Goal: Transaction & Acquisition: Purchase product/service

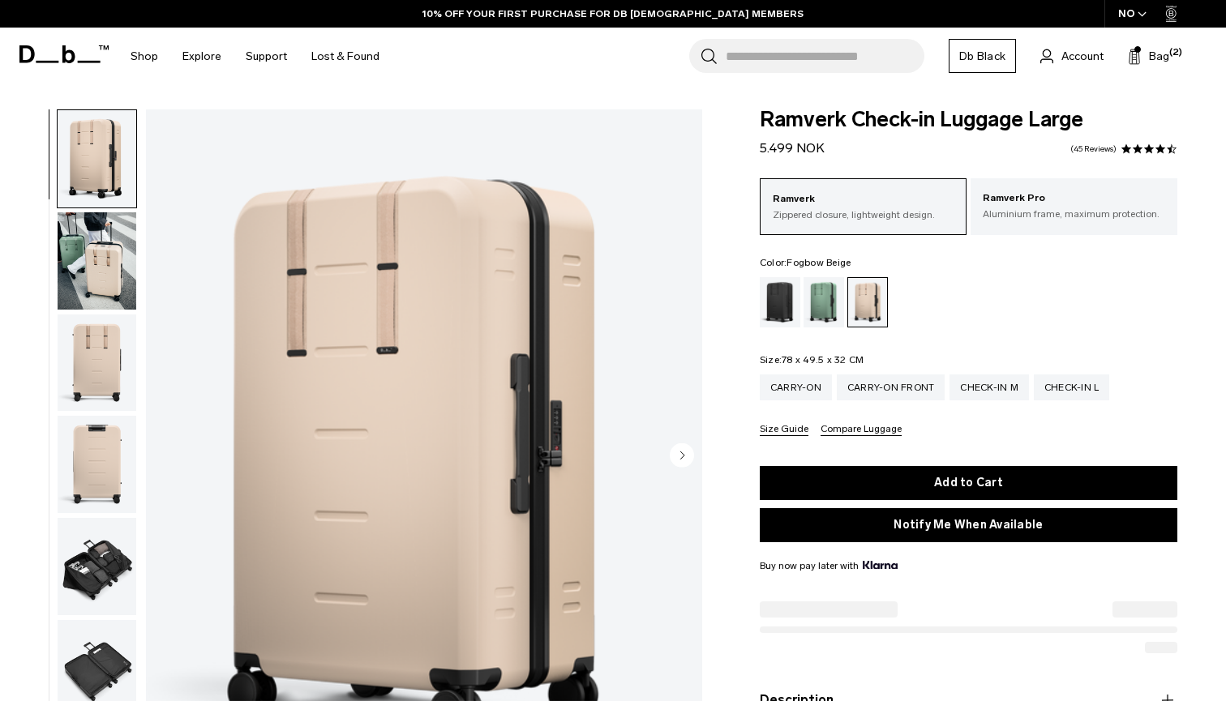
select select
select select "**********"
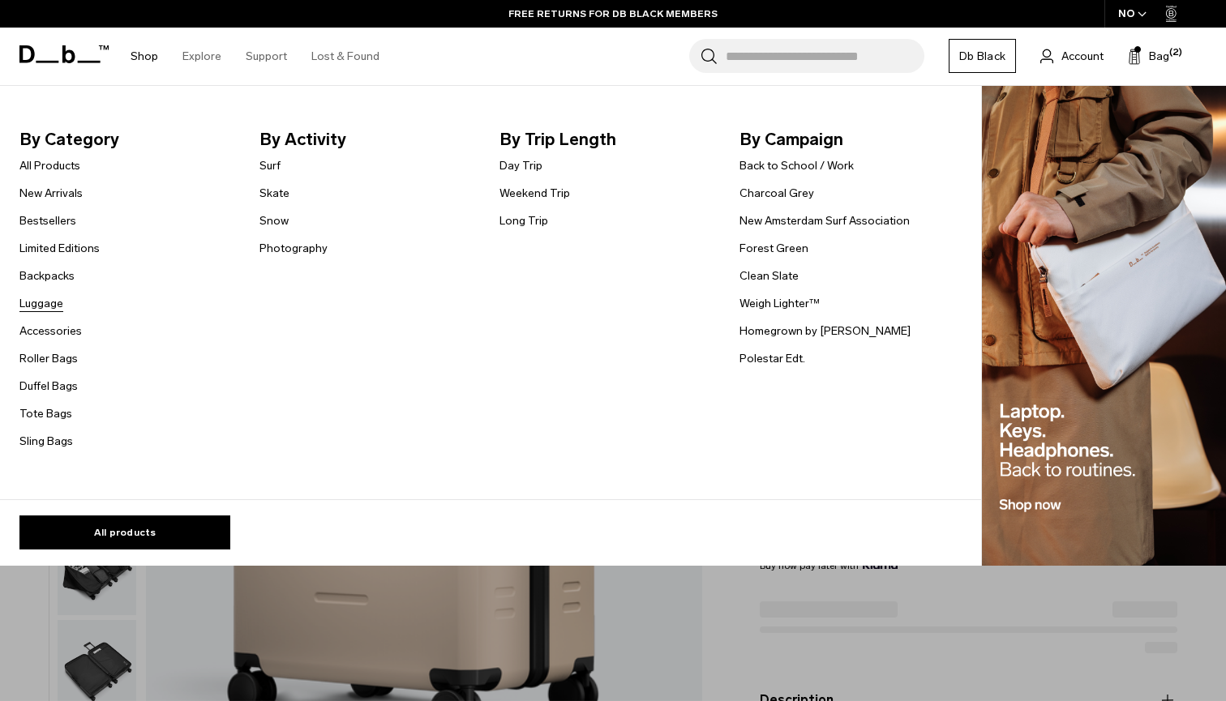
click at [35, 297] on link "Luggage" at bounding box center [41, 303] width 44 height 17
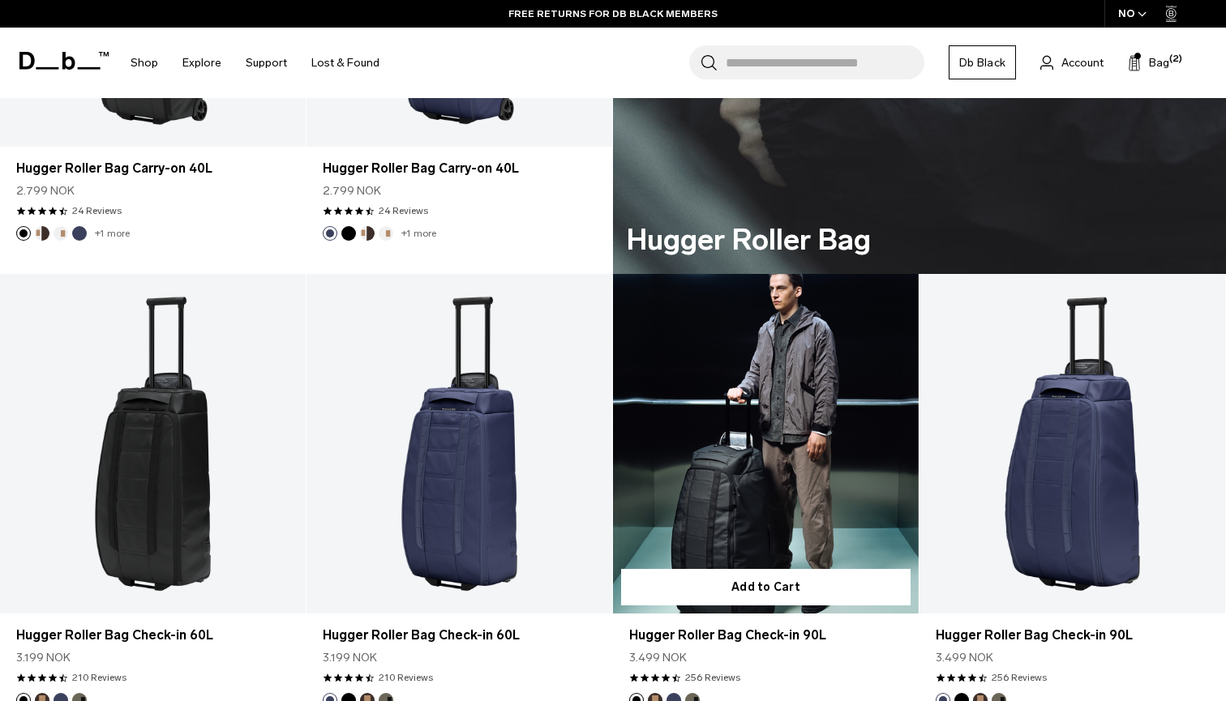
click at [800, 482] on link "Hugger Roller Bag Check-in 90L" at bounding box center [766, 444] width 306 height 340
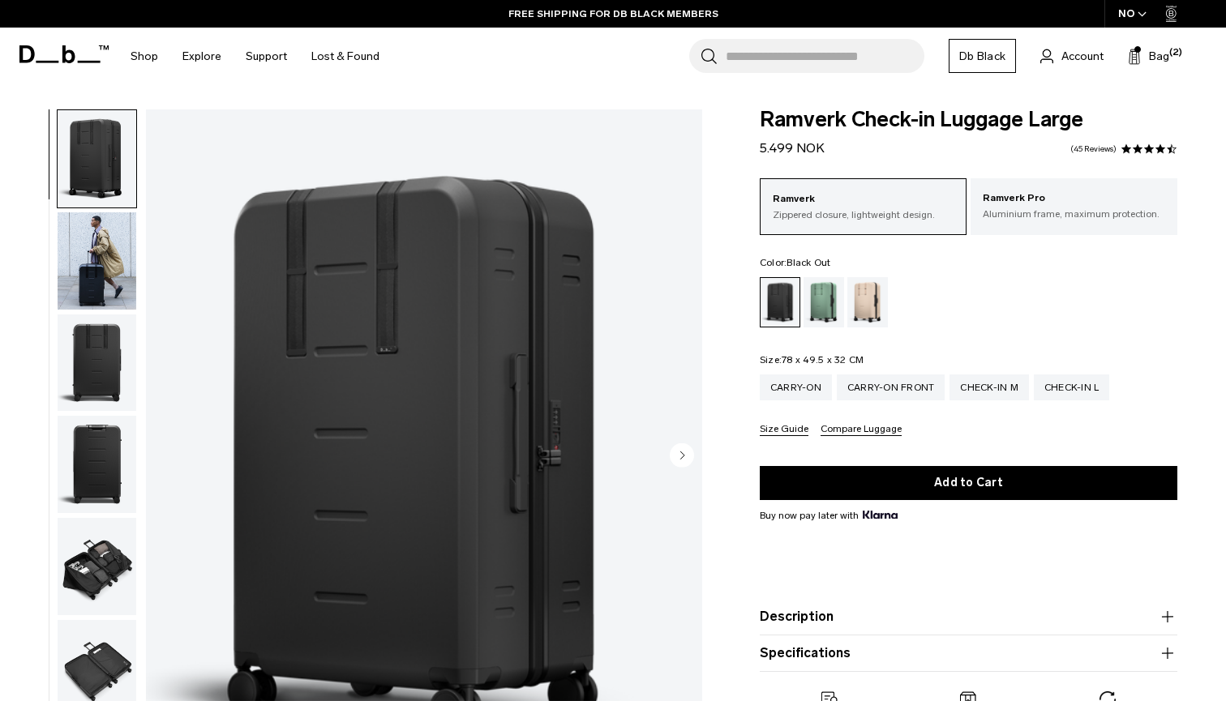
click at [104, 263] on img "button" at bounding box center [97, 260] width 79 height 97
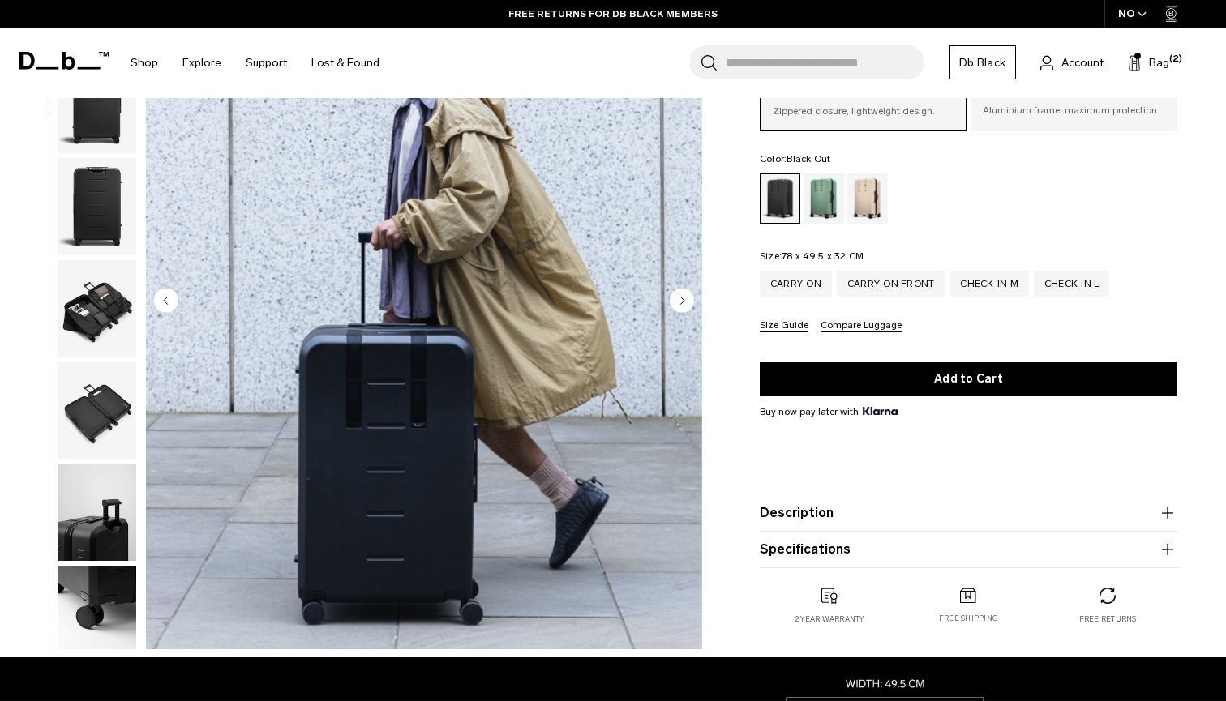
scroll to position [160, 0]
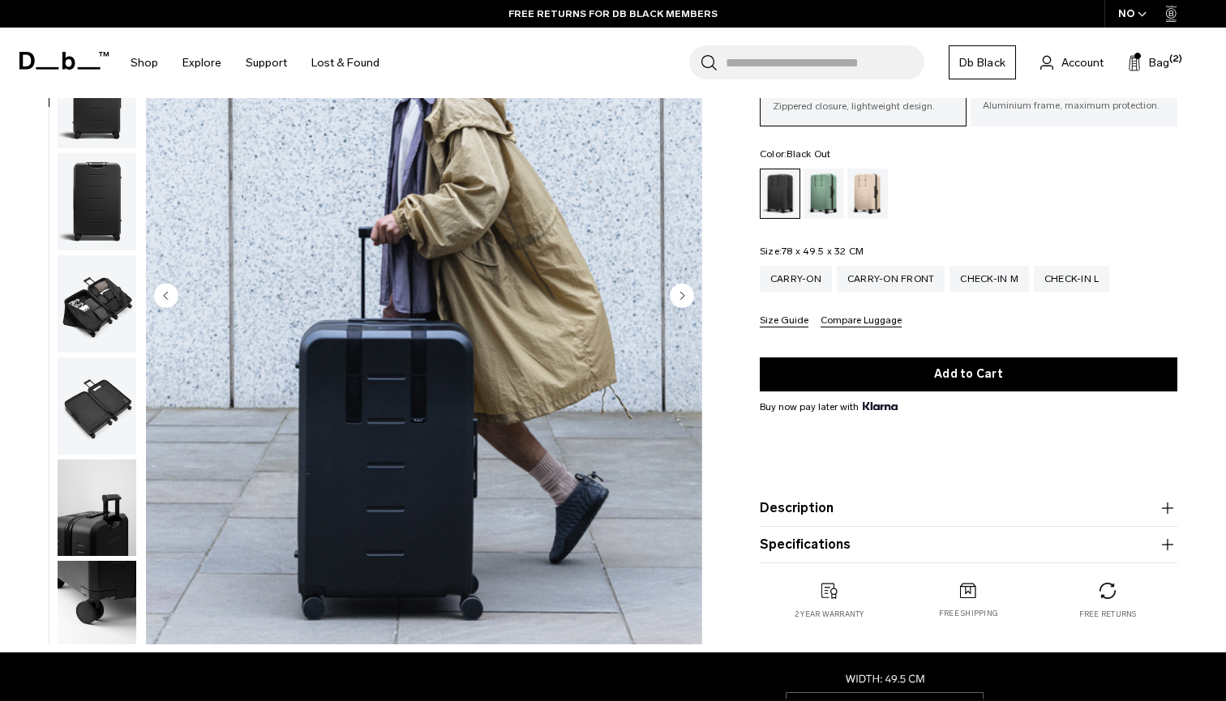
click at [694, 298] on img "2 / 10" at bounding box center [424, 297] width 556 height 695
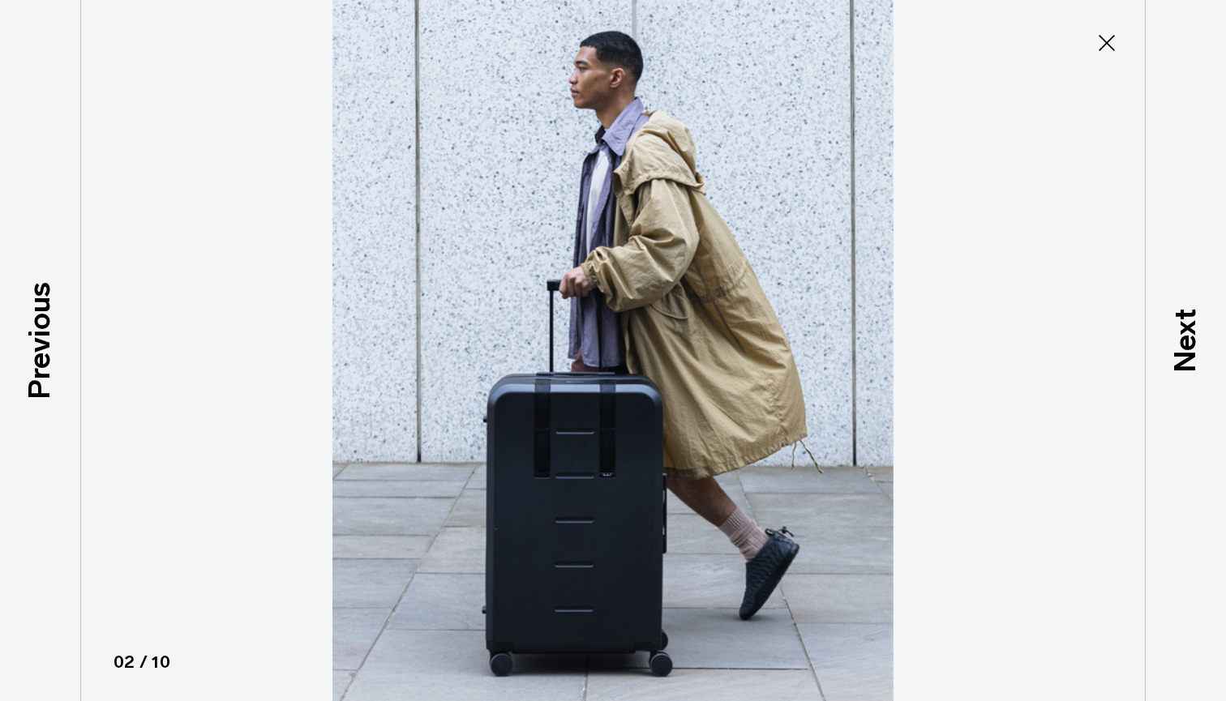
click at [1111, 49] on icon at bounding box center [1107, 43] width 26 height 26
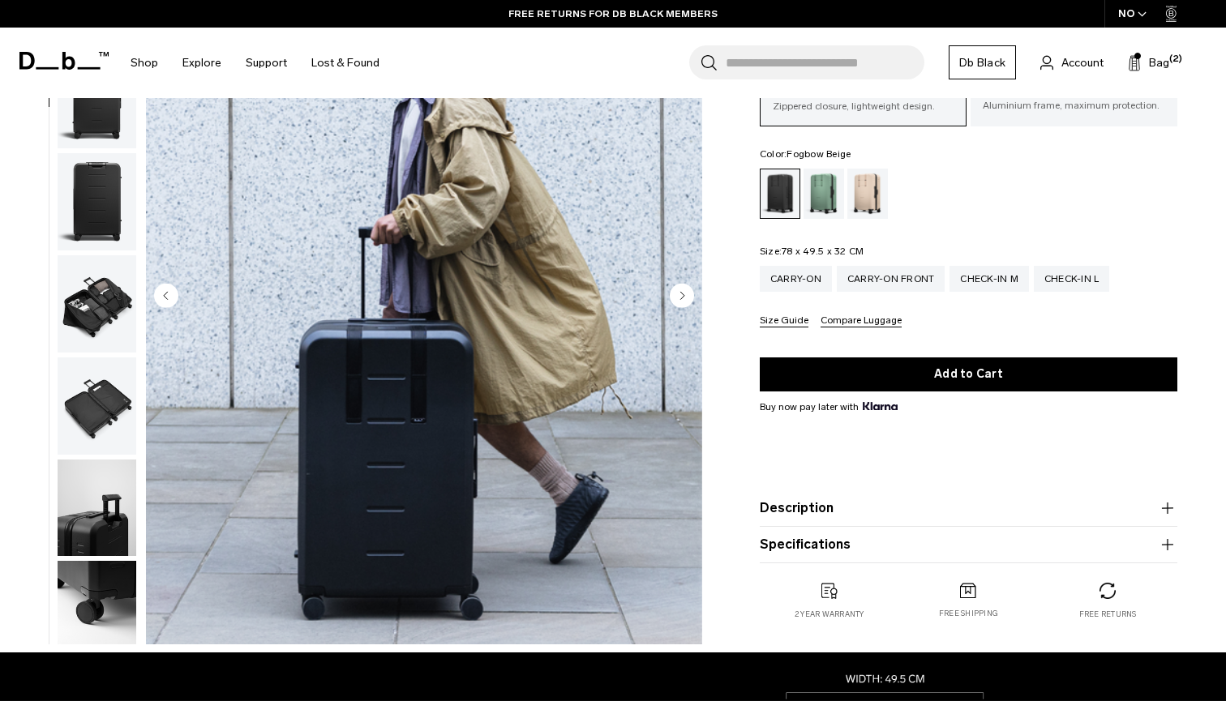
click at [874, 187] on div "Fogbow Beige" at bounding box center [867, 194] width 41 height 50
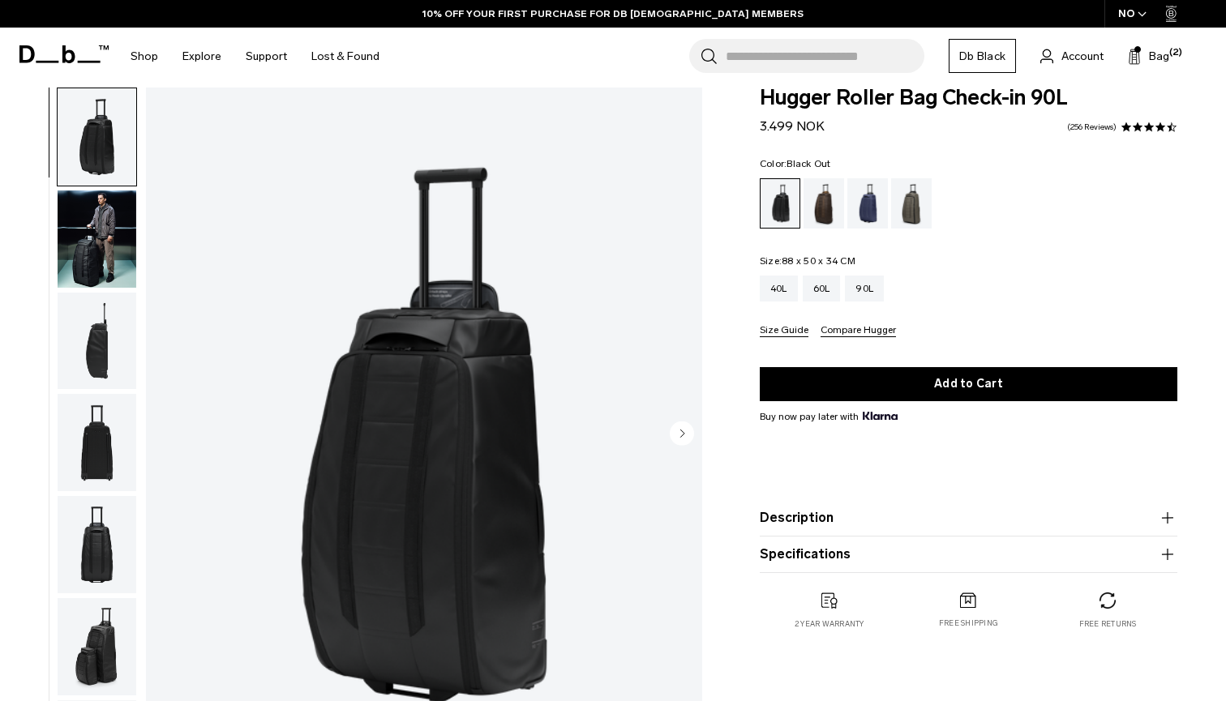
scroll to position [22, 0]
click at [686, 434] on circle "Next slide" at bounding box center [682, 433] width 24 height 24
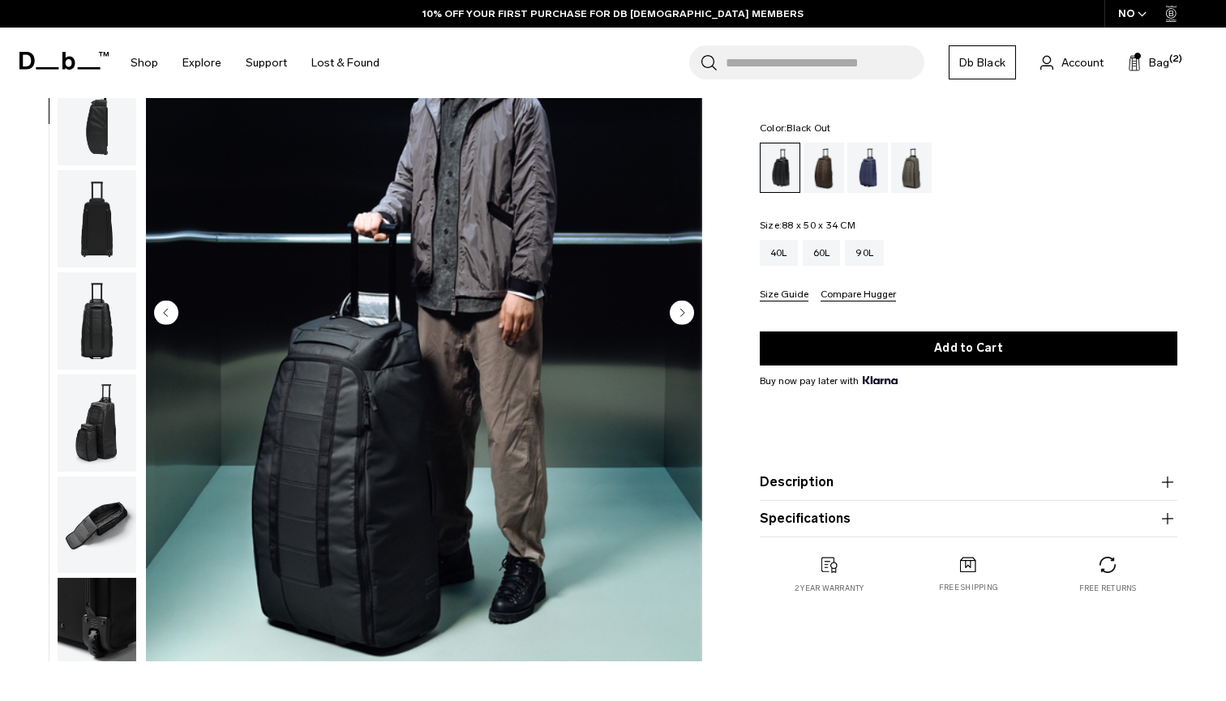
scroll to position [146, 0]
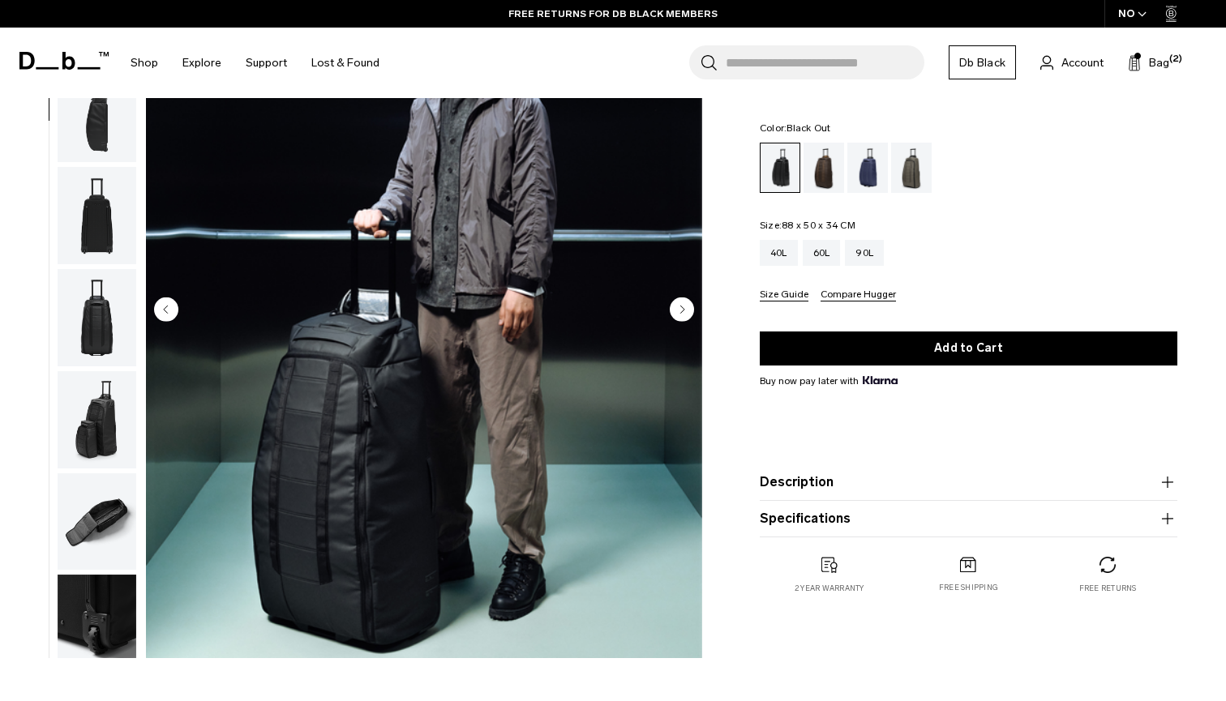
click at [686, 307] on circle "Next slide" at bounding box center [682, 309] width 24 height 24
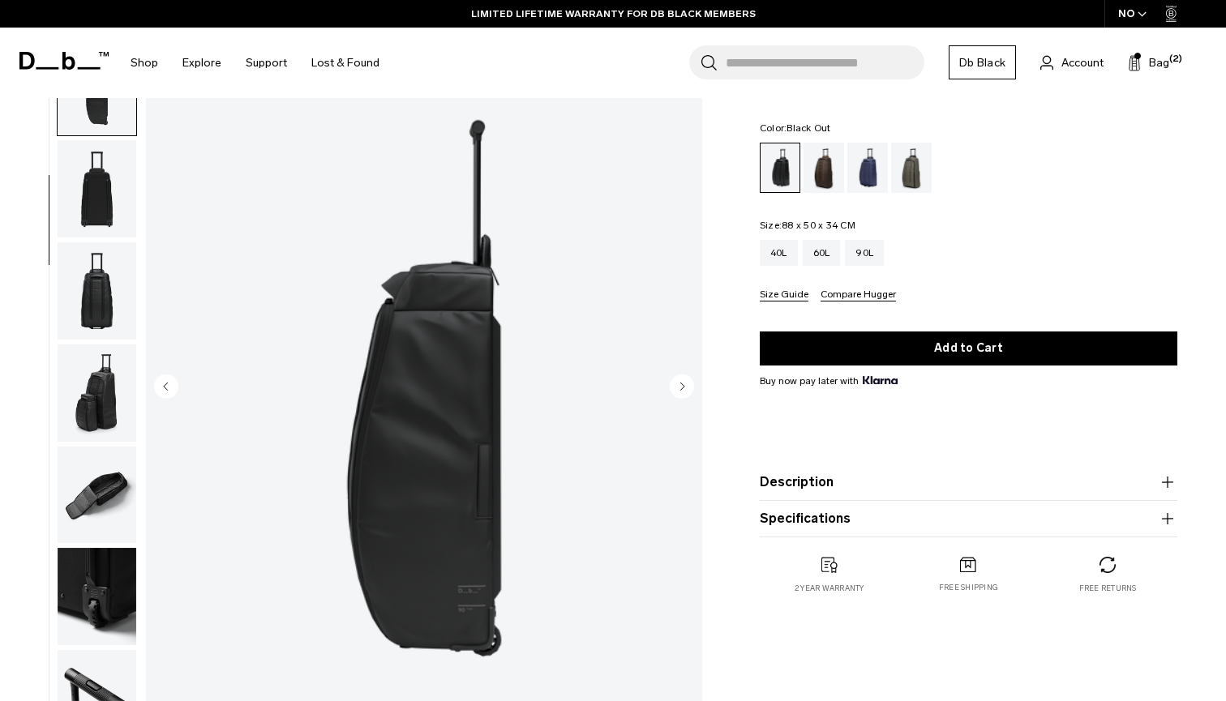
scroll to position [79, 0]
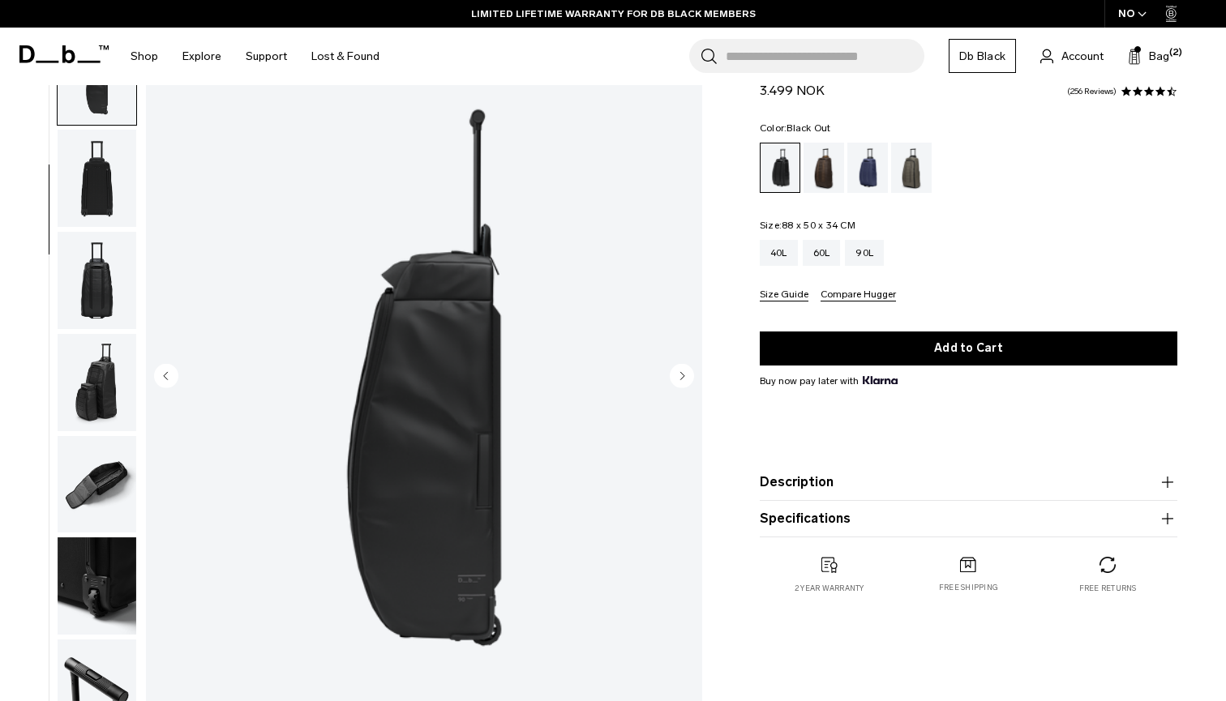
click at [681, 376] on icon "Next slide" at bounding box center [682, 375] width 4 height 7
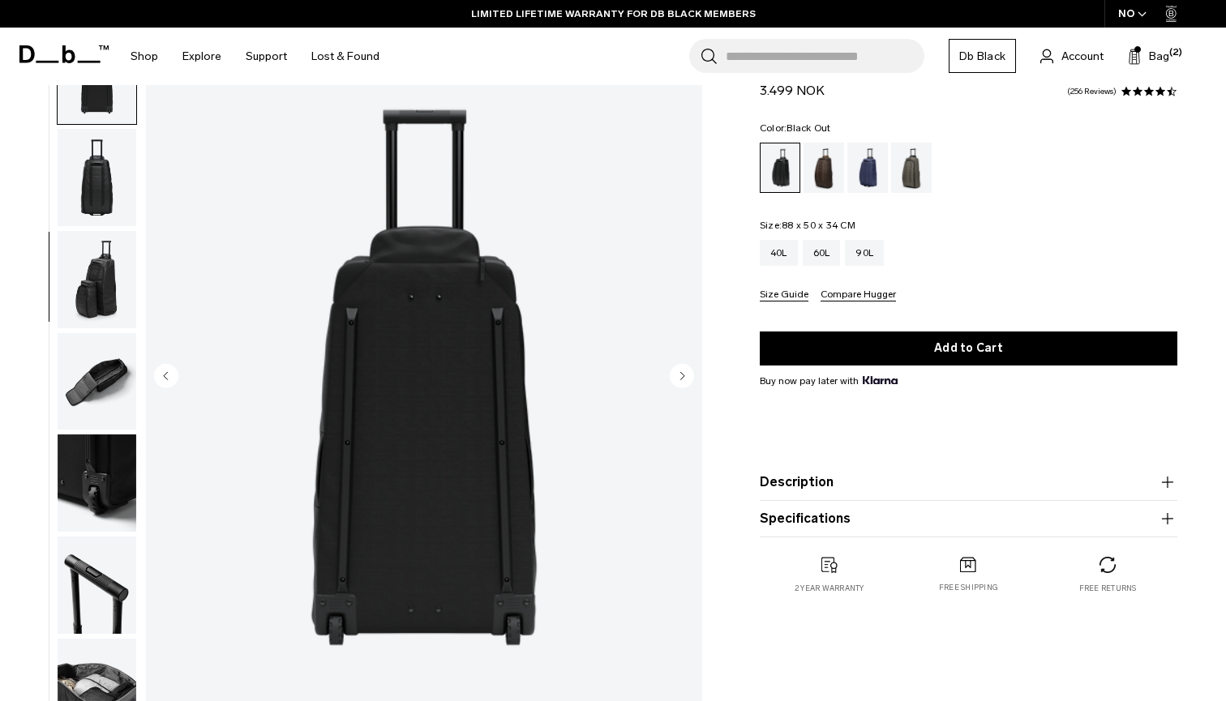
click at [682, 377] on icon "Next slide" at bounding box center [682, 375] width 4 height 7
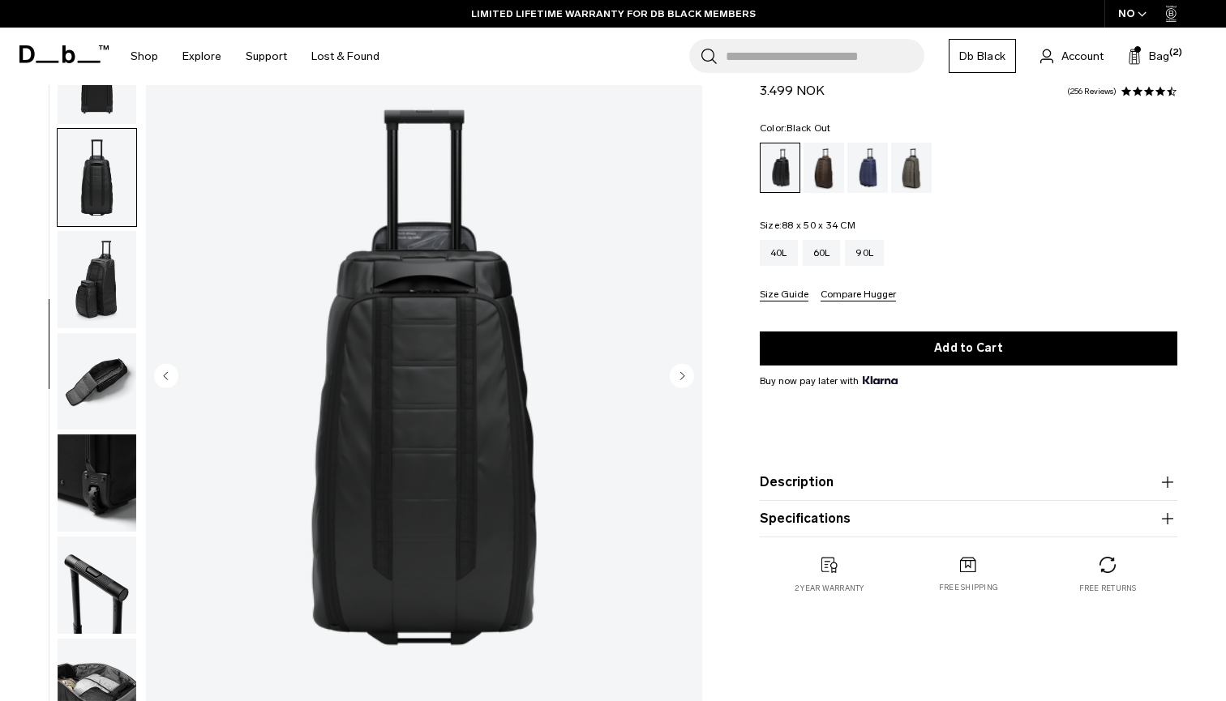
scroll to position [334, 0]
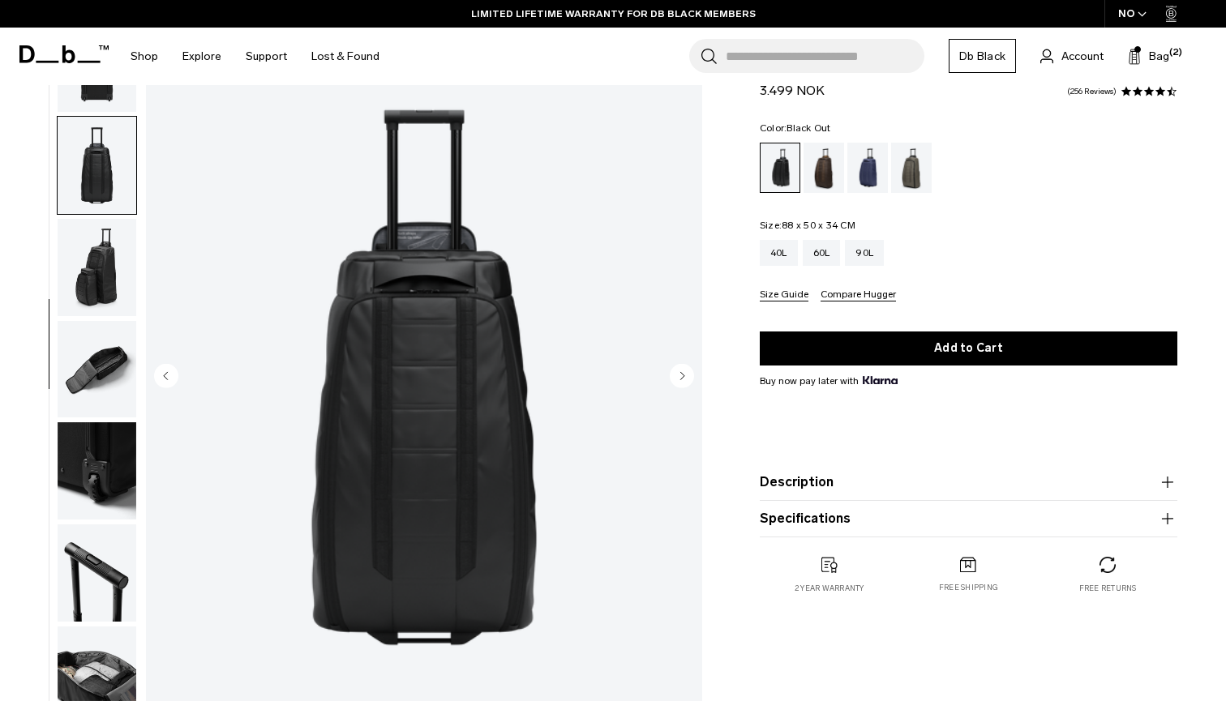
click at [682, 377] on icon "Next slide" at bounding box center [682, 375] width 4 height 7
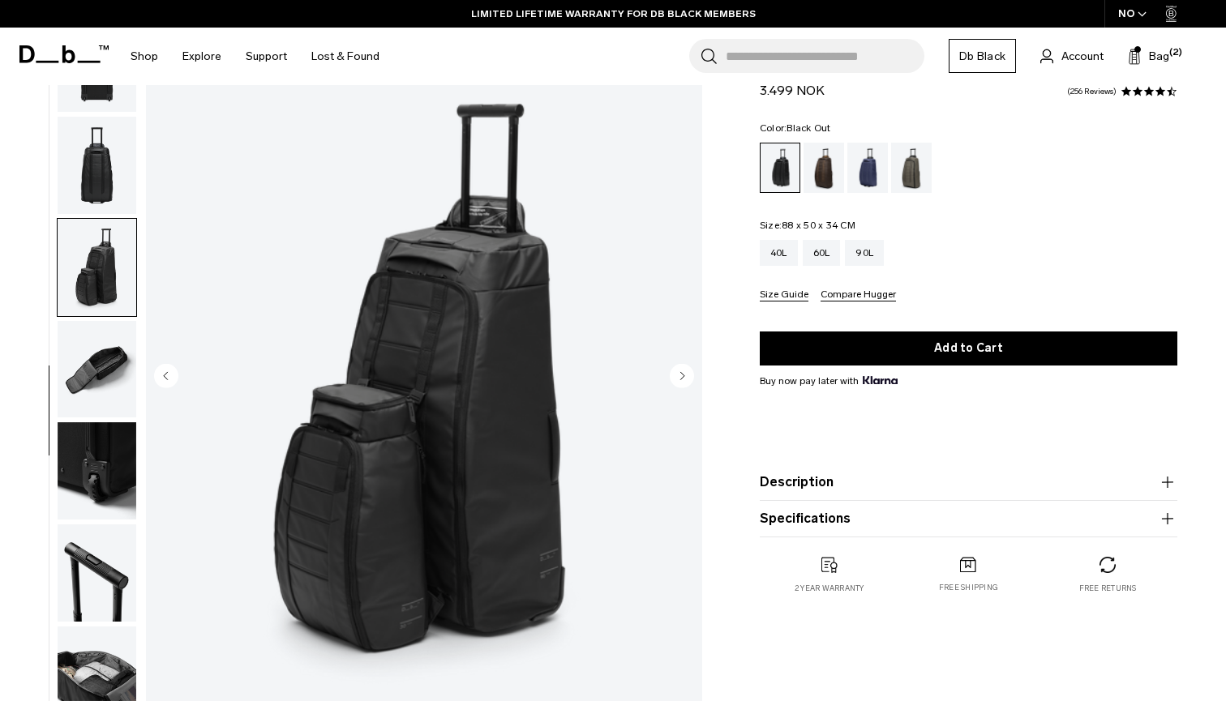
click at [682, 377] on icon "Next slide" at bounding box center [682, 375] width 4 height 7
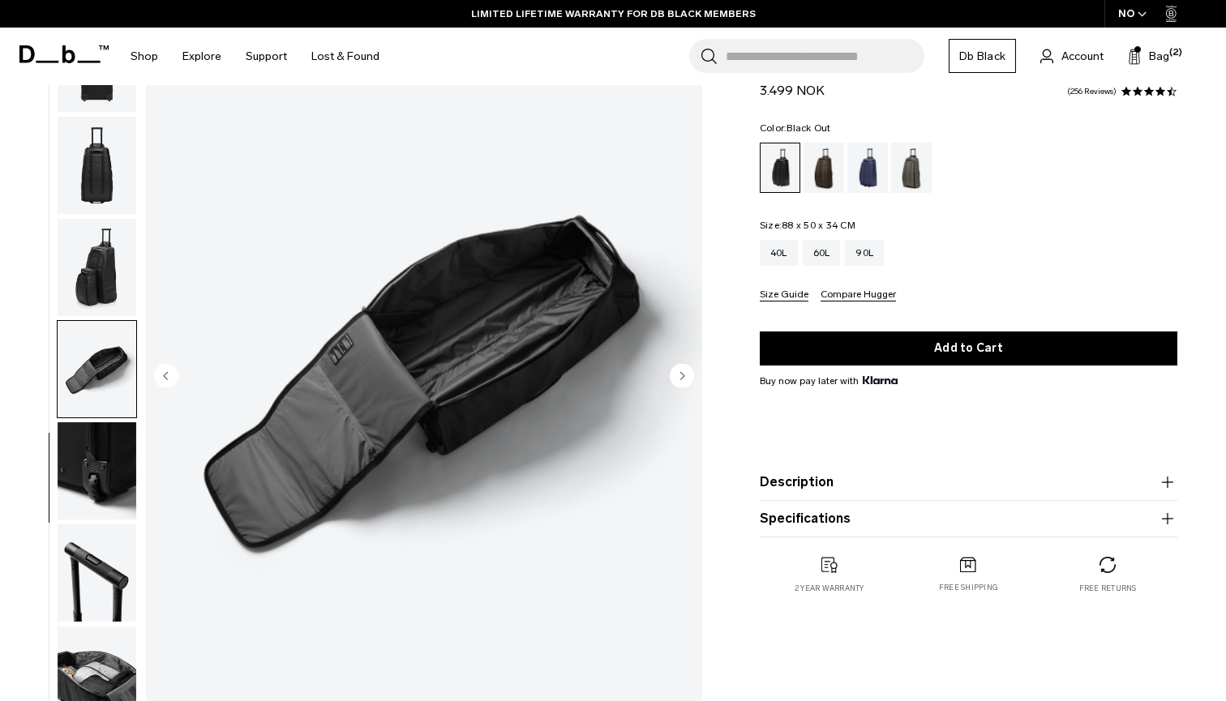
click at [682, 377] on icon "Next slide" at bounding box center [682, 375] width 4 height 7
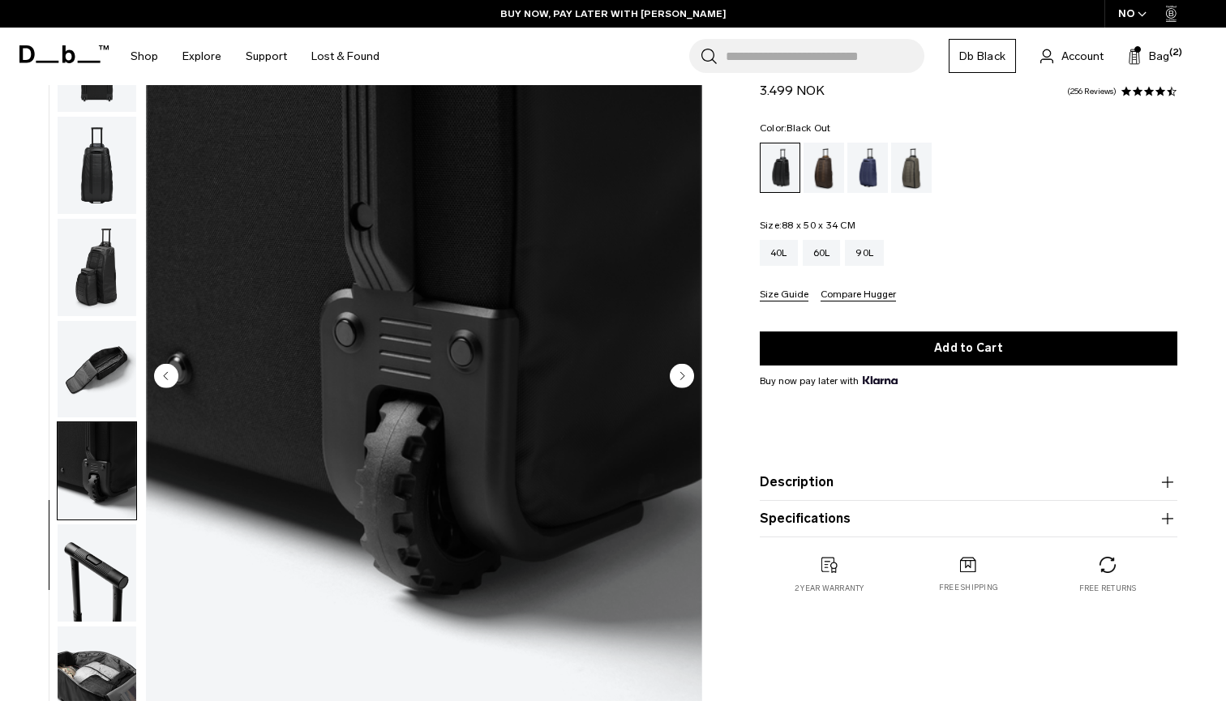
click at [682, 377] on icon "Next slide" at bounding box center [682, 375] width 4 height 7
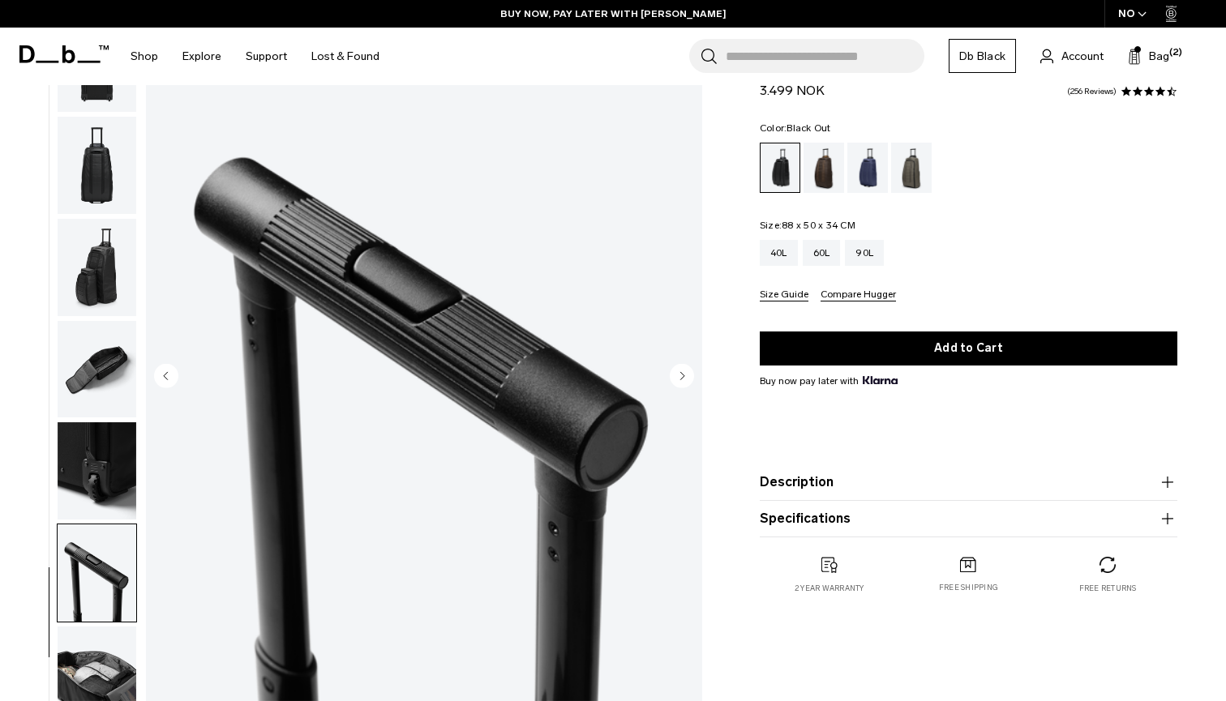
click at [682, 377] on icon "Next slide" at bounding box center [682, 375] width 4 height 7
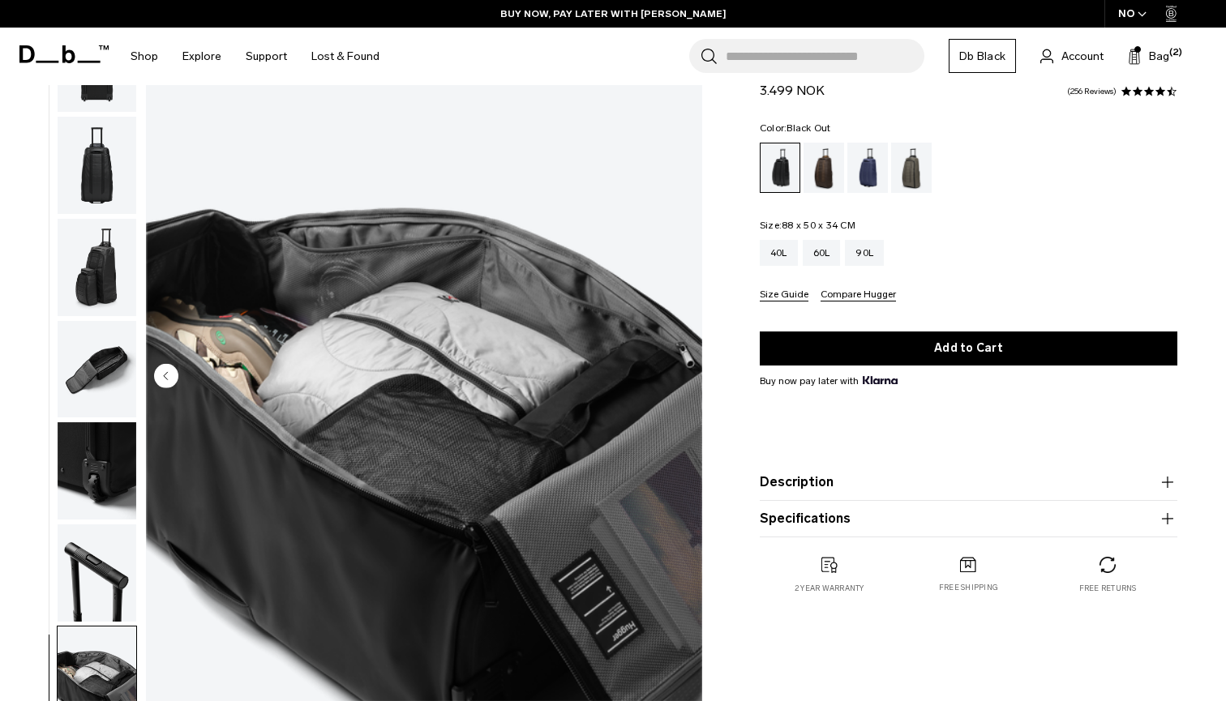
click at [682, 377] on img "10 / 10" at bounding box center [424, 377] width 556 height 695
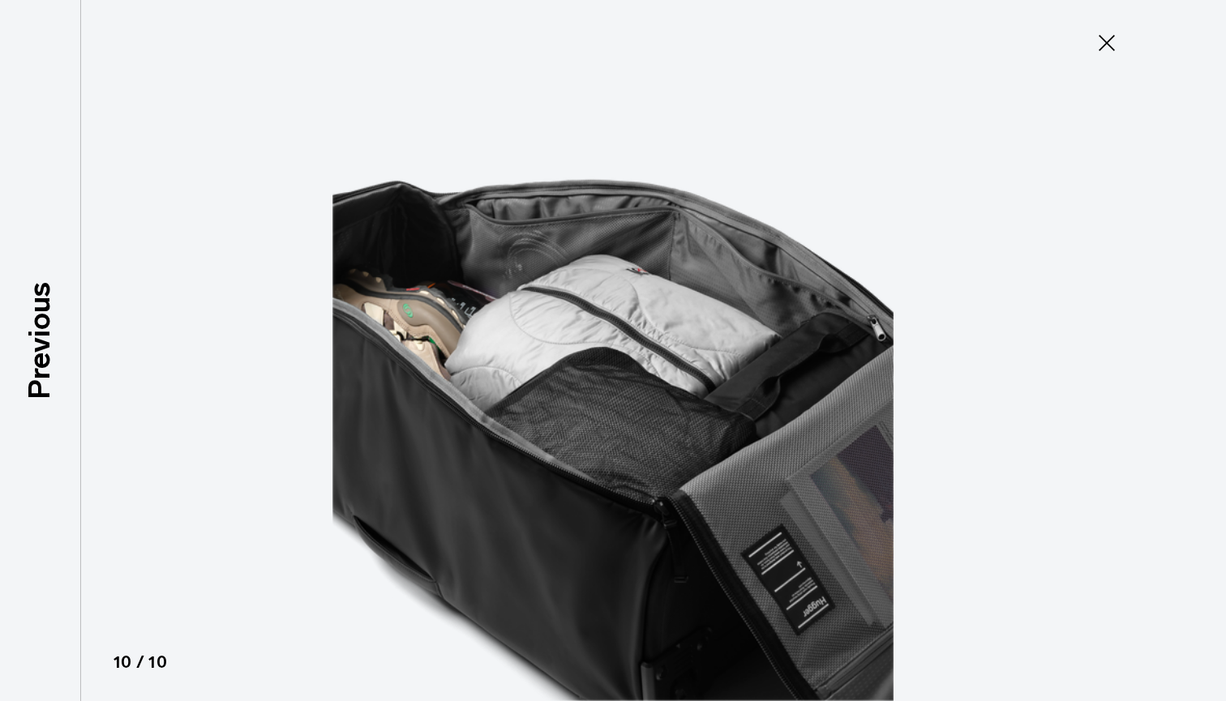
click at [682, 377] on img at bounding box center [613, 350] width 730 height 701
click at [1113, 43] on icon at bounding box center [1107, 43] width 26 height 26
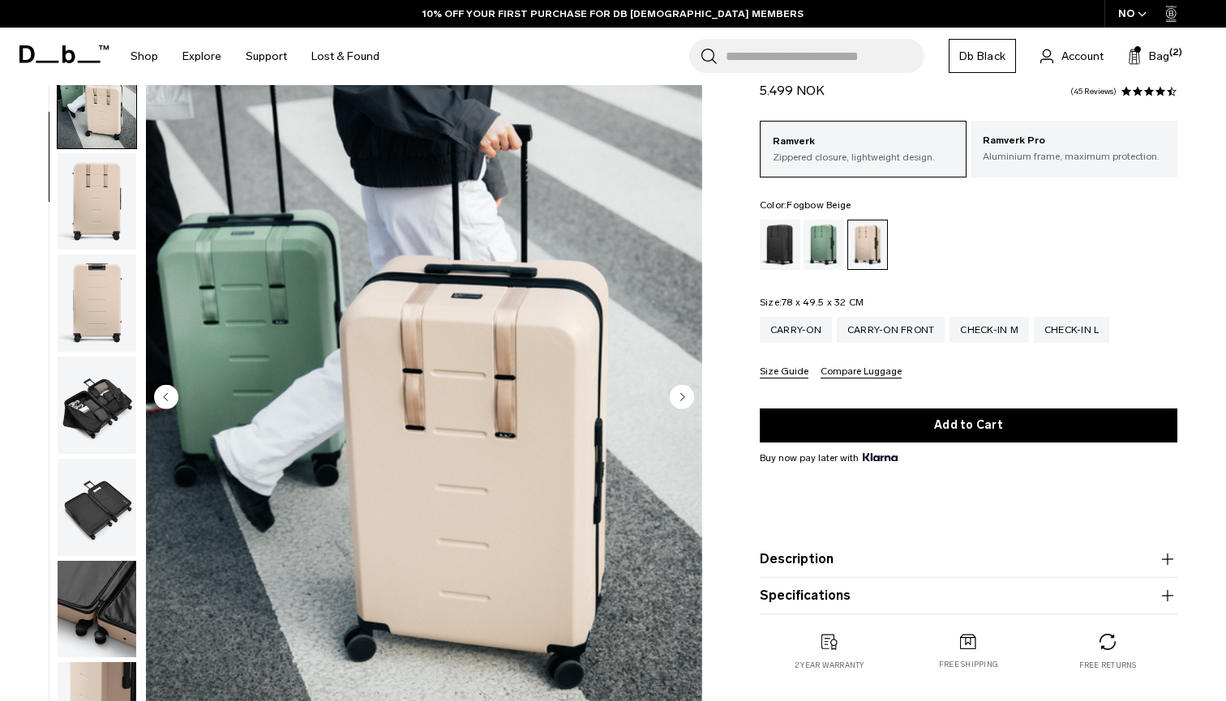
scroll to position [60, 0]
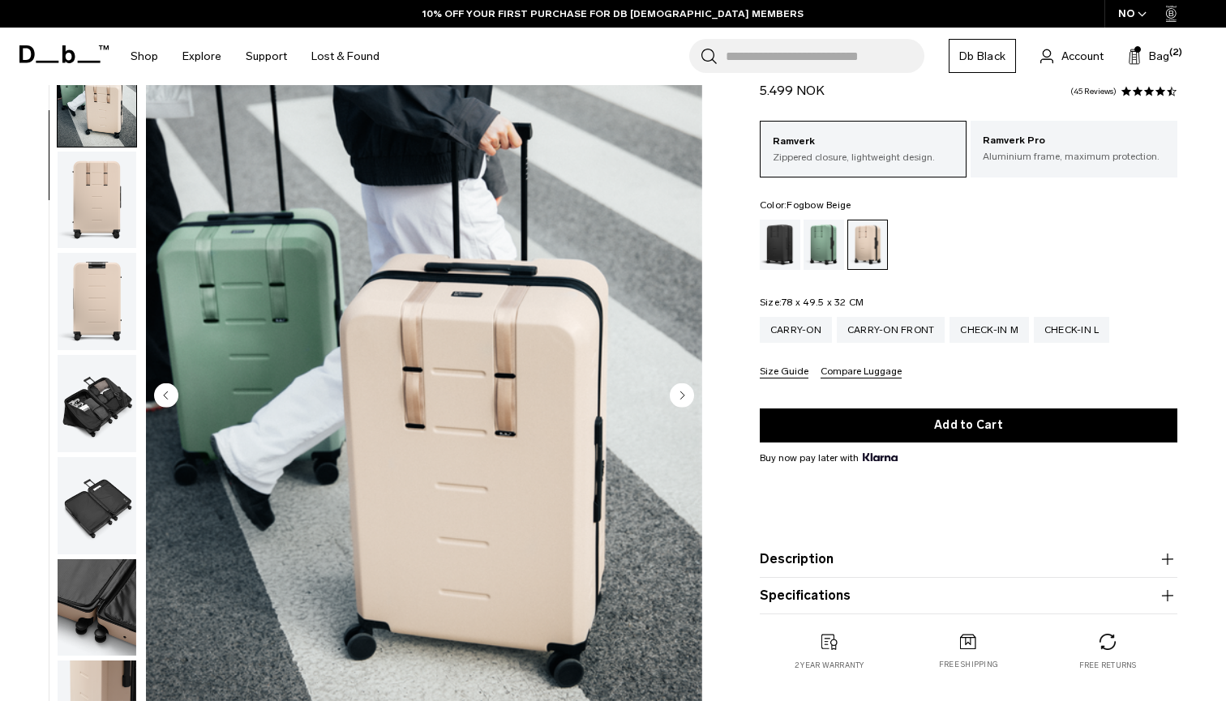
click at [685, 396] on circle "Next slide" at bounding box center [682, 395] width 24 height 24
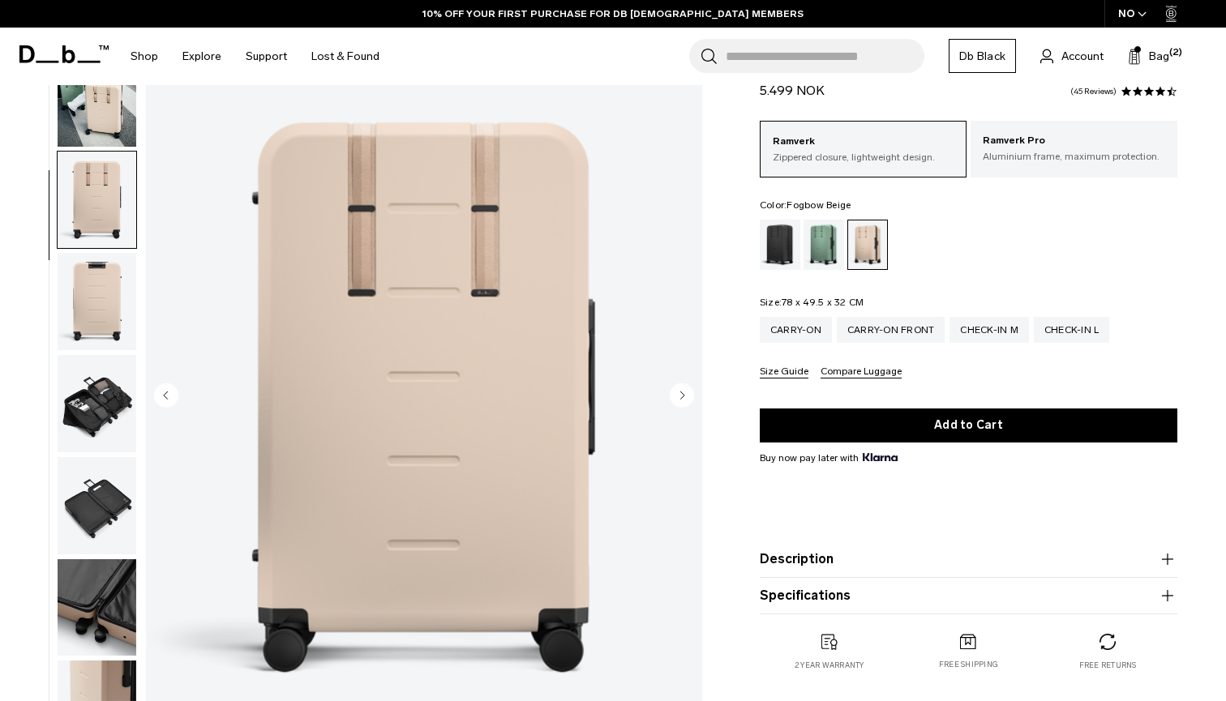
scroll to position [207, 0]
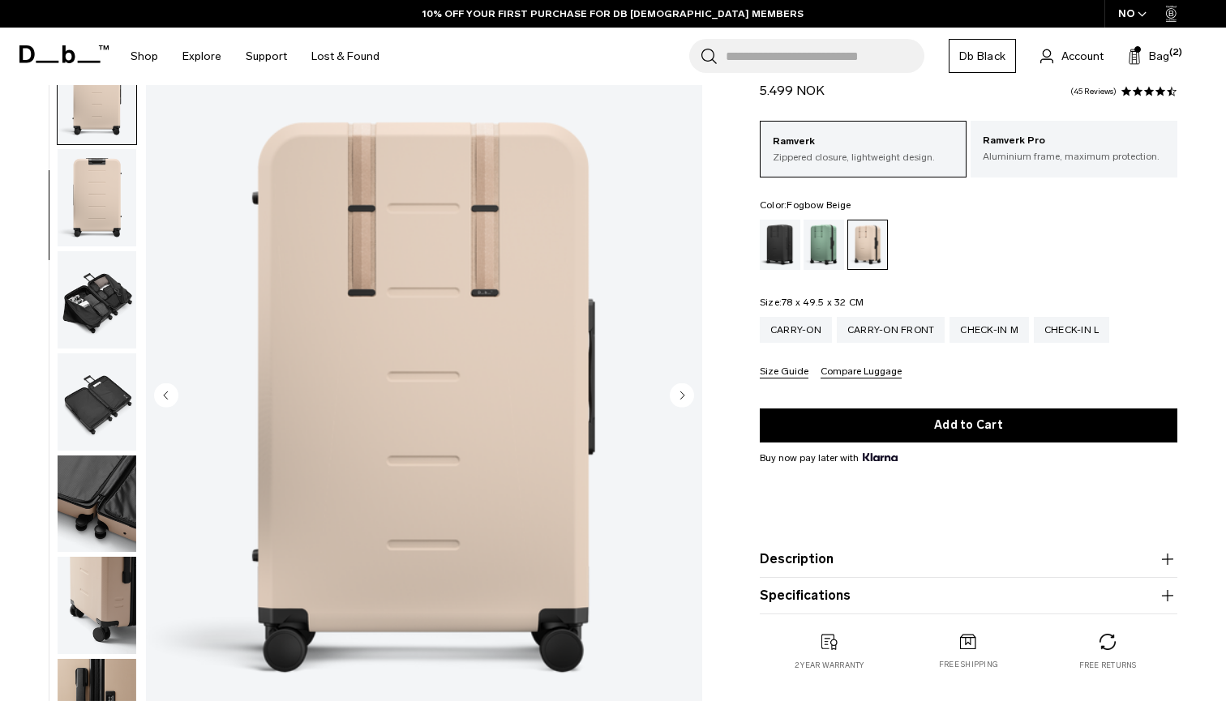
click at [685, 396] on circle "Next slide" at bounding box center [682, 395] width 24 height 24
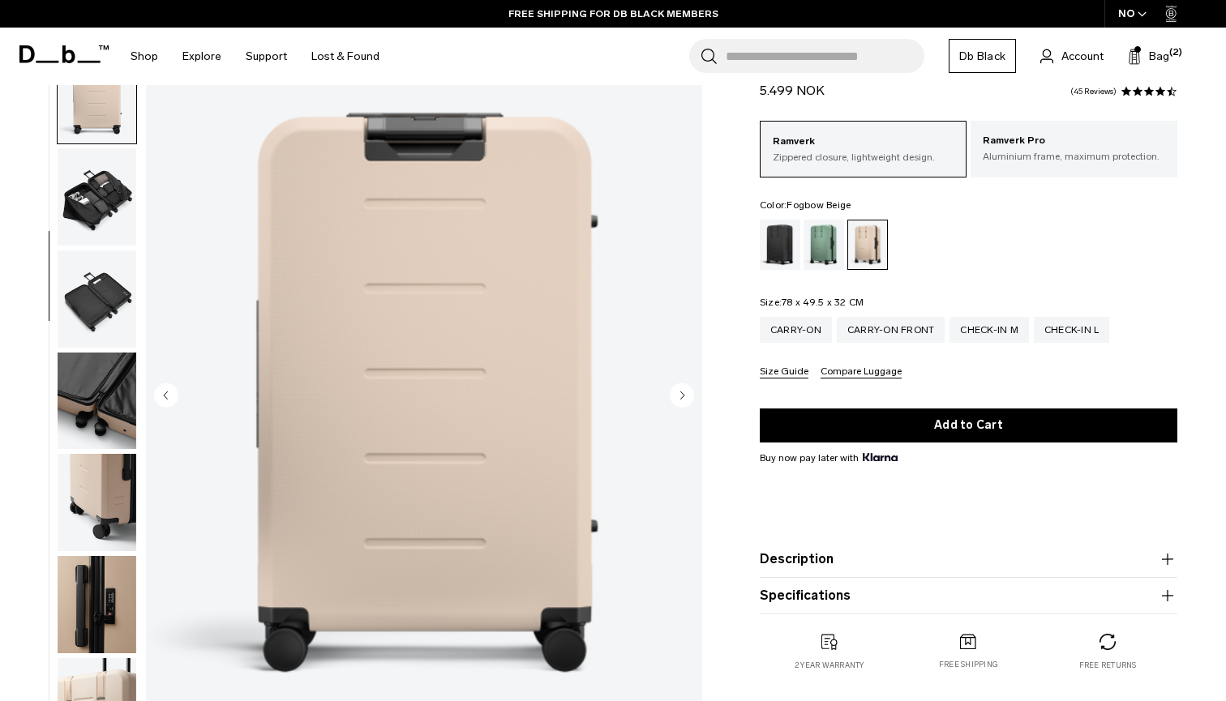
click at [685, 396] on circle "Next slide" at bounding box center [682, 395] width 24 height 24
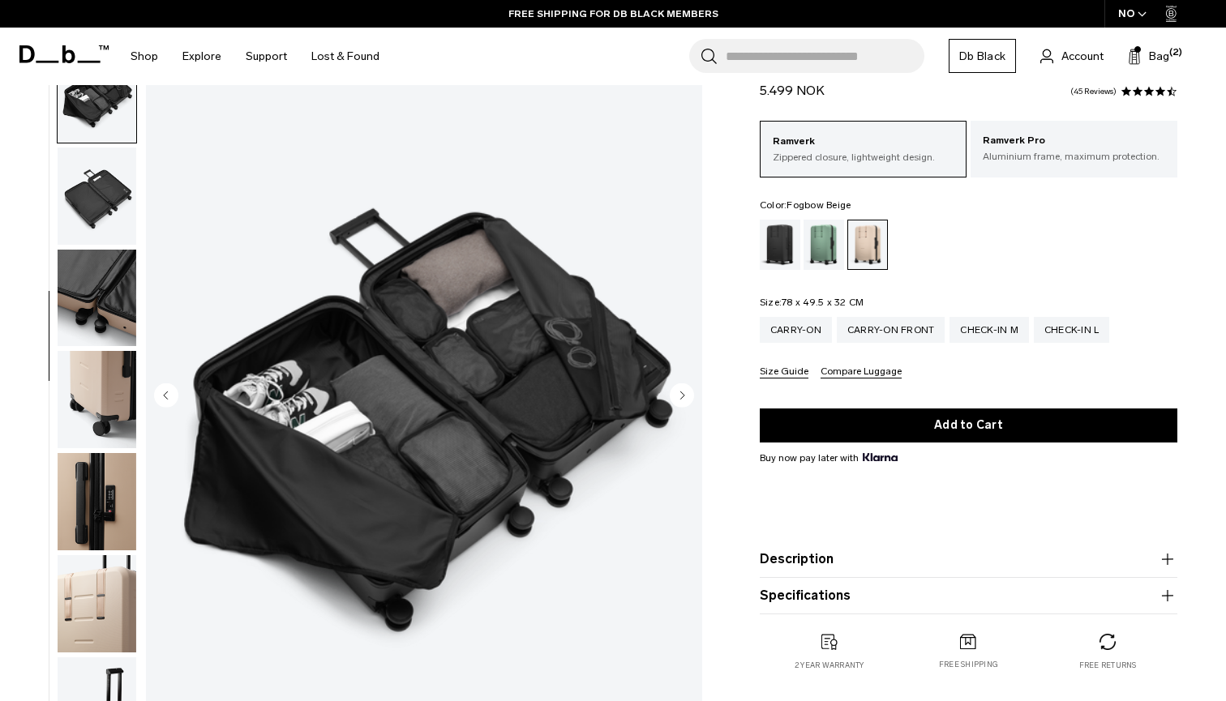
scroll to position [413, 0]
click at [685, 396] on circle "Next slide" at bounding box center [682, 395] width 24 height 24
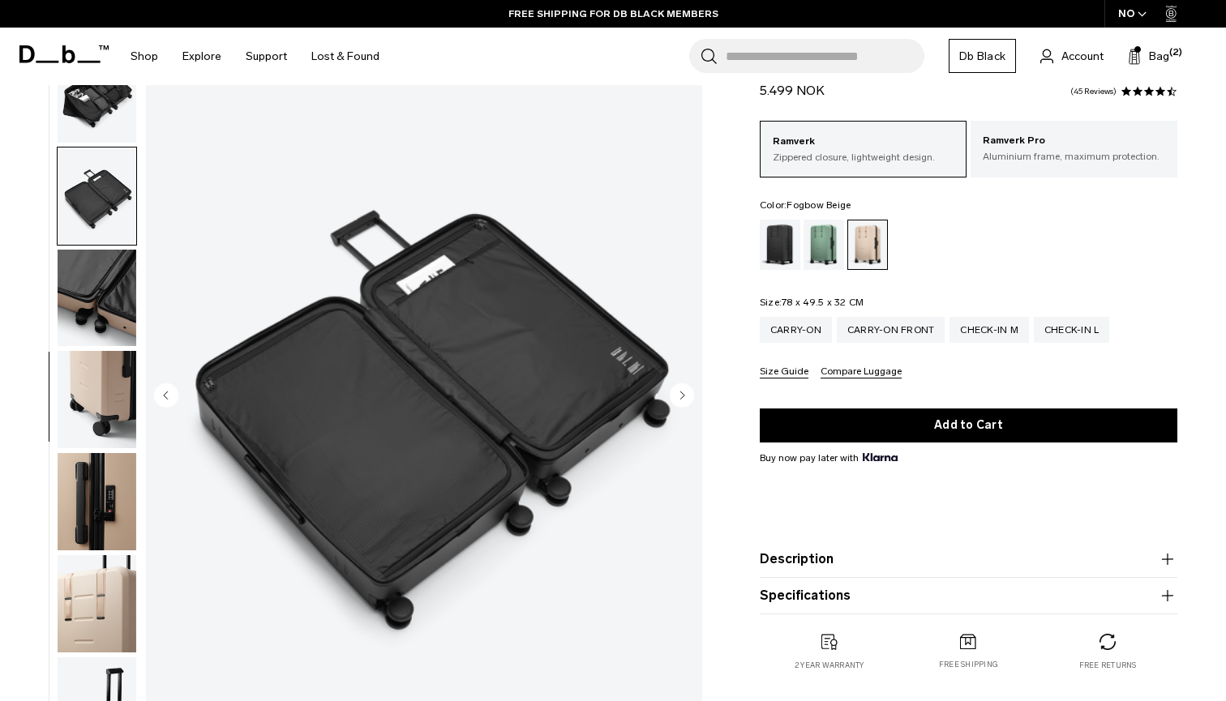
scroll to position [437, 0]
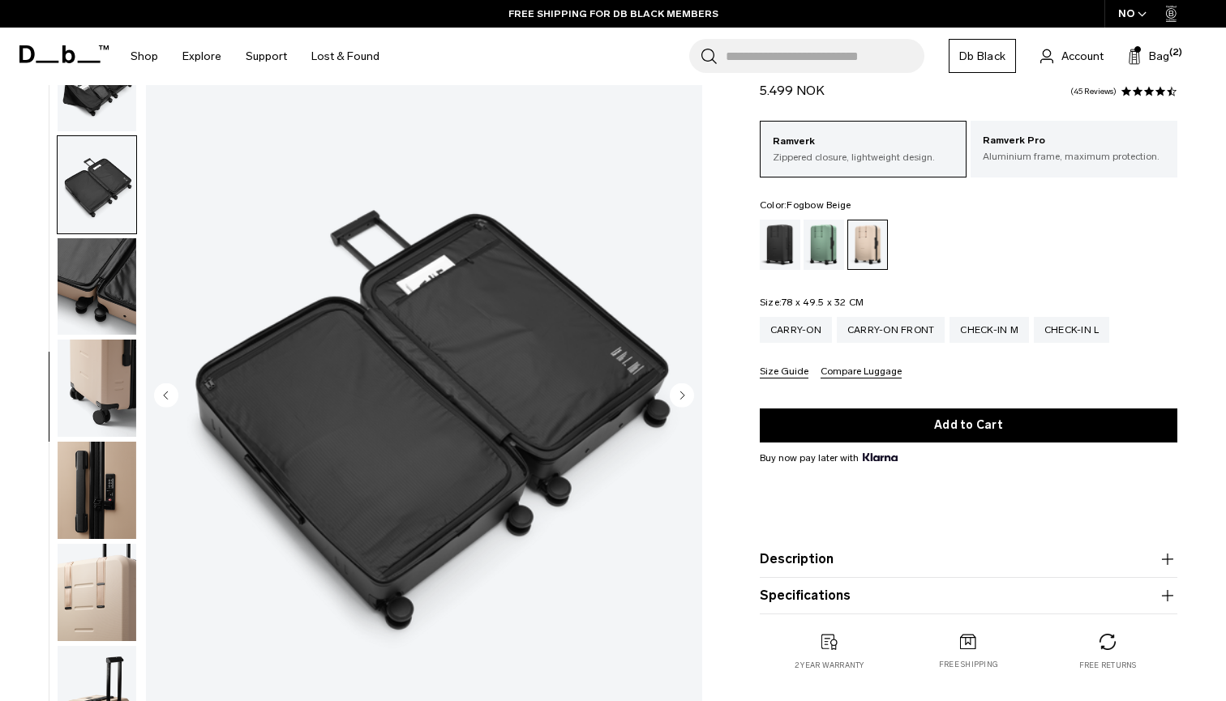
click at [685, 396] on circle "Next slide" at bounding box center [682, 395] width 24 height 24
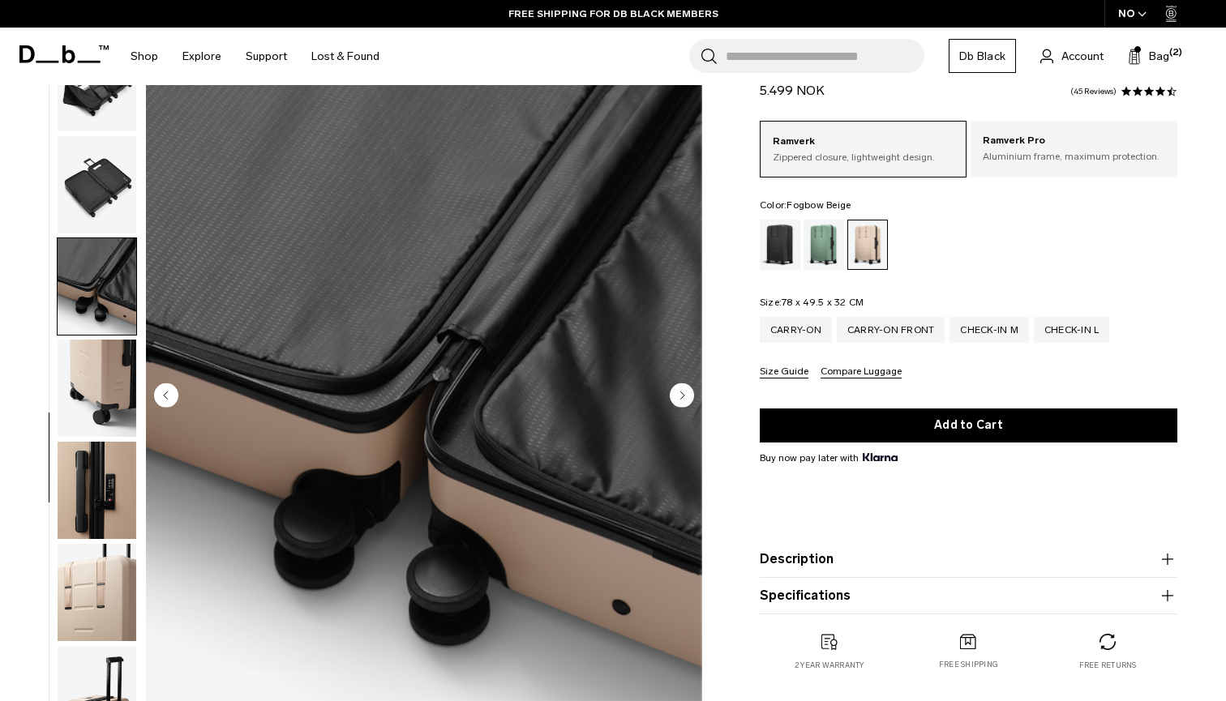
click at [685, 396] on circle "Next slide" at bounding box center [682, 395] width 24 height 24
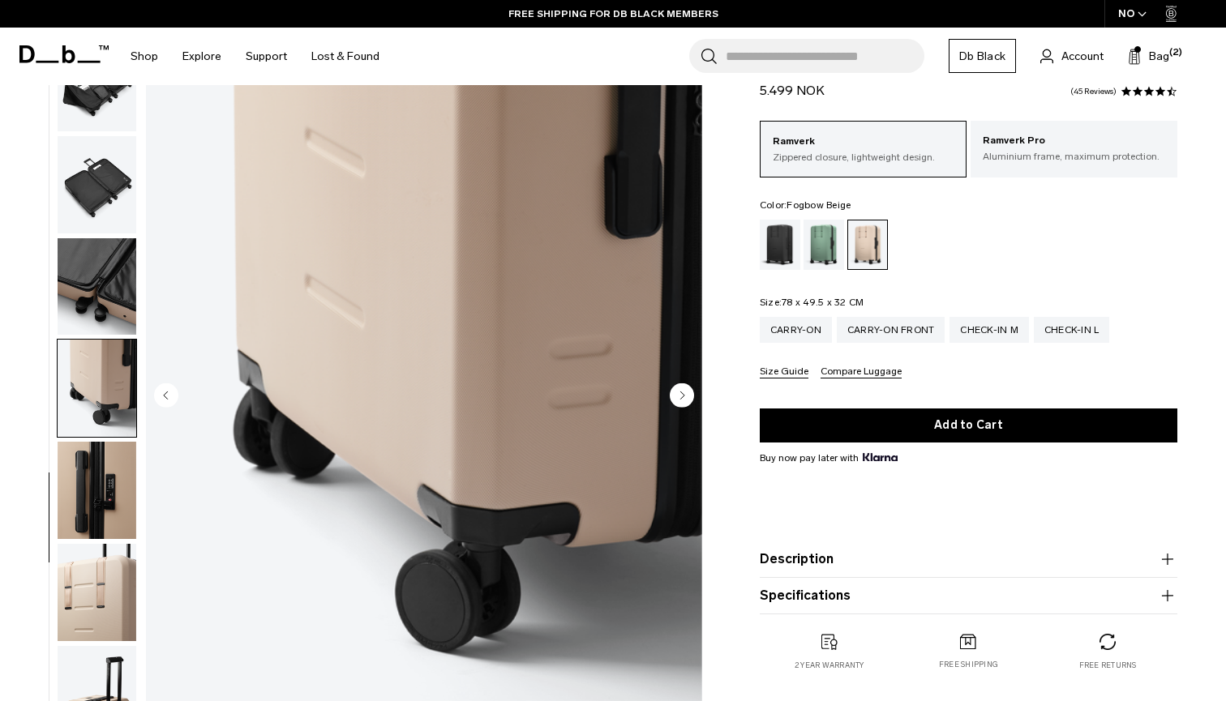
click at [685, 396] on circle "Next slide" at bounding box center [682, 395] width 24 height 24
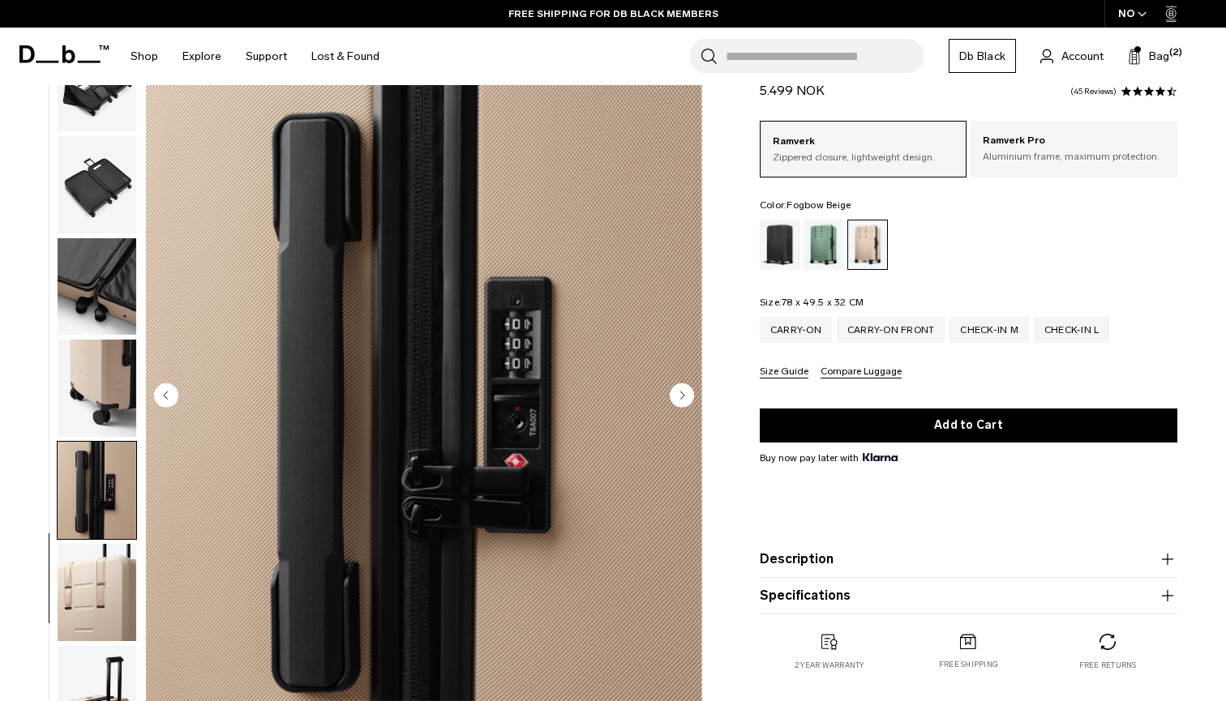
click at [685, 396] on circle "Next slide" at bounding box center [682, 395] width 24 height 24
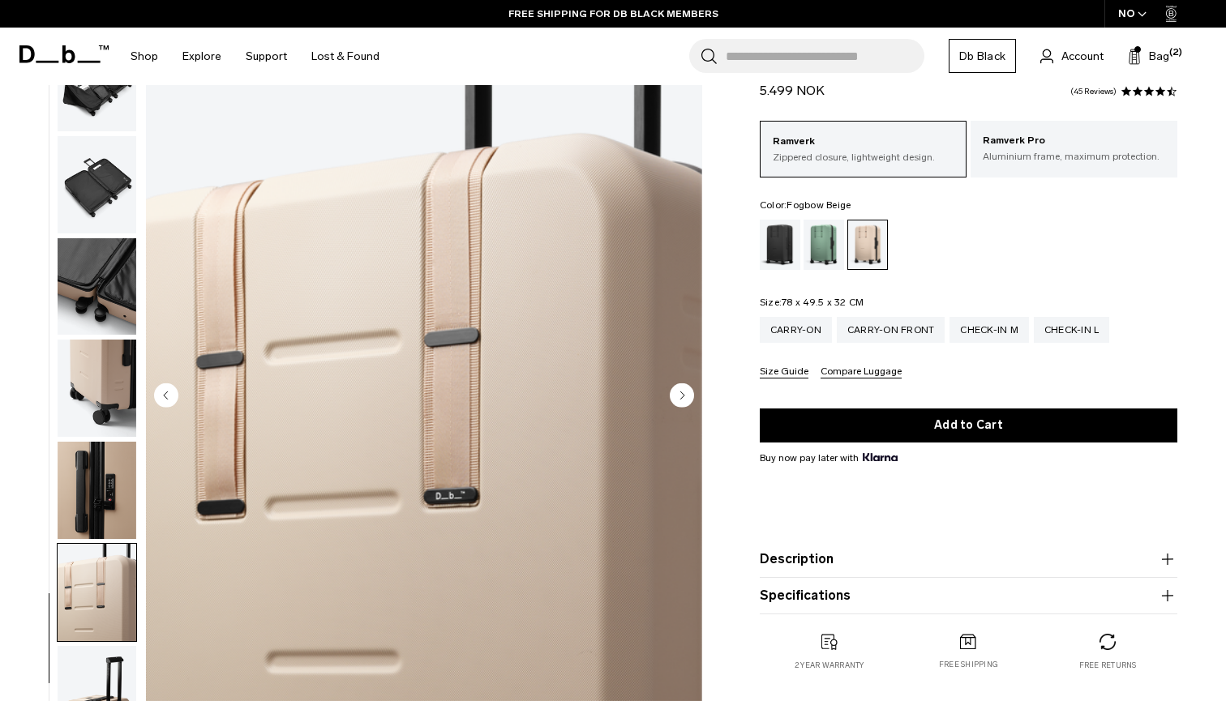
click at [685, 396] on circle "Next slide" at bounding box center [682, 395] width 24 height 24
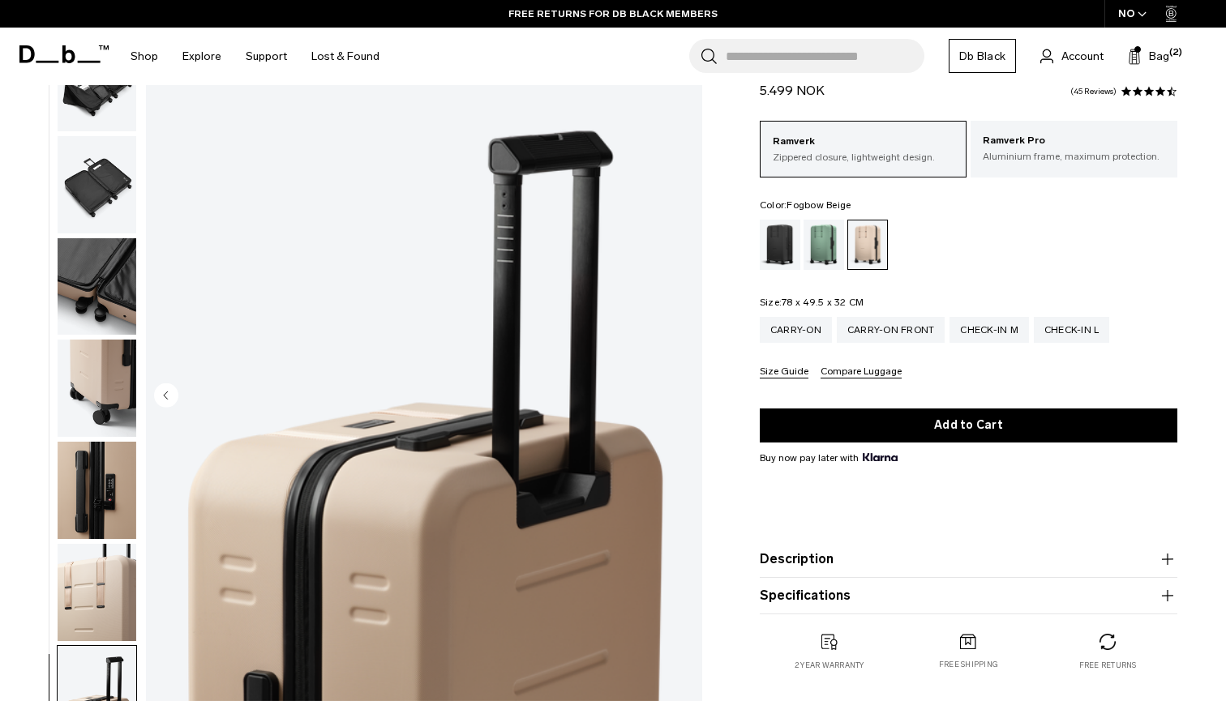
click at [702, 211] on div "11 / 11" at bounding box center [355, 400] width 711 height 703
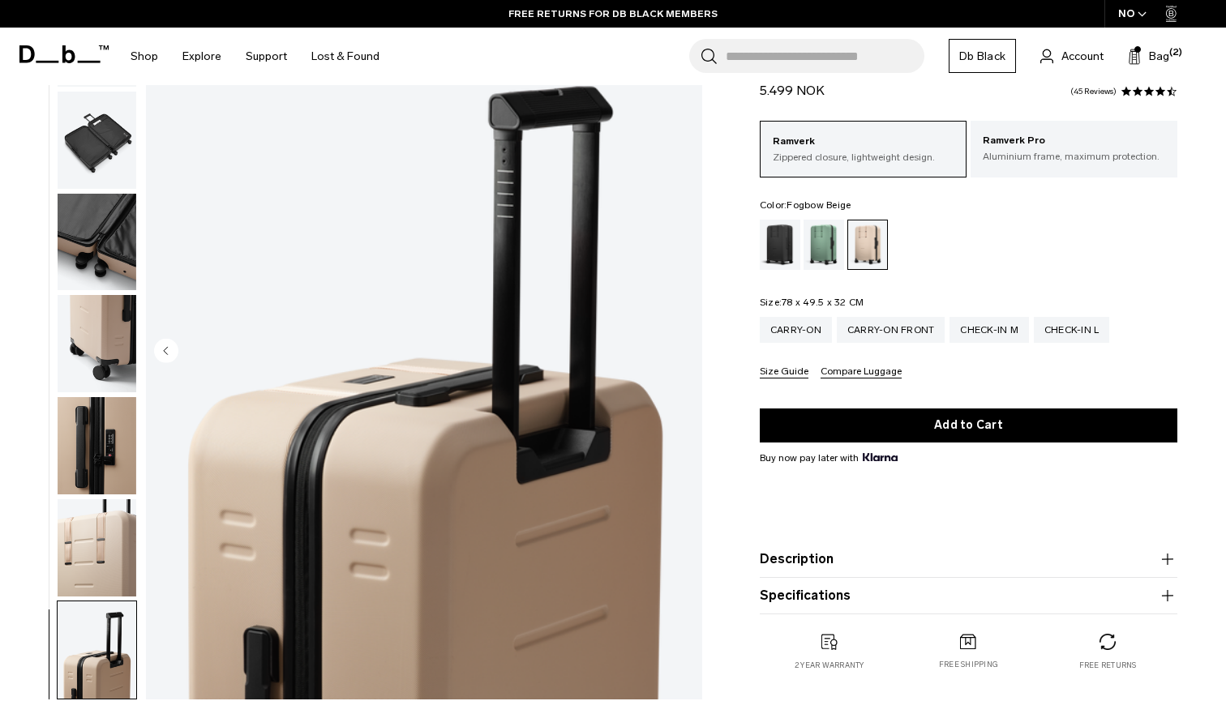
scroll to position [112, 0]
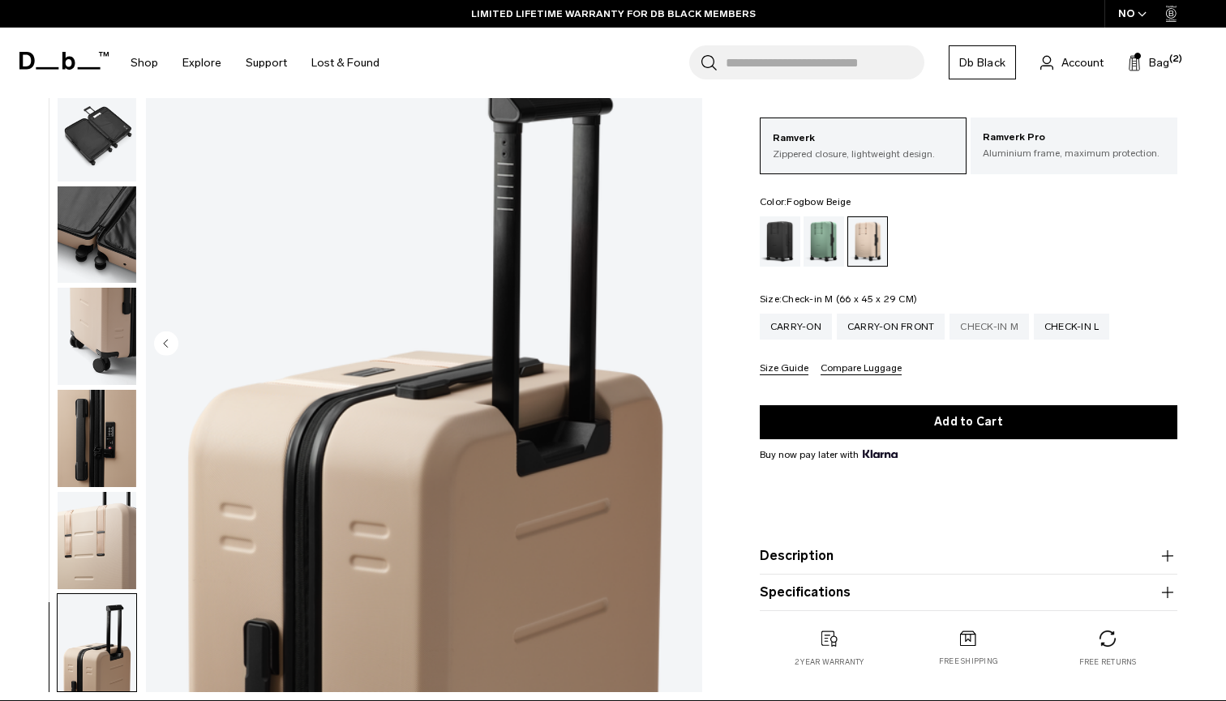
click at [1004, 331] on div "Check-in M" at bounding box center [988, 327] width 79 height 26
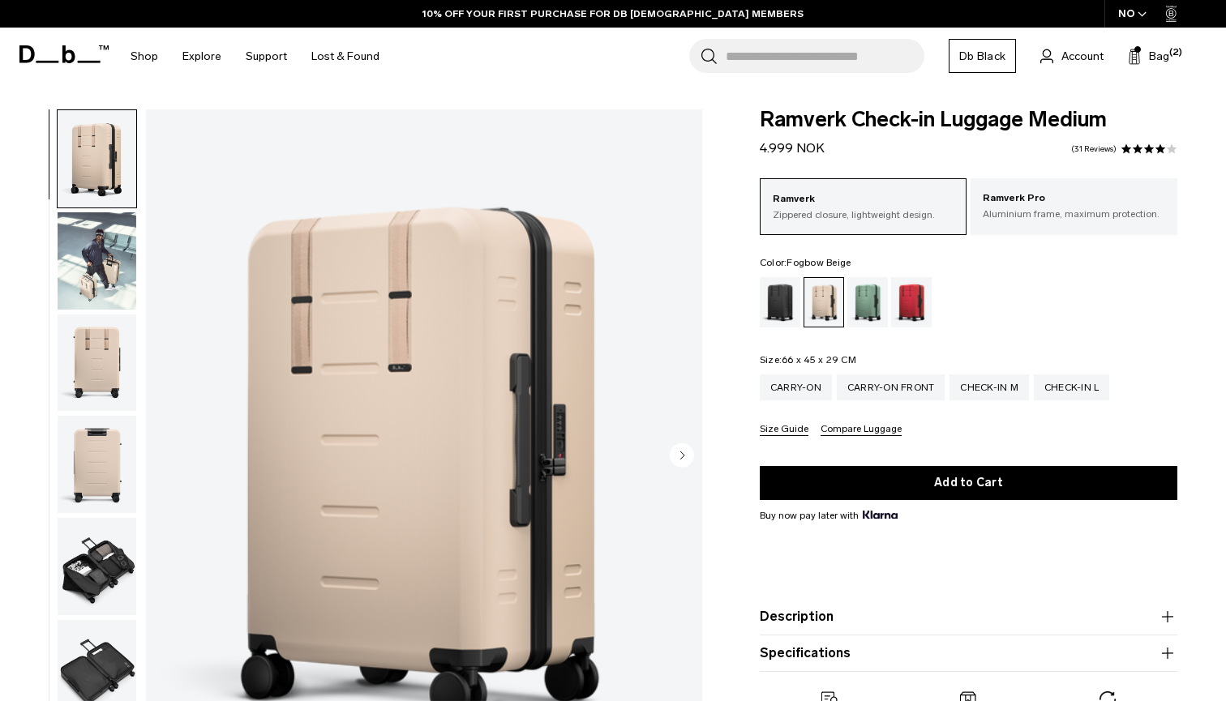
click at [83, 281] on img "button" at bounding box center [97, 260] width 79 height 97
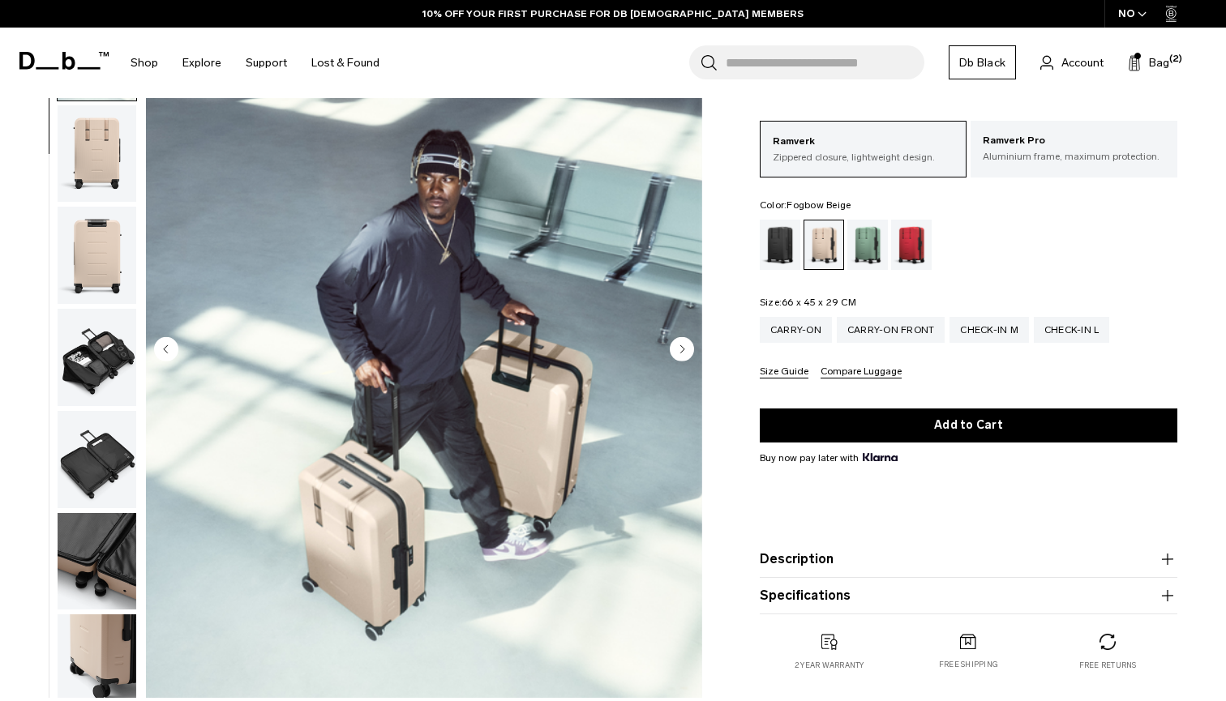
scroll to position [109, 0]
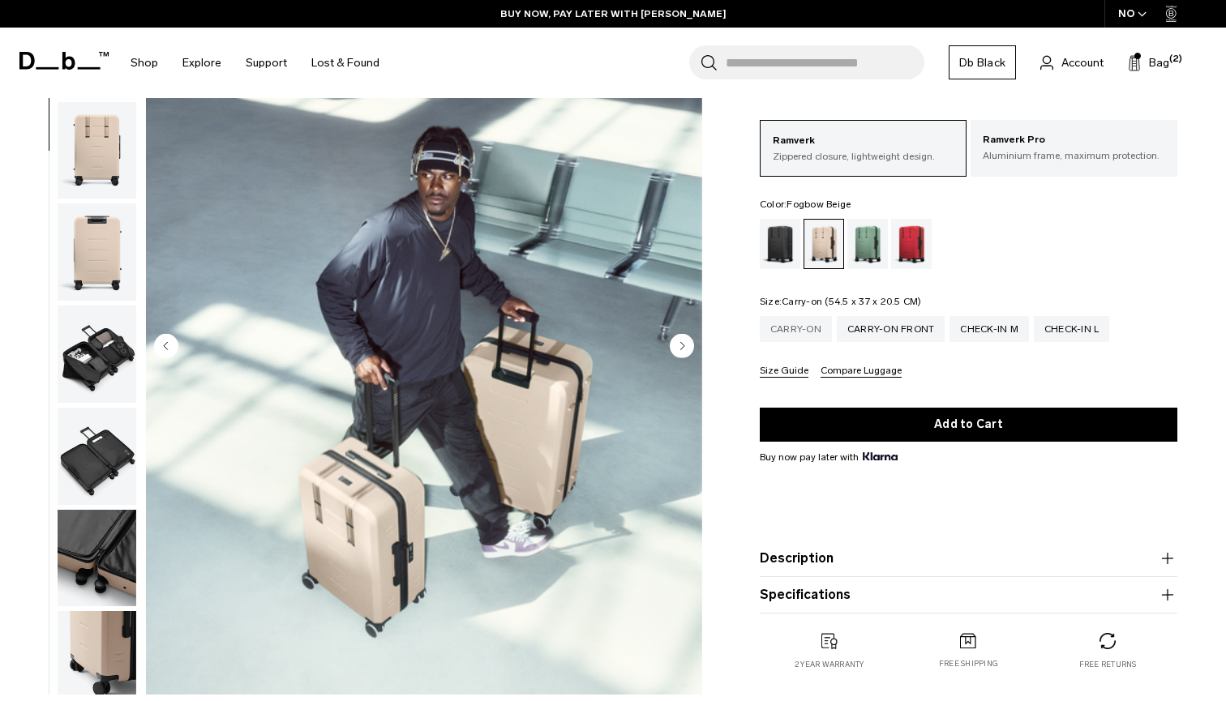
click at [813, 325] on div "Carry-on" at bounding box center [796, 329] width 72 height 26
click at [814, 333] on div "Carry-on" at bounding box center [796, 329] width 72 height 26
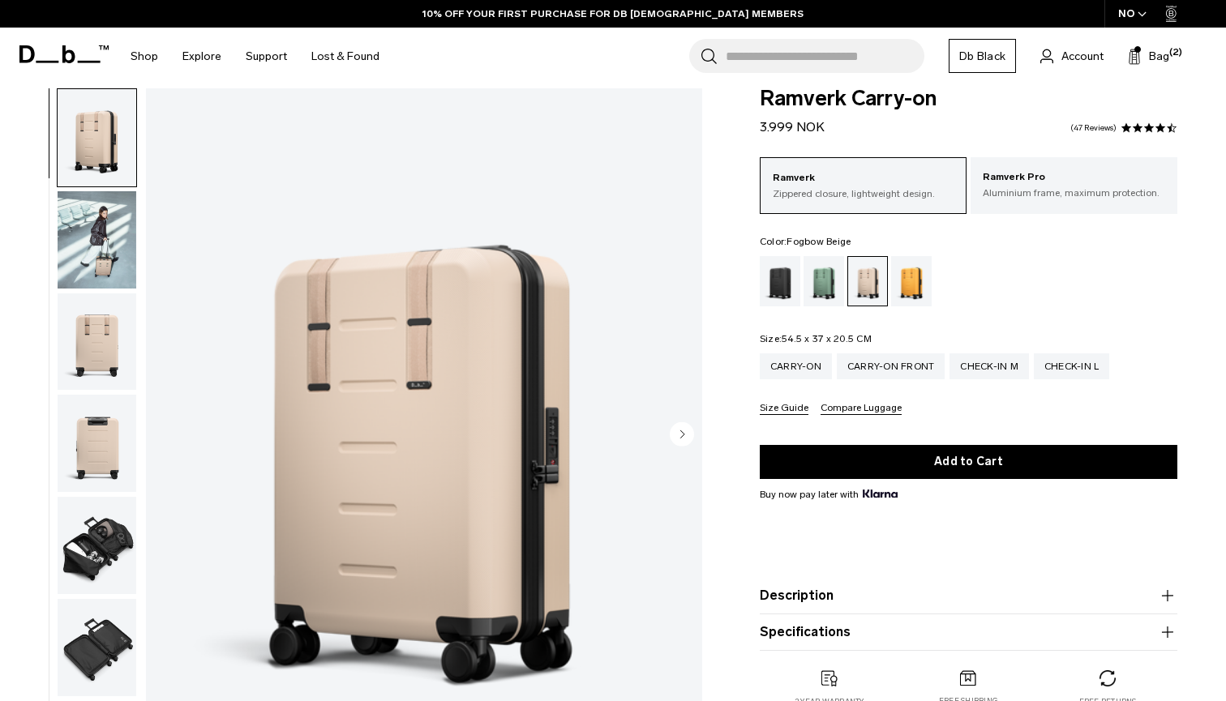
scroll to position [11, 0]
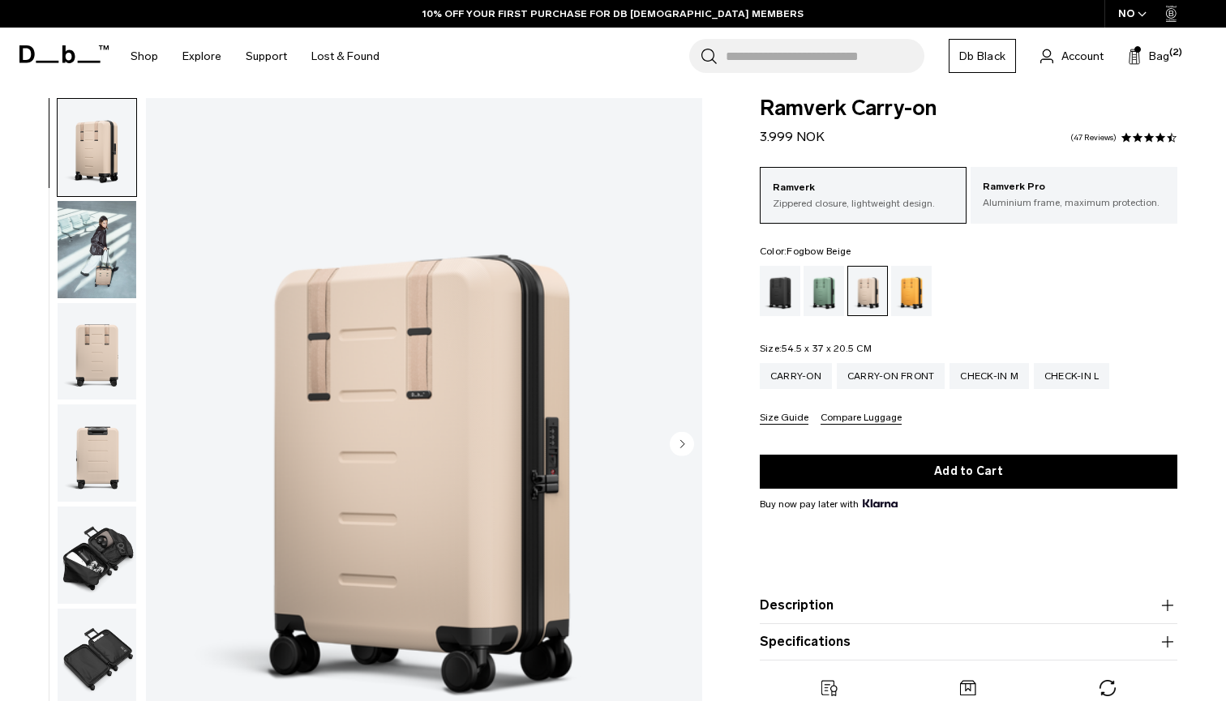
click at [687, 446] on circle "Next slide" at bounding box center [682, 443] width 24 height 24
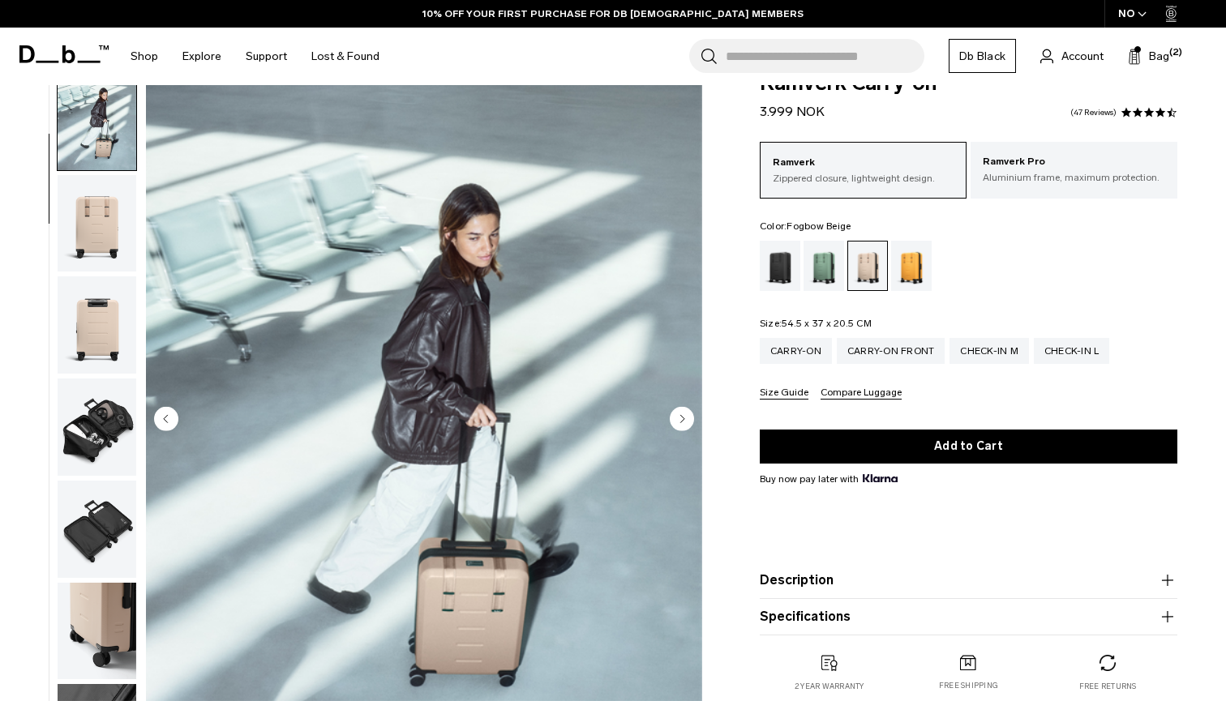
scroll to position [32, 0]
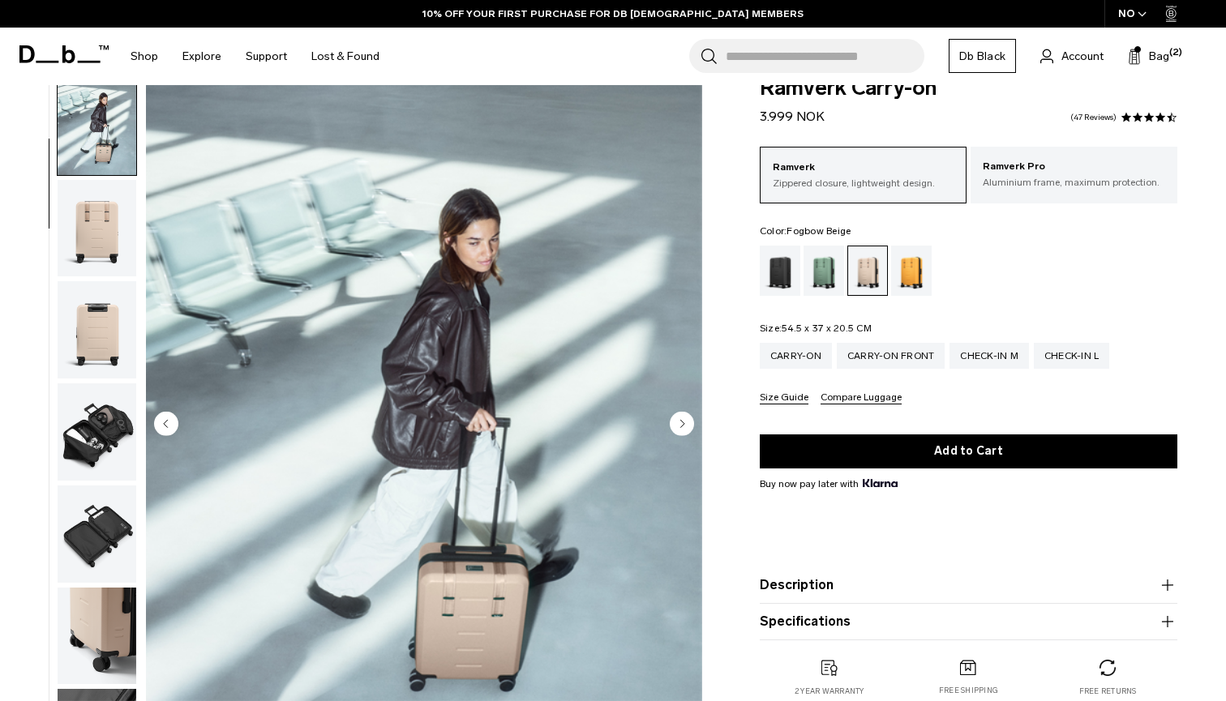
click at [679, 426] on circle "Next slide" at bounding box center [682, 423] width 24 height 24
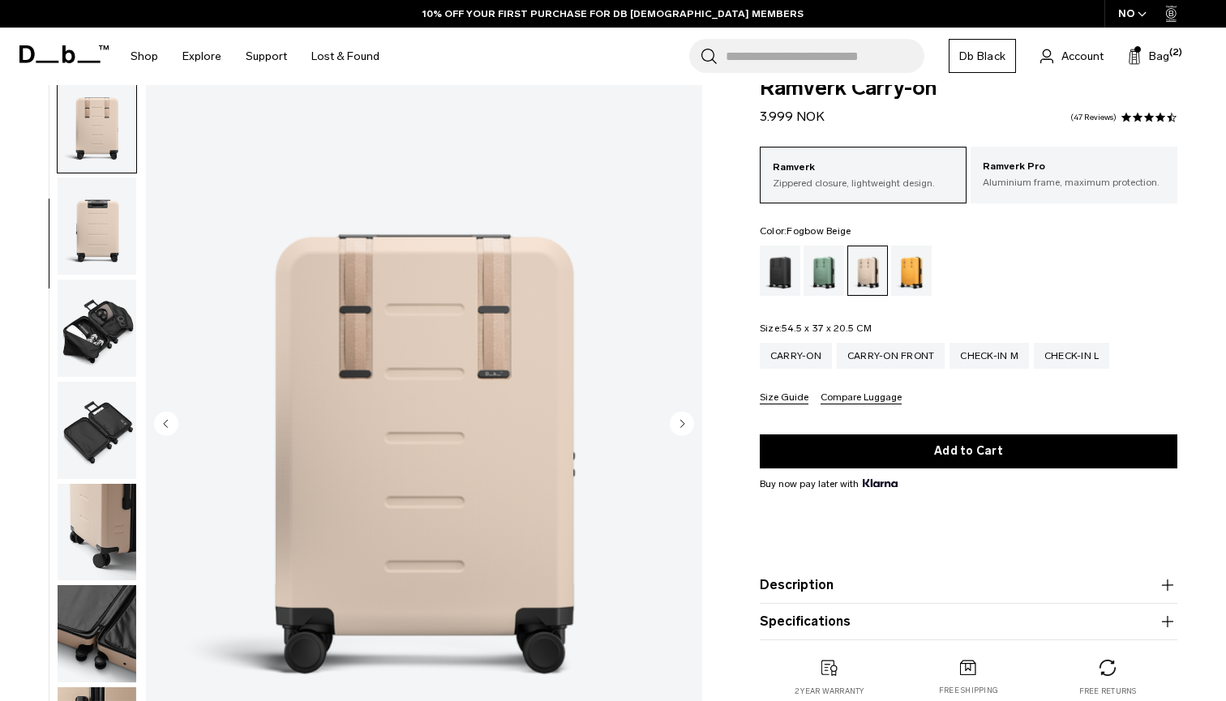
click at [684, 426] on circle "Next slide" at bounding box center [682, 423] width 24 height 24
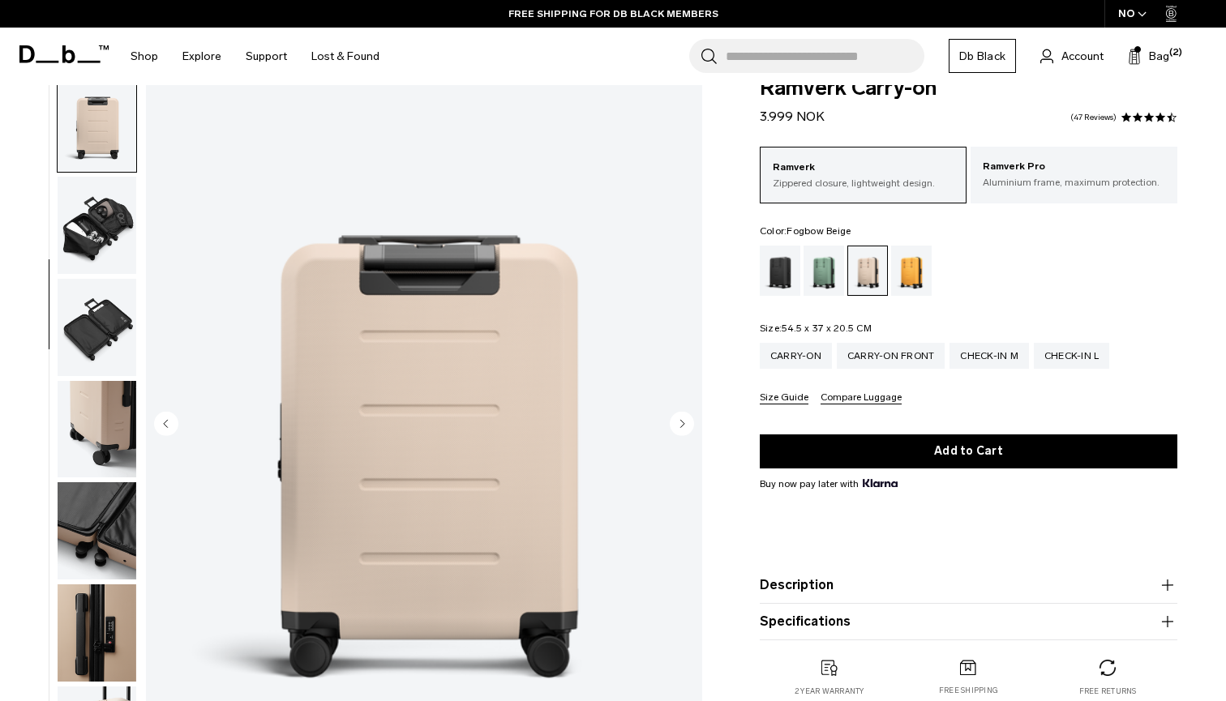
click at [684, 426] on circle "Next slide" at bounding box center [682, 423] width 24 height 24
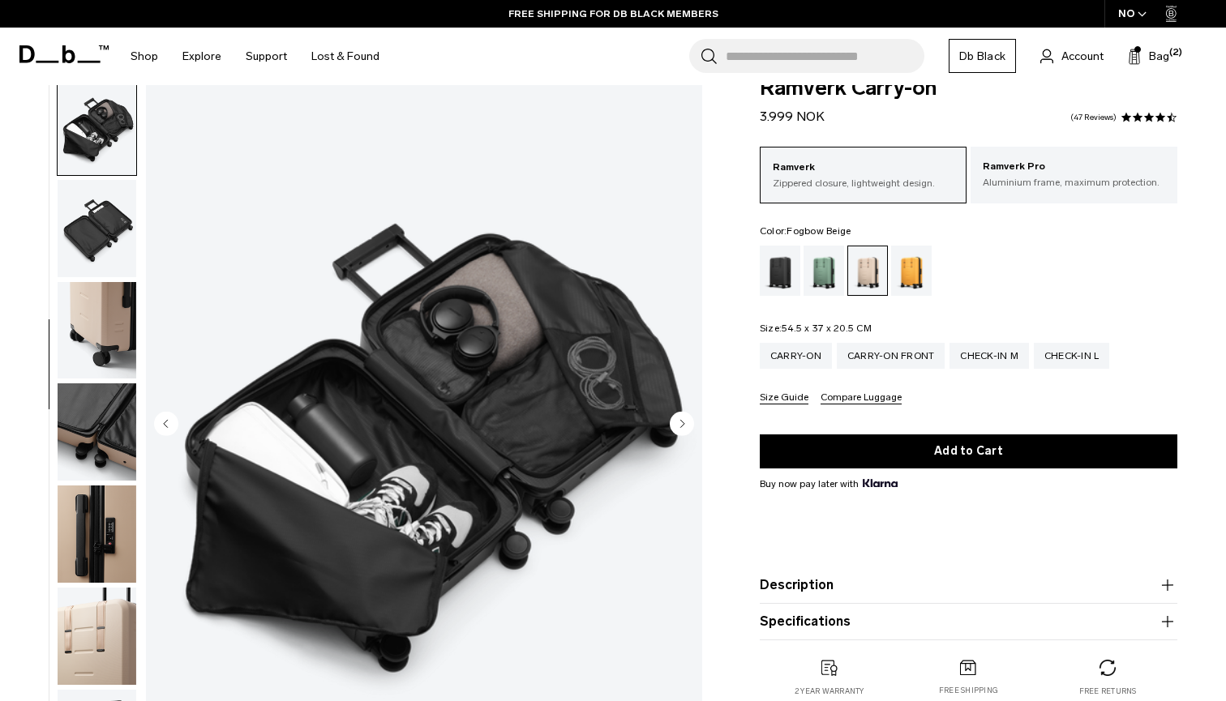
scroll to position [413, 0]
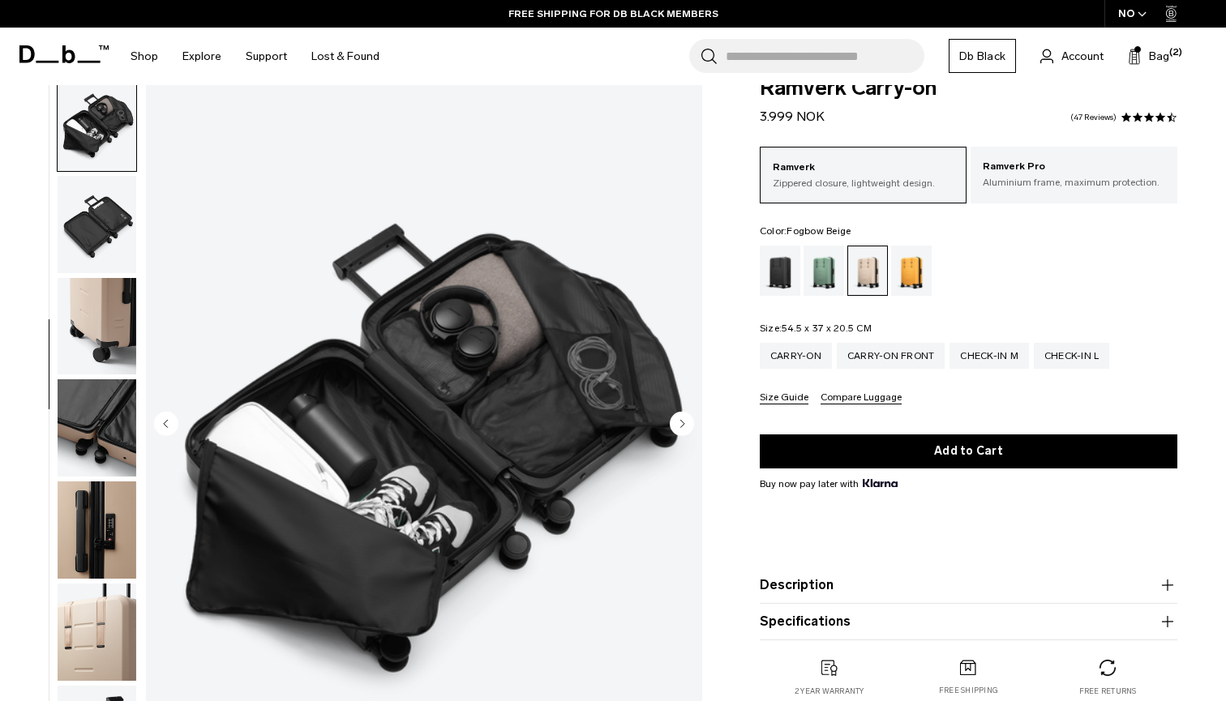
click at [684, 426] on circle "Next slide" at bounding box center [682, 423] width 24 height 24
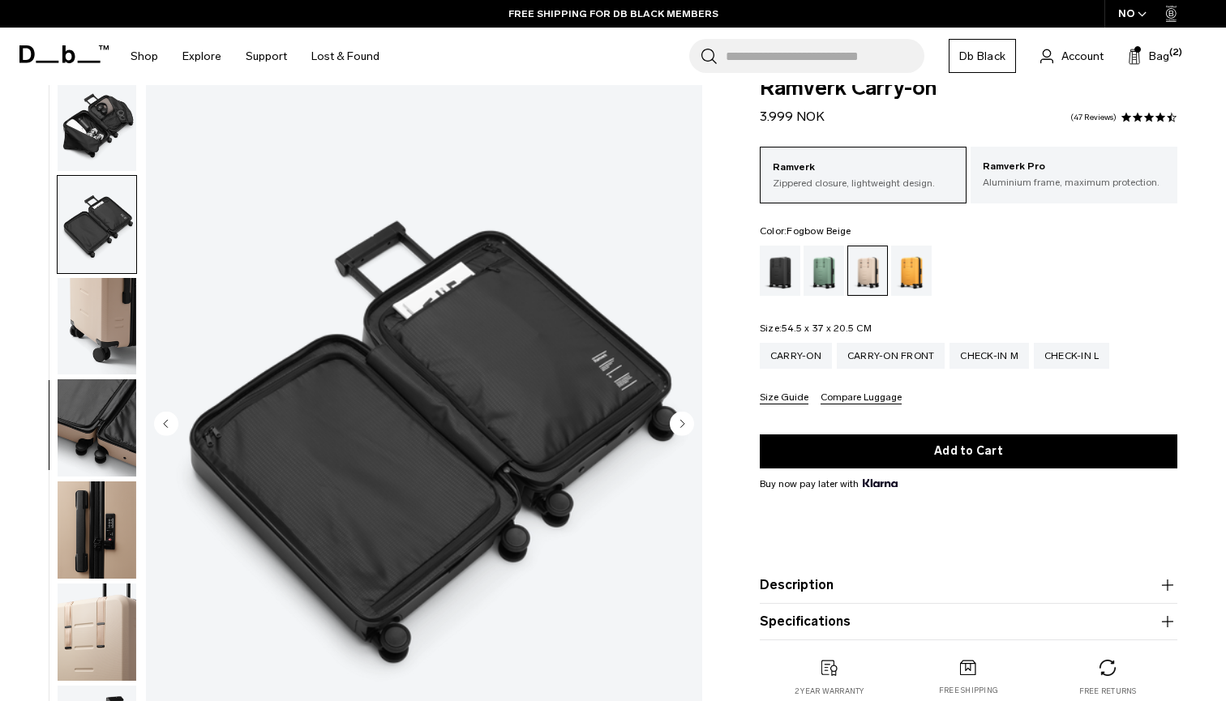
scroll to position [437, 0]
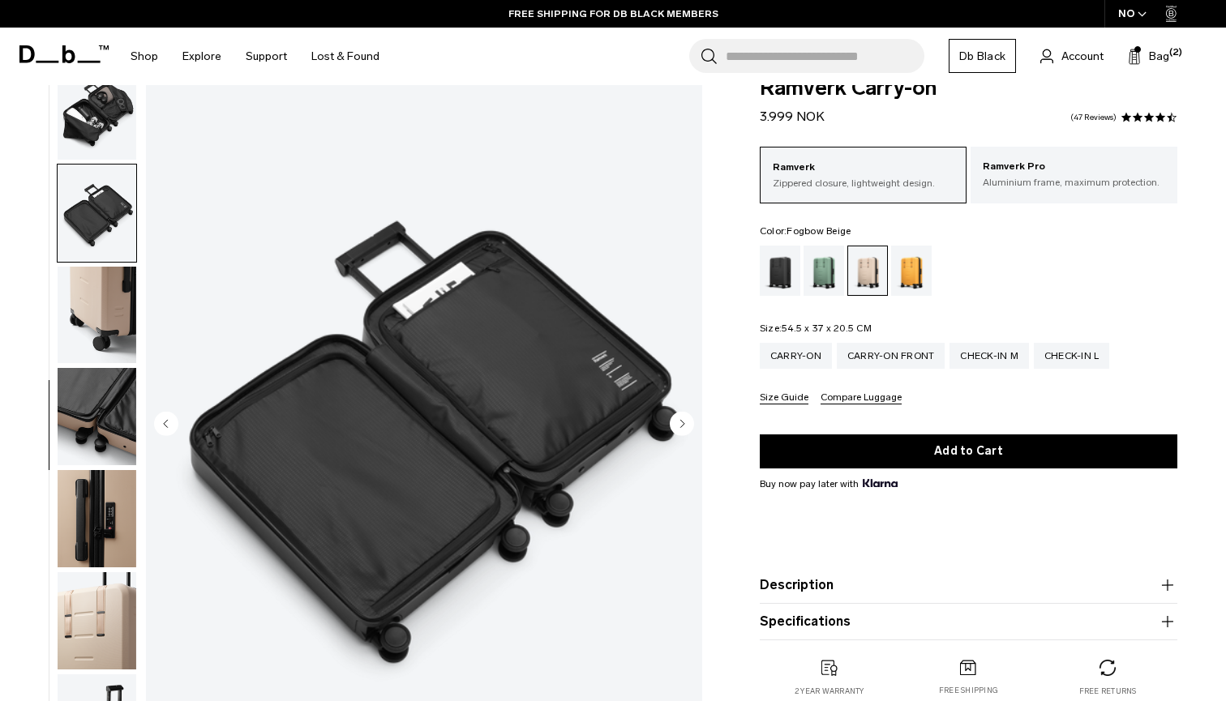
click at [684, 426] on circle "Next slide" at bounding box center [682, 423] width 24 height 24
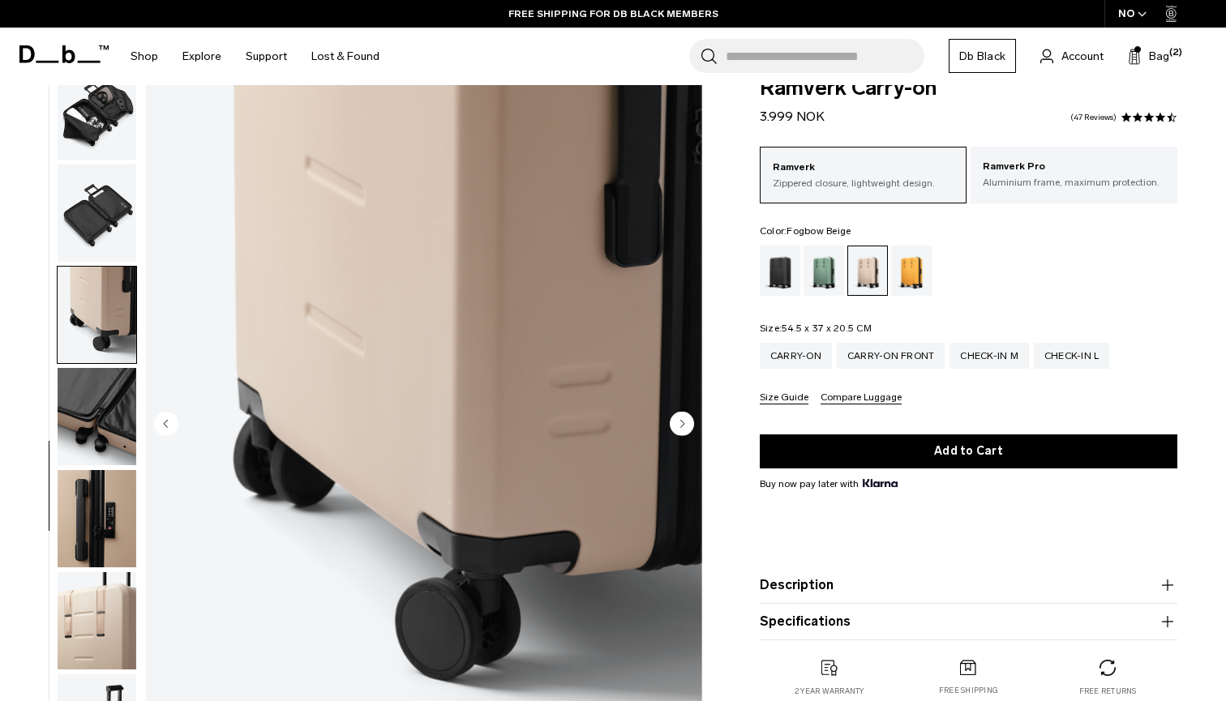
click at [684, 426] on circle "Next slide" at bounding box center [682, 423] width 24 height 24
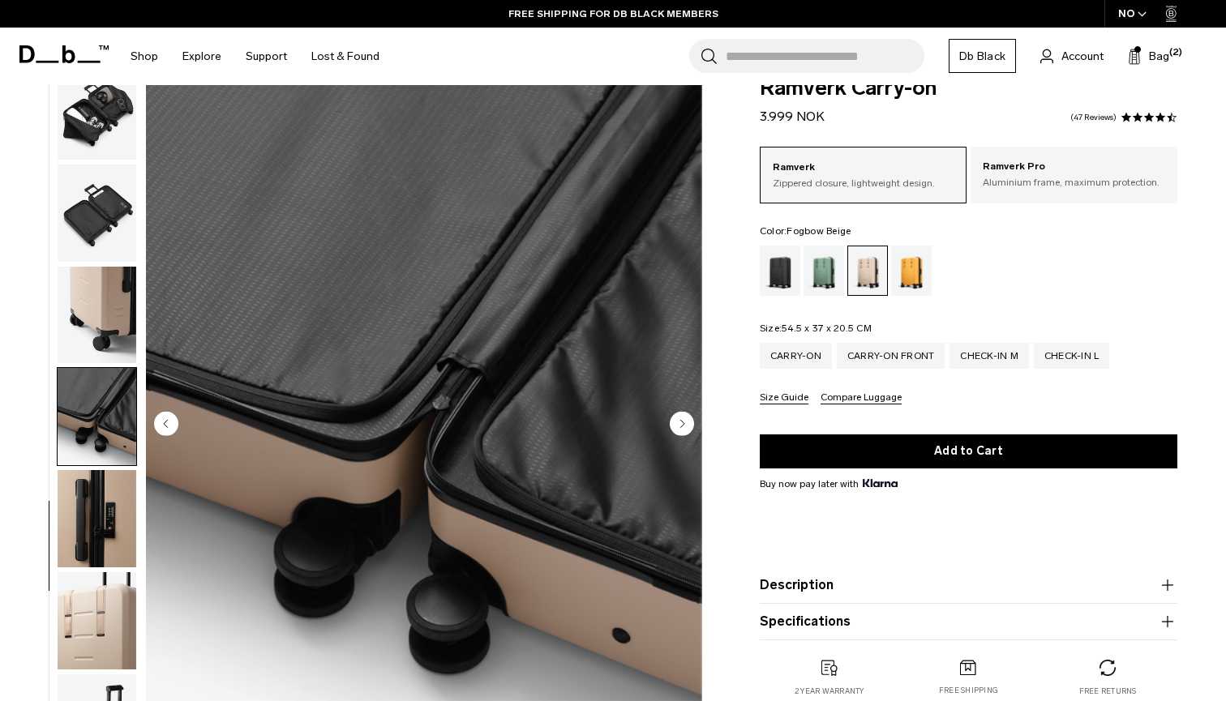
click at [684, 426] on circle "Next slide" at bounding box center [682, 423] width 24 height 24
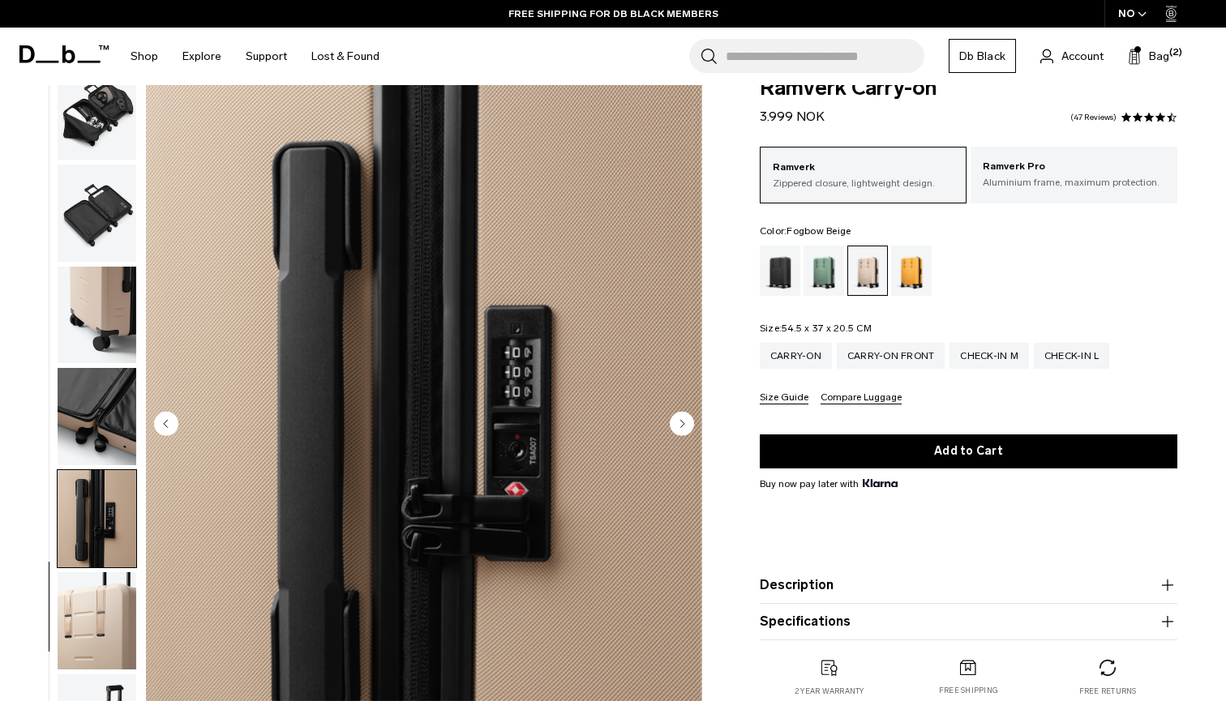
click at [684, 426] on circle "Next slide" at bounding box center [682, 423] width 24 height 24
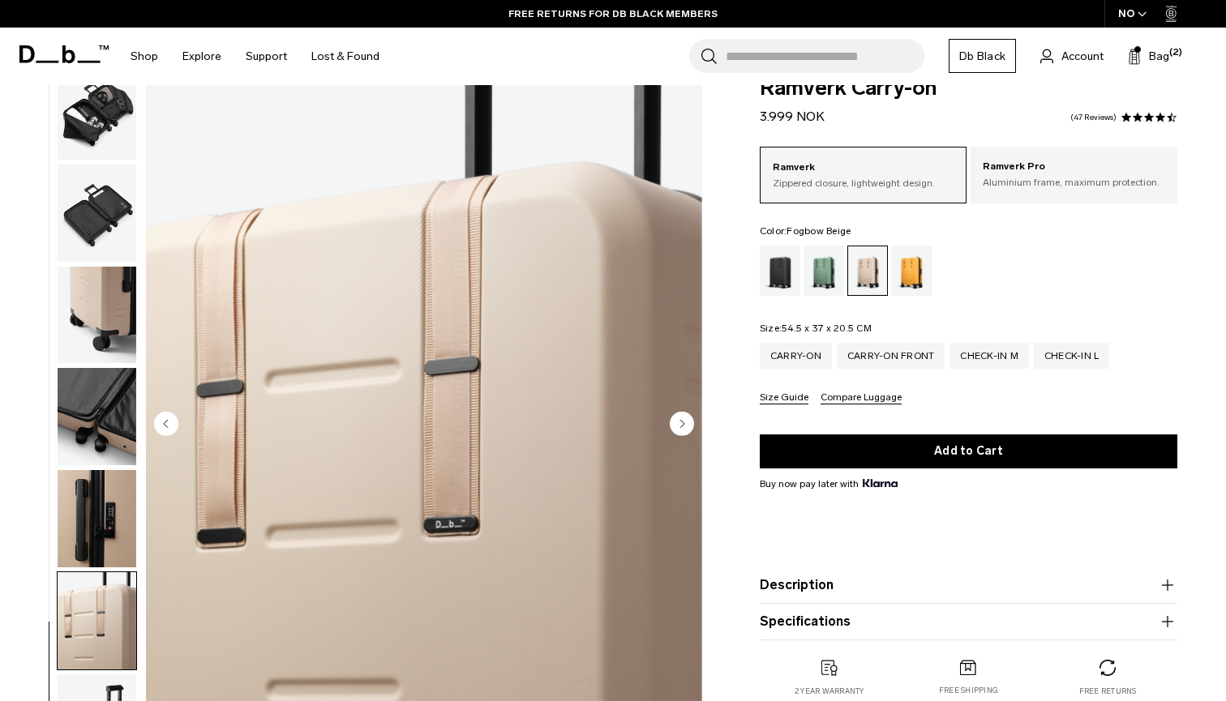
click at [684, 426] on circle "Next slide" at bounding box center [682, 423] width 24 height 24
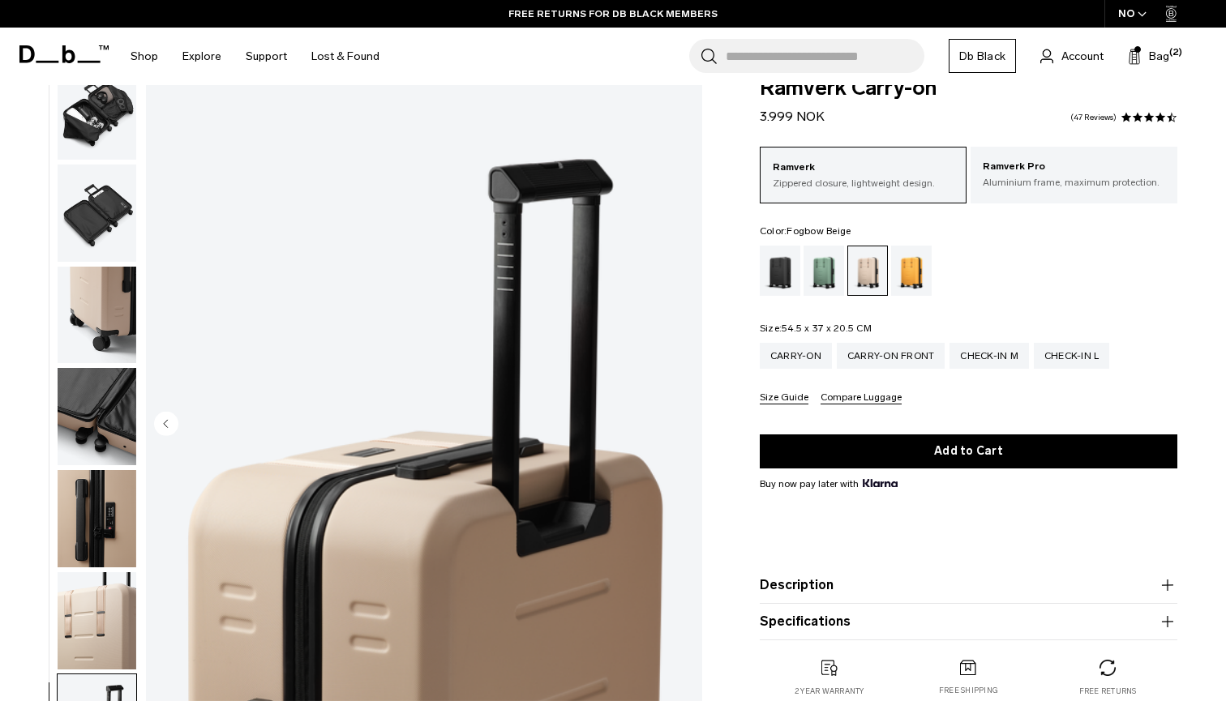
click at [182, 426] on img "11 / 11" at bounding box center [424, 425] width 556 height 695
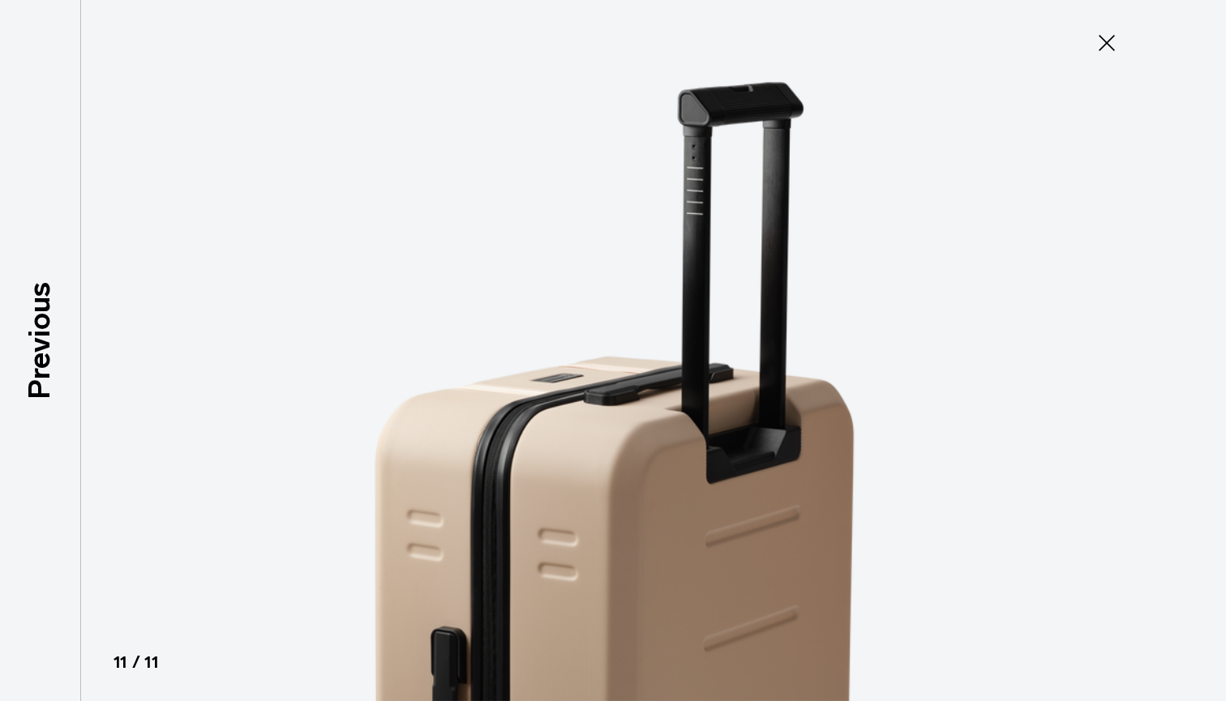
click at [1111, 45] on icon at bounding box center [1107, 43] width 26 height 26
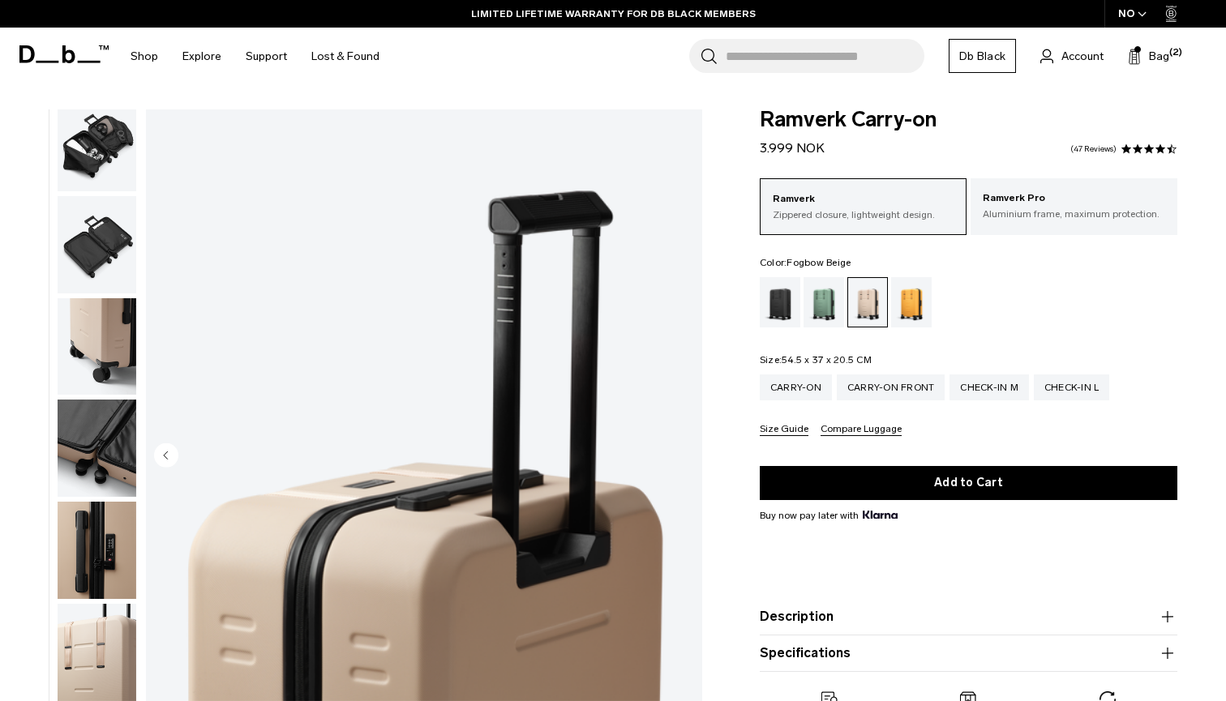
scroll to position [0, 0]
click at [1002, 393] on div "Check-in M" at bounding box center [988, 388] width 79 height 26
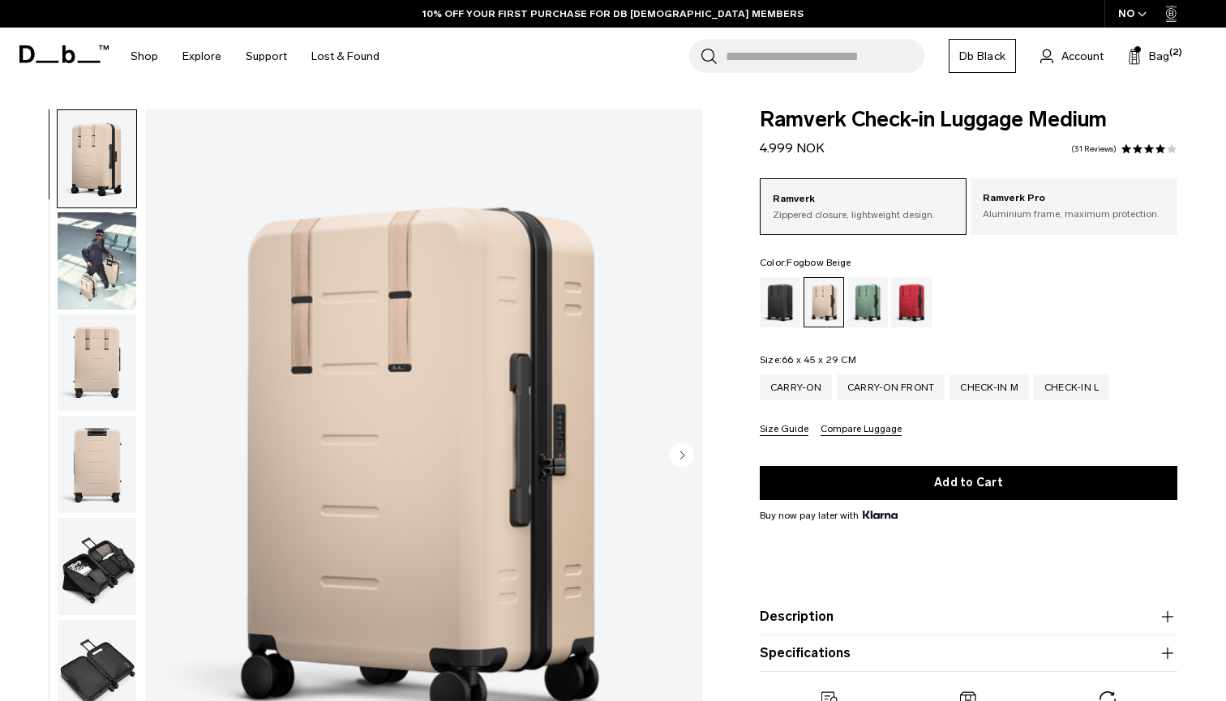
click at [688, 453] on circle "Next slide" at bounding box center [682, 455] width 24 height 24
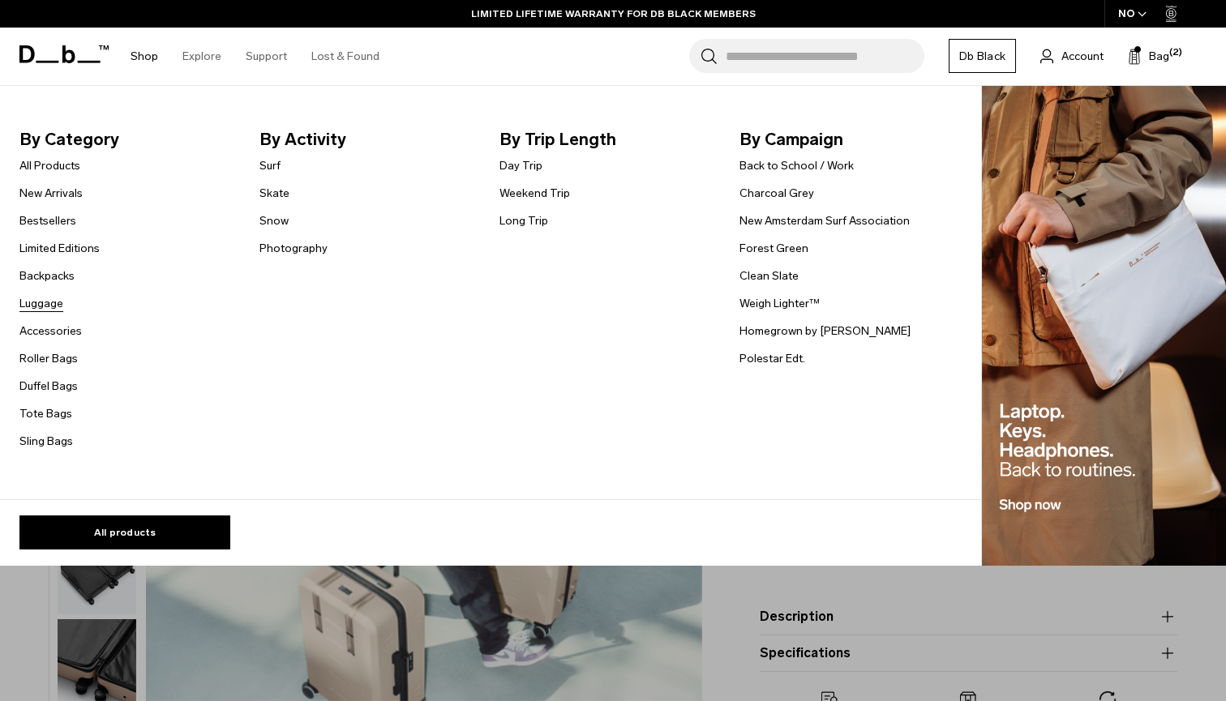
click at [36, 302] on link "Luggage" at bounding box center [41, 303] width 44 height 17
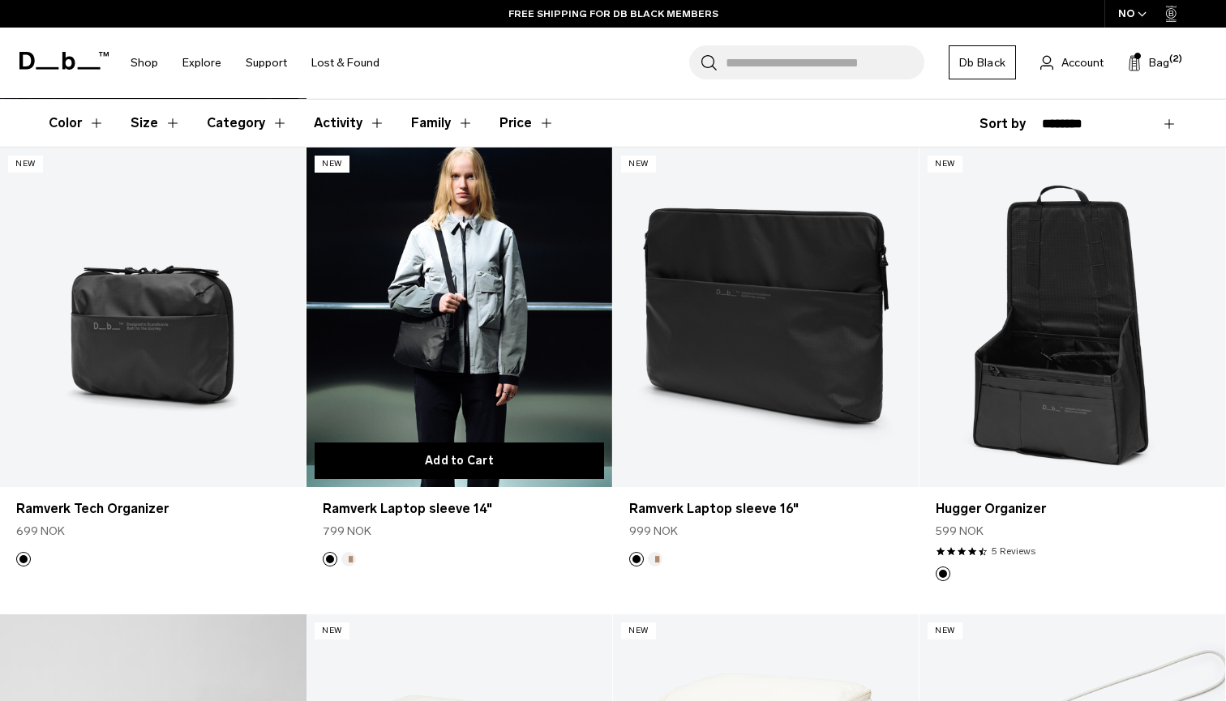
scroll to position [267, 0]
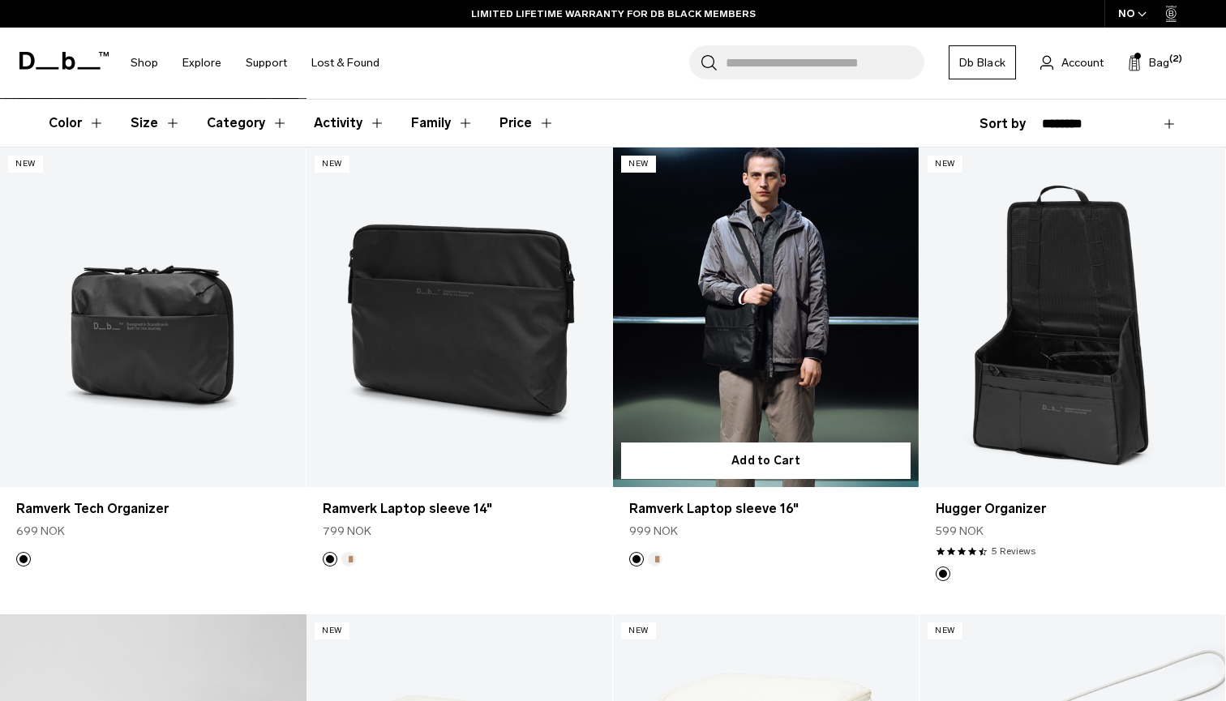
click at [656, 566] on img "Oatmilk" at bounding box center [655, 559] width 18 height 18
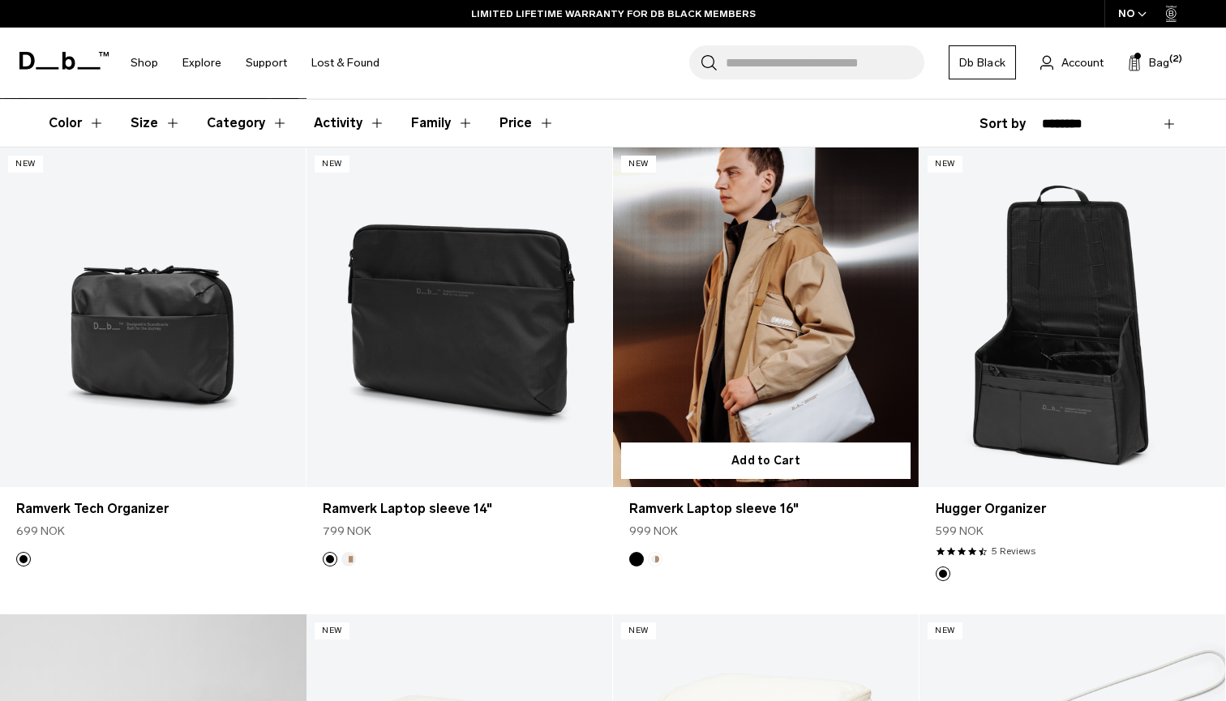
click at [724, 393] on link "Ramverk Laptop sleeve 16" at bounding box center [766, 318] width 306 height 340
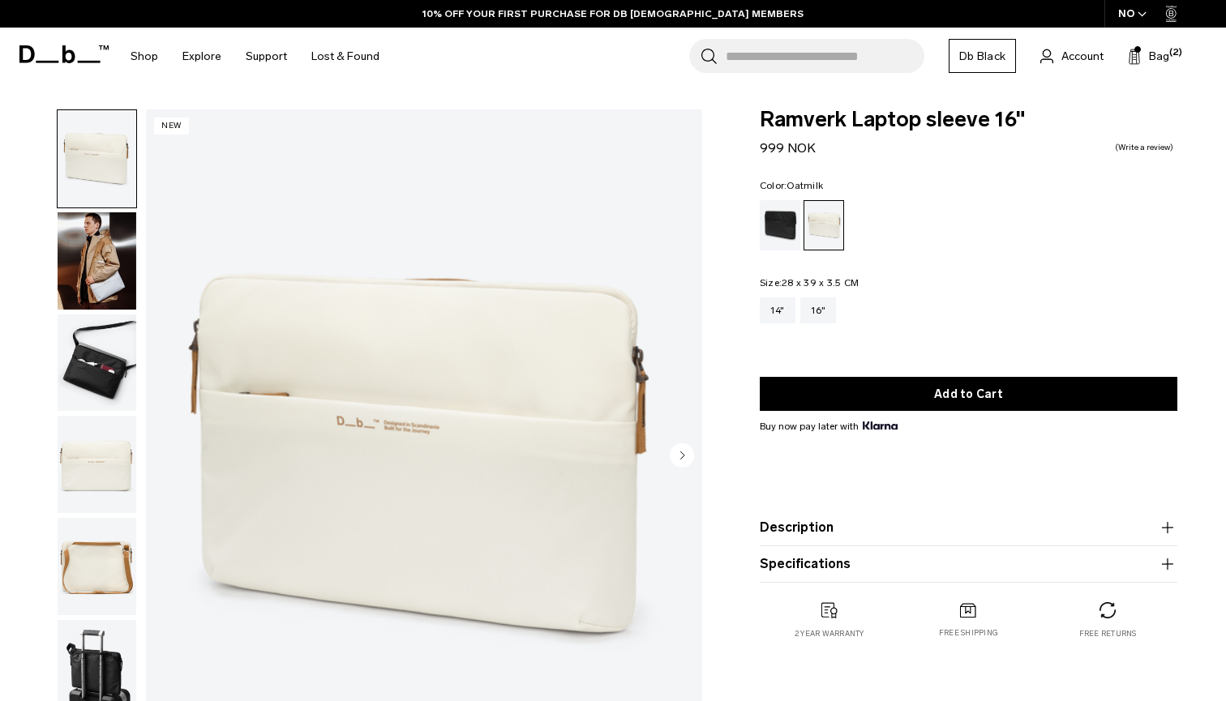
click at [105, 278] on img "button" at bounding box center [97, 260] width 79 height 97
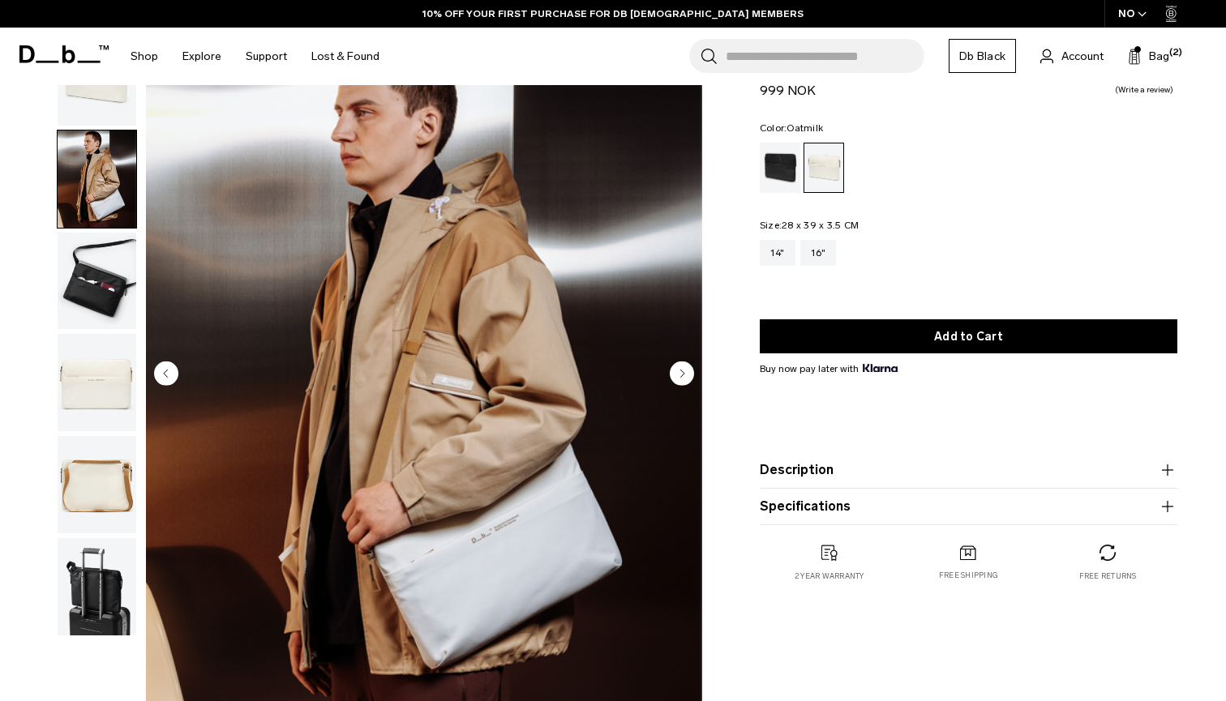
scroll to position [82, 0]
click at [678, 378] on circle "Next slide" at bounding box center [682, 373] width 24 height 24
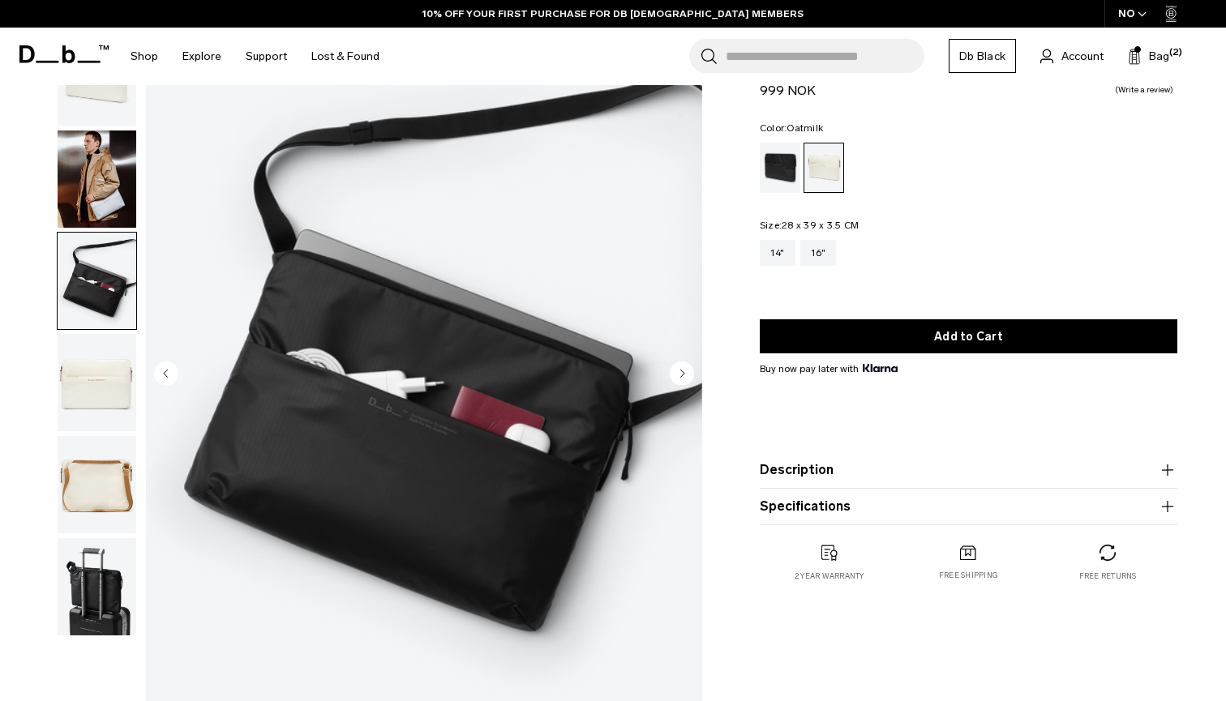
click at [685, 376] on circle "Next slide" at bounding box center [682, 373] width 24 height 24
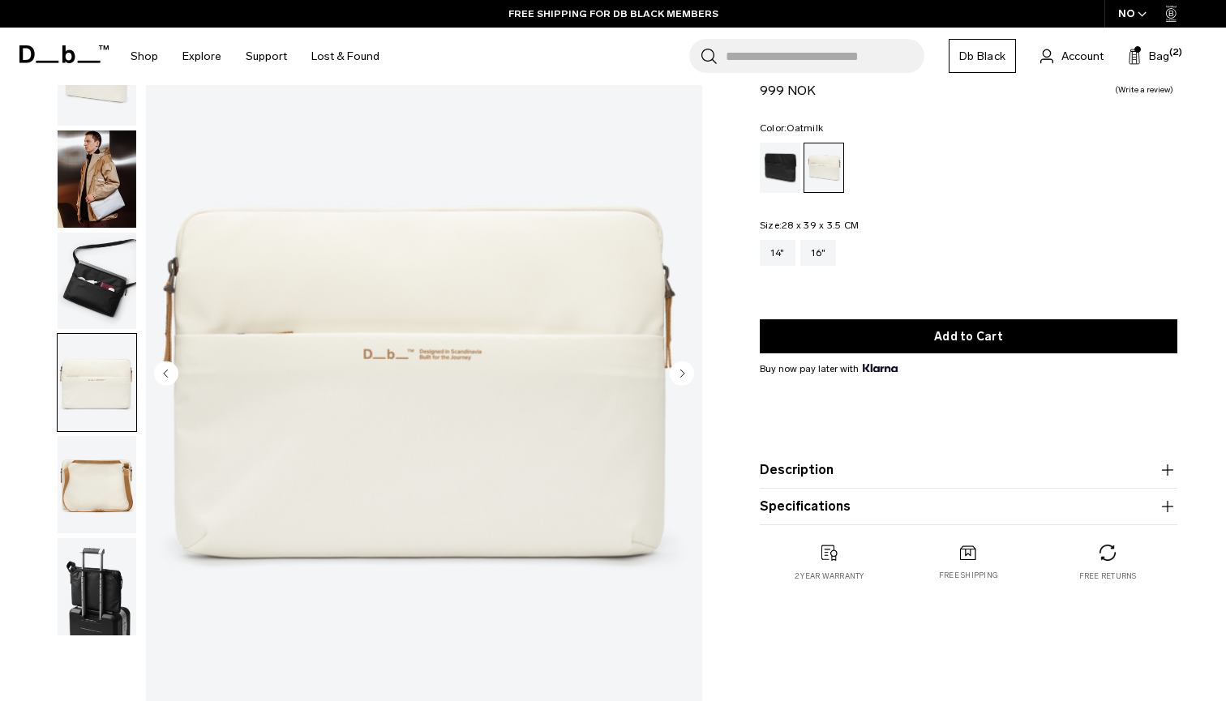
click at [685, 376] on circle "Next slide" at bounding box center [682, 373] width 24 height 24
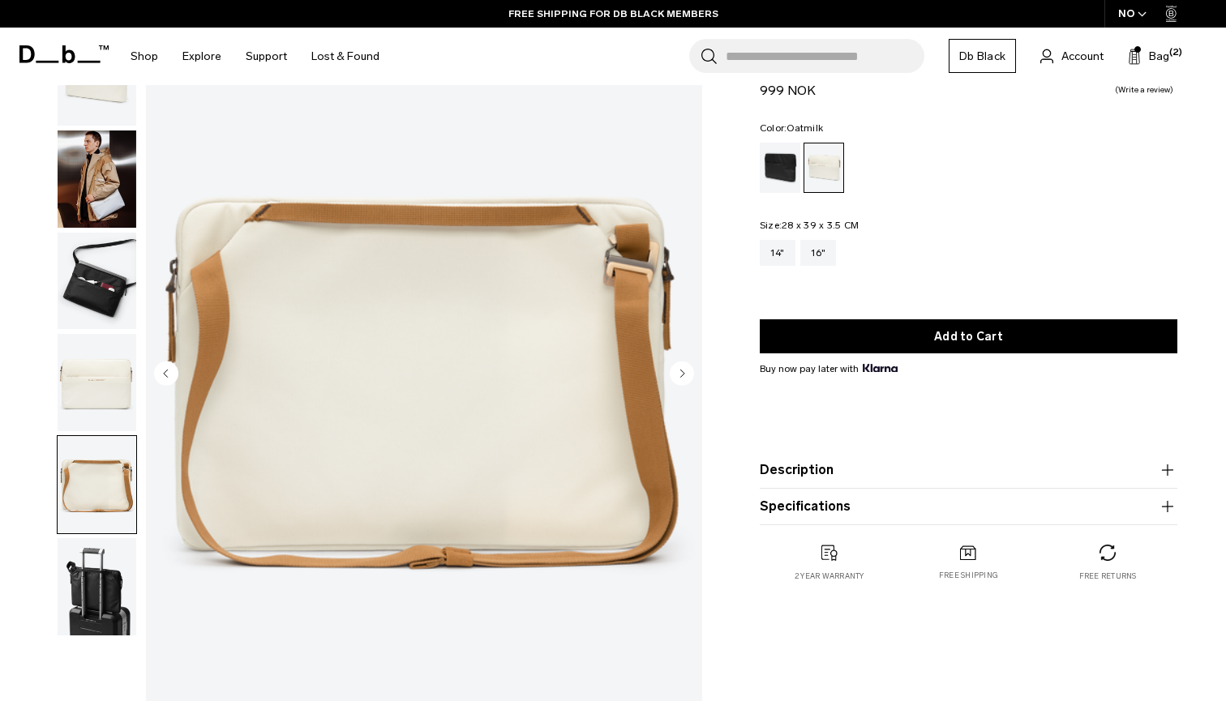
click at [685, 376] on circle "Next slide" at bounding box center [682, 373] width 24 height 24
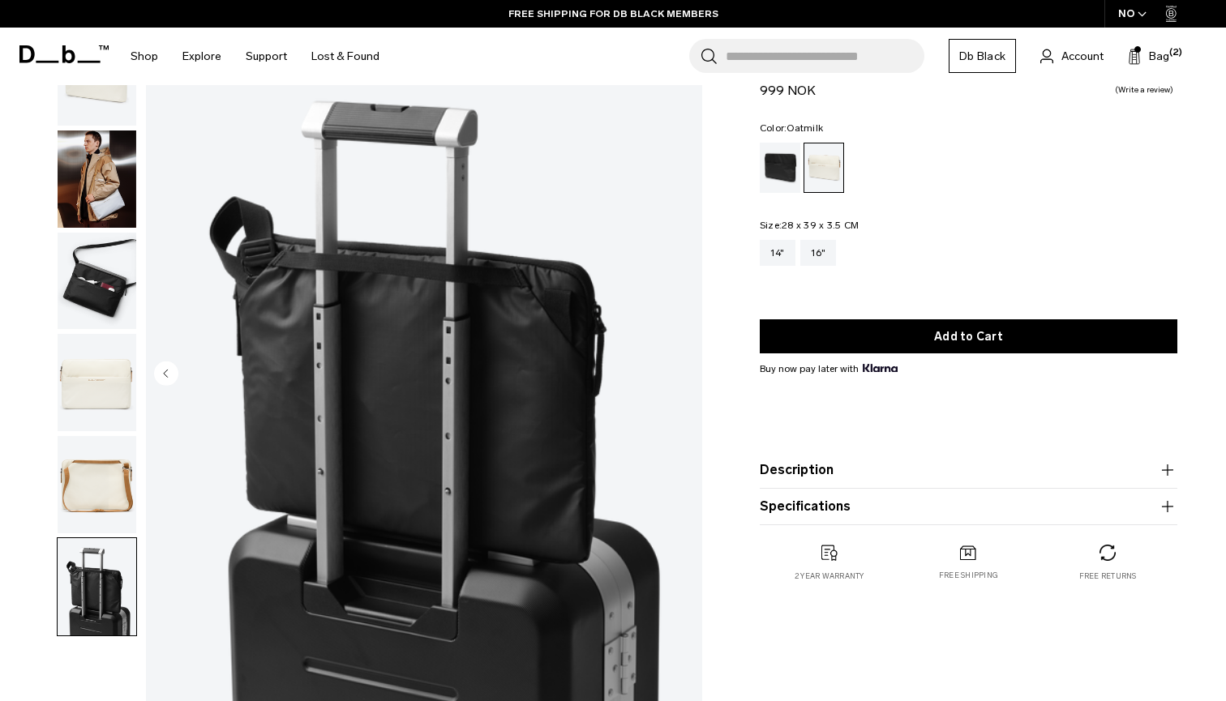
click at [373, 308] on img "6 / 6" at bounding box center [424, 375] width 556 height 695
click at [105, 206] on img "button" at bounding box center [97, 179] width 79 height 97
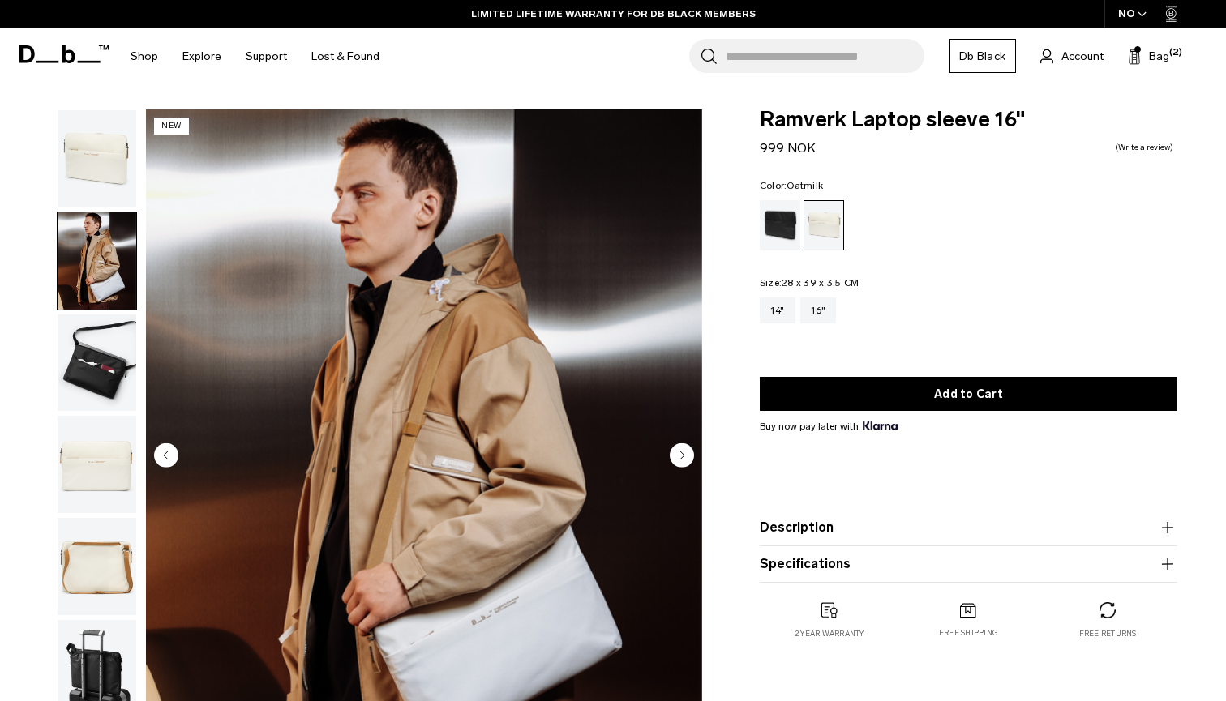
scroll to position [0, 0]
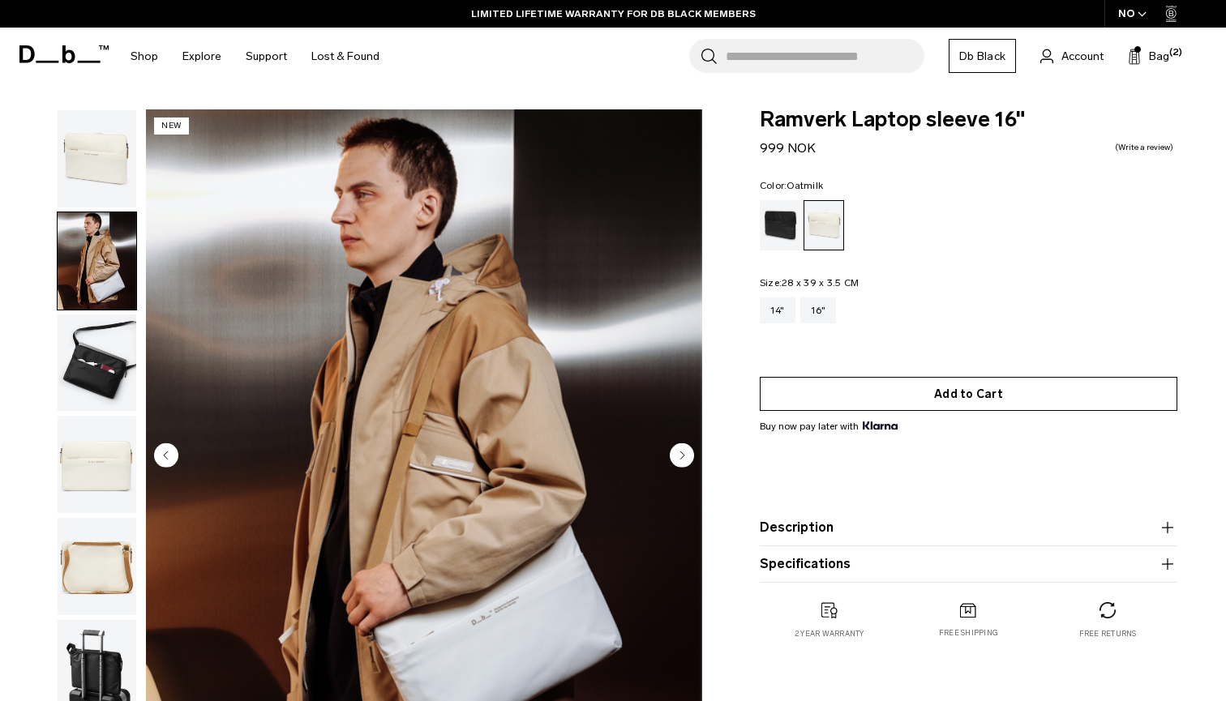
click at [912, 394] on button "Add to Cart" at bounding box center [968, 394] width 417 height 34
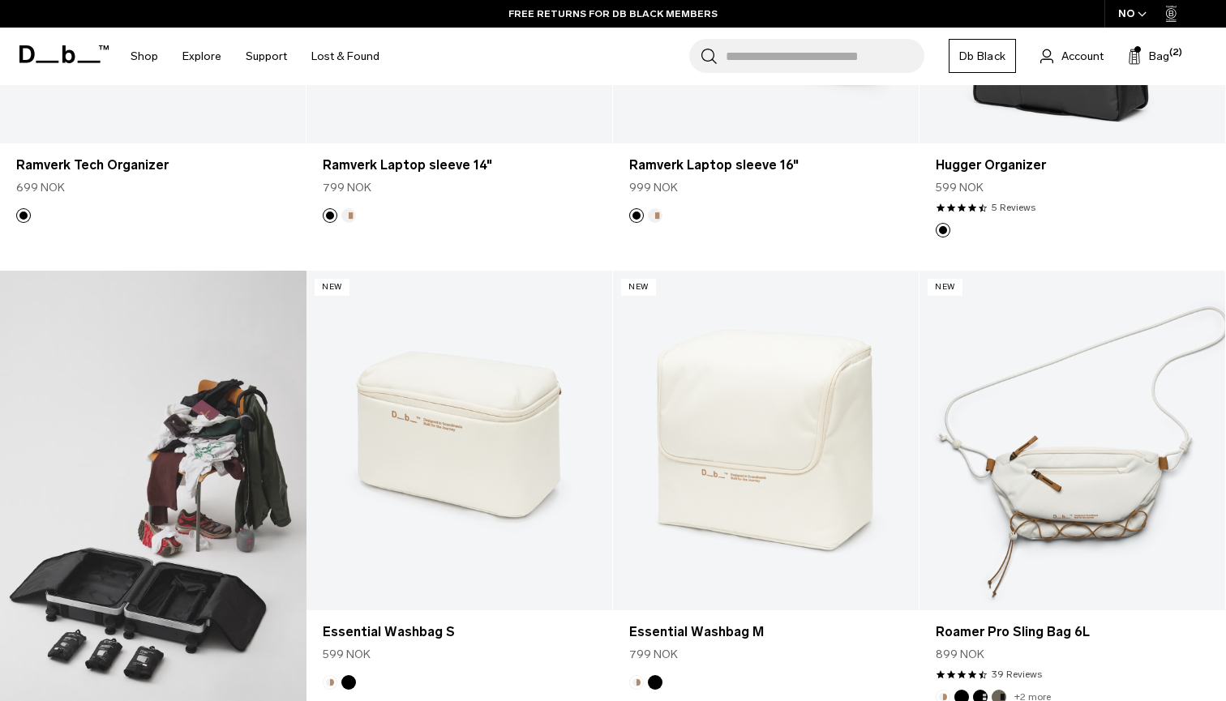
scroll to position [600, 0]
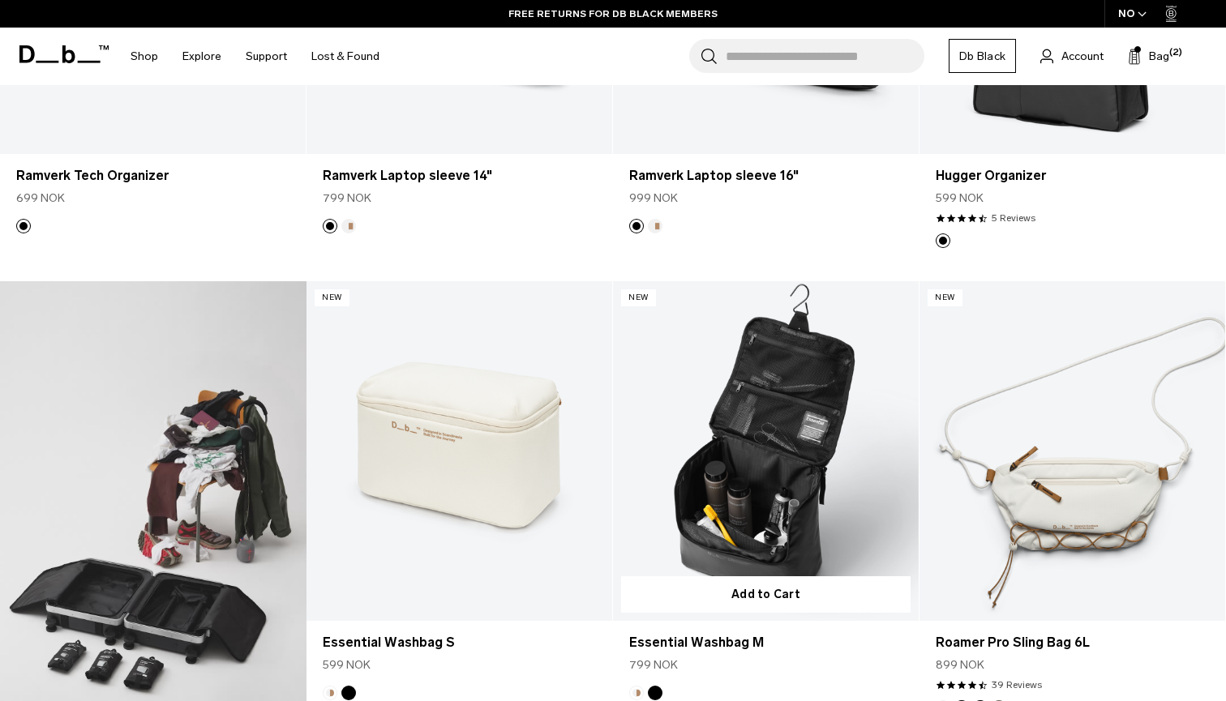
click at [691, 366] on link "Essential Washbag M" at bounding box center [766, 451] width 306 height 340
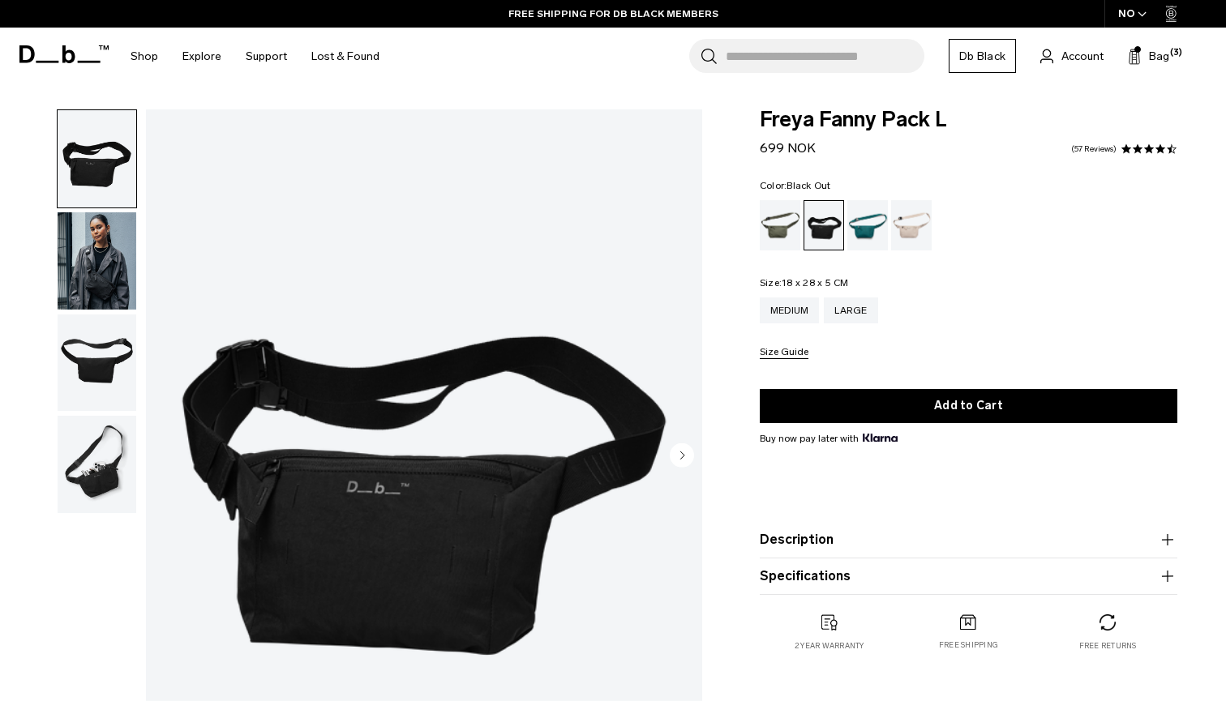
click at [110, 252] on img "button" at bounding box center [97, 260] width 79 height 97
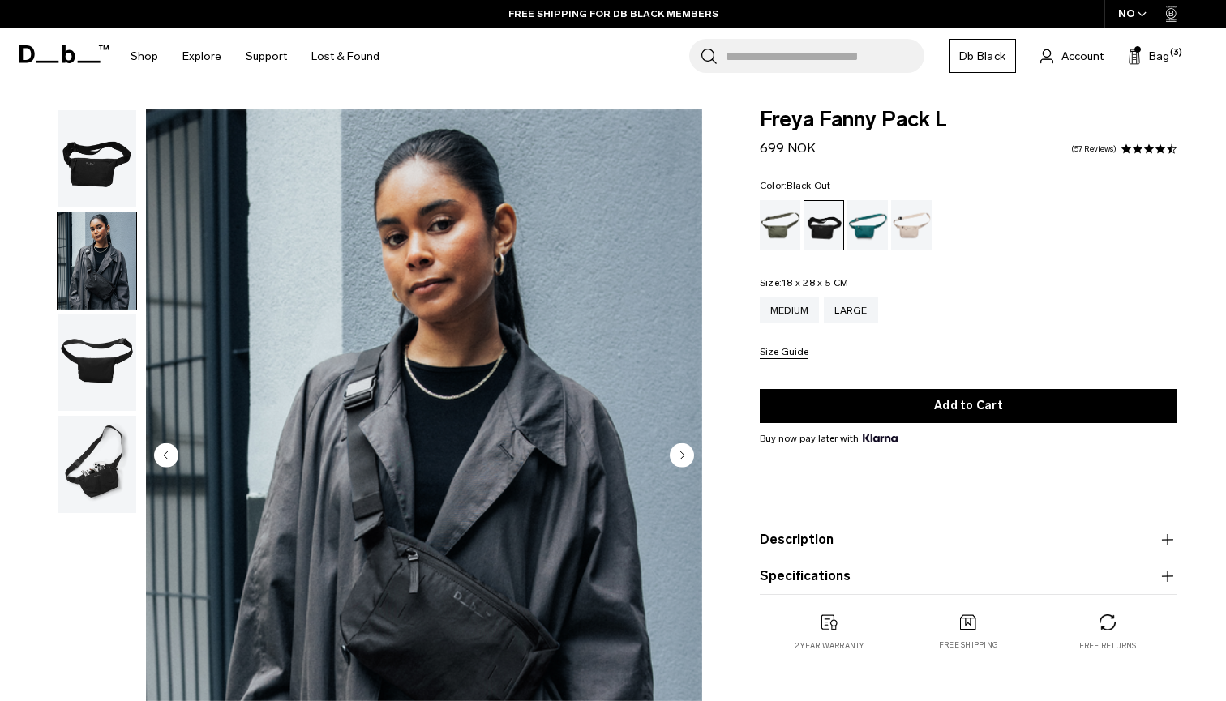
scroll to position [100, 0]
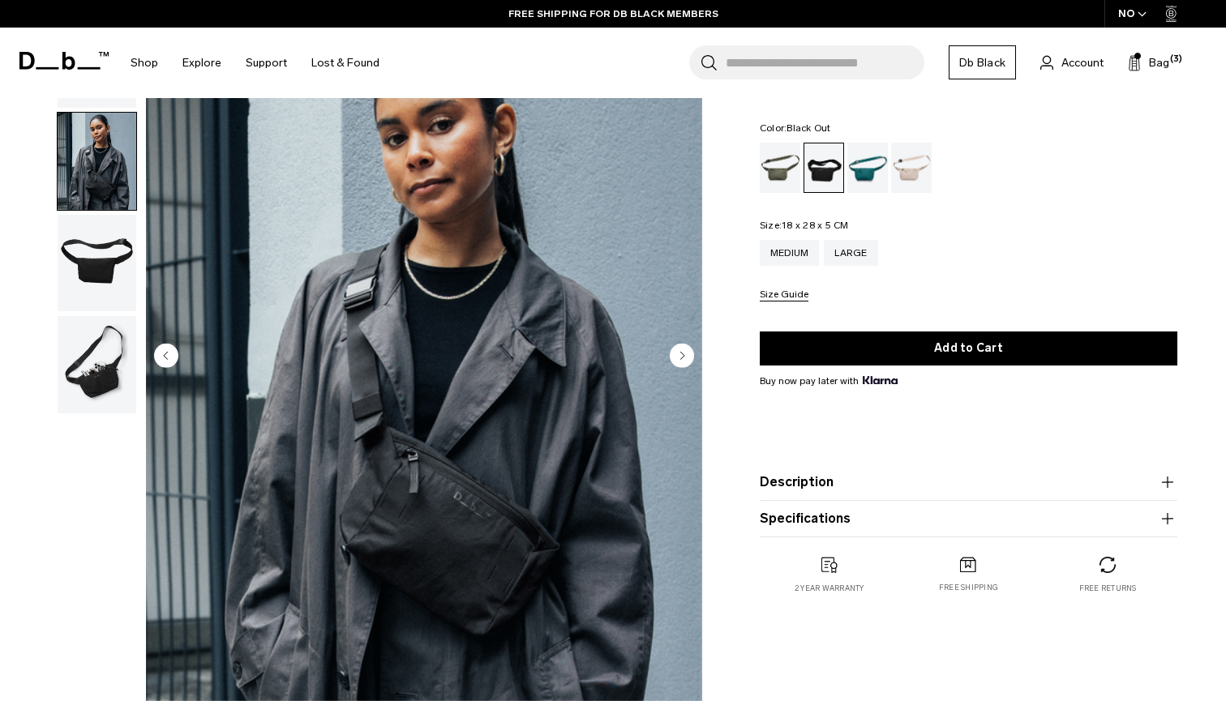
click at [687, 351] on circle "Next slide" at bounding box center [682, 355] width 24 height 24
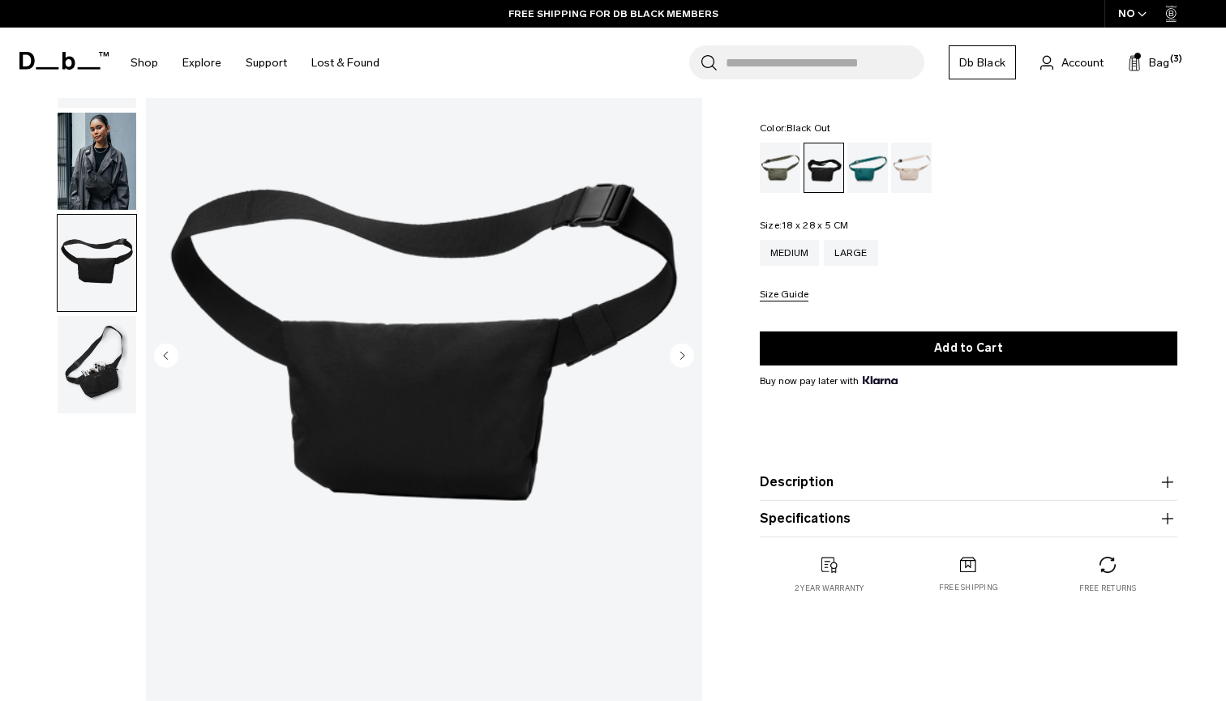
click at [687, 354] on circle "Next slide" at bounding box center [682, 355] width 24 height 24
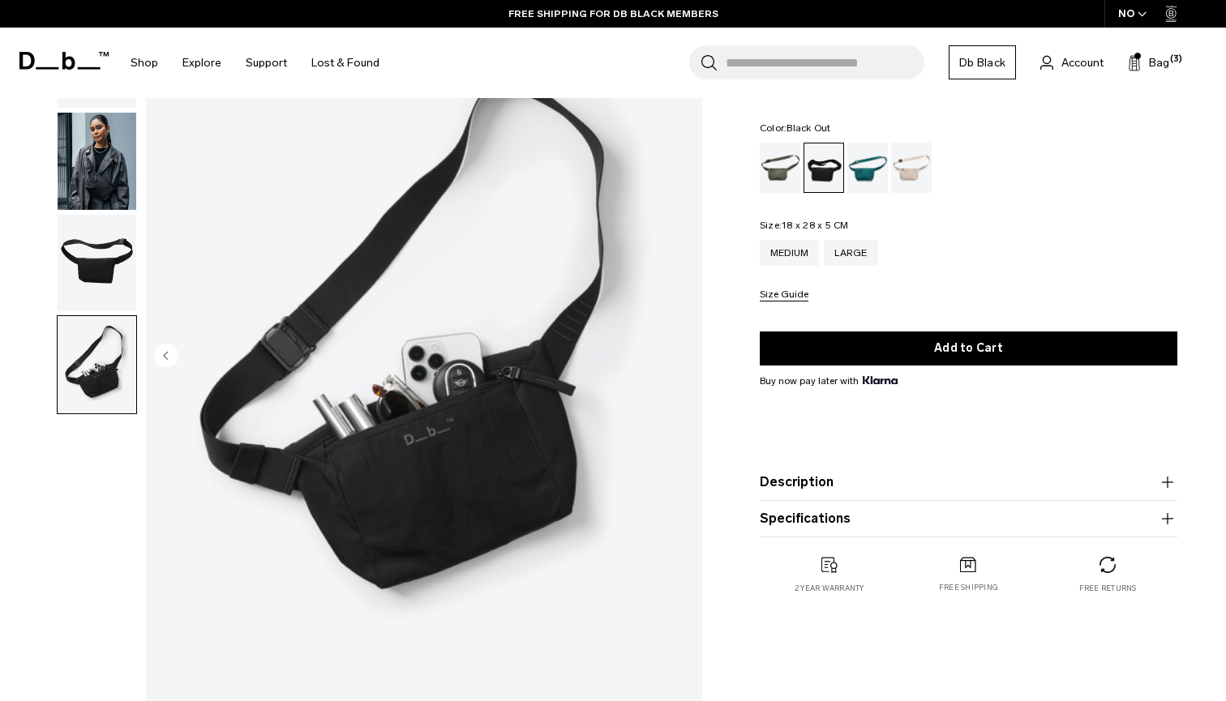
click at [687, 354] on img "4 / 4" at bounding box center [424, 357] width 556 height 695
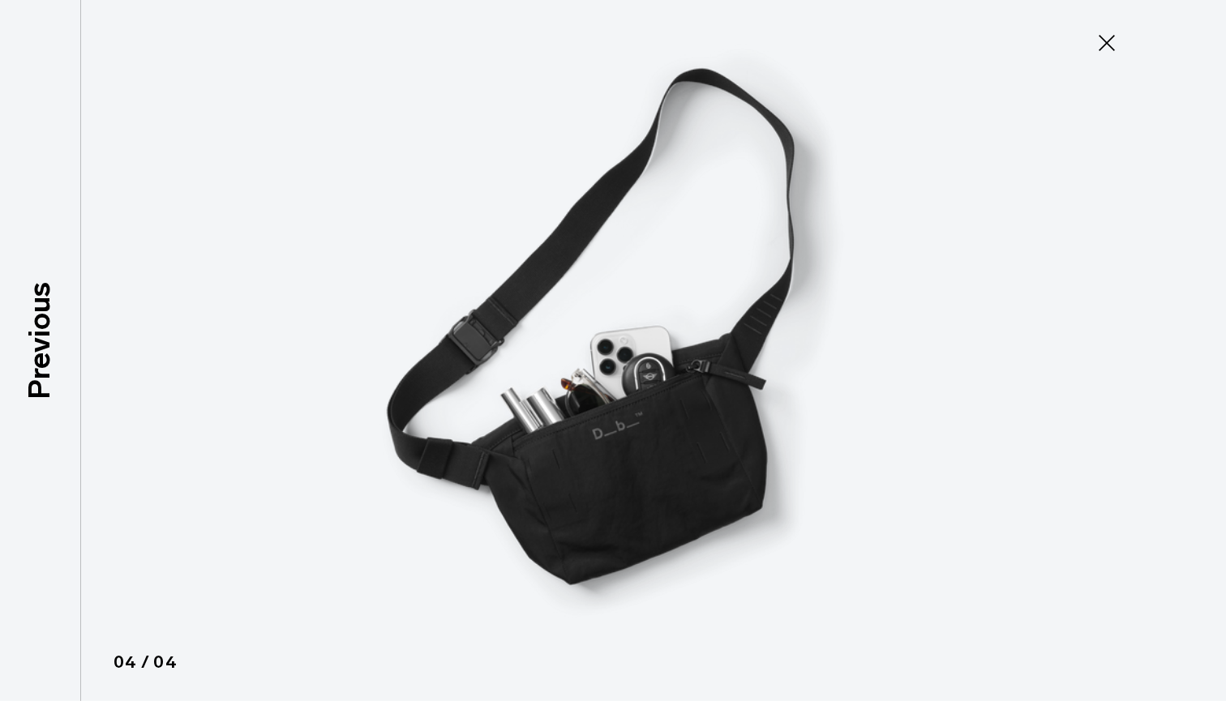
click at [1113, 45] on icon at bounding box center [1107, 43] width 26 height 26
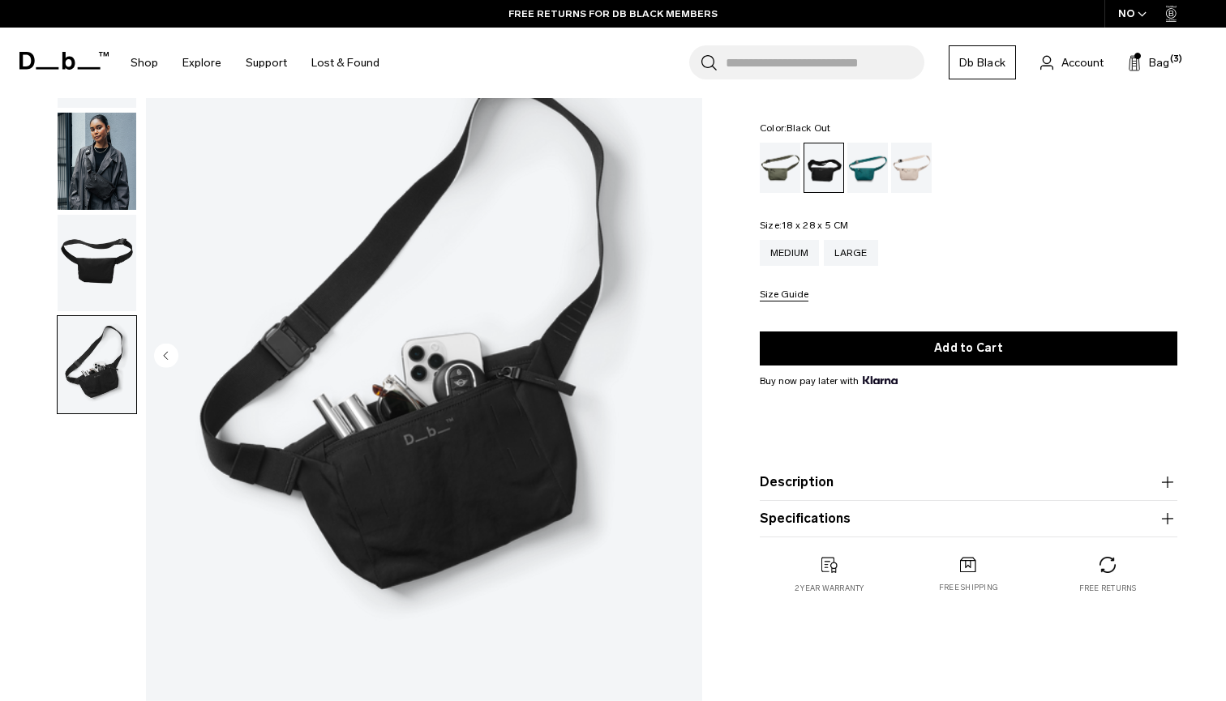
click at [125, 168] on img "button" at bounding box center [97, 161] width 79 height 97
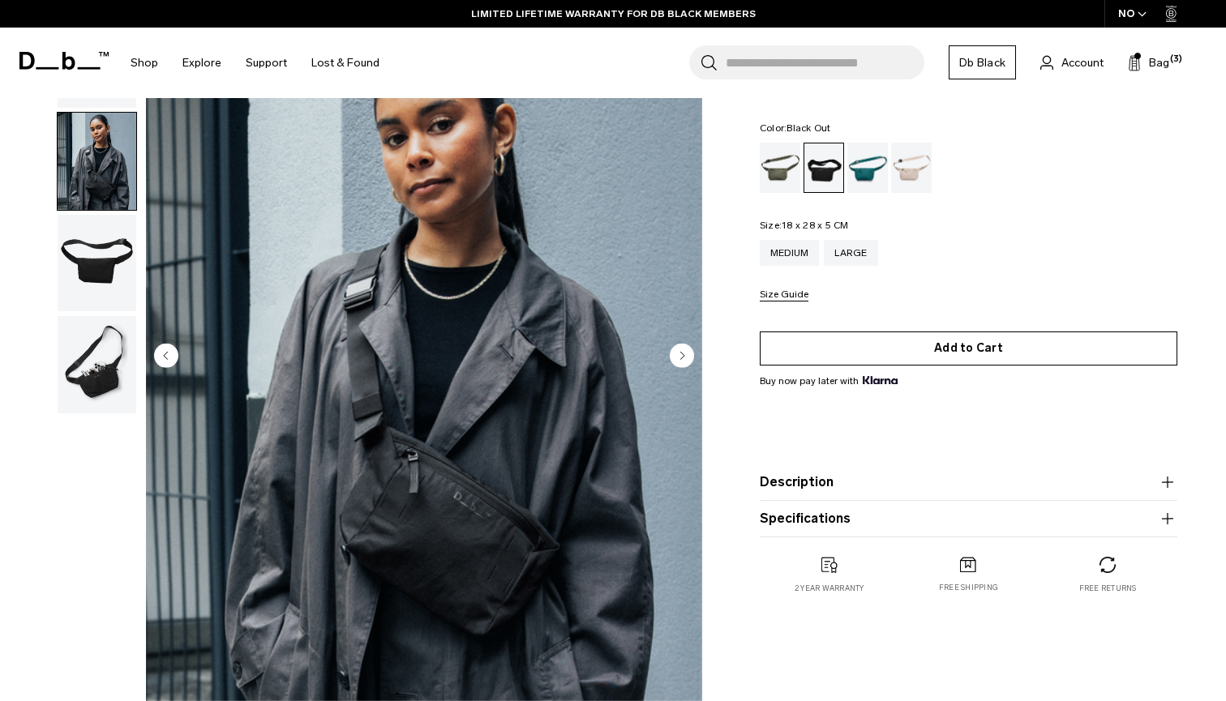
click at [965, 341] on button "Add to Cart" at bounding box center [968, 349] width 417 height 34
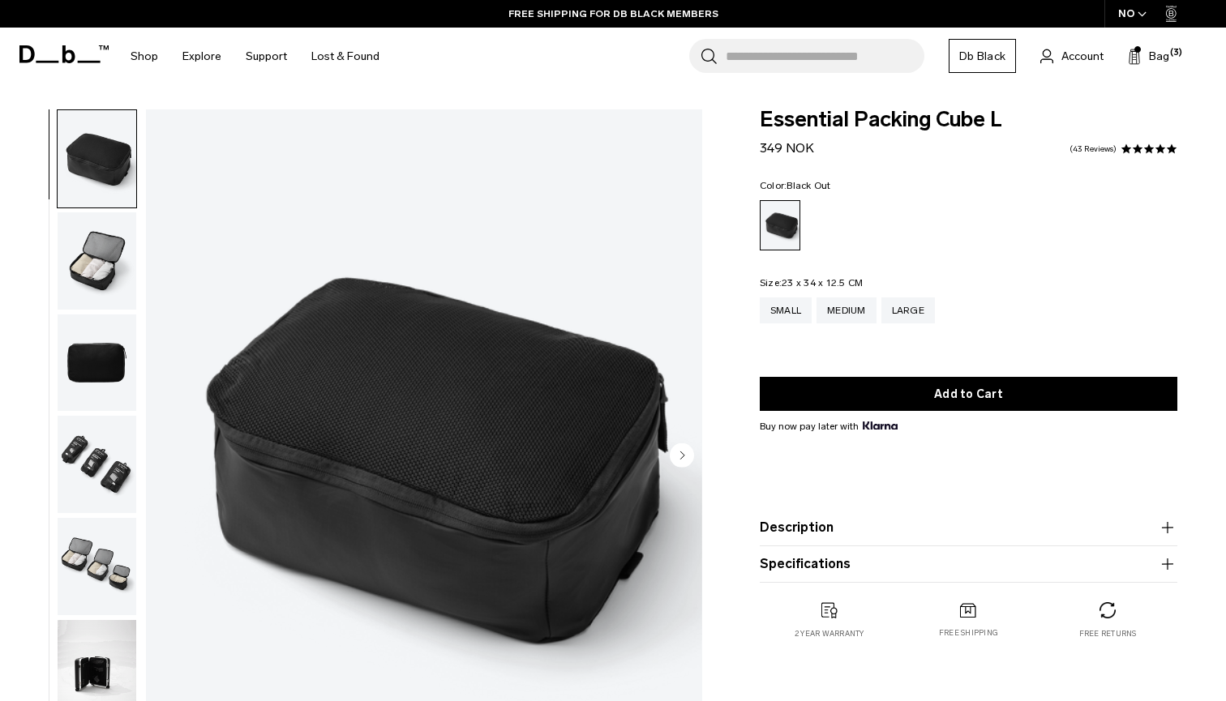
click at [684, 459] on circle "Next slide" at bounding box center [682, 455] width 24 height 24
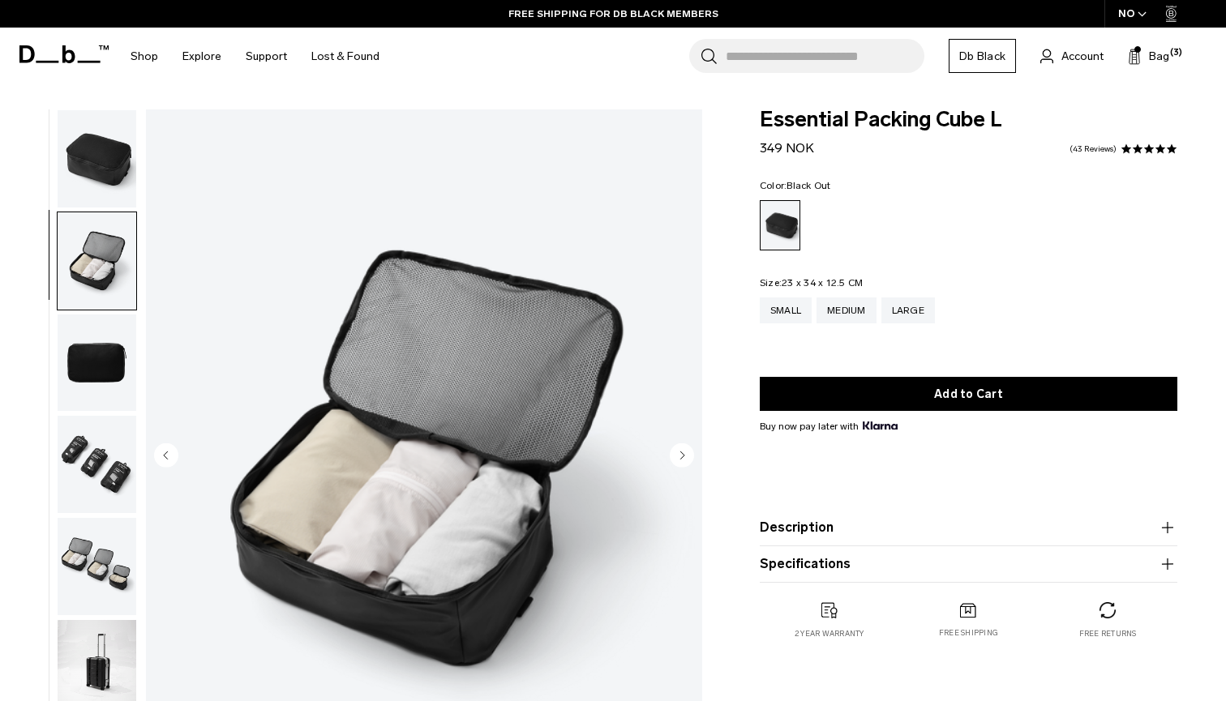
scroll to position [24, 0]
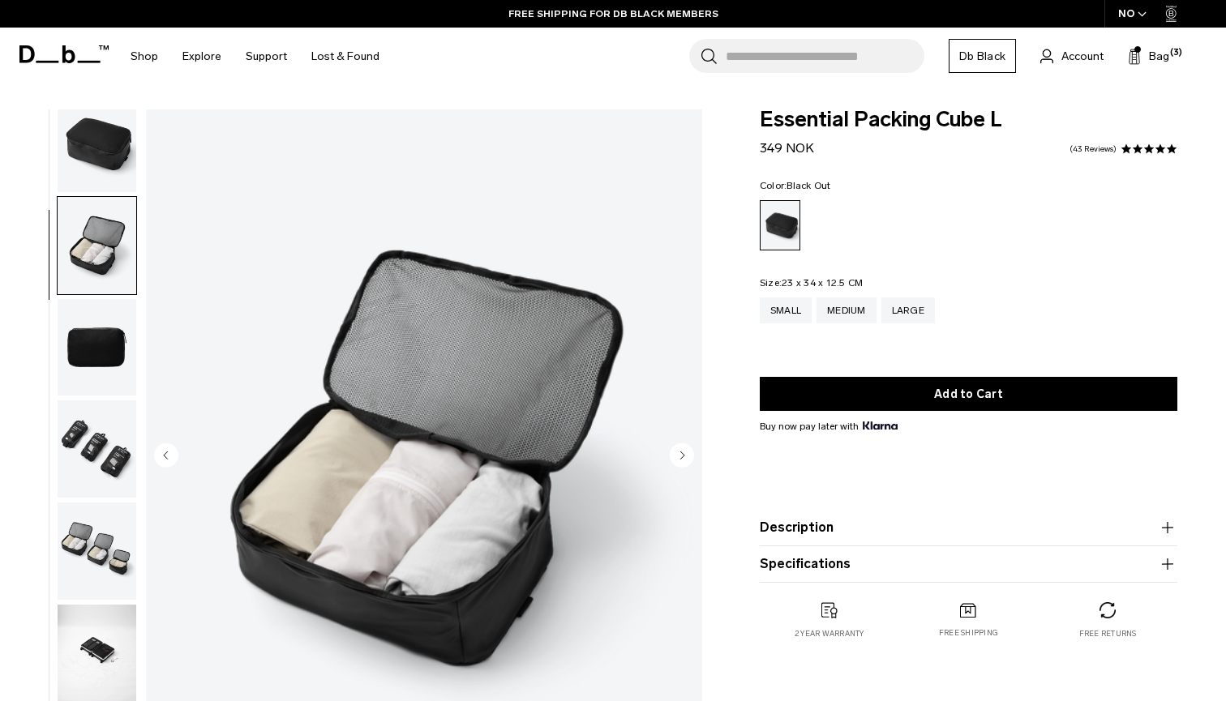
click at [684, 458] on circle "Next slide" at bounding box center [682, 455] width 24 height 24
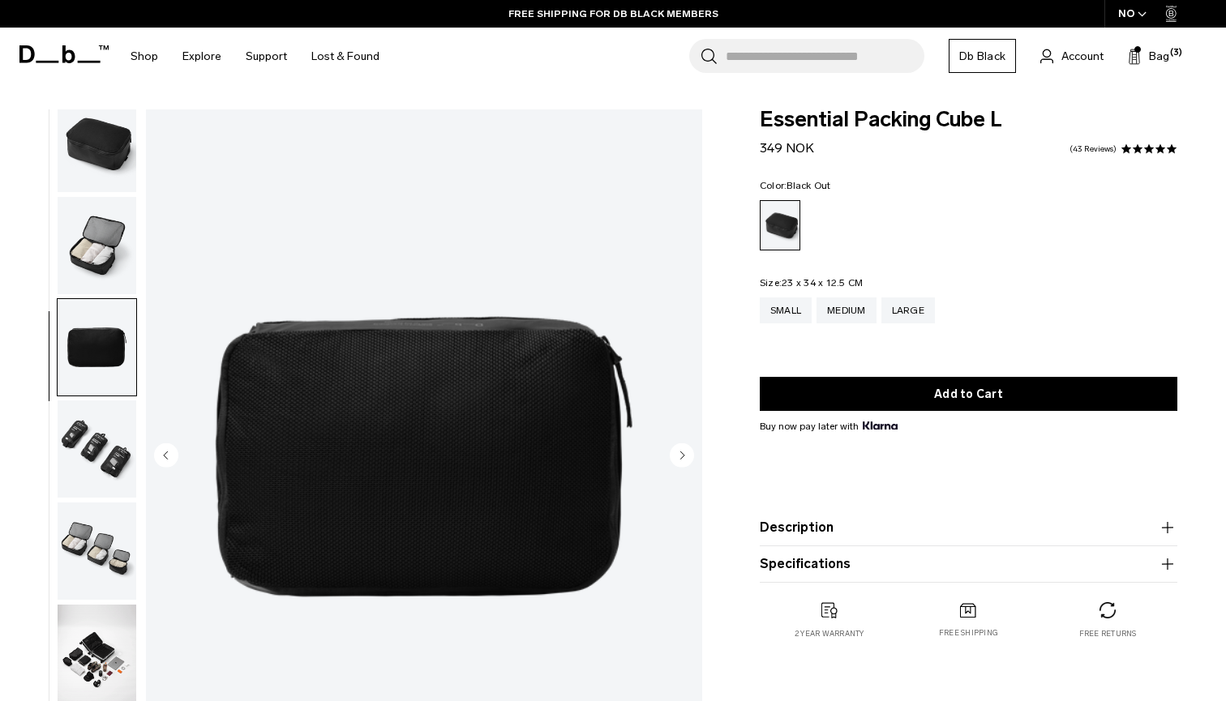
click at [684, 458] on circle "Next slide" at bounding box center [682, 455] width 24 height 24
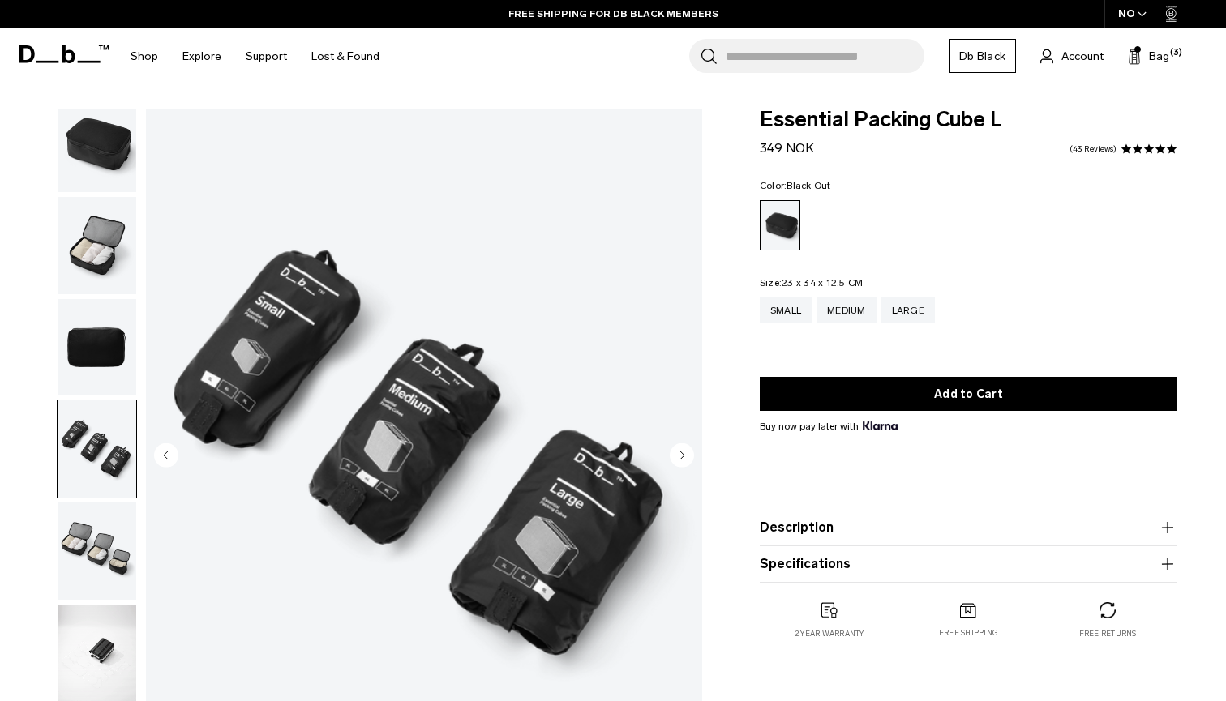
click at [684, 458] on circle "Next slide" at bounding box center [682, 455] width 24 height 24
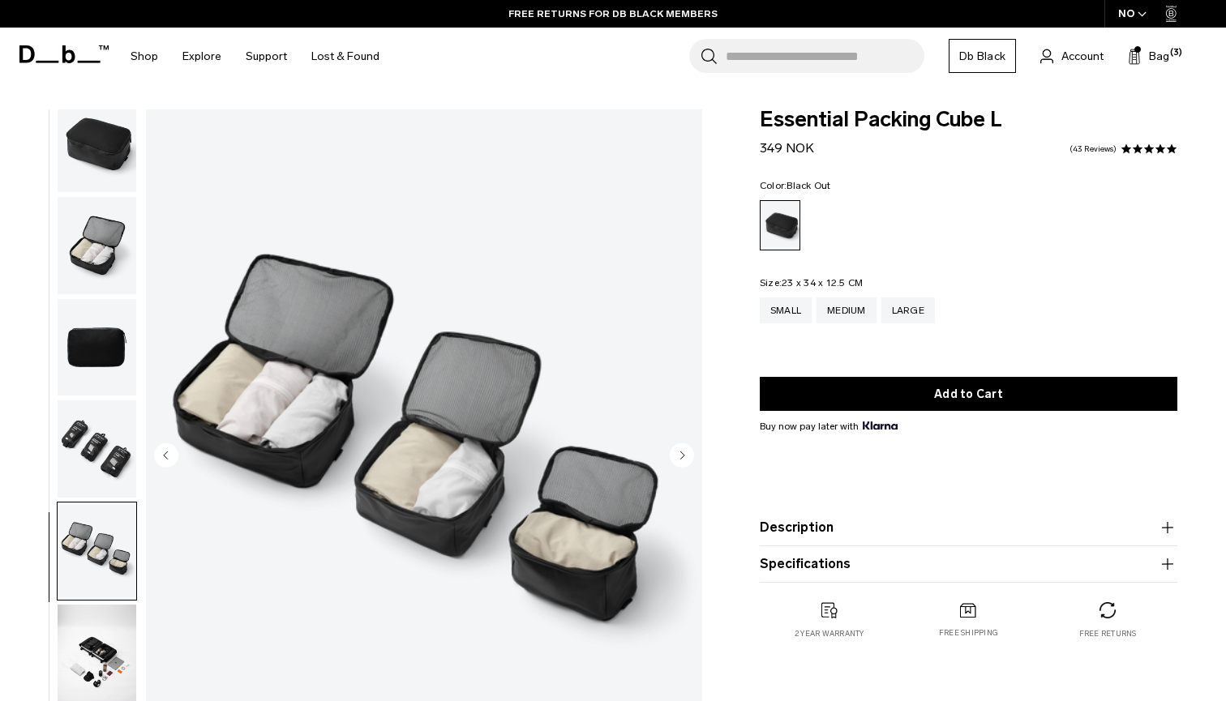
click at [684, 458] on circle "Next slide" at bounding box center [682, 455] width 24 height 24
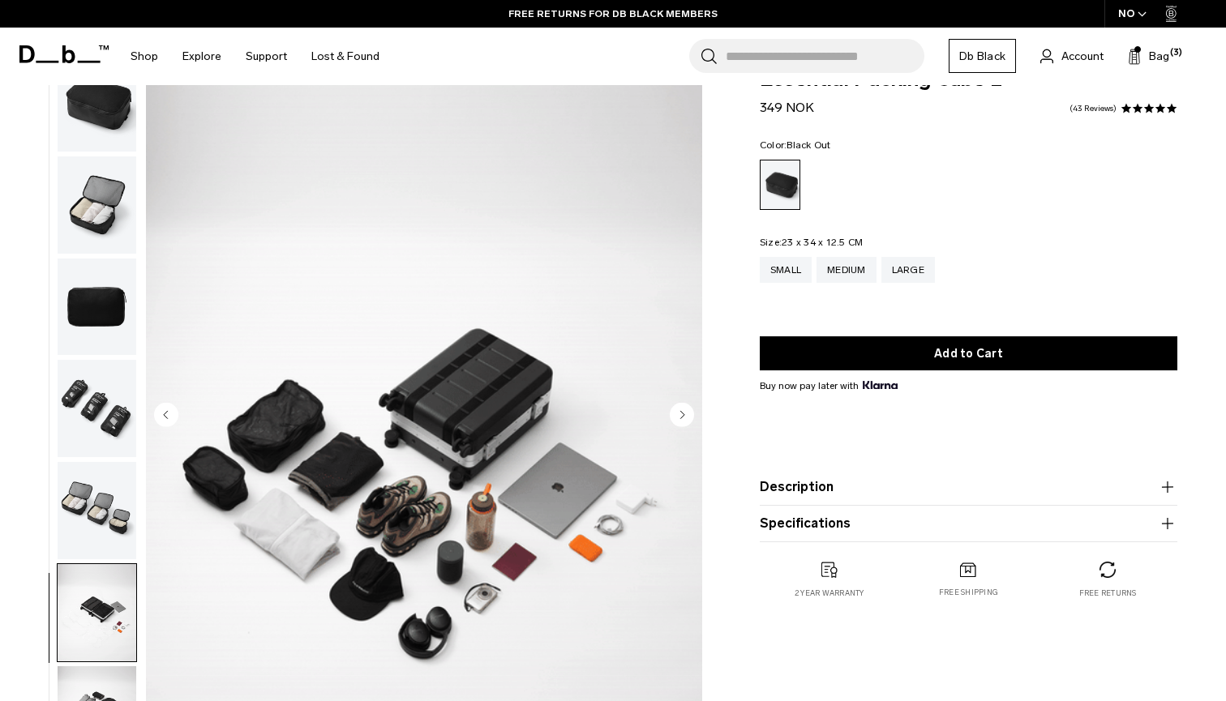
scroll to position [46, 0]
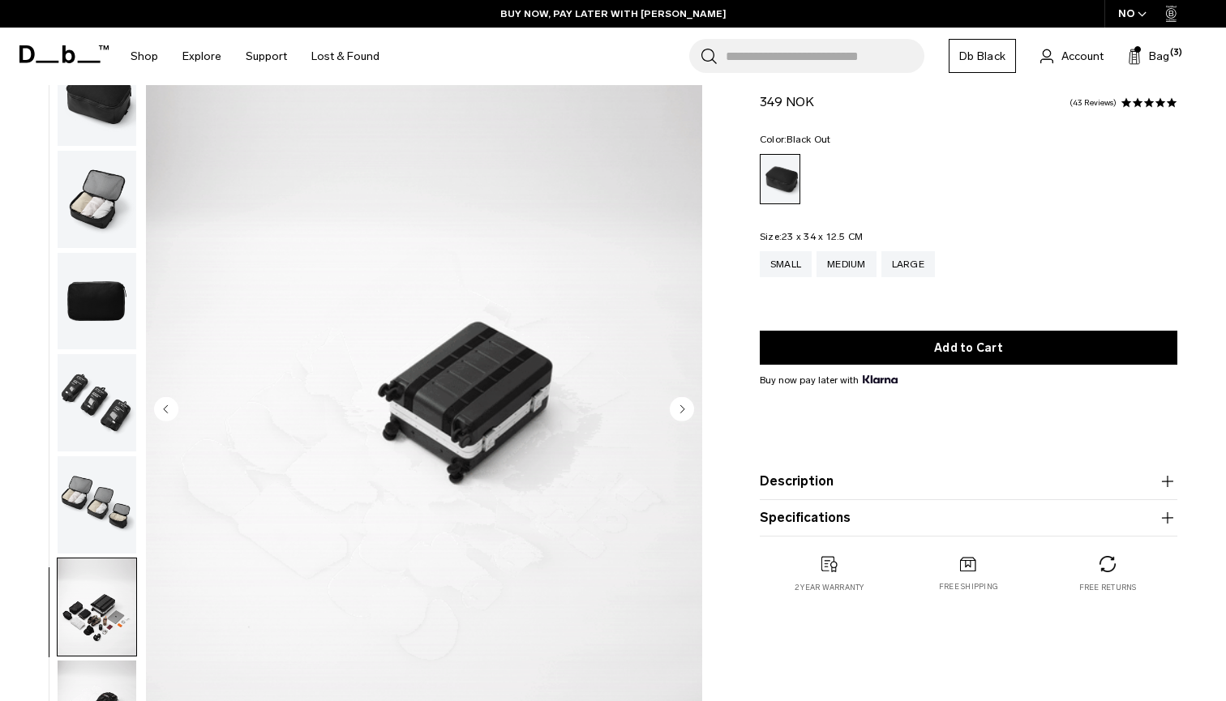
click at [682, 417] on circle "Next slide" at bounding box center [682, 408] width 24 height 24
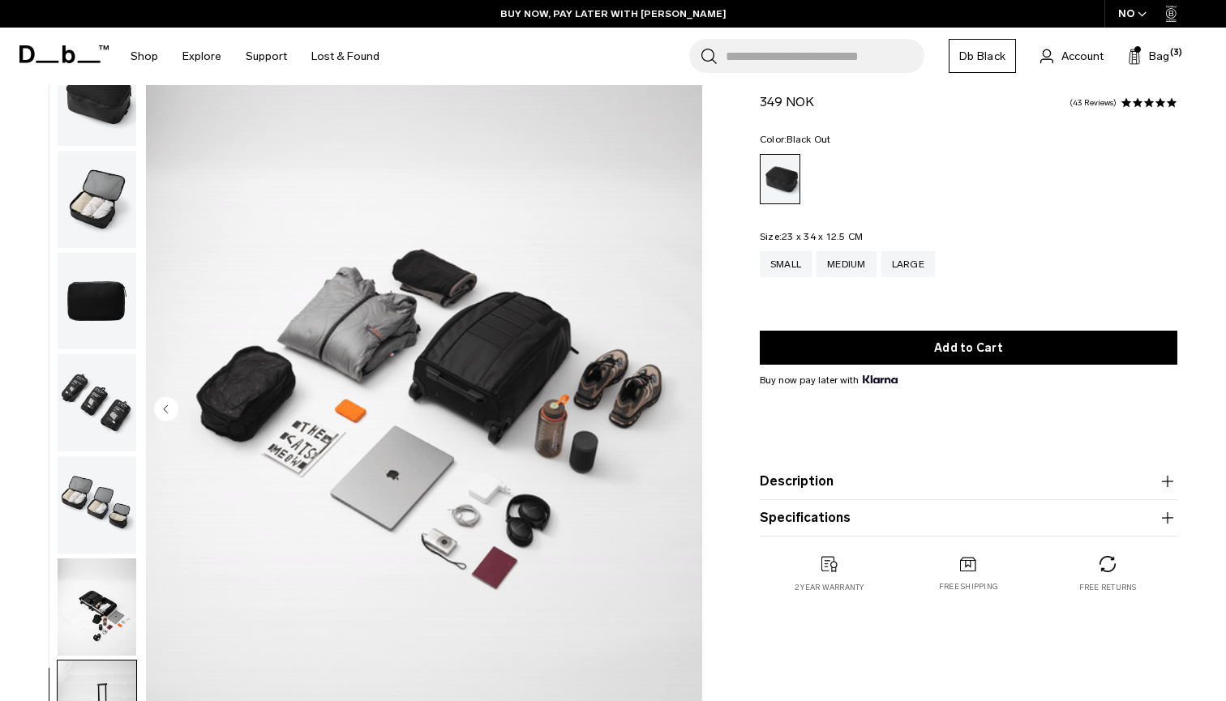
click at [682, 417] on img "7 / 7" at bounding box center [424, 410] width 556 height 695
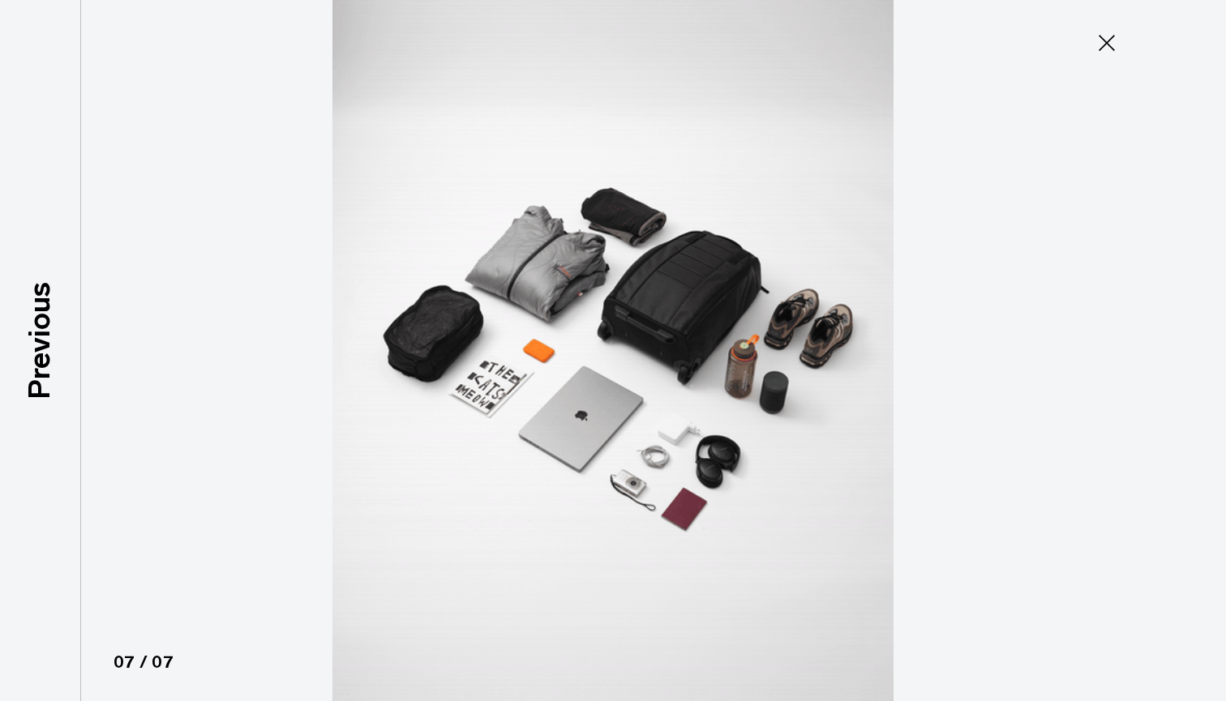
click at [1118, 53] on icon at bounding box center [1107, 43] width 26 height 26
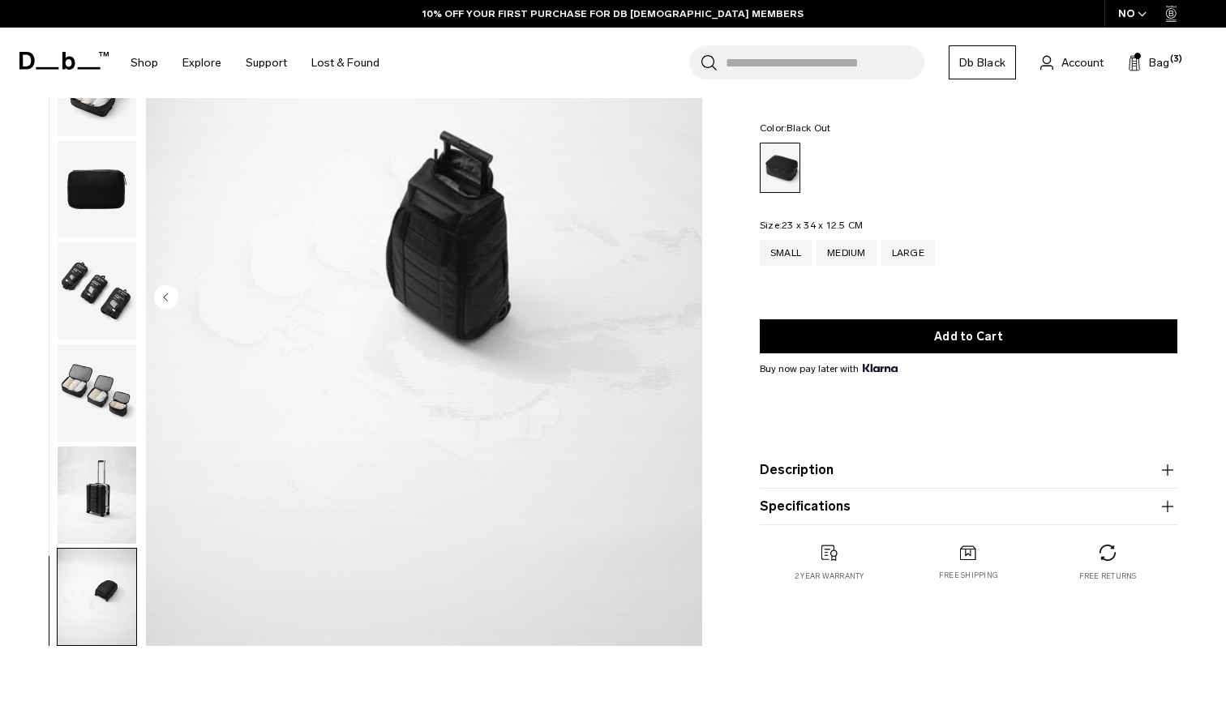
scroll to position [150, 0]
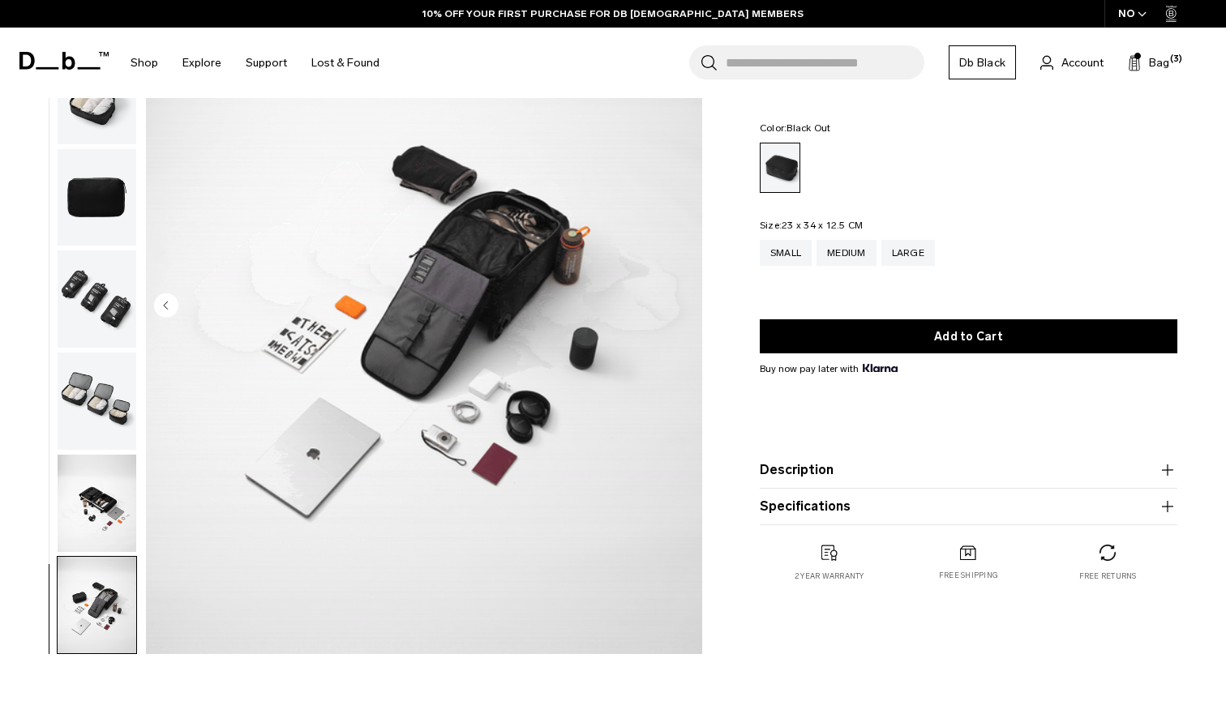
click at [105, 529] on img "button" at bounding box center [97, 503] width 79 height 97
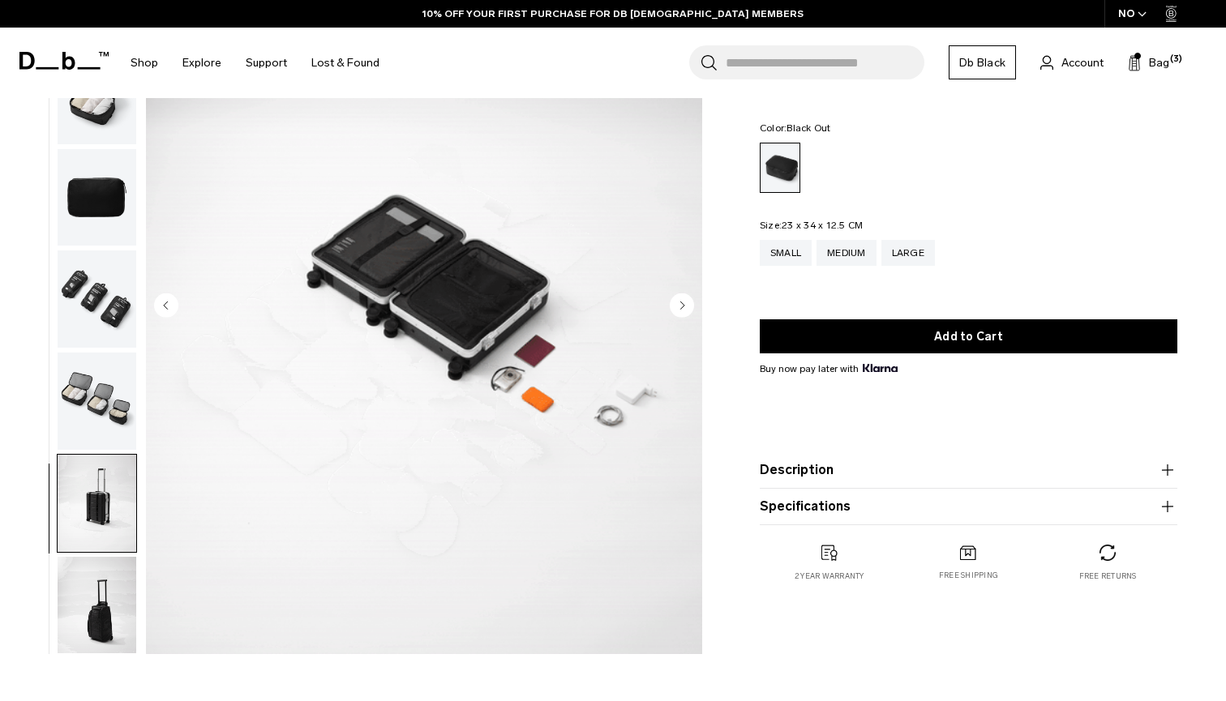
click at [92, 626] on img "button" at bounding box center [97, 605] width 79 height 97
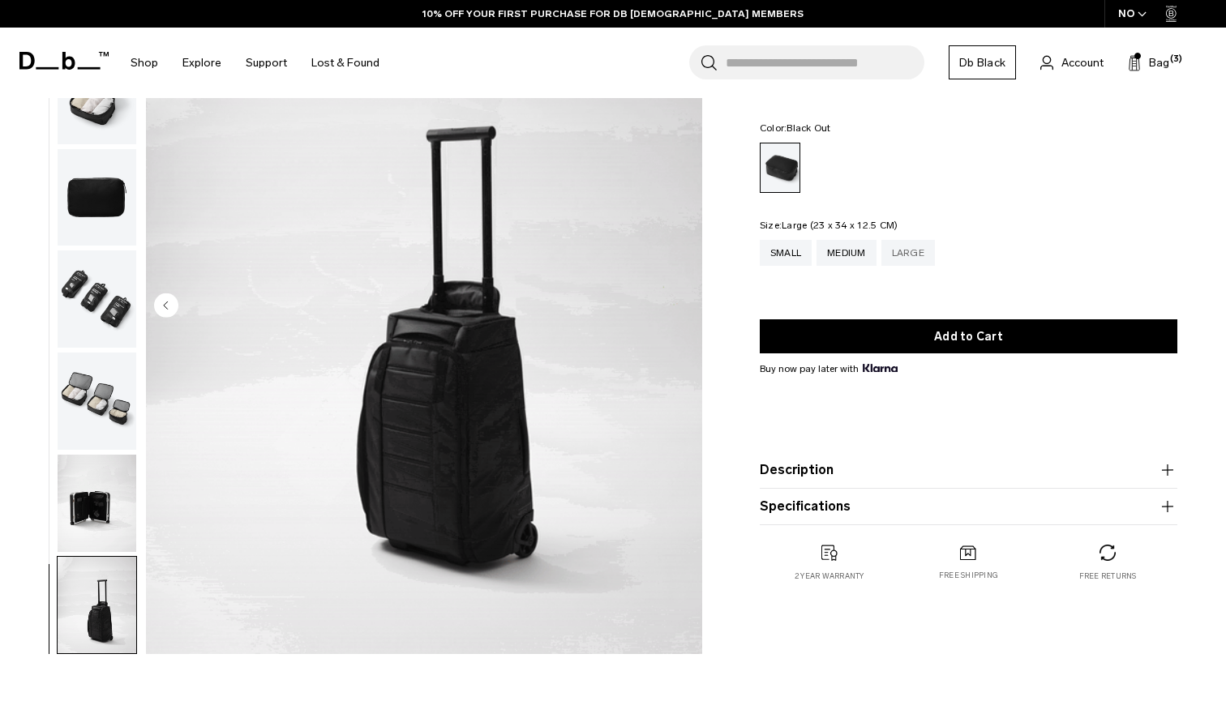
click at [915, 255] on div "Large" at bounding box center [908, 253] width 54 height 26
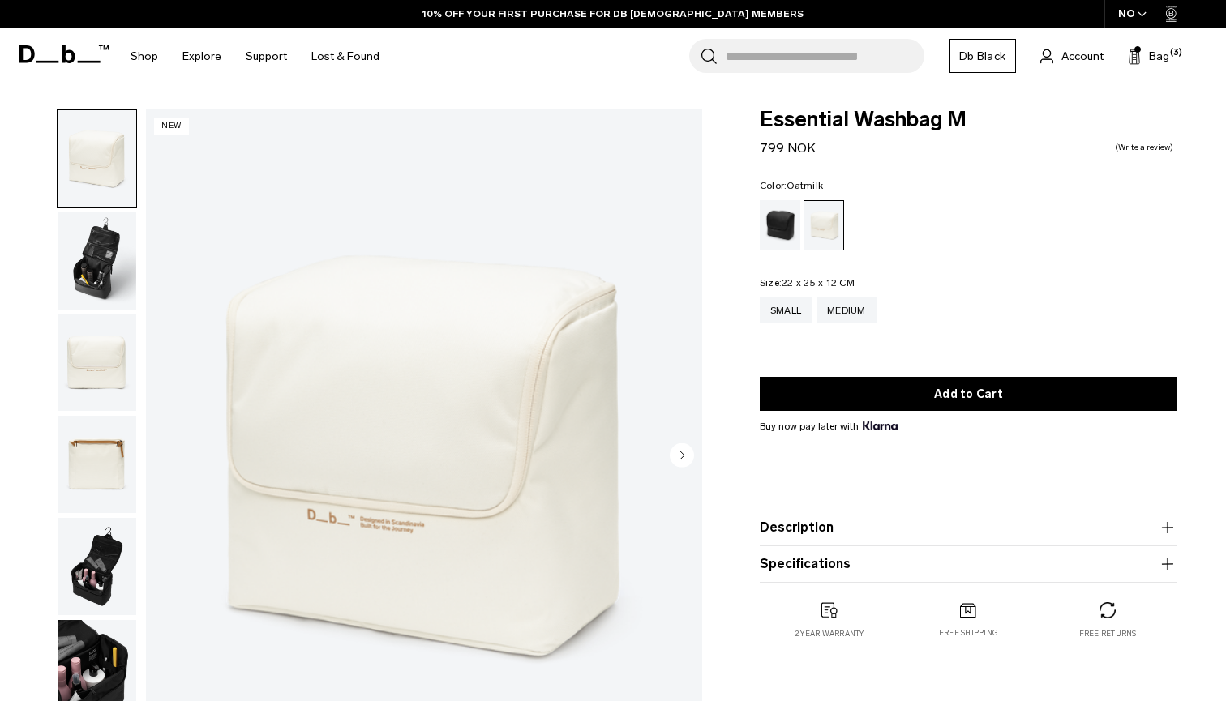
click at [88, 260] on img "button" at bounding box center [97, 260] width 79 height 97
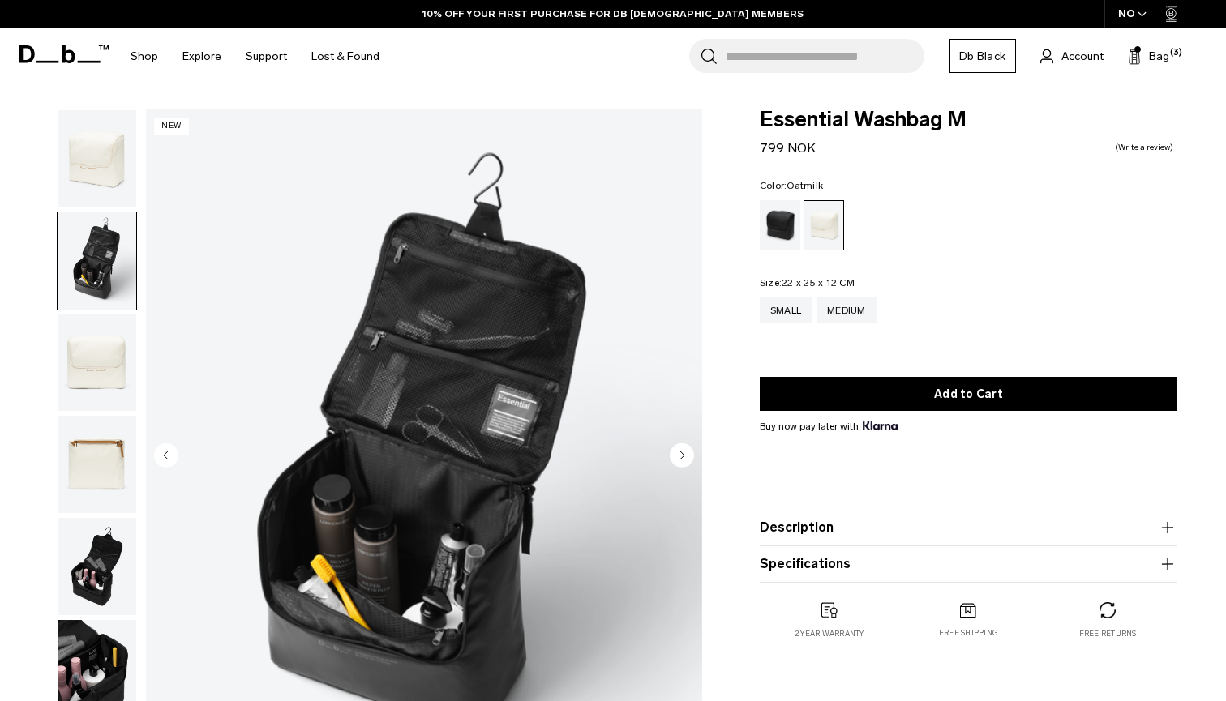
click at [684, 455] on icon "Next slide" at bounding box center [682, 455] width 4 height 7
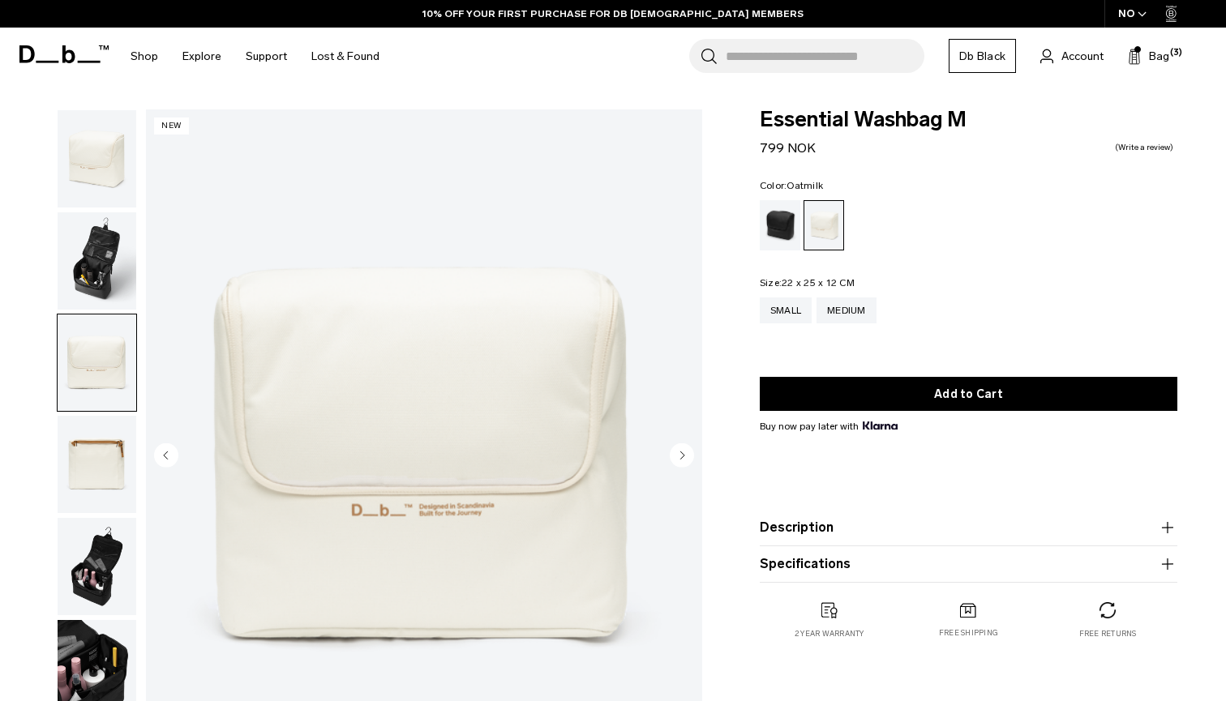
click at [684, 455] on icon "Next slide" at bounding box center [682, 455] width 4 height 7
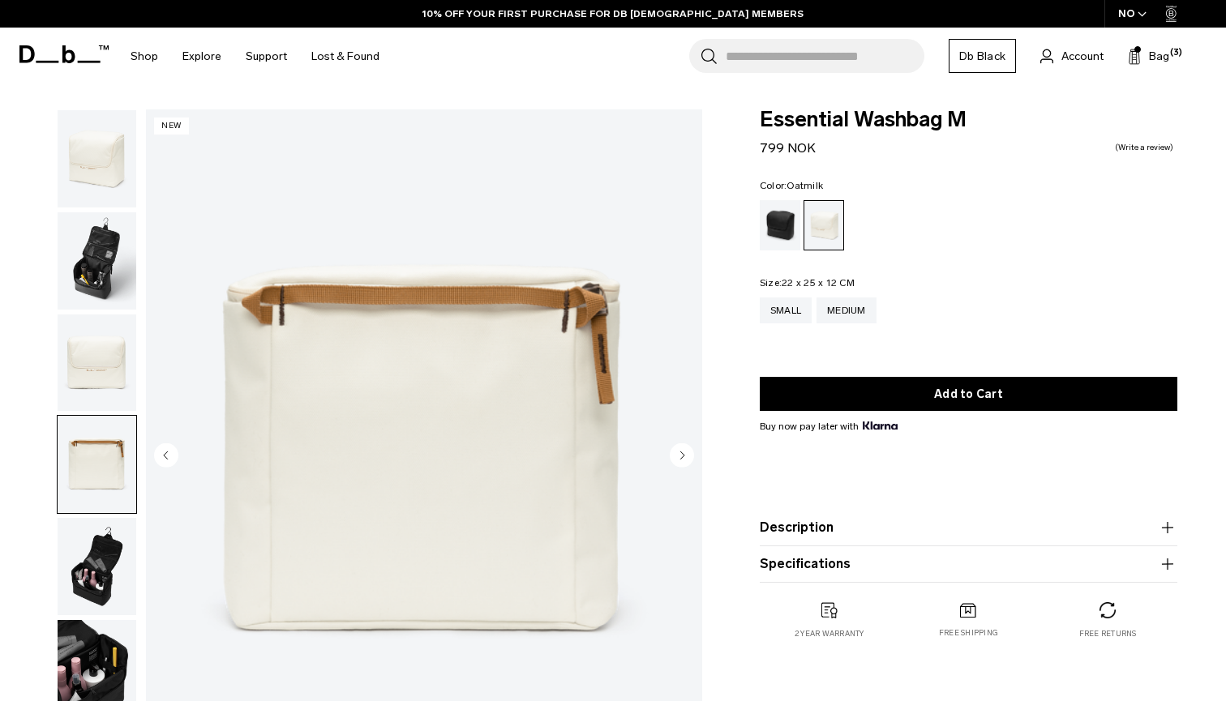
click at [684, 455] on icon "Next slide" at bounding box center [682, 455] width 4 height 7
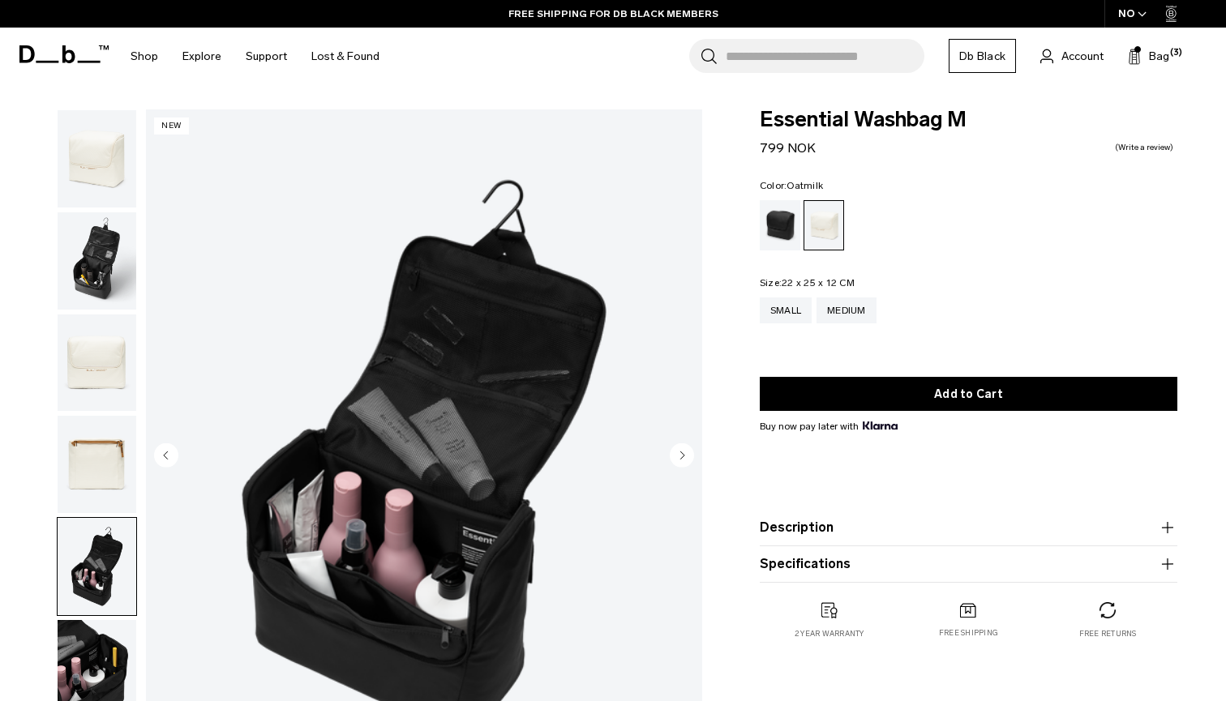
click at [684, 455] on icon "Next slide" at bounding box center [682, 455] width 4 height 7
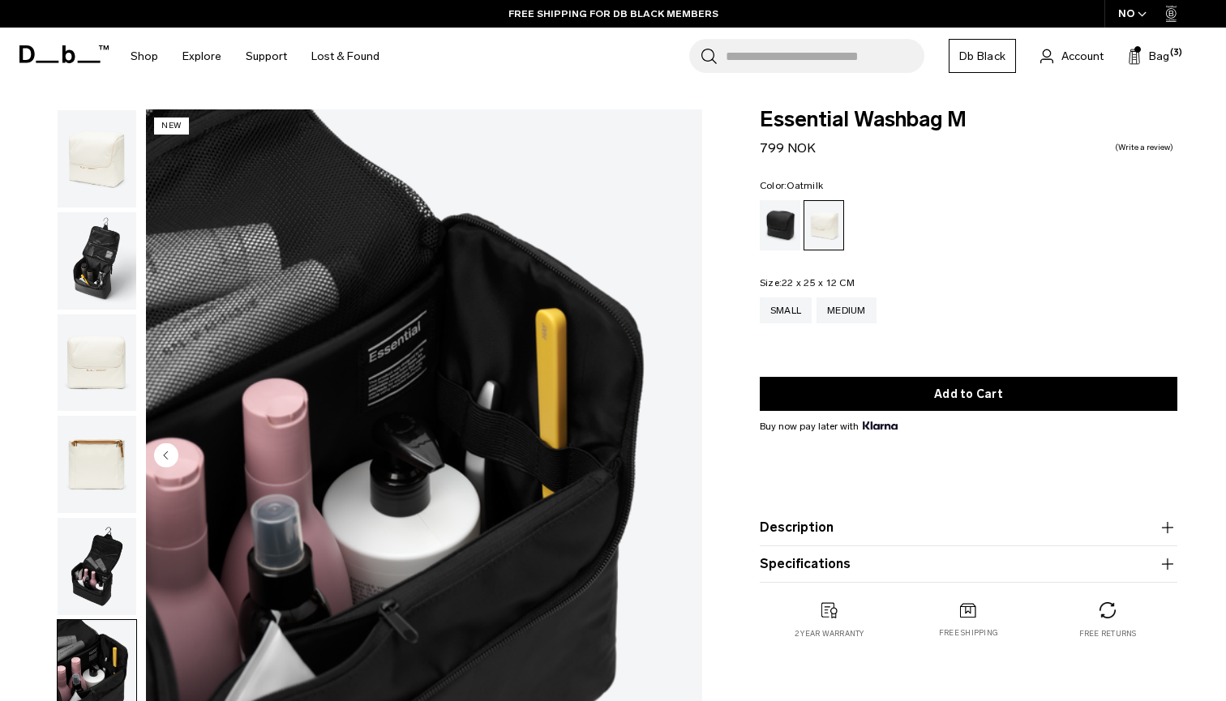
click at [684, 455] on img "6 / 6" at bounding box center [424, 456] width 556 height 695
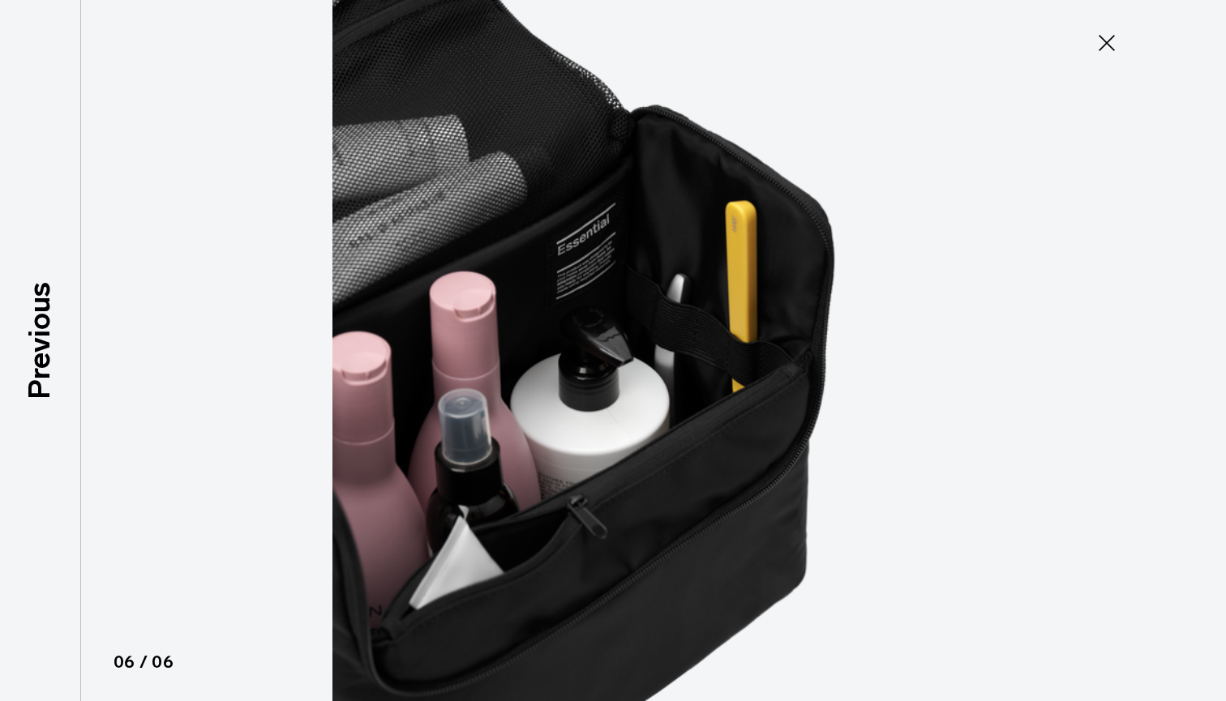
click at [1106, 37] on icon at bounding box center [1107, 43] width 26 height 26
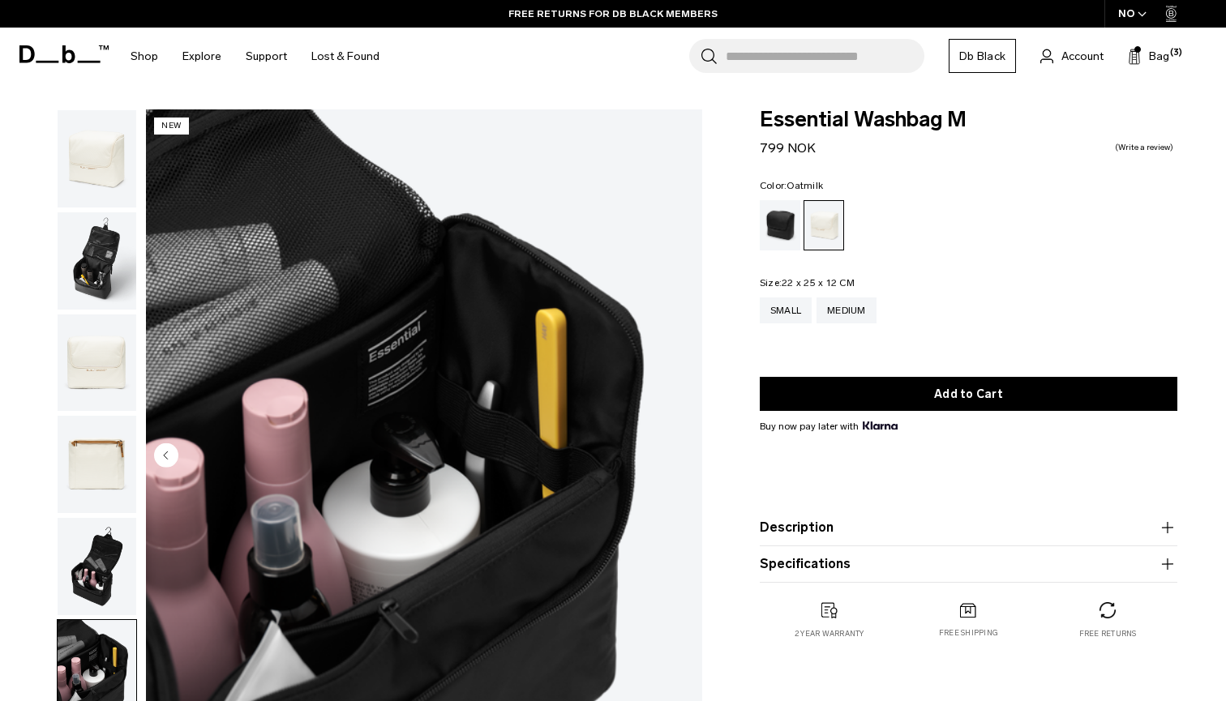
click at [52, 593] on div at bounding box center [93, 456] width 88 height 695
click at [99, 674] on img "button" at bounding box center [97, 668] width 79 height 97
click at [118, 451] on img "button" at bounding box center [97, 464] width 79 height 97
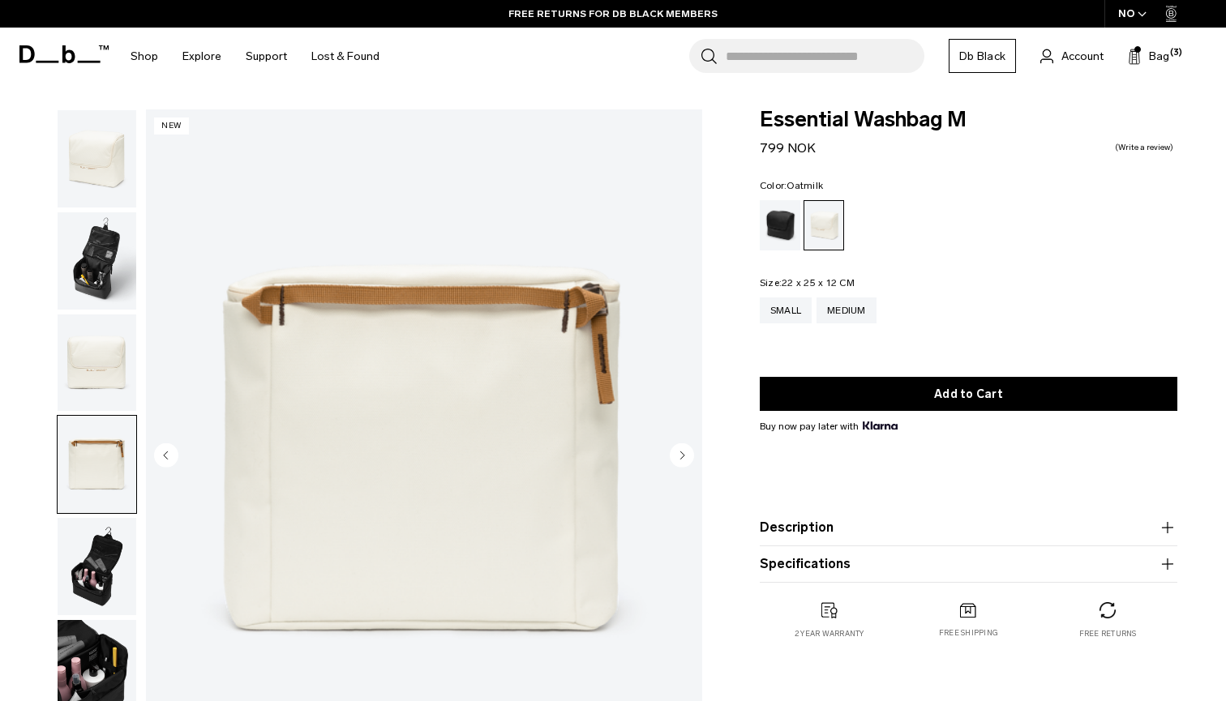
click at [117, 360] on img "button" at bounding box center [97, 363] width 79 height 97
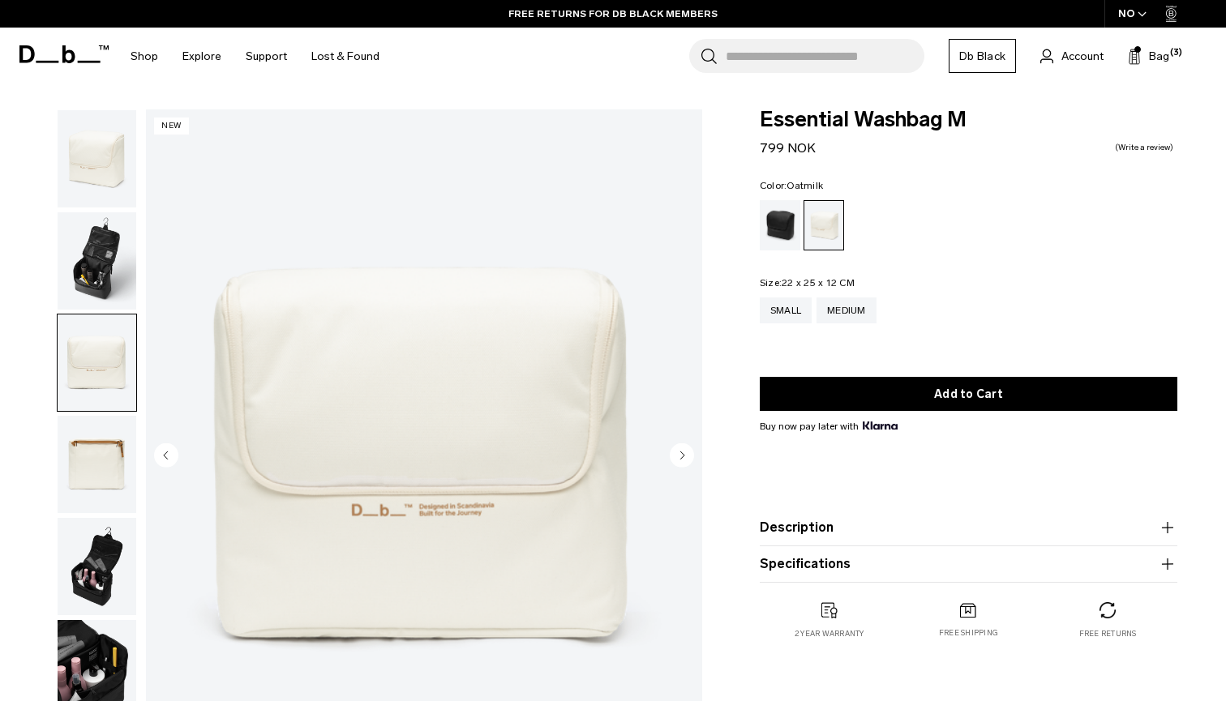
click at [115, 274] on img "button" at bounding box center [97, 260] width 79 height 97
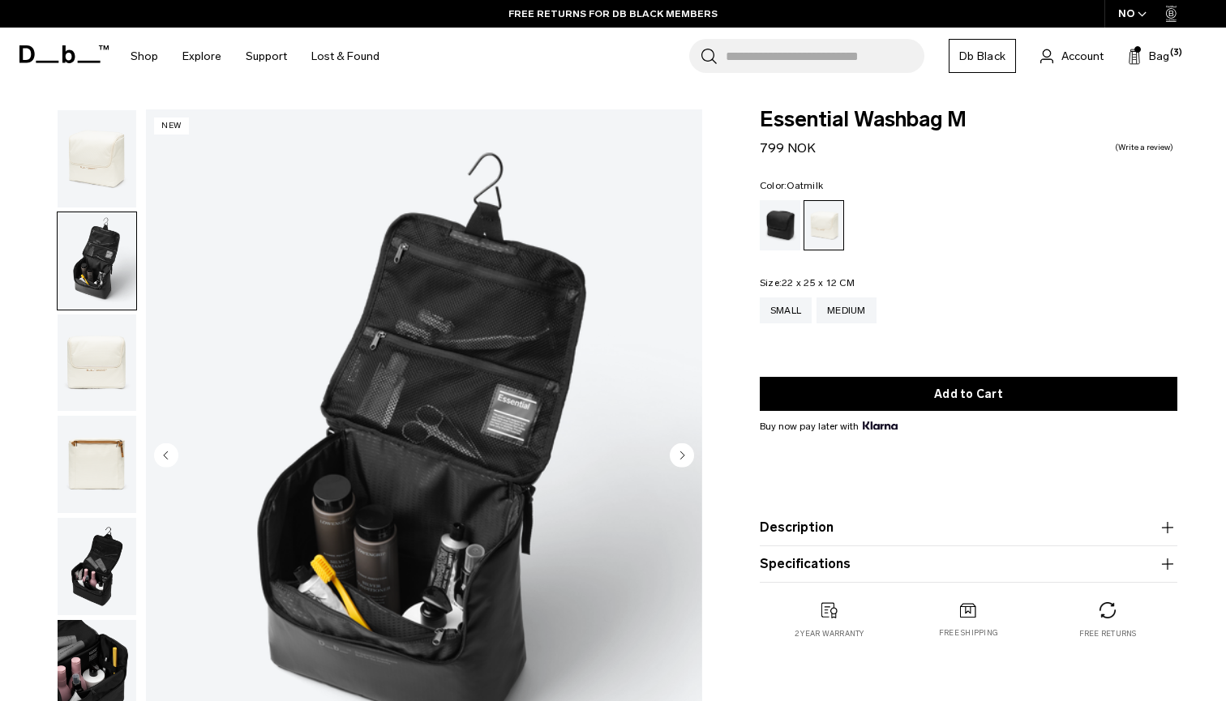
click at [93, 156] on img "button" at bounding box center [97, 158] width 79 height 97
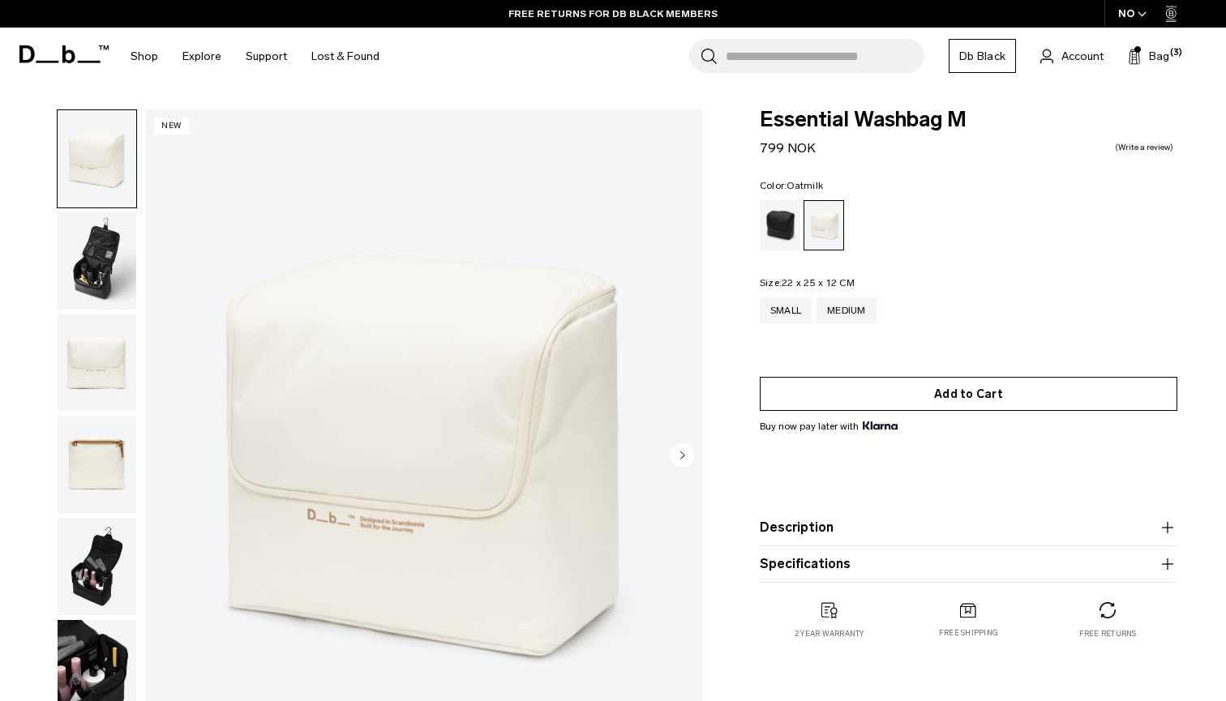
click at [969, 398] on button "Add to Cart" at bounding box center [968, 394] width 417 height 34
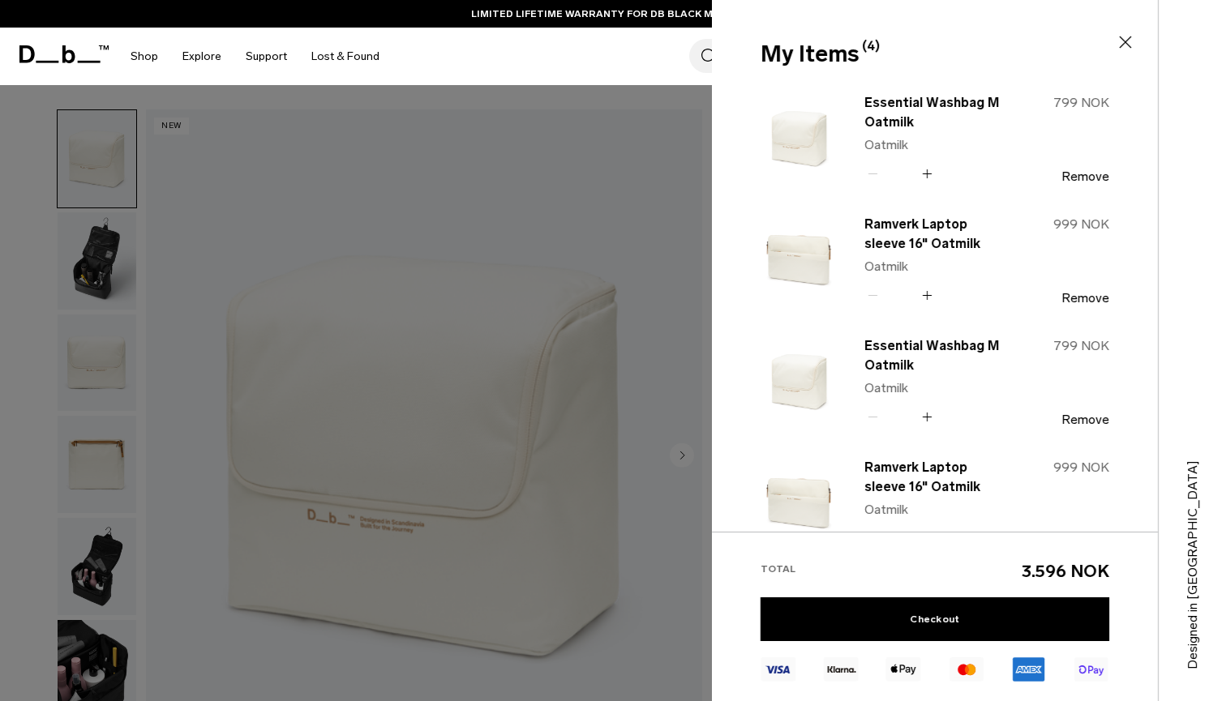
click at [700, 211] on div at bounding box center [613, 350] width 1226 height 701
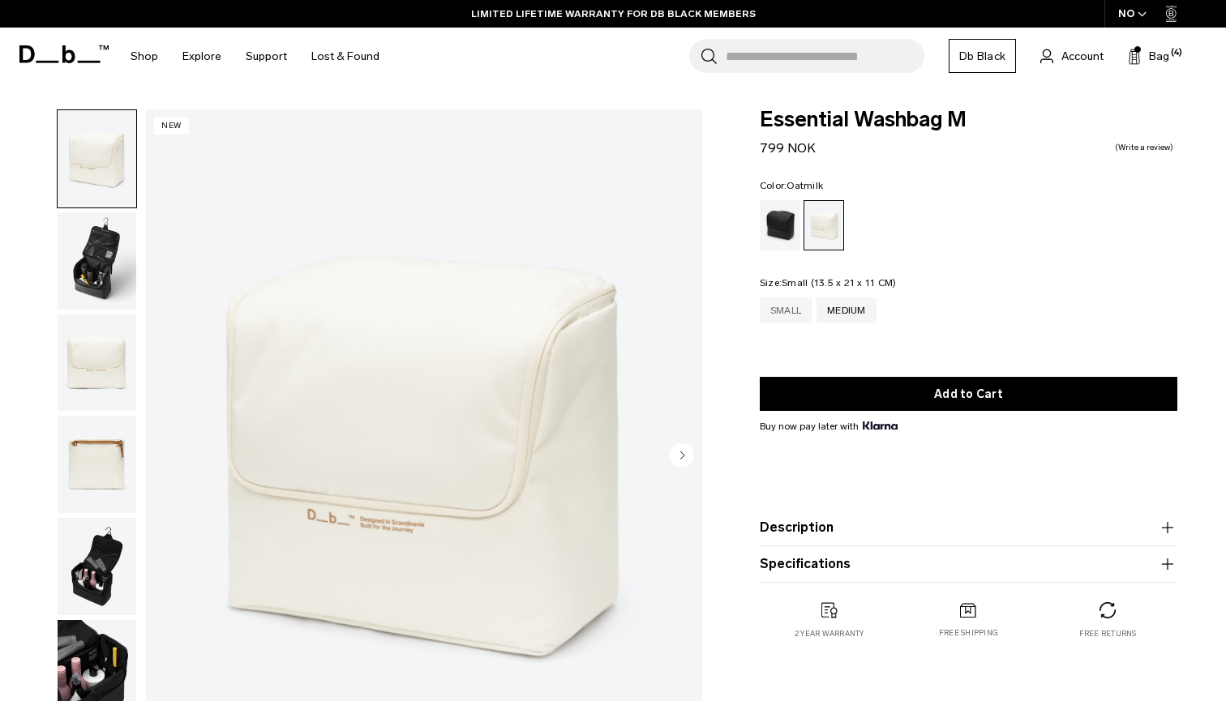
click at [790, 309] on div "Small" at bounding box center [786, 310] width 52 height 26
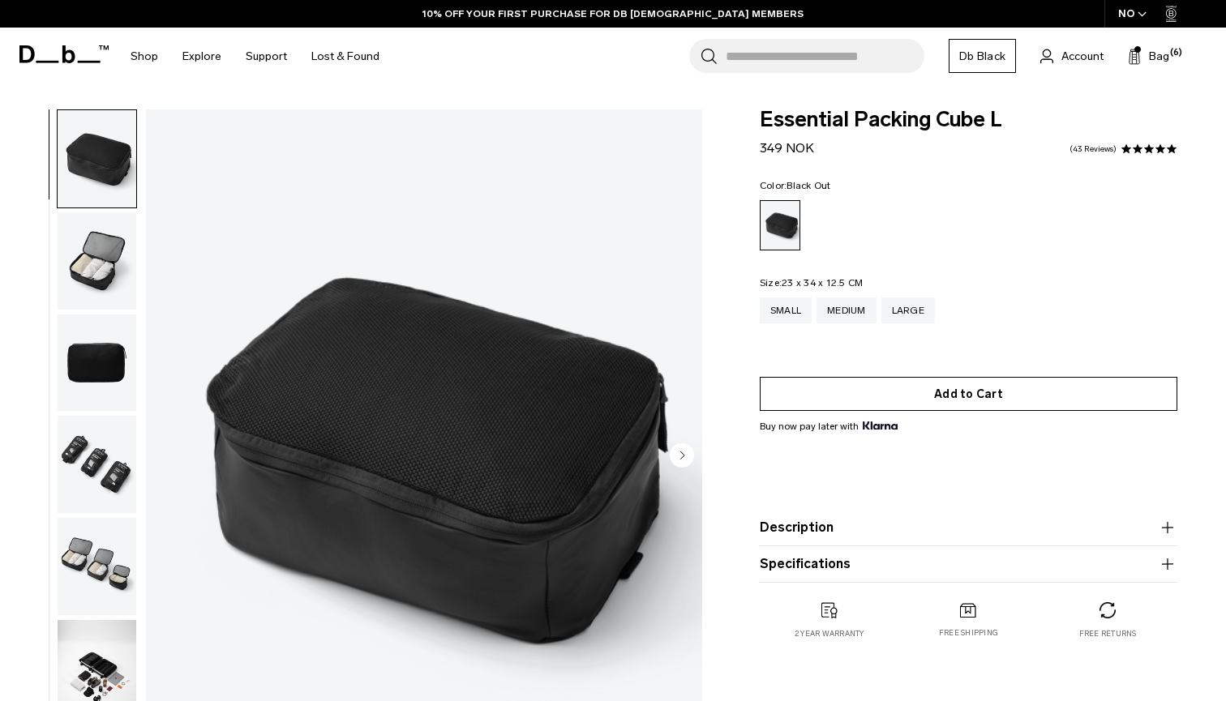
click at [956, 402] on button "Add to Cart" at bounding box center [968, 394] width 417 height 34
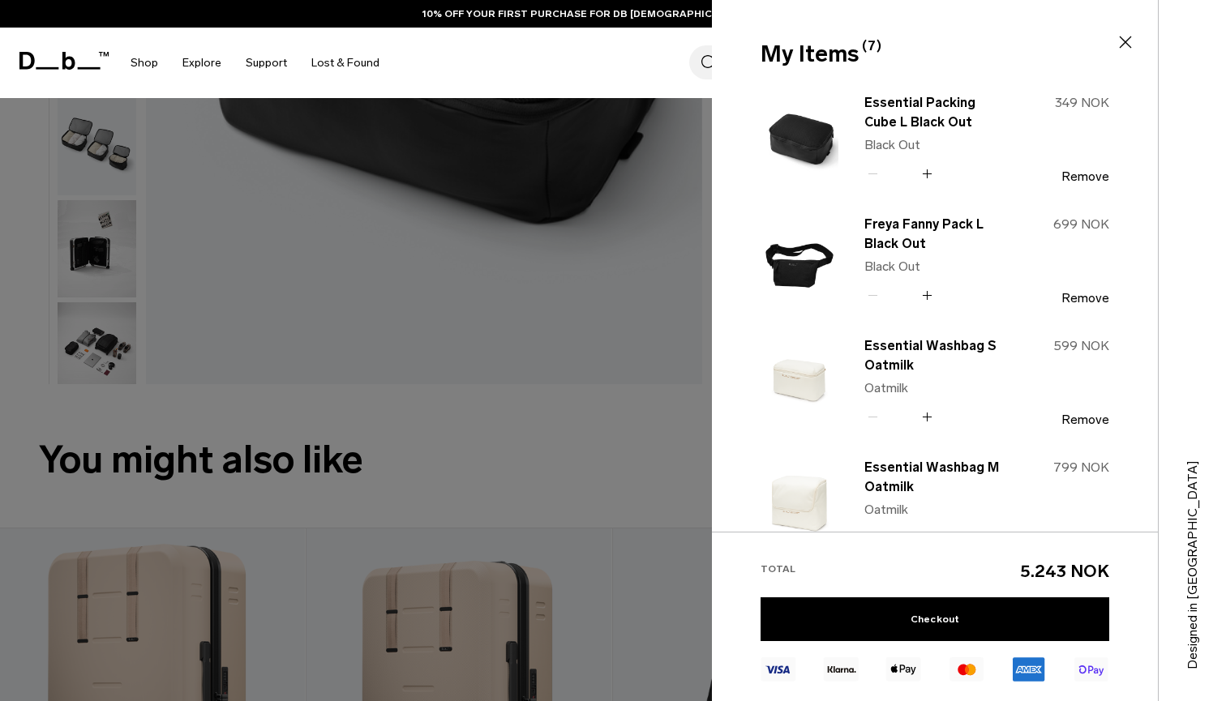
scroll to position [424, 0]
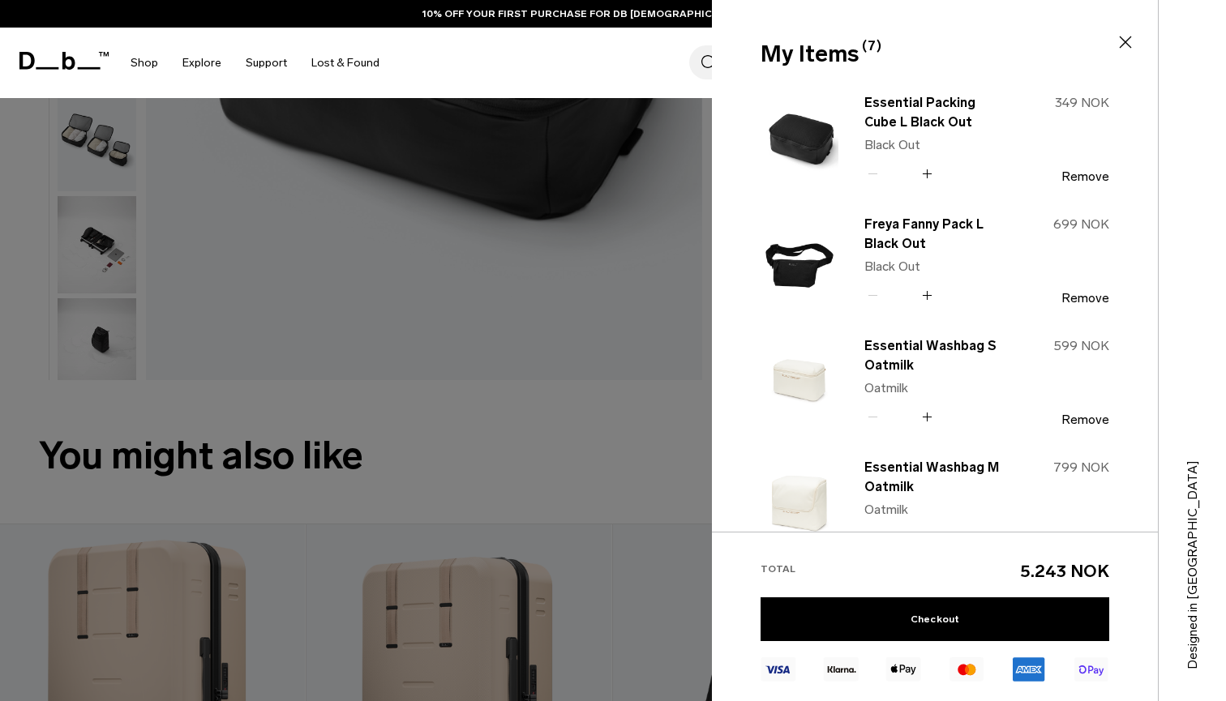
click at [623, 448] on div at bounding box center [613, 350] width 1226 height 701
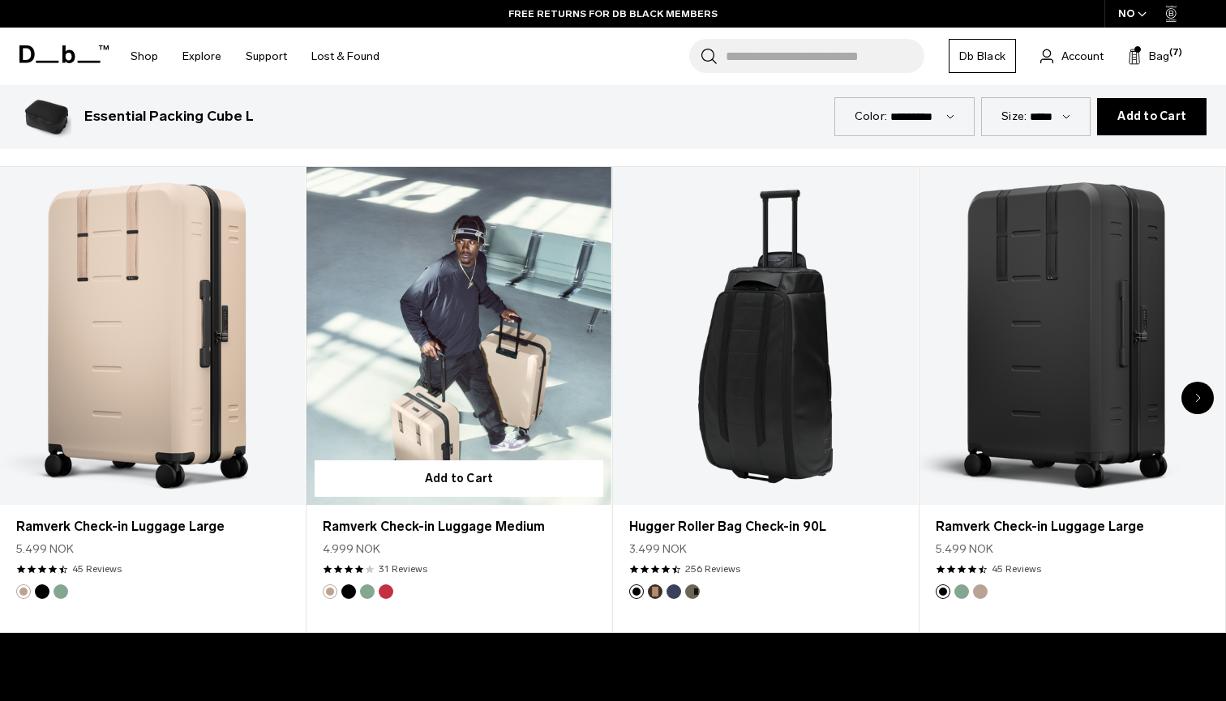
scroll to position [790, 0]
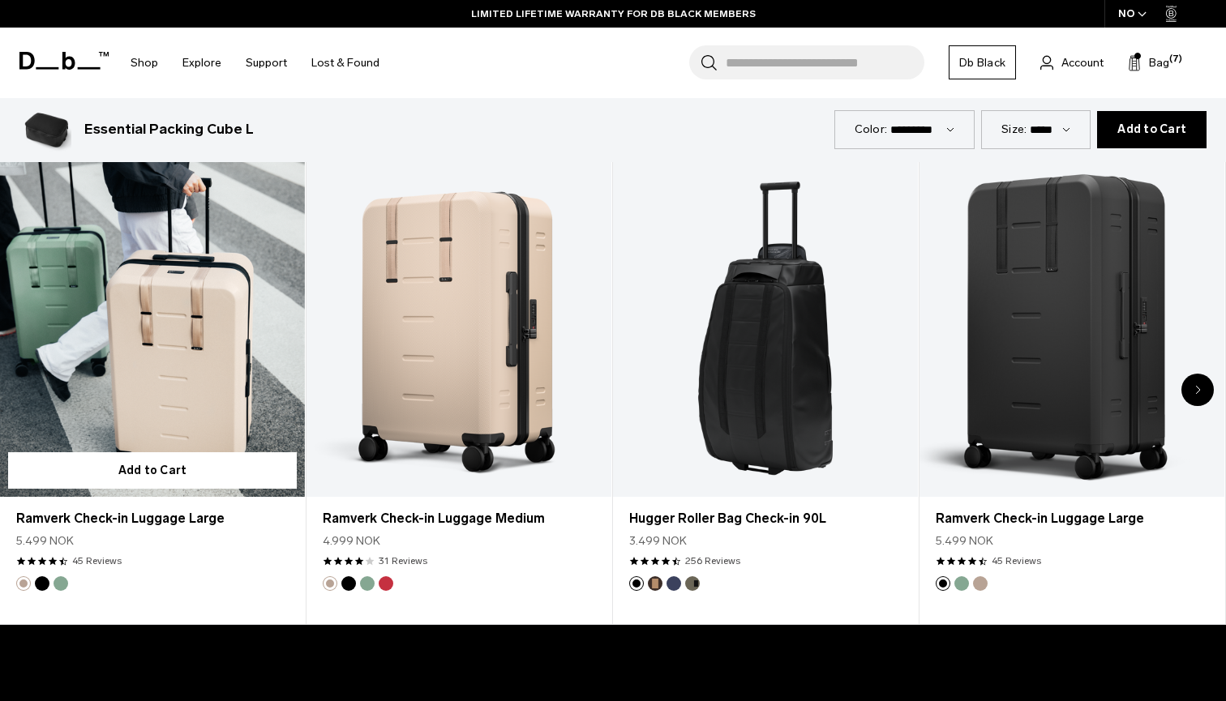
click at [176, 360] on link "Ramverk Check-in Luggage Large" at bounding box center [152, 328] width 305 height 339
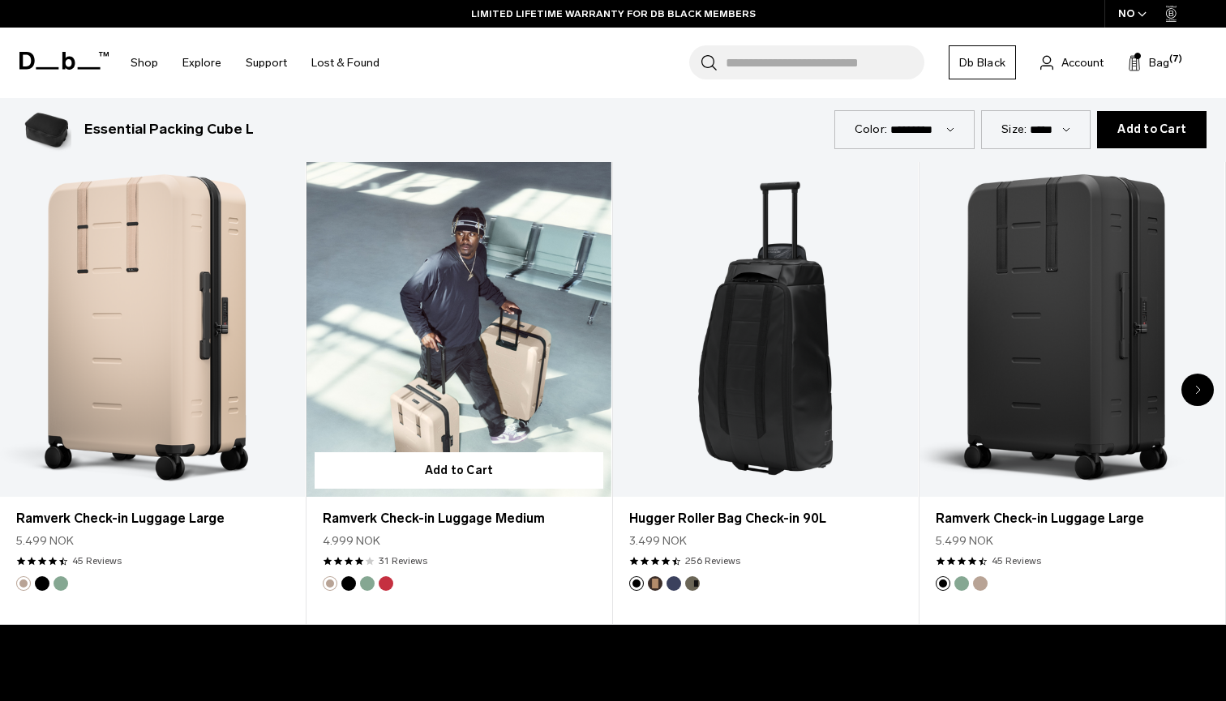
click at [499, 353] on link "Ramverk Check-in Luggage Medium" at bounding box center [458, 328] width 305 height 339
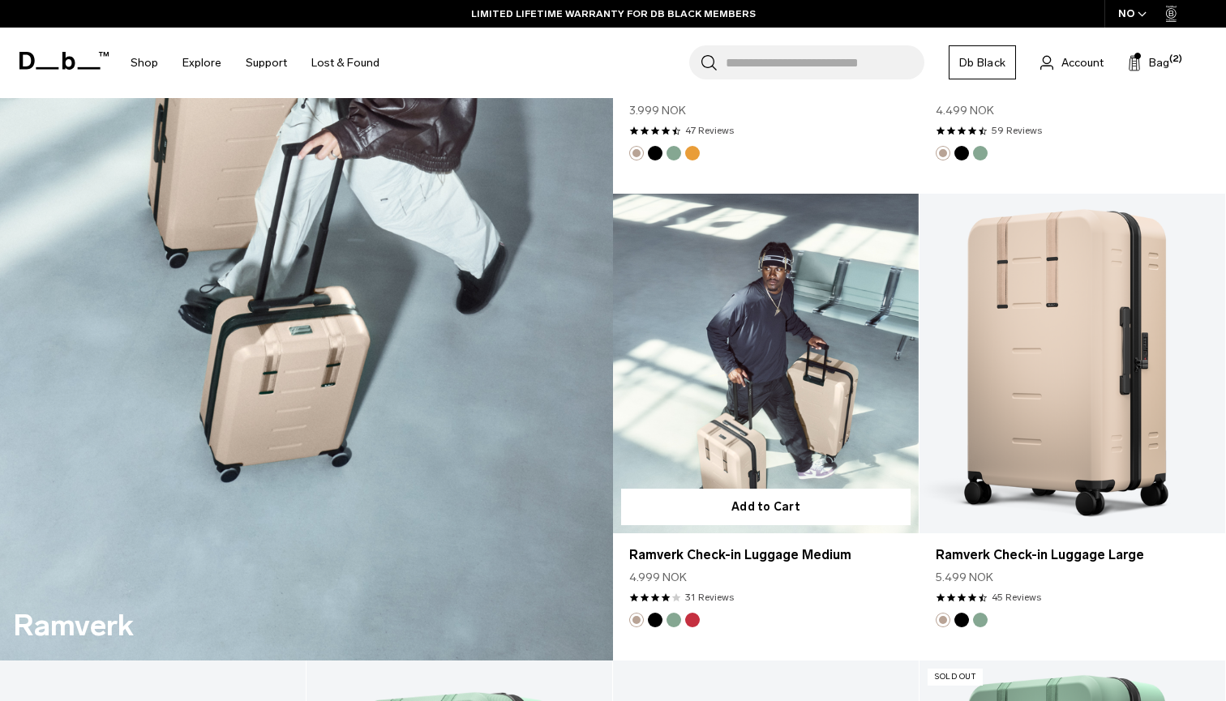
scroll to position [2553, 0]
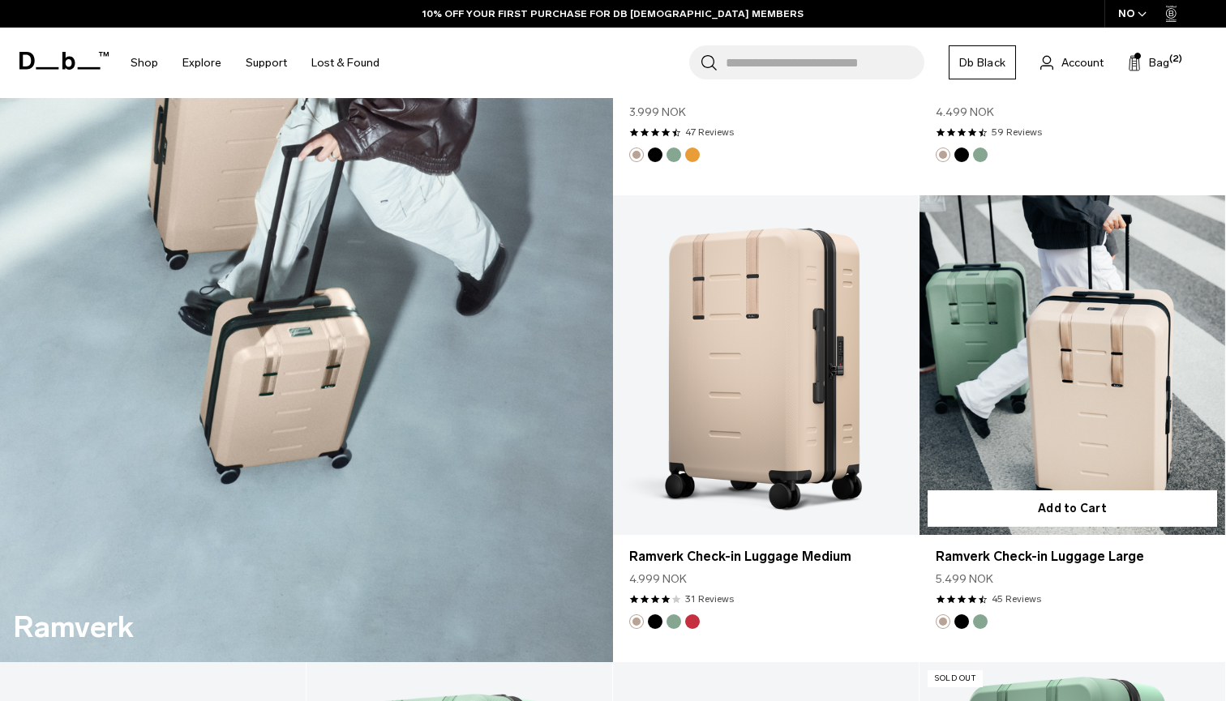
click at [1062, 425] on link "Ramverk Check-in Luggage Large" at bounding box center [1072, 365] width 306 height 340
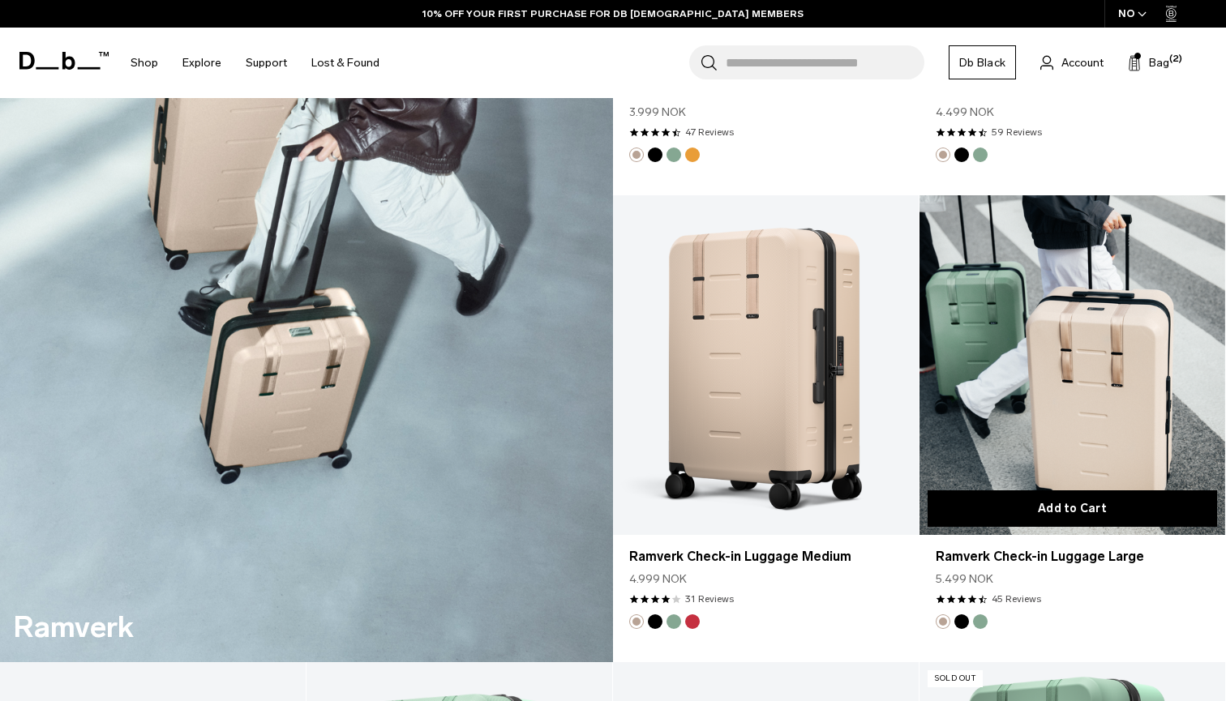
click at [1071, 502] on button "Add to Cart" at bounding box center [1071, 508] width 289 height 36
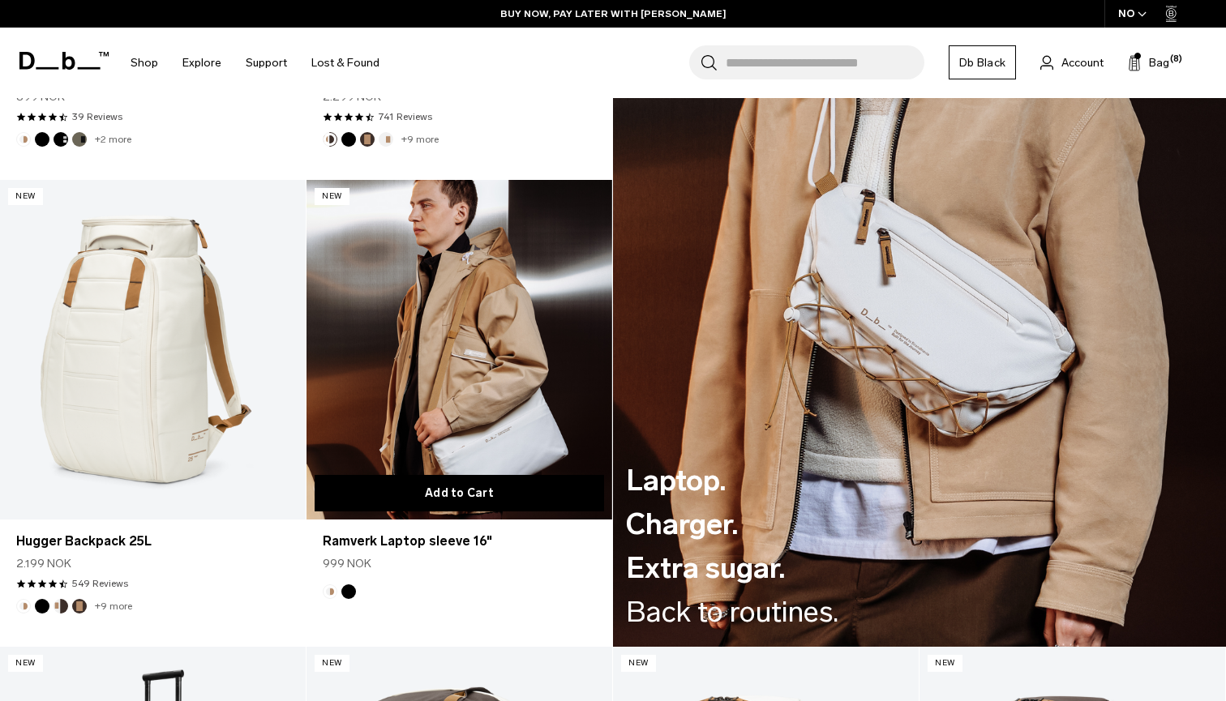
scroll to position [2101, 0]
click at [450, 498] on button "Add to Cart" at bounding box center [459, 494] width 289 height 36
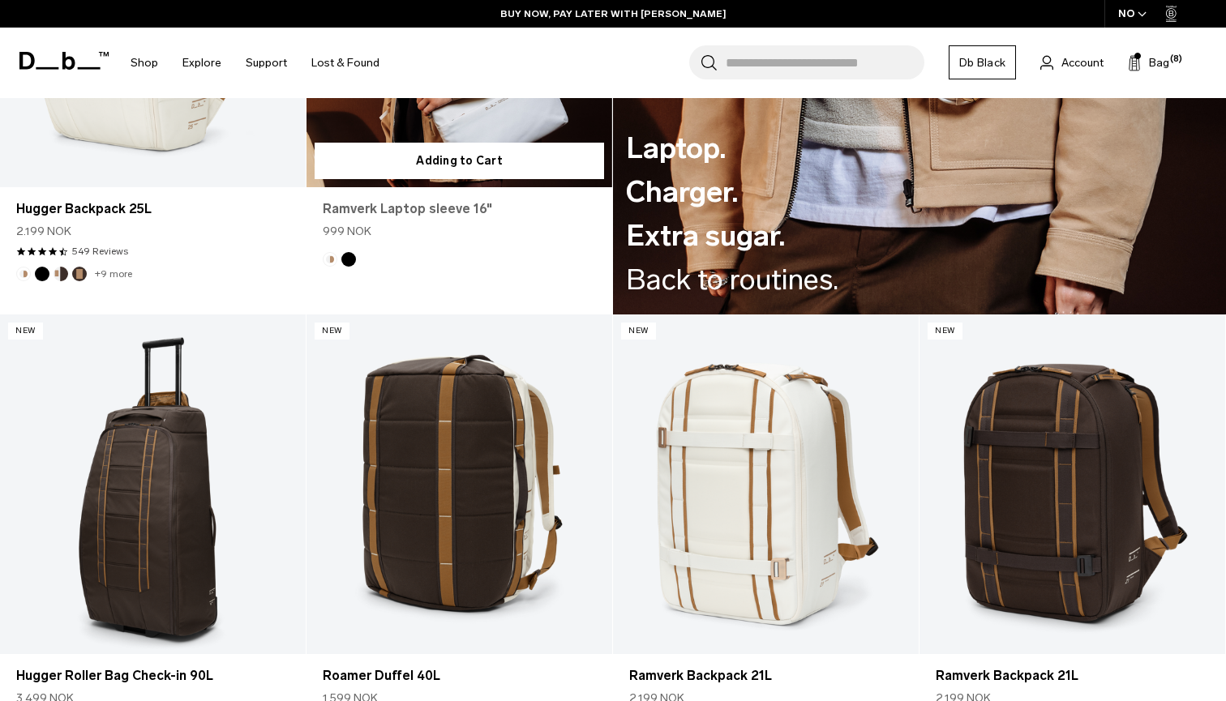
scroll to position [2635, 0]
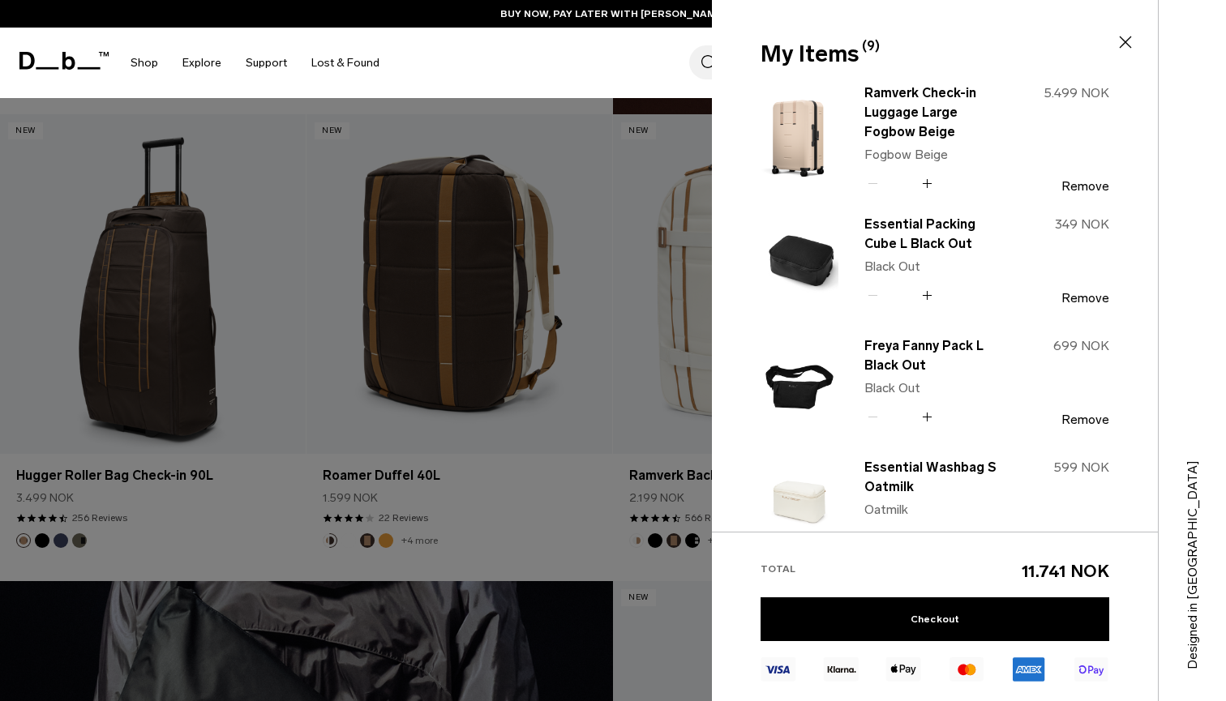
click at [539, 452] on div at bounding box center [613, 350] width 1226 height 701
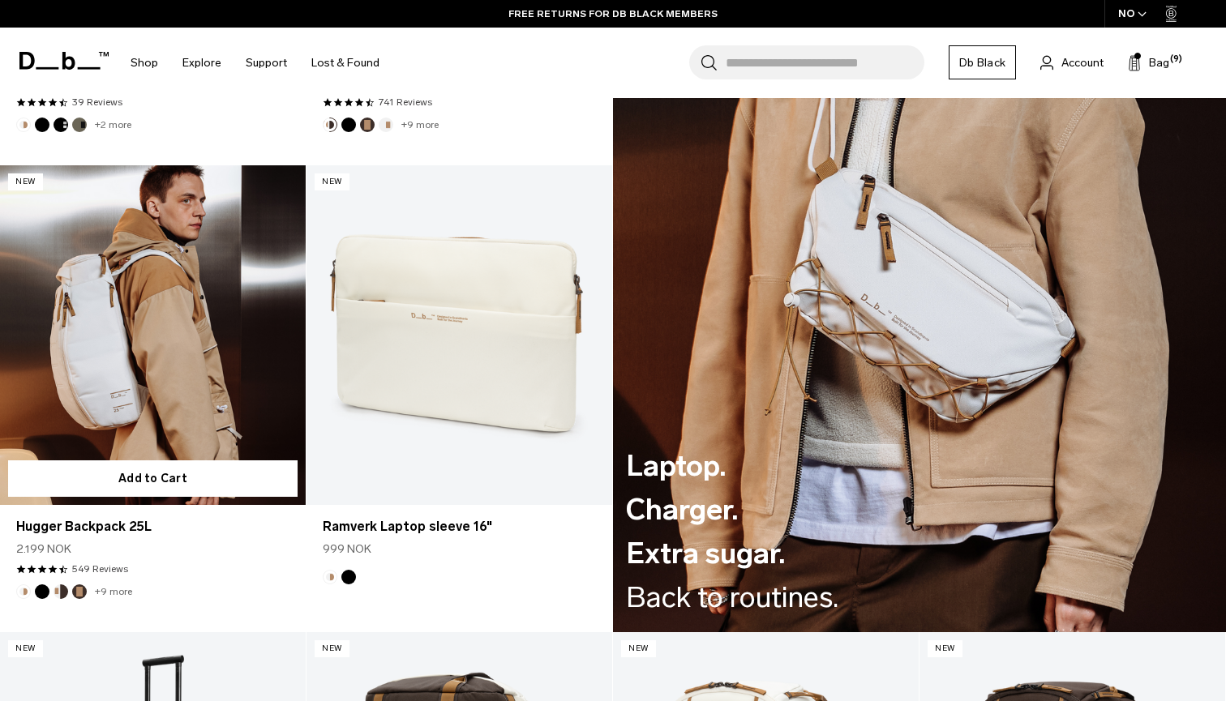
scroll to position [2117, 0]
click at [178, 400] on link "Hugger Backpack 25L" at bounding box center [153, 335] width 306 height 340
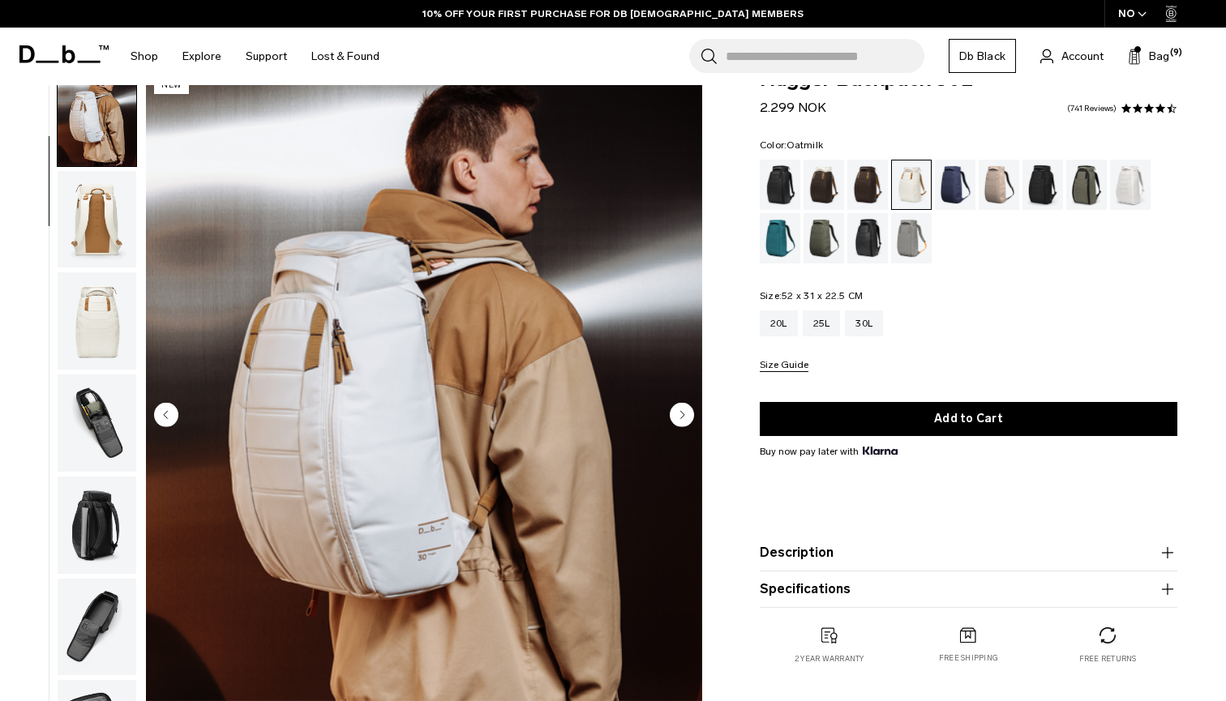
scroll to position [103, 0]
click at [683, 417] on circle "Next slide" at bounding box center [682, 414] width 24 height 24
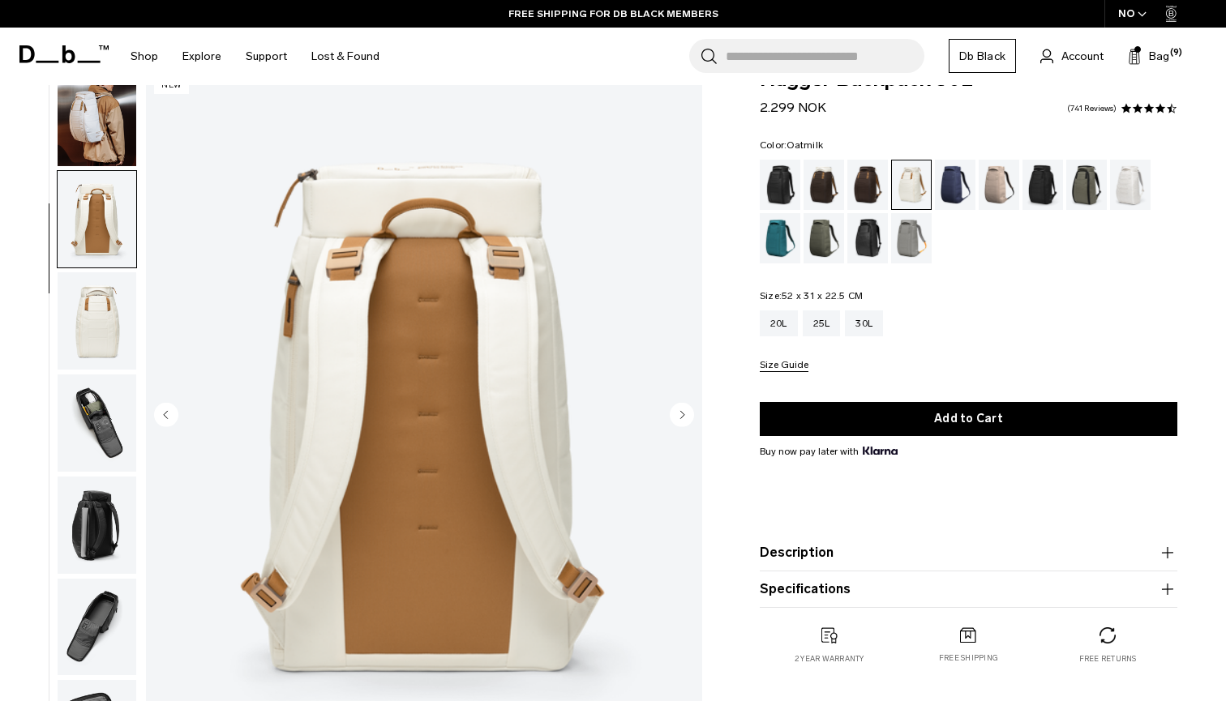
scroll to position [207, 0]
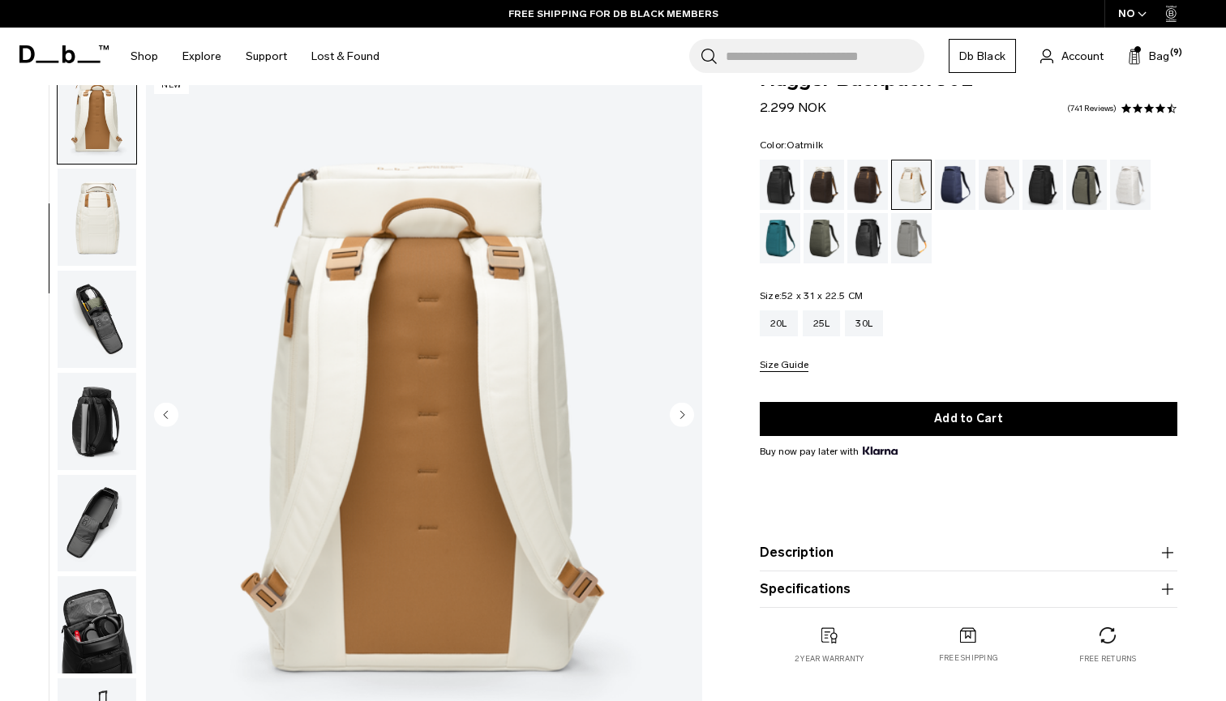
click at [683, 417] on circle "Next slide" at bounding box center [682, 414] width 24 height 24
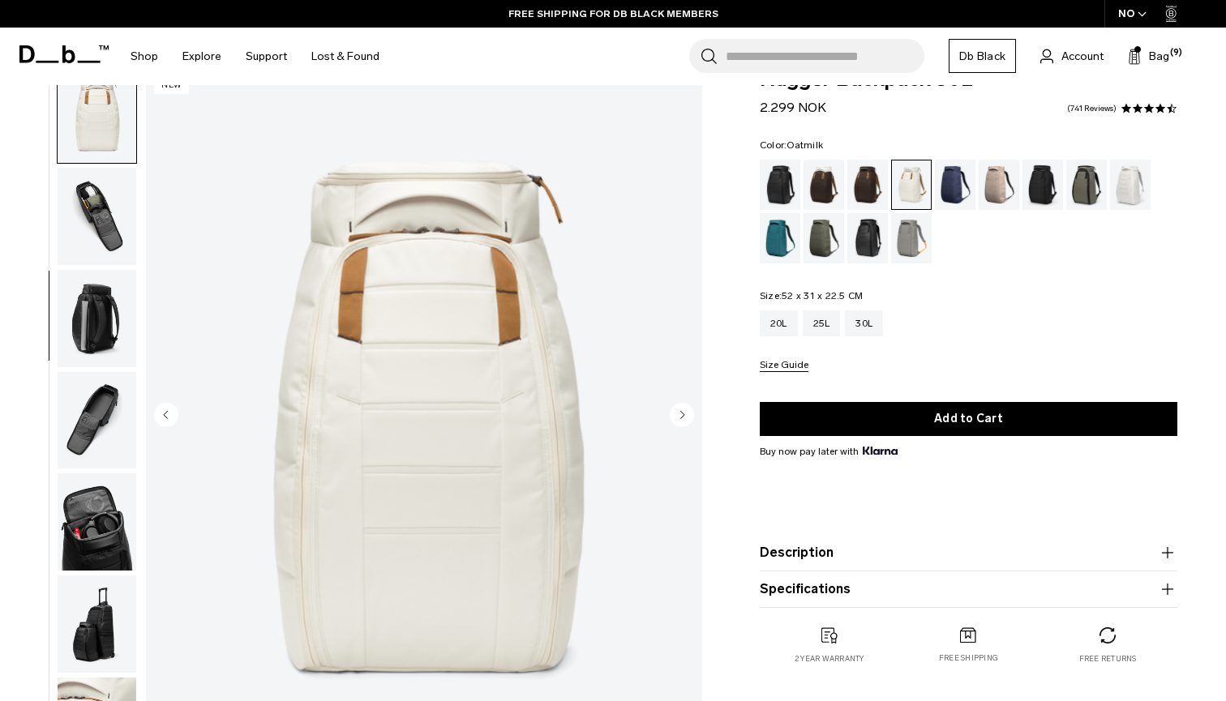
click at [683, 417] on circle "Next slide" at bounding box center [682, 414] width 24 height 24
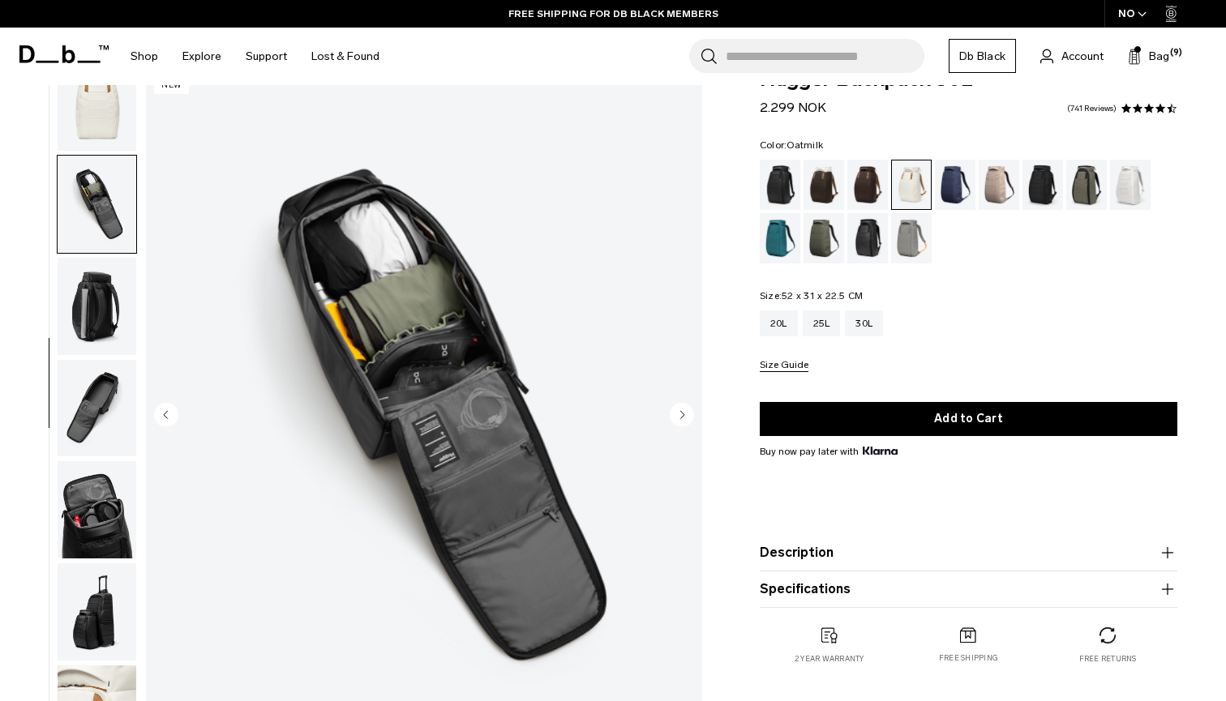
click at [683, 416] on icon "Next slide" at bounding box center [682, 414] width 4 height 7
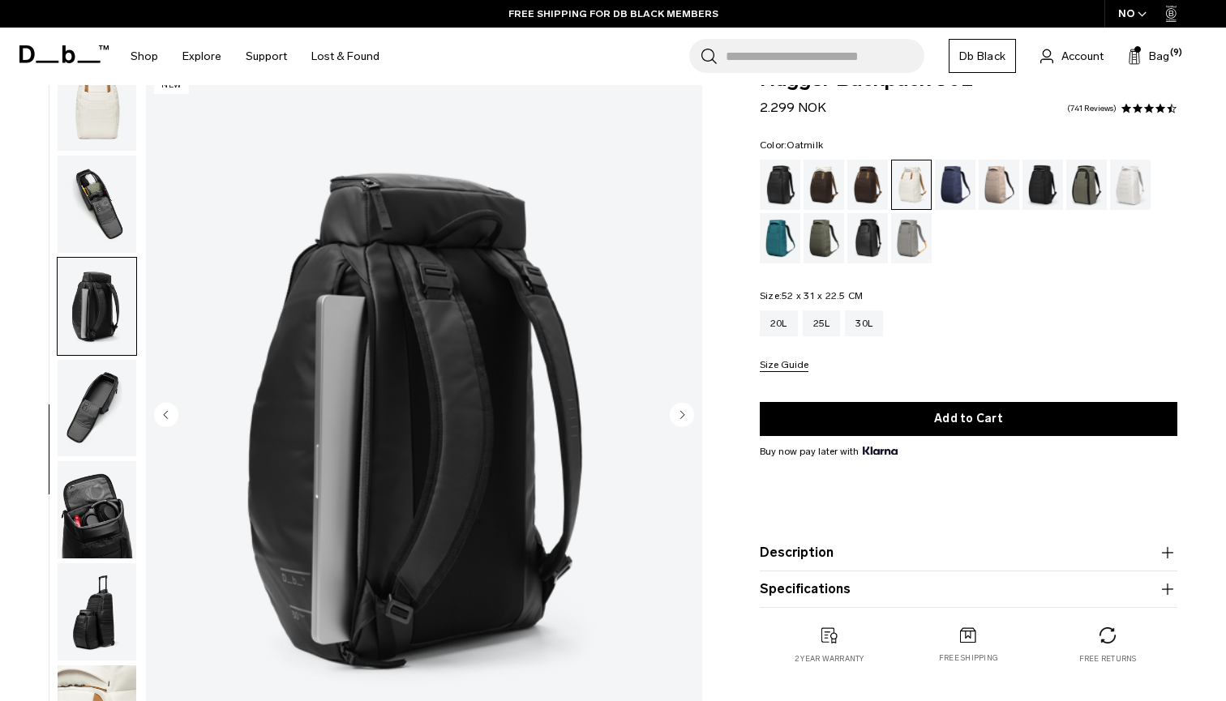
click at [683, 416] on icon "Next slide" at bounding box center [682, 414] width 4 height 7
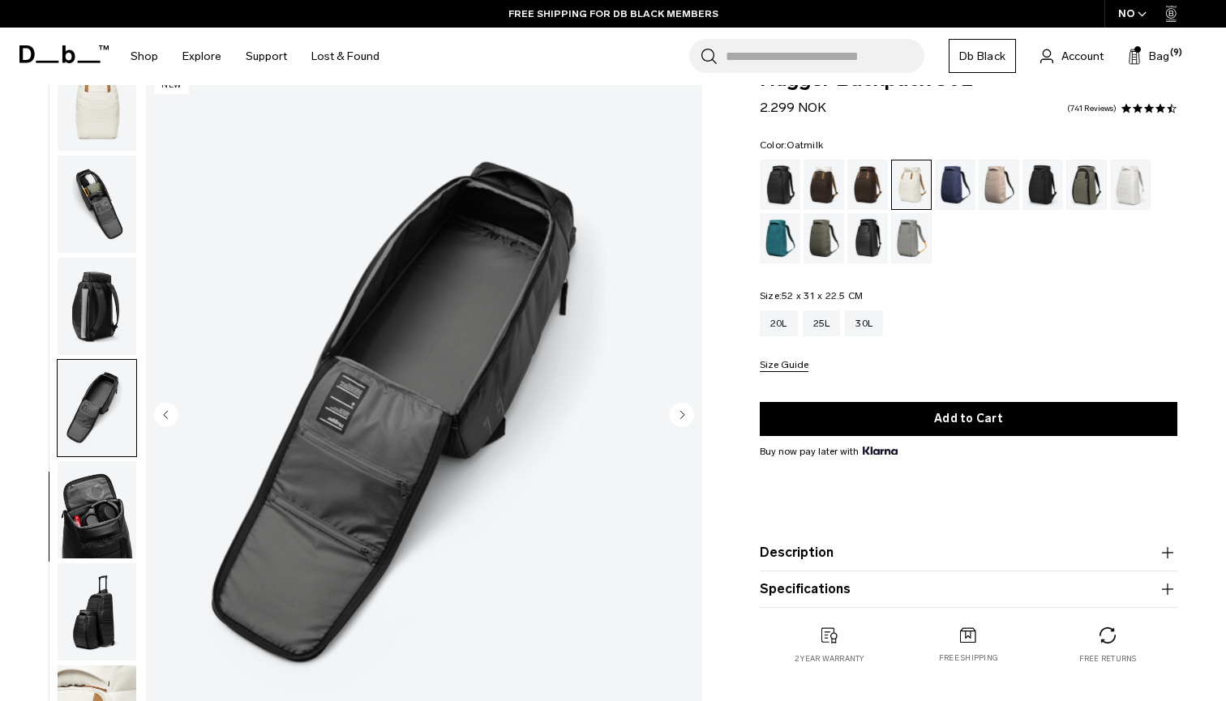
click at [683, 416] on icon "Next slide" at bounding box center [682, 414] width 4 height 7
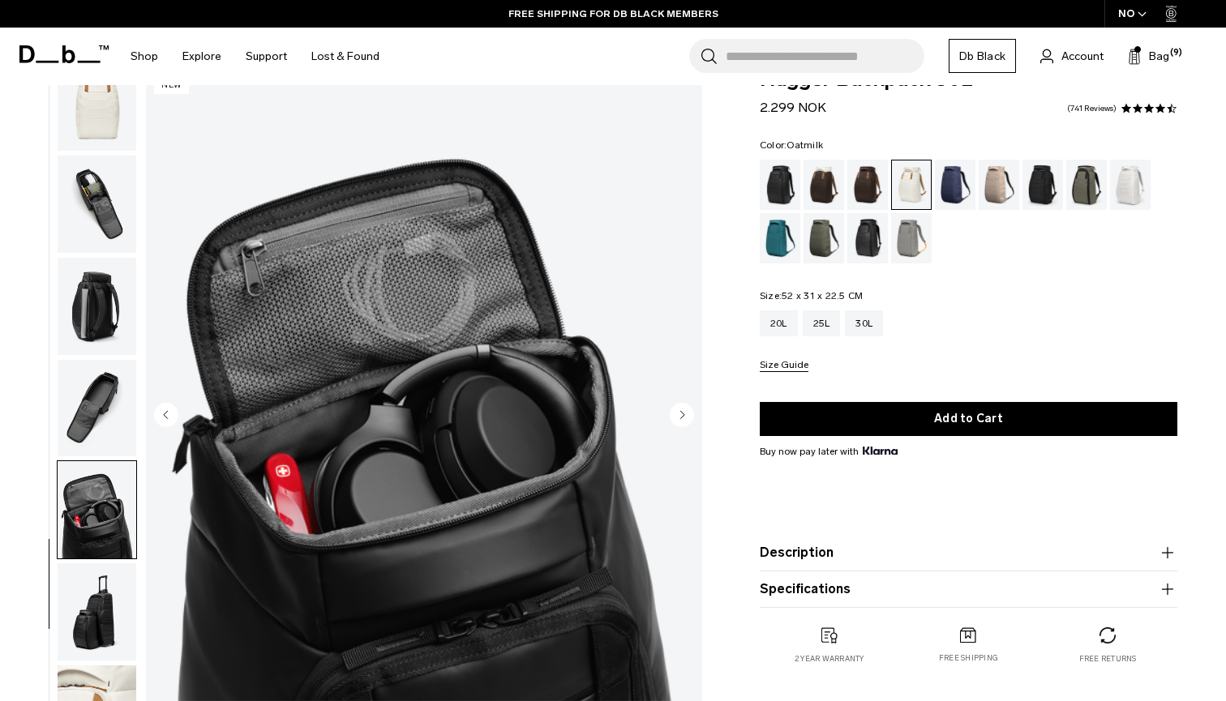
click at [683, 416] on icon "Next slide" at bounding box center [682, 414] width 4 height 7
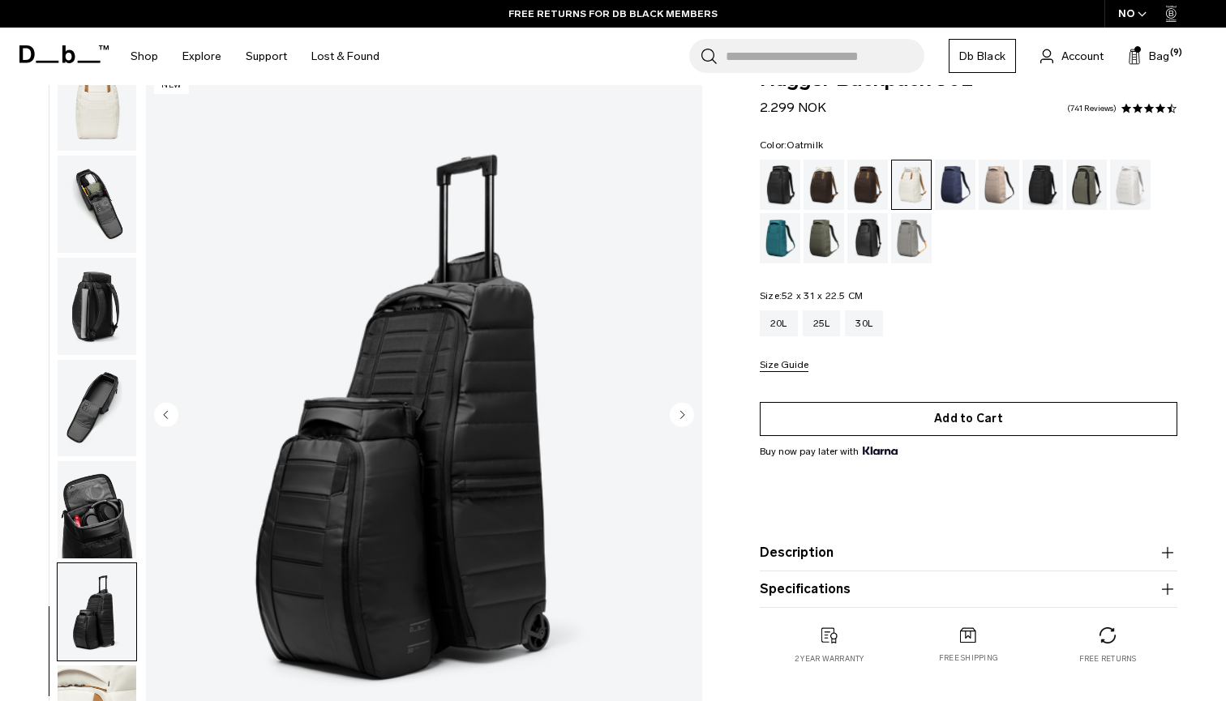
click at [956, 421] on button "Add to Cart" at bounding box center [968, 419] width 417 height 34
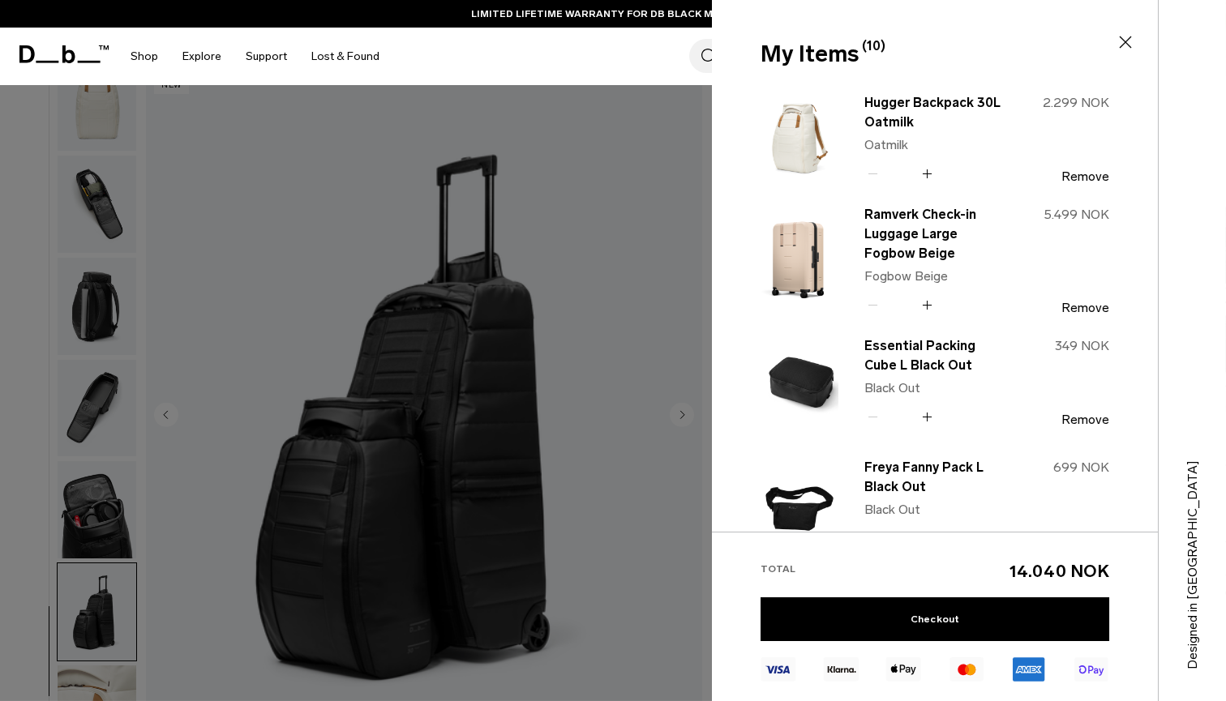
click at [700, 367] on div at bounding box center [613, 350] width 1226 height 701
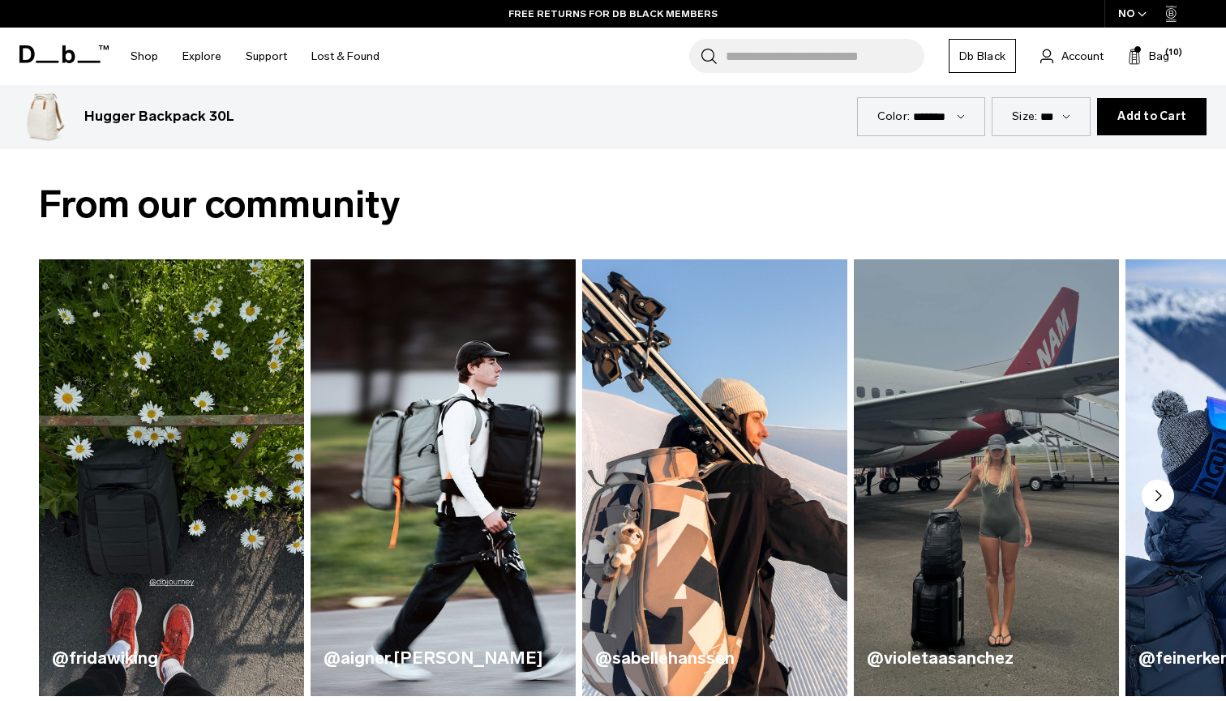
scroll to position [674, 0]
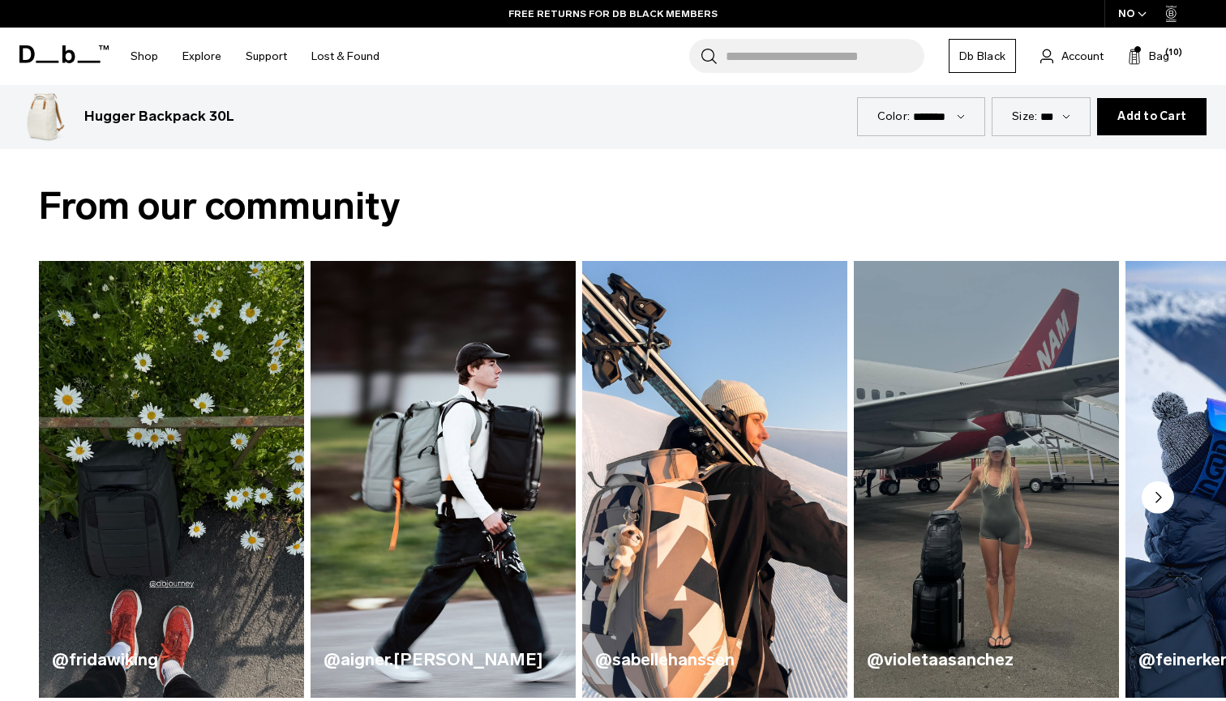
click at [1158, 496] on icon "Next slide" at bounding box center [1157, 498] width 32 height 32
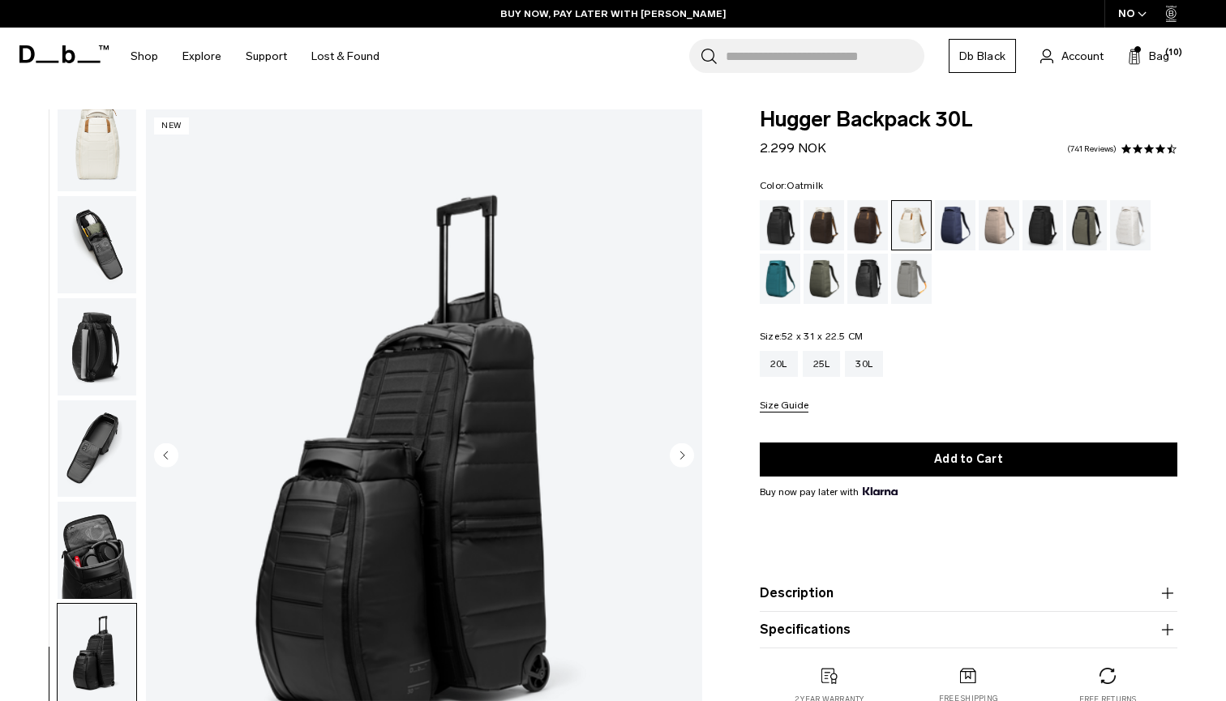
scroll to position [-1, 0]
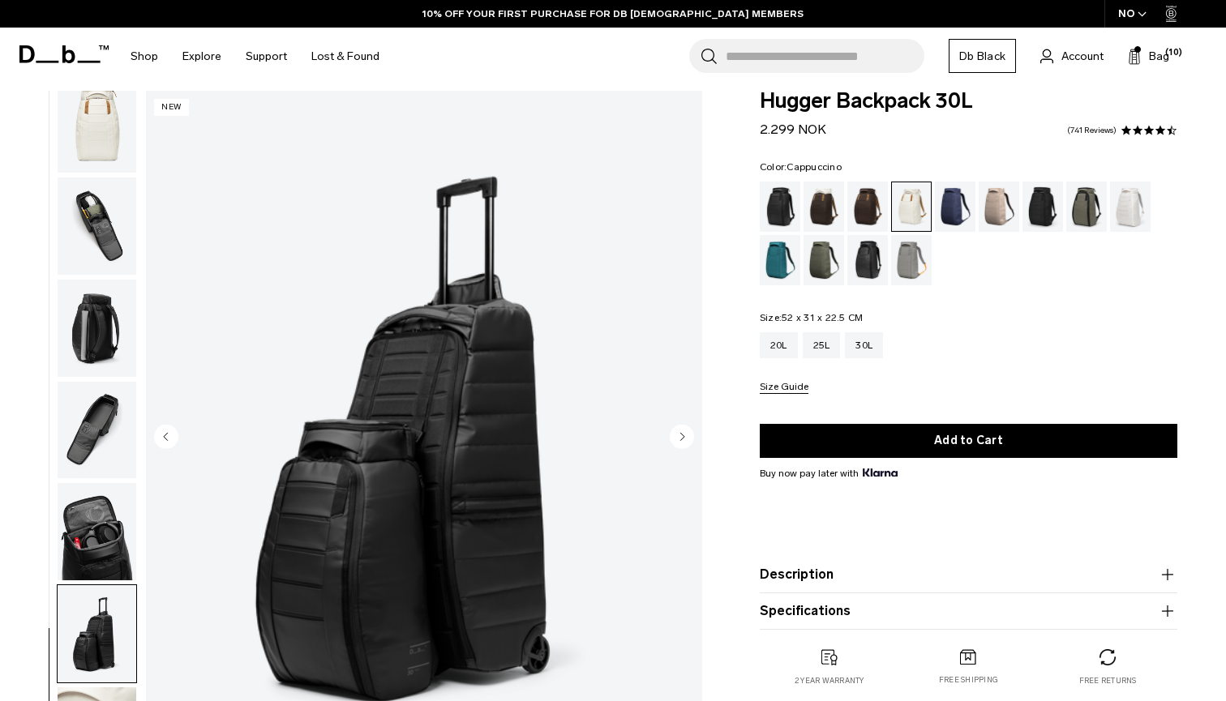
click at [826, 198] on div "Cappuccino" at bounding box center [823, 207] width 41 height 50
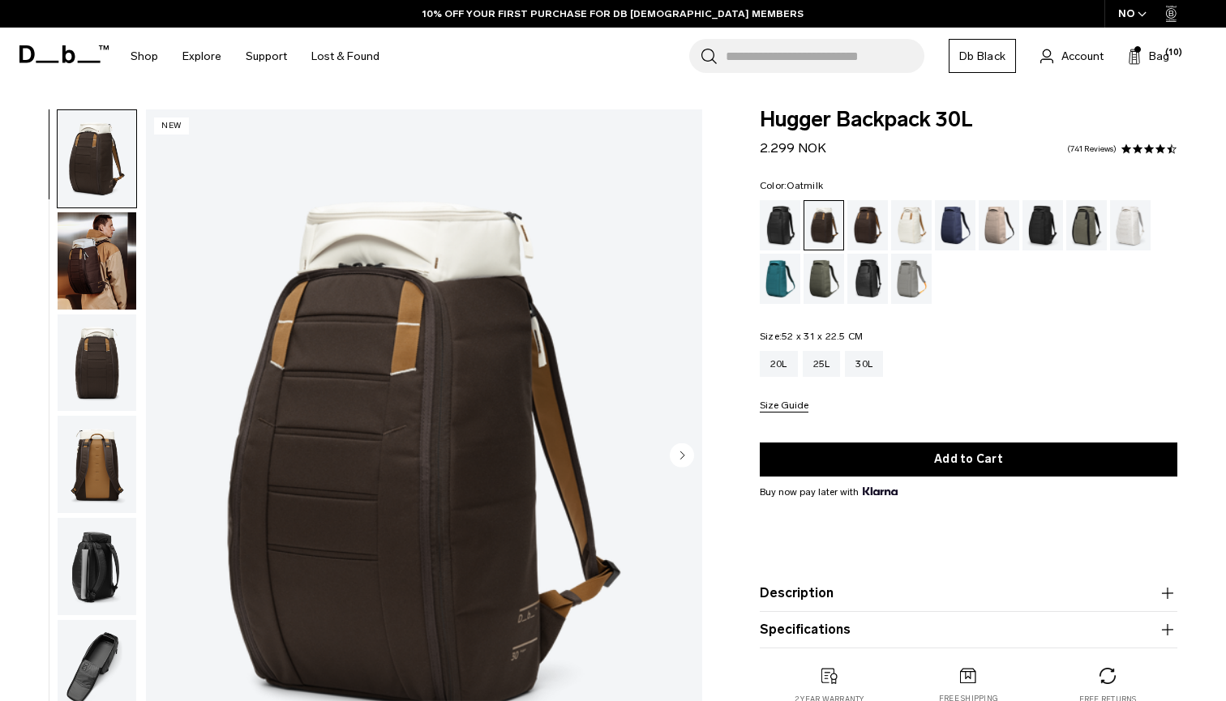
click at [910, 227] on div "Oatmilk" at bounding box center [911, 225] width 41 height 50
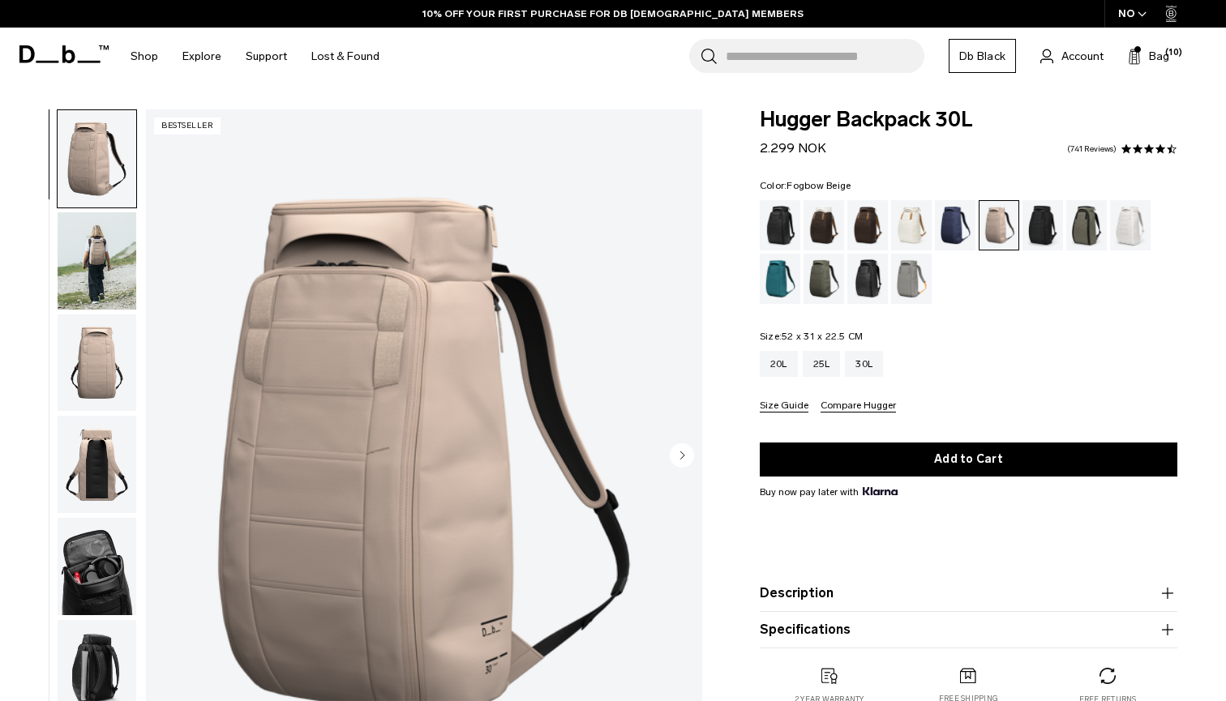
click at [107, 268] on img "button" at bounding box center [97, 260] width 79 height 97
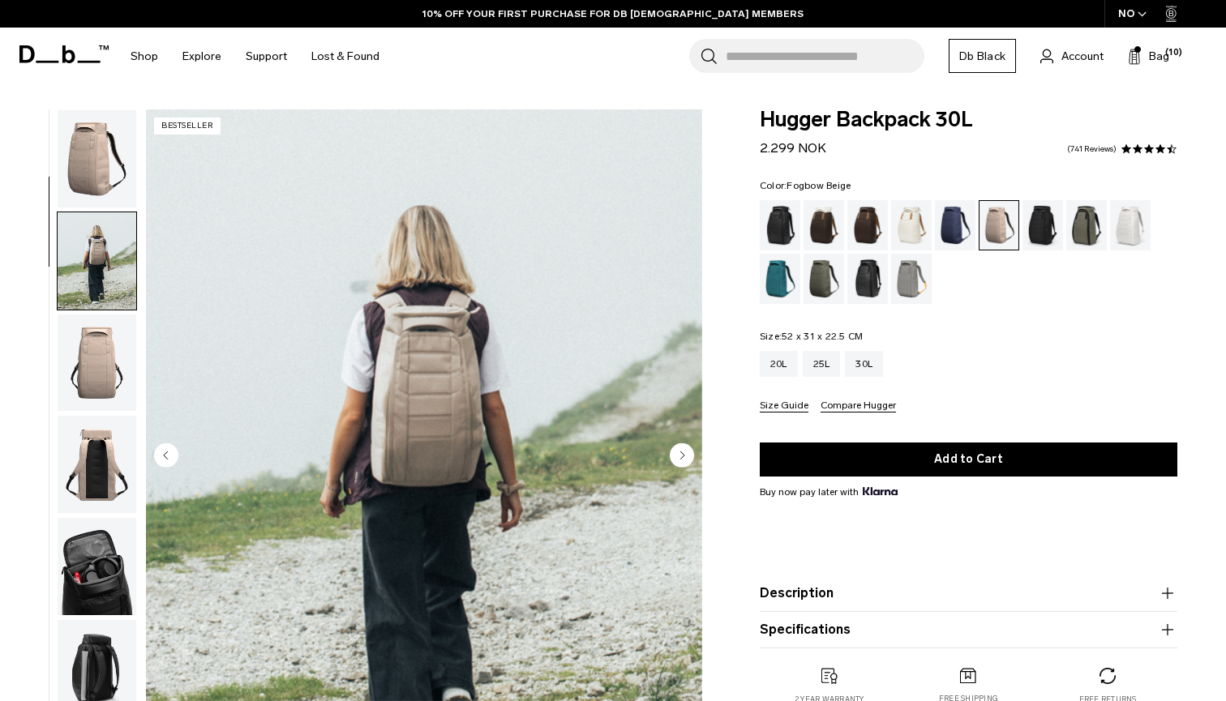
scroll to position [103, 0]
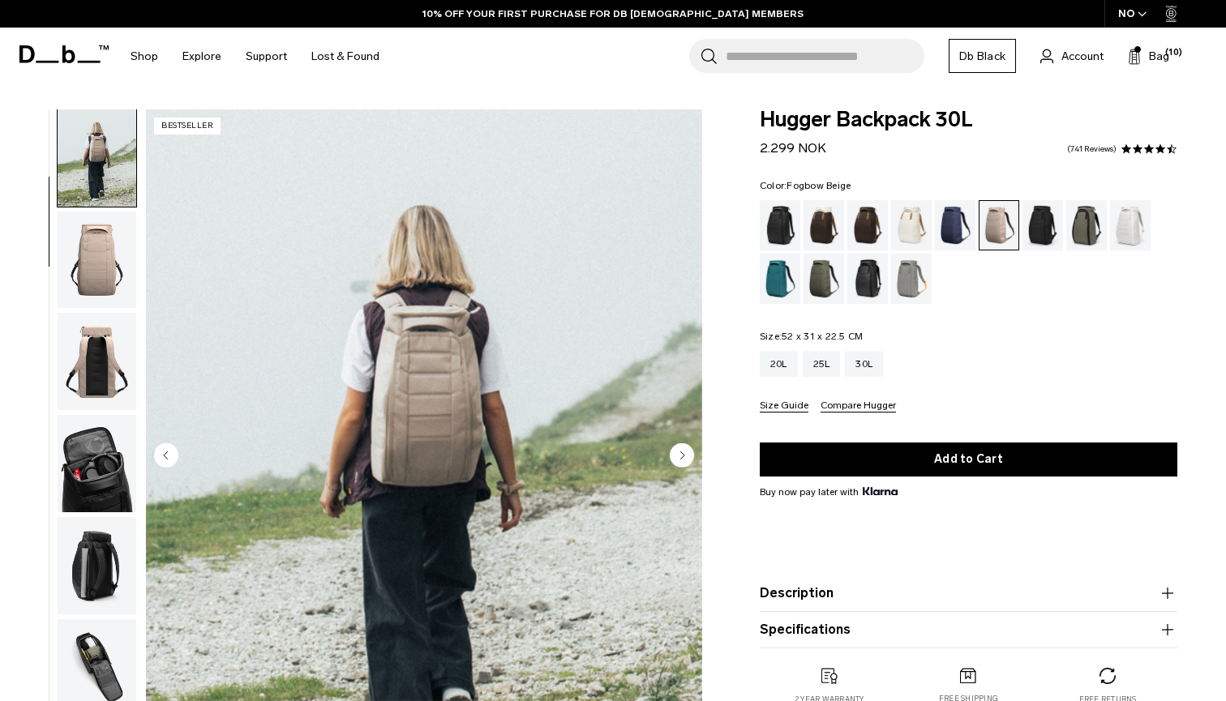
click at [688, 463] on circle "Next slide" at bounding box center [682, 455] width 24 height 24
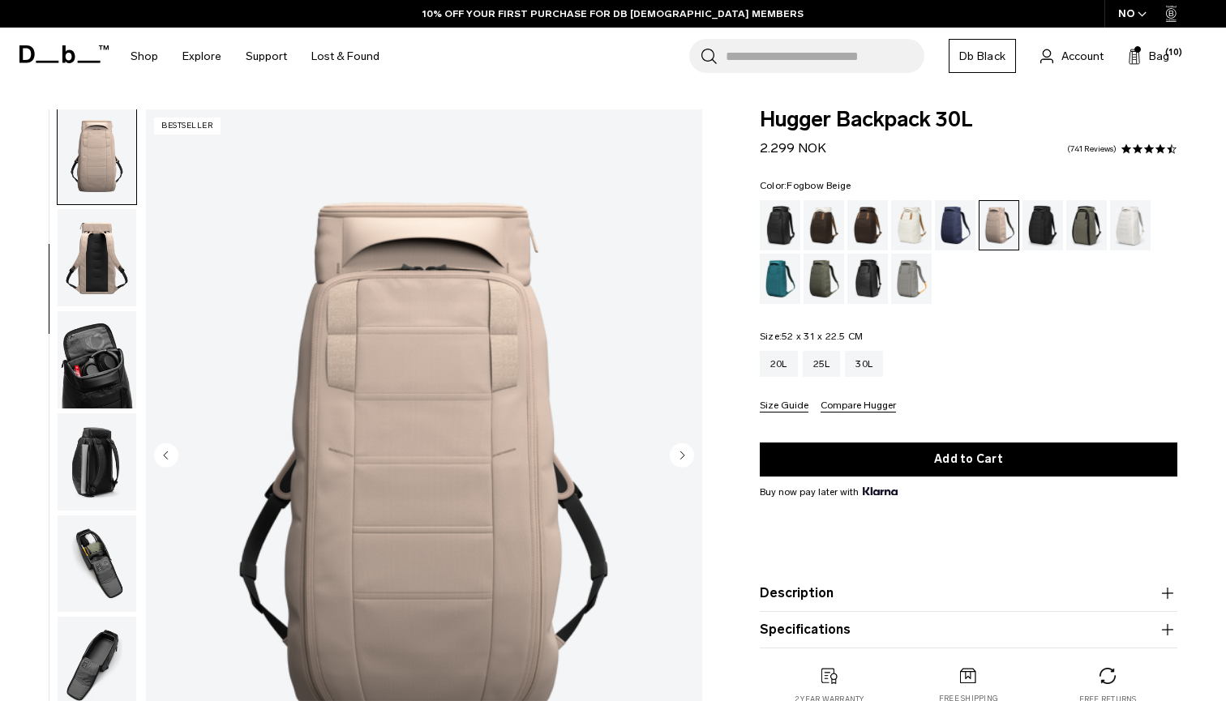
click at [688, 460] on circle "Next slide" at bounding box center [682, 455] width 24 height 24
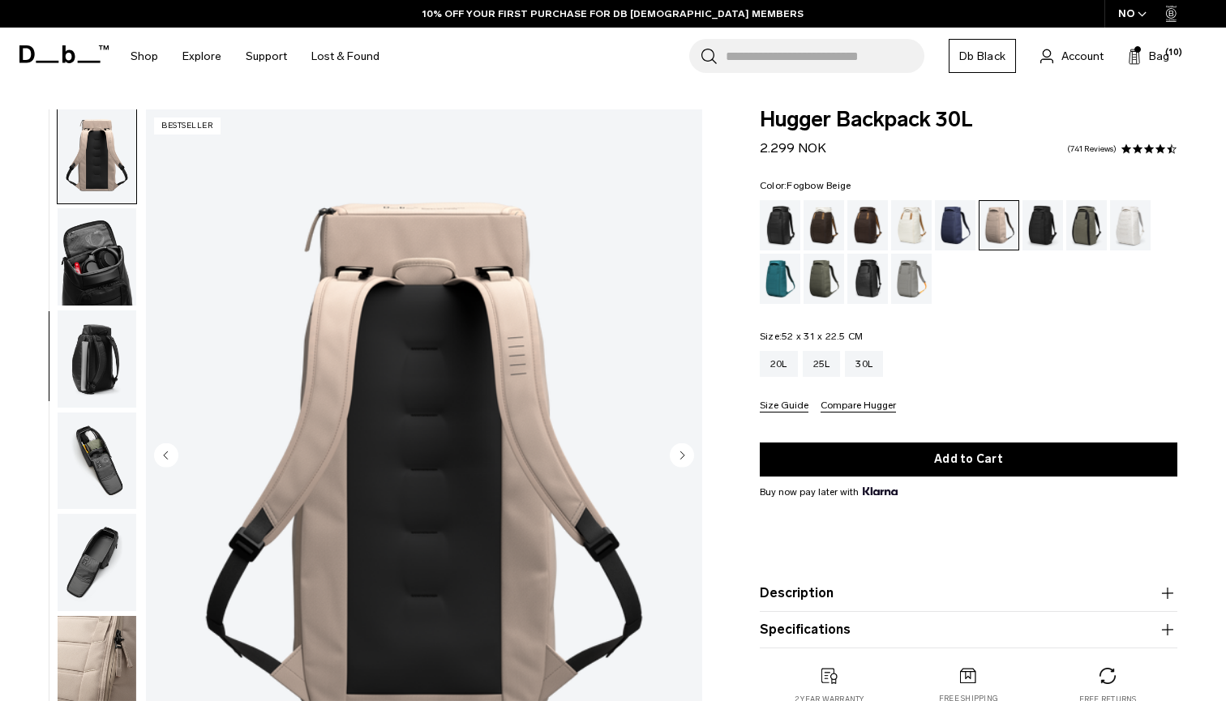
click at [688, 460] on circle "Next slide" at bounding box center [682, 455] width 24 height 24
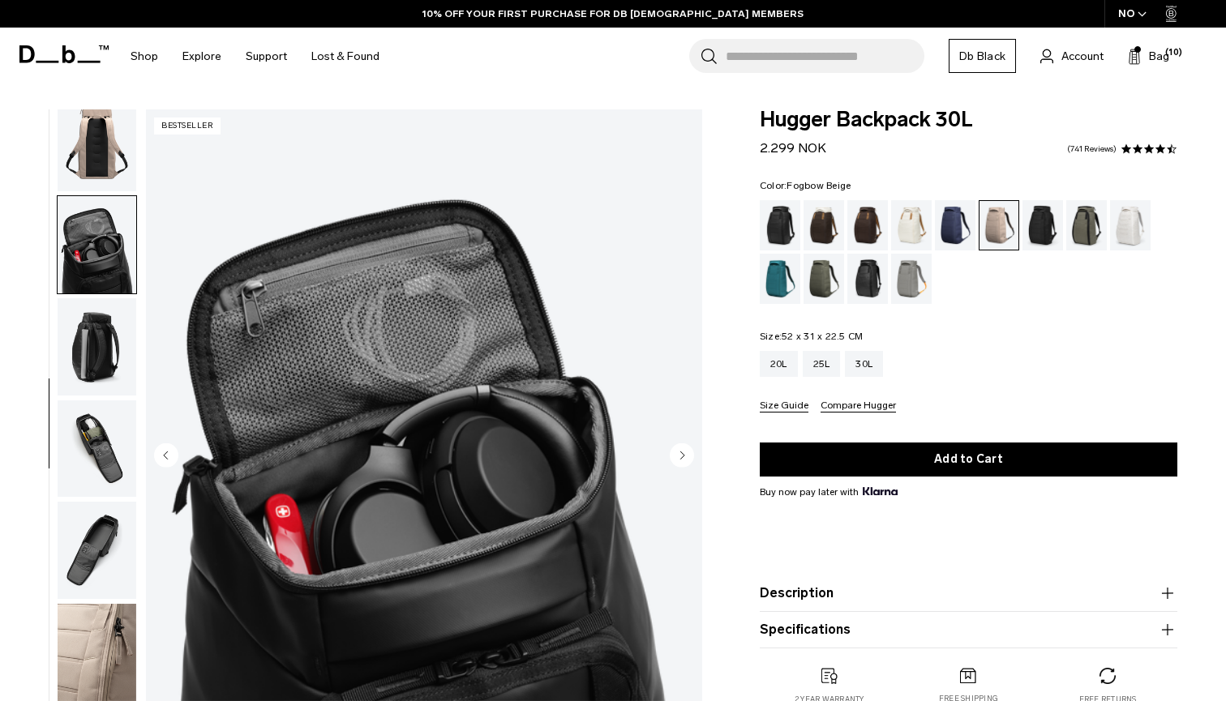
click at [688, 460] on circle "Next slide" at bounding box center [682, 455] width 24 height 24
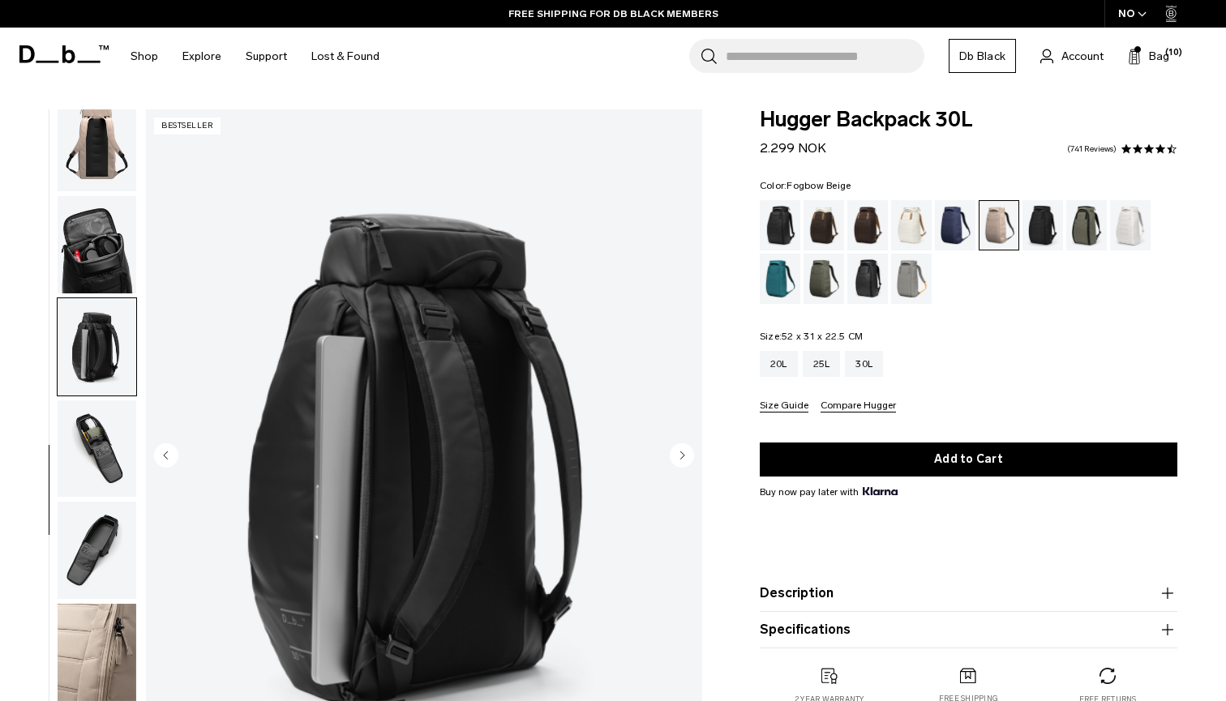
click at [688, 458] on circle "Next slide" at bounding box center [682, 455] width 24 height 24
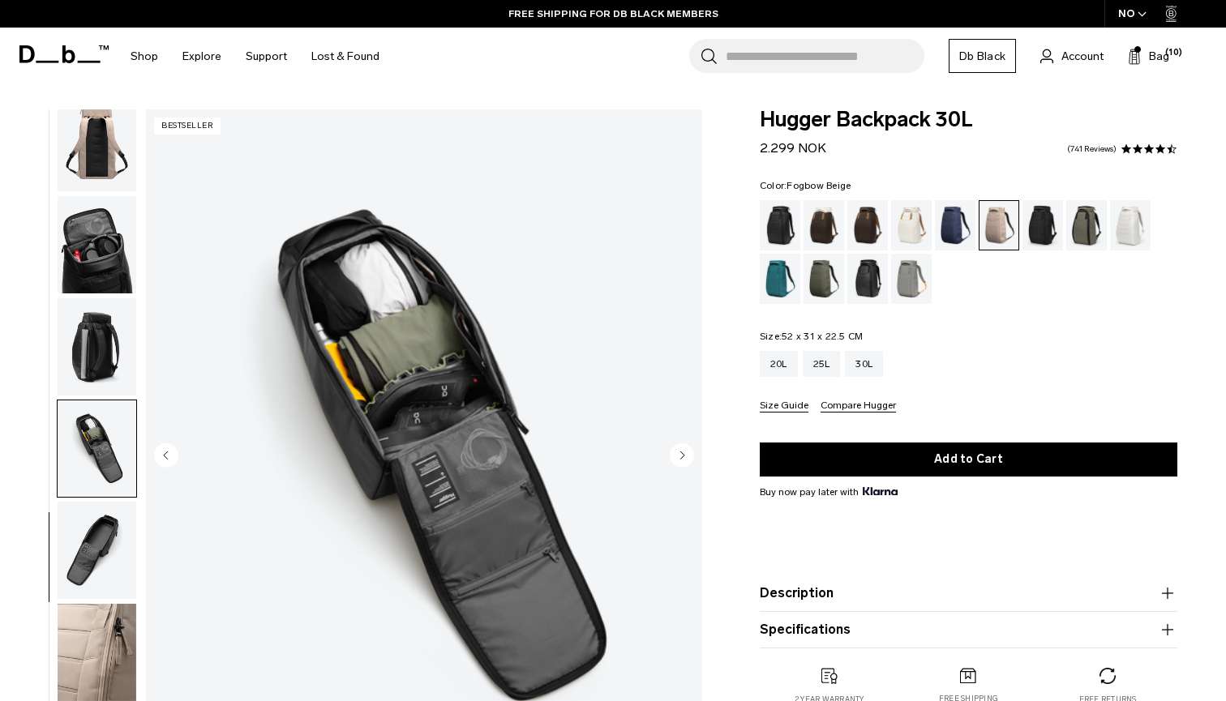
click at [688, 458] on circle "Next slide" at bounding box center [682, 455] width 24 height 24
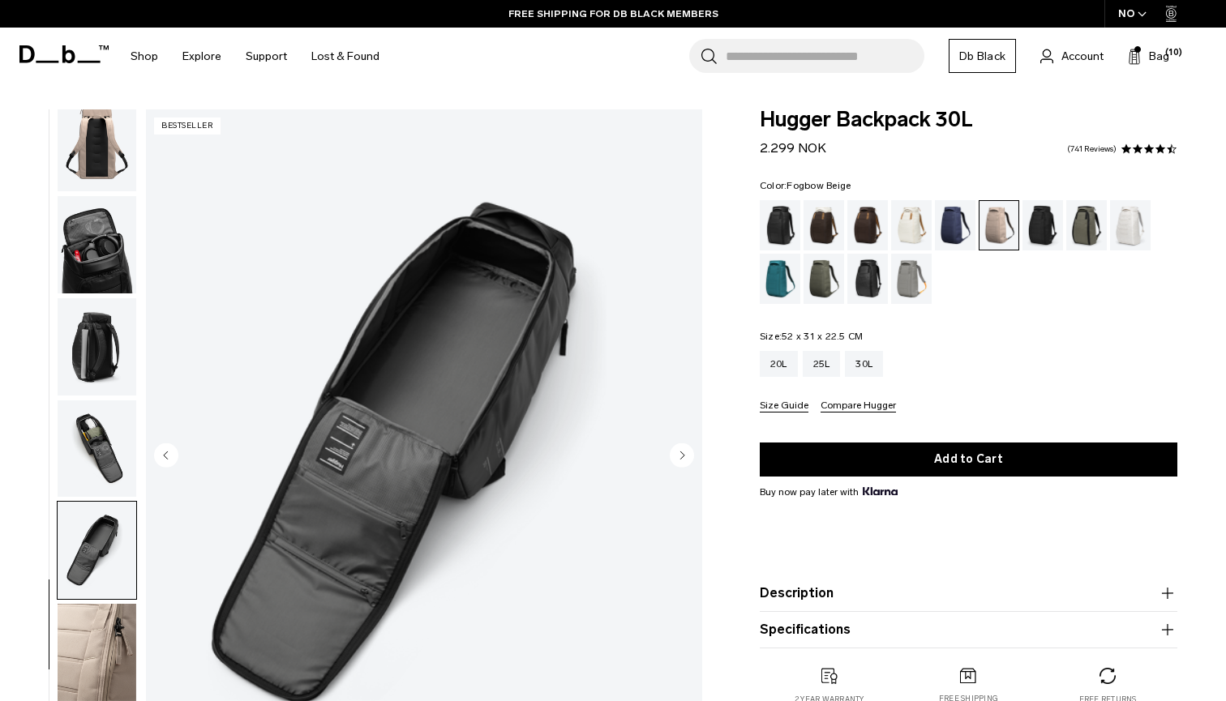
click at [688, 458] on circle "Next slide" at bounding box center [682, 455] width 24 height 24
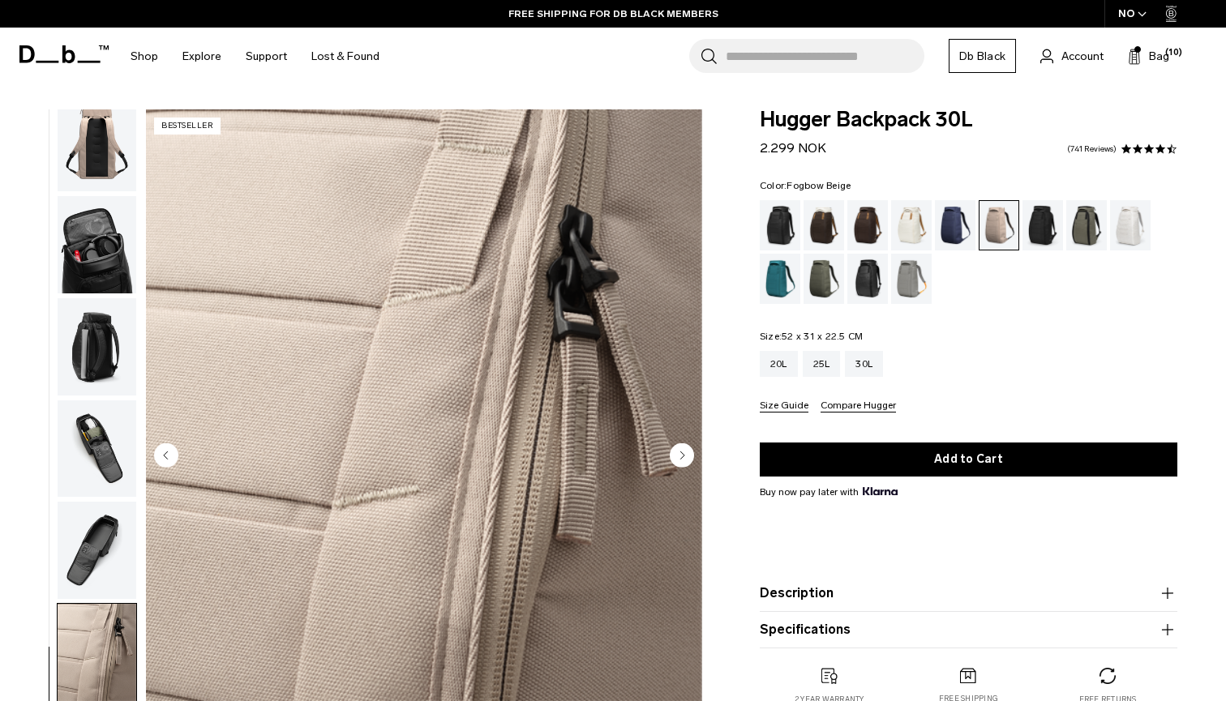
click at [688, 458] on circle "Next slide" at bounding box center [682, 455] width 24 height 24
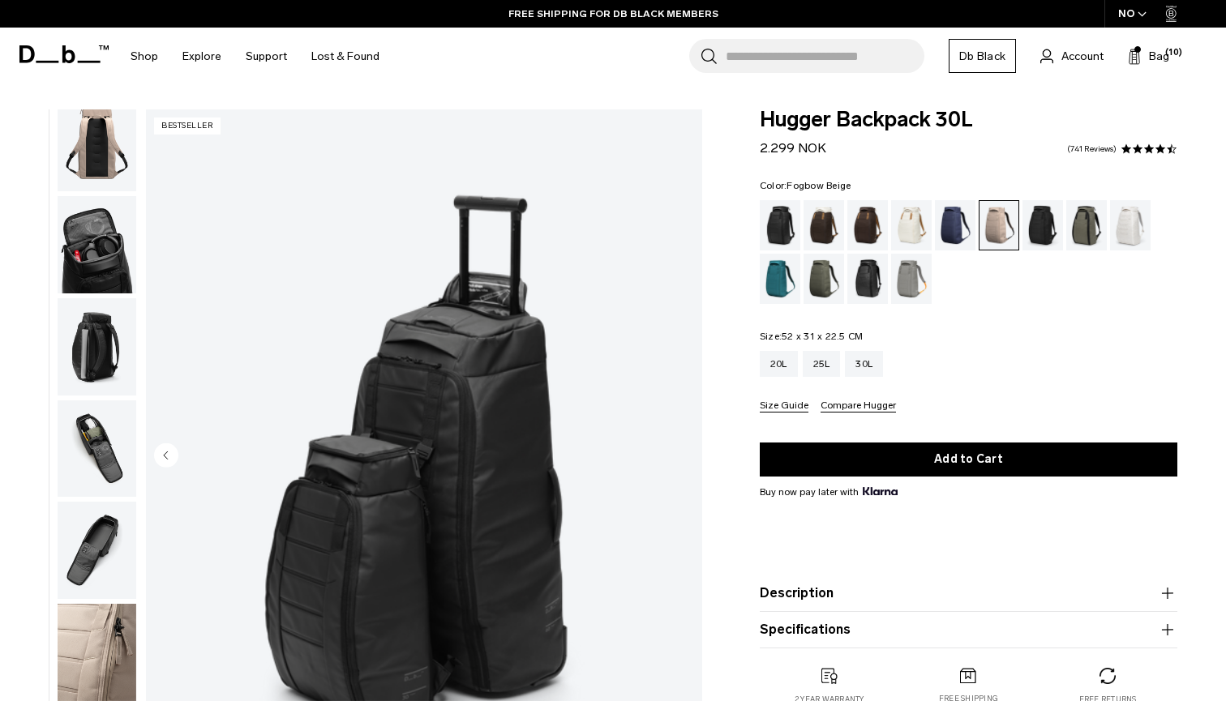
click at [688, 458] on img "10 / 10" at bounding box center [424, 456] width 556 height 695
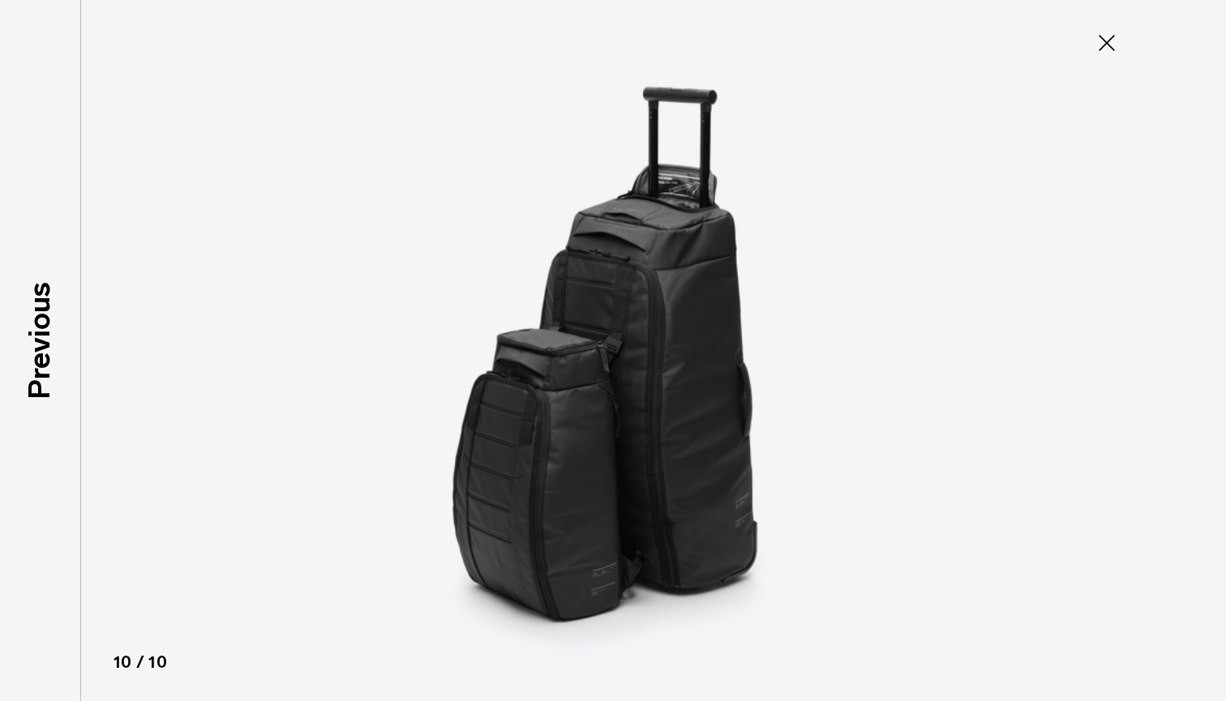
click at [1108, 37] on icon at bounding box center [1107, 43] width 26 height 26
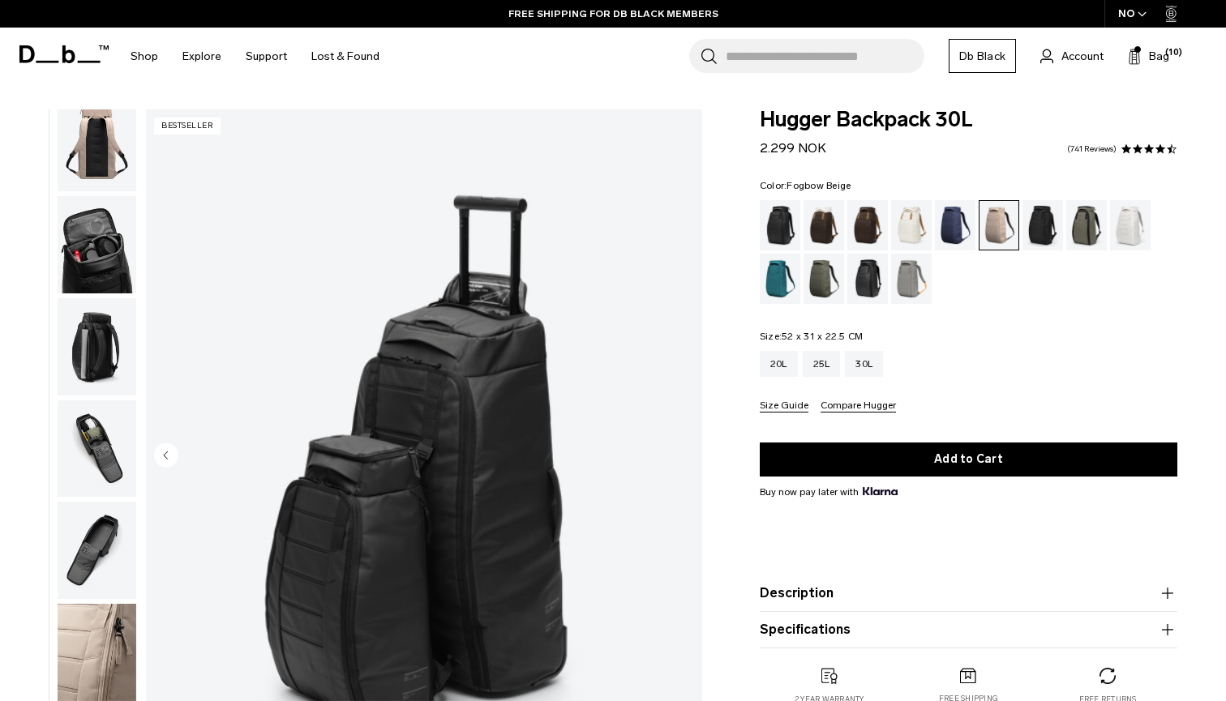
click at [107, 628] on img "button" at bounding box center [97, 652] width 79 height 97
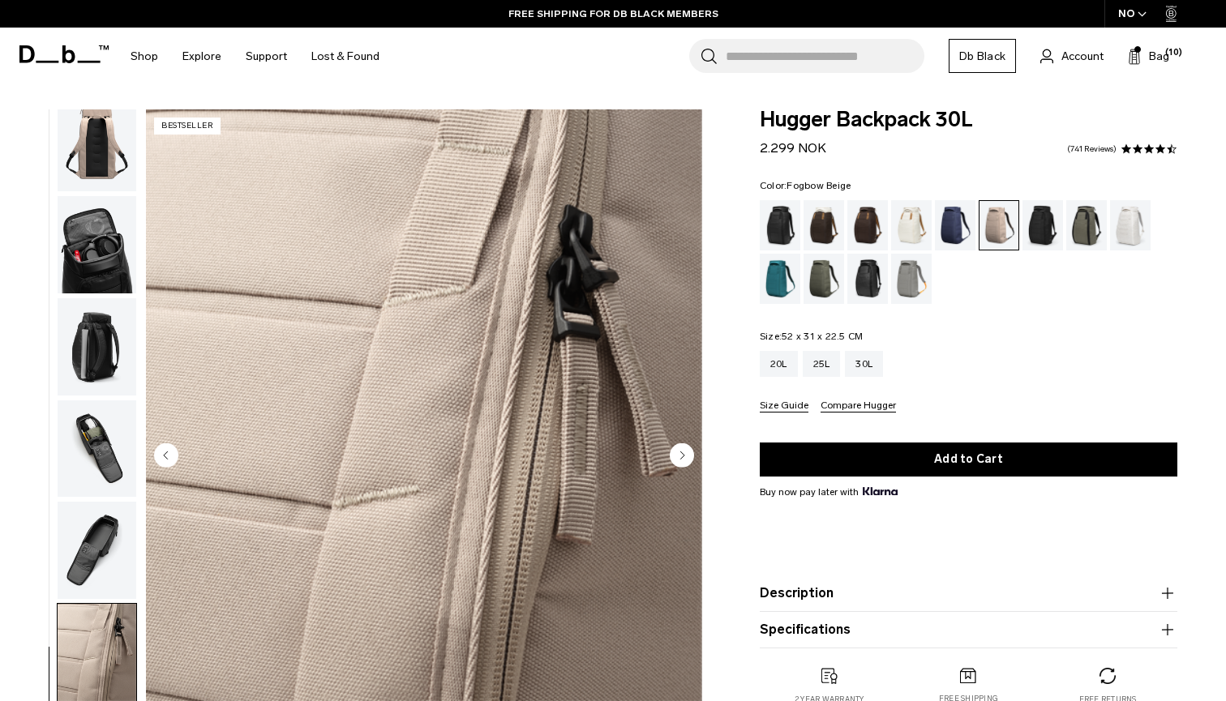
click at [684, 453] on circle "Next slide" at bounding box center [682, 455] width 24 height 24
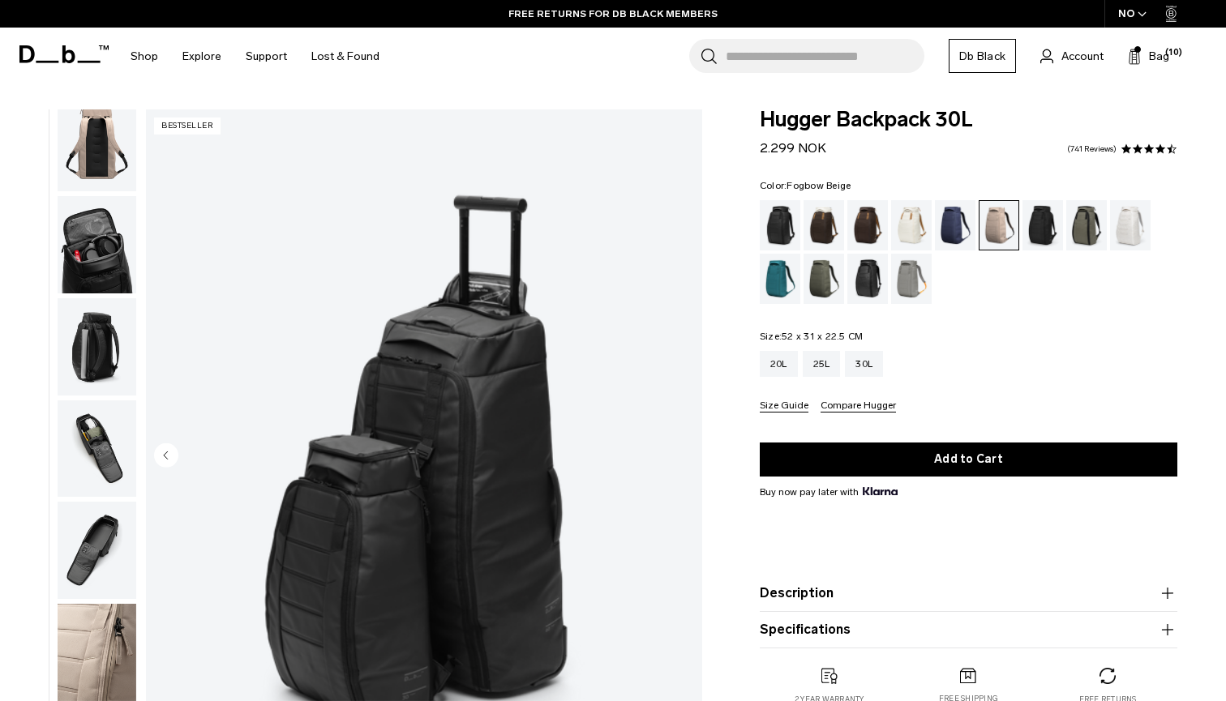
scroll to position [0, 0]
click at [106, 149] on img "button" at bounding box center [97, 142] width 79 height 97
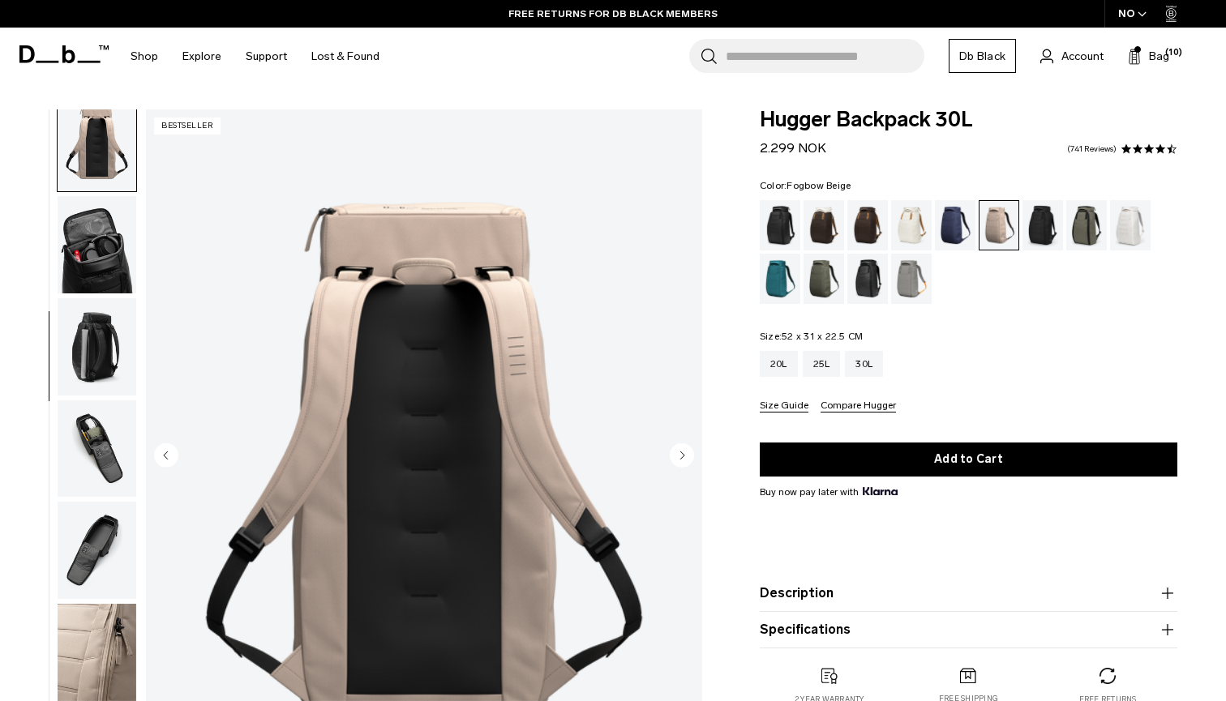
scroll to position [310, 0]
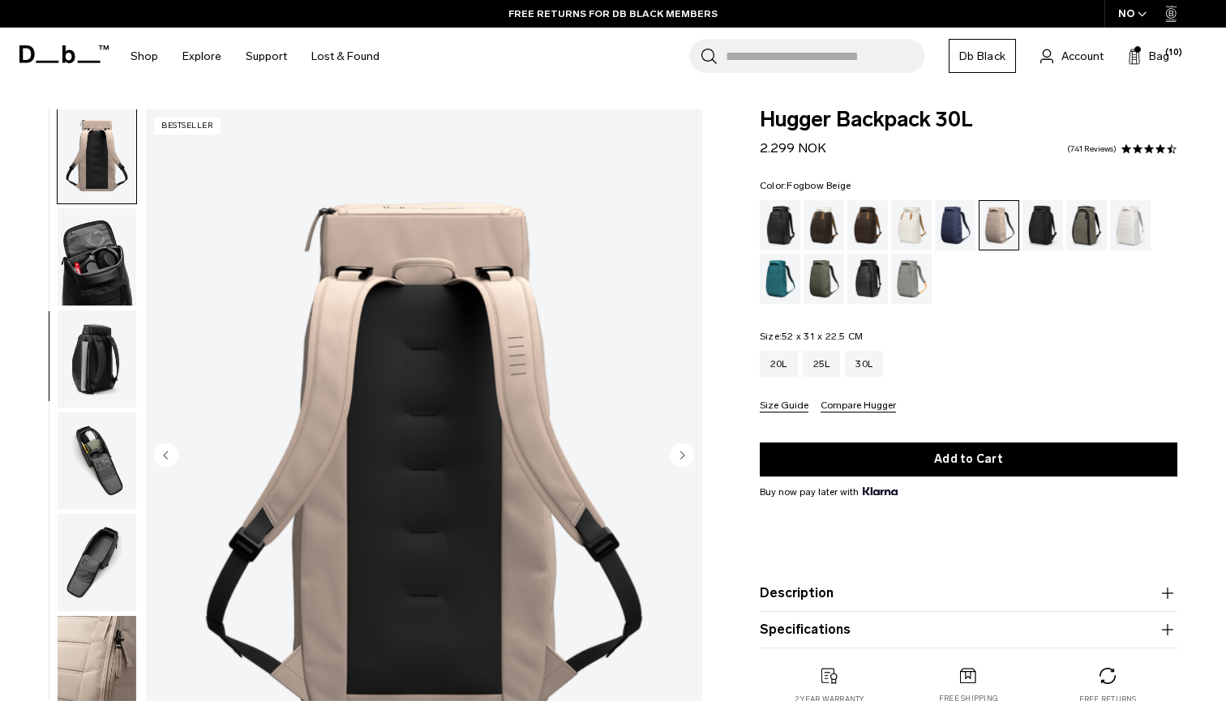
click at [106, 149] on img "button" at bounding box center [97, 154] width 79 height 97
click at [685, 452] on circle "Next slide" at bounding box center [682, 455] width 24 height 24
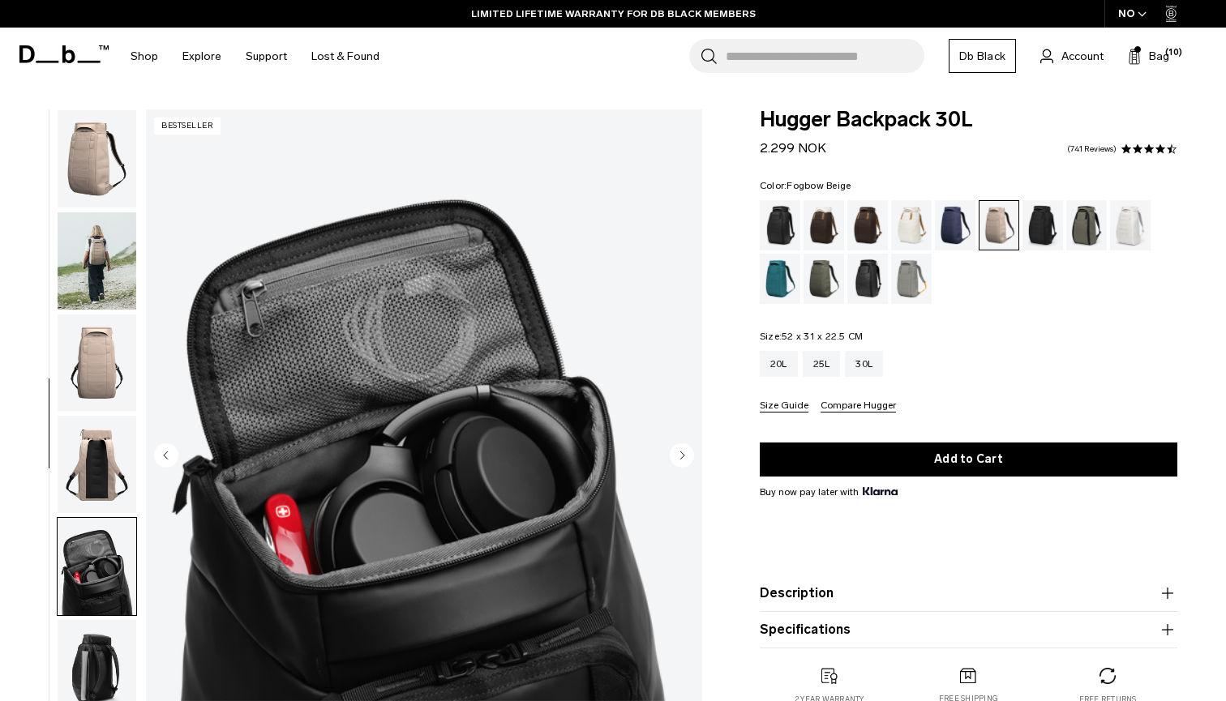
scroll to position [-1, 0]
click at [87, 148] on img "button" at bounding box center [97, 158] width 79 height 97
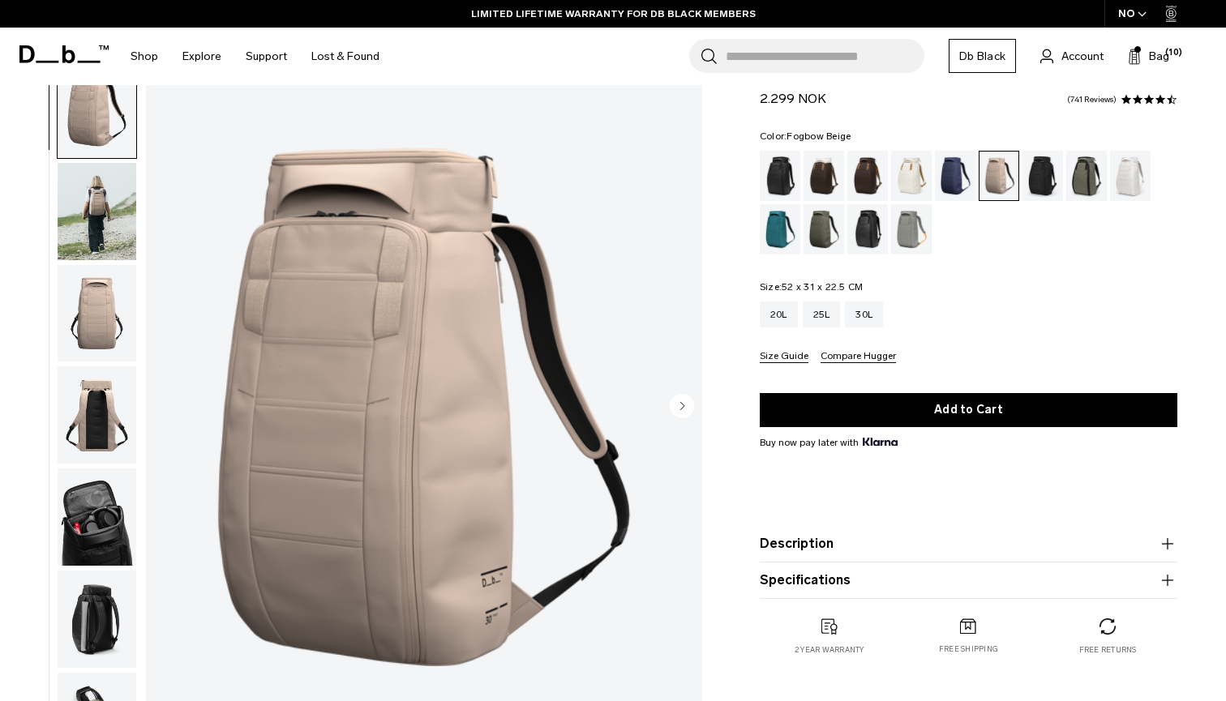
scroll to position [52, 0]
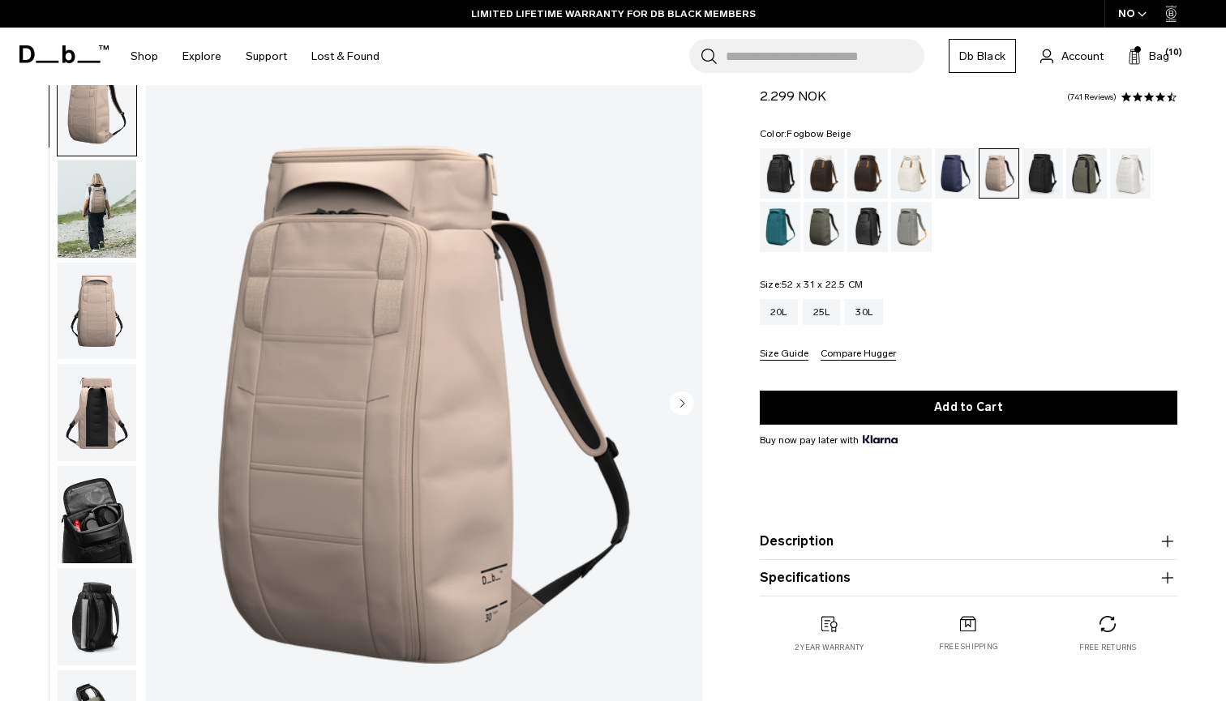
click at [116, 220] on img "button" at bounding box center [97, 209] width 79 height 97
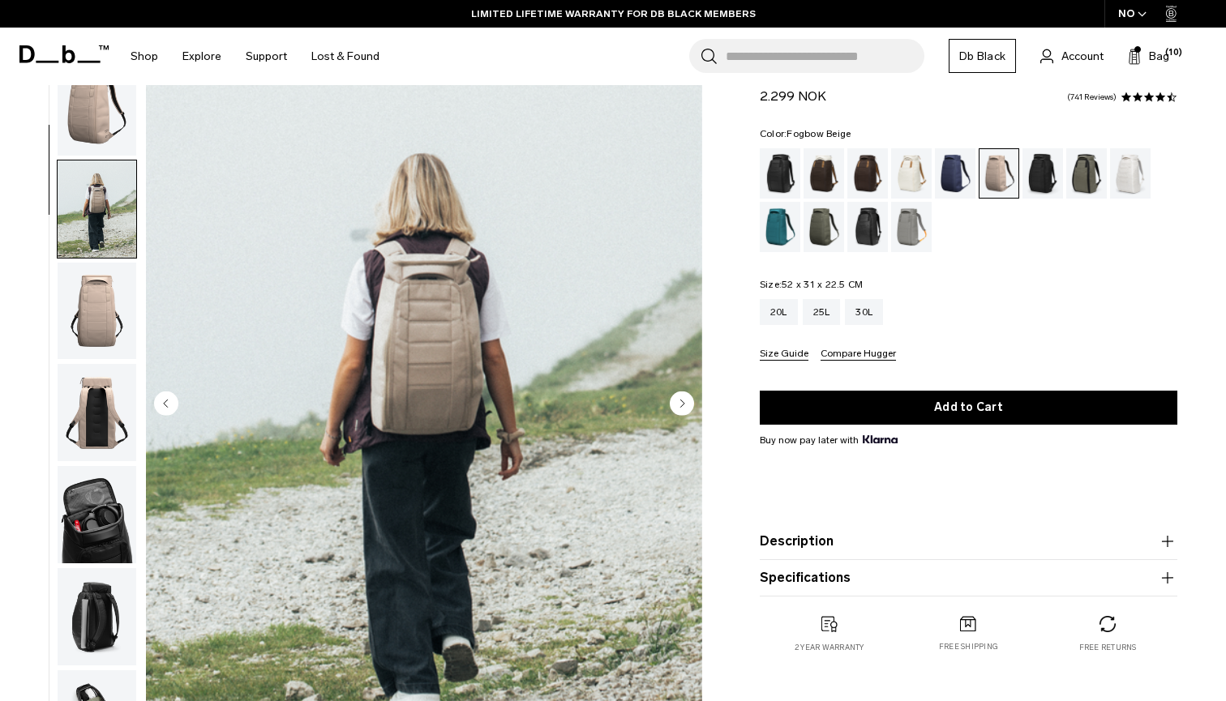
scroll to position [103, 0]
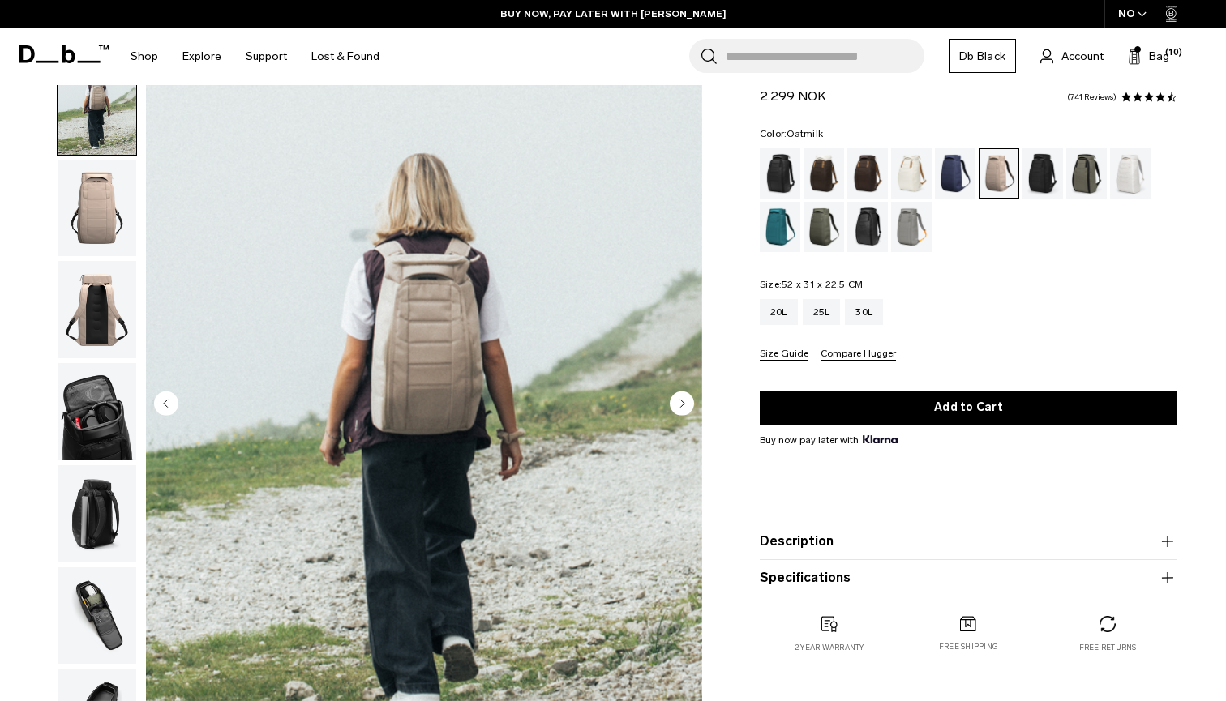
click at [910, 173] on div "Oatmilk" at bounding box center [911, 173] width 41 height 50
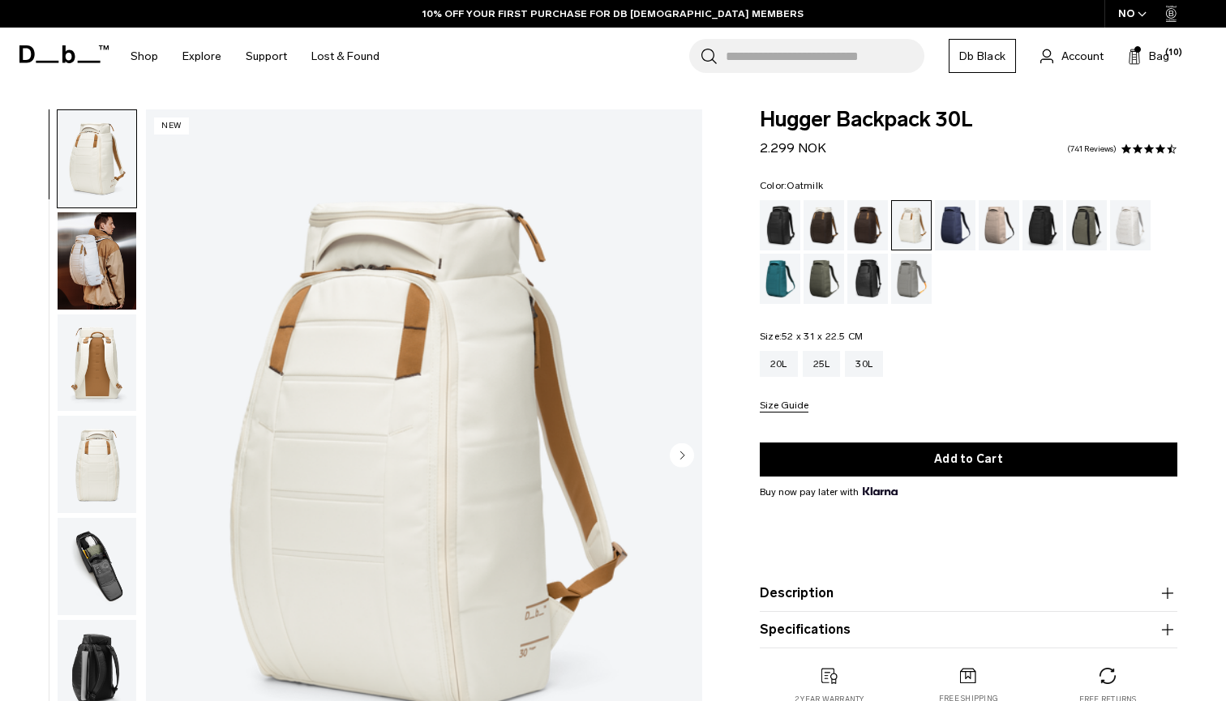
click at [94, 269] on img "button" at bounding box center [97, 260] width 79 height 97
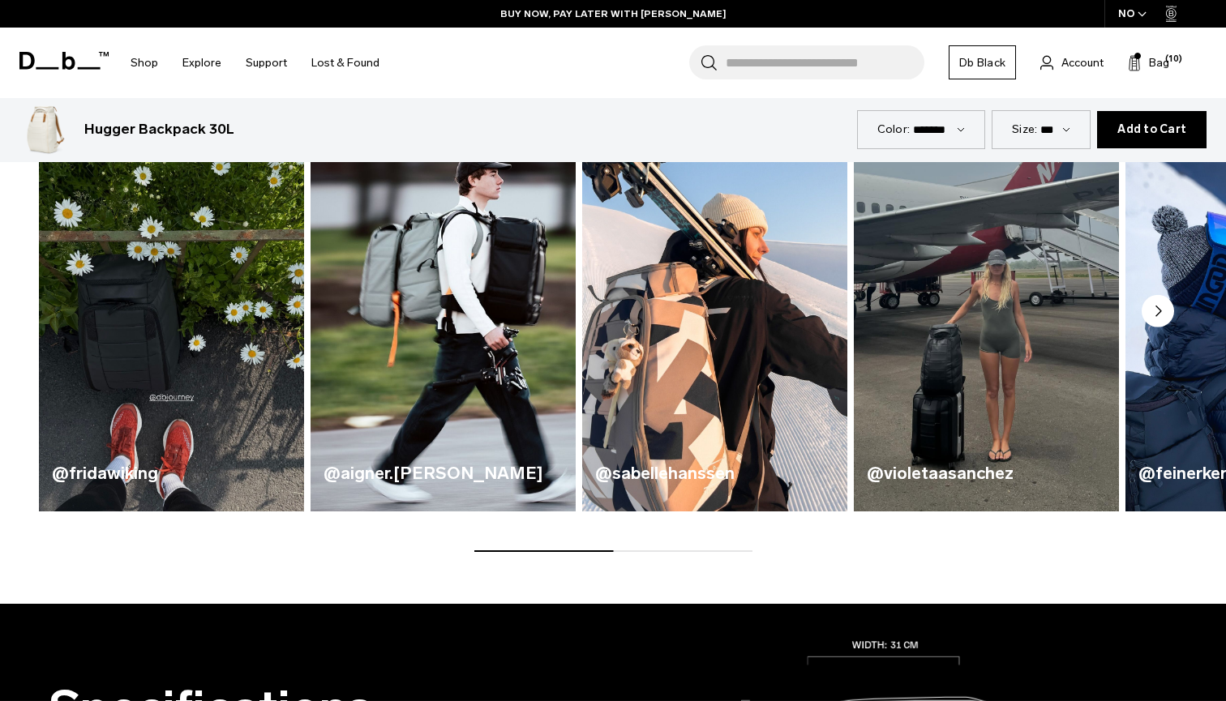
scroll to position [862, 0]
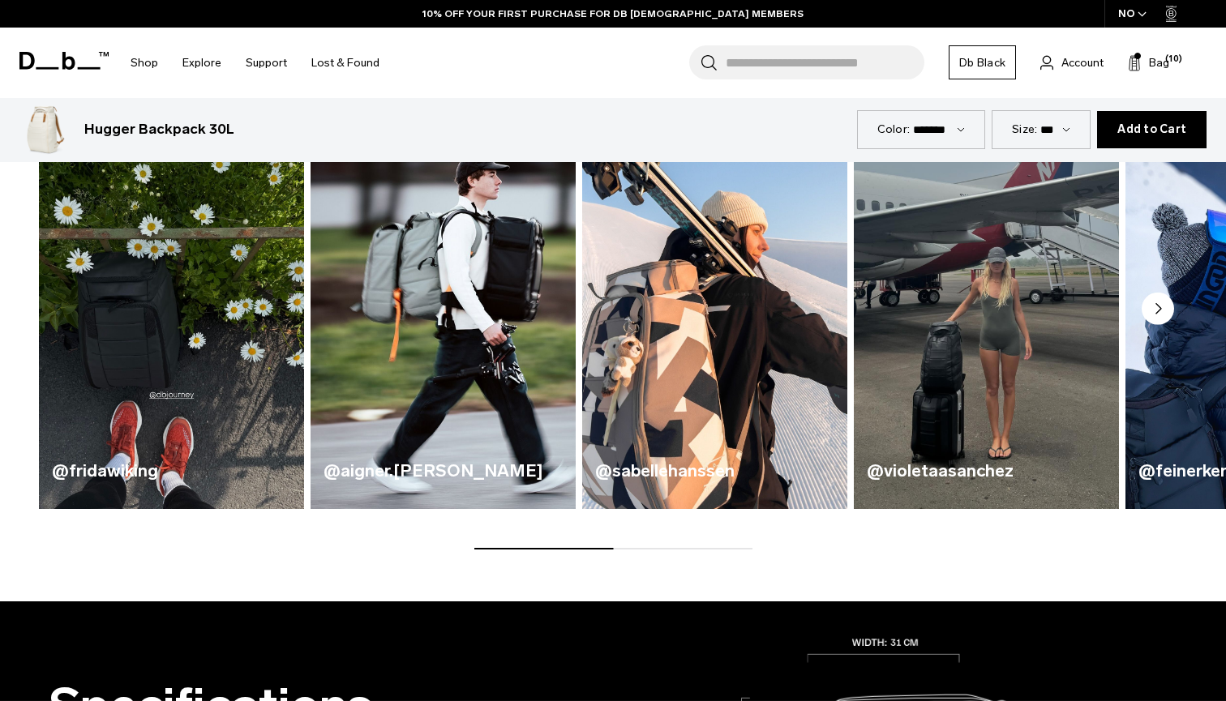
click at [1164, 312] on circle "Next slide" at bounding box center [1157, 309] width 32 height 32
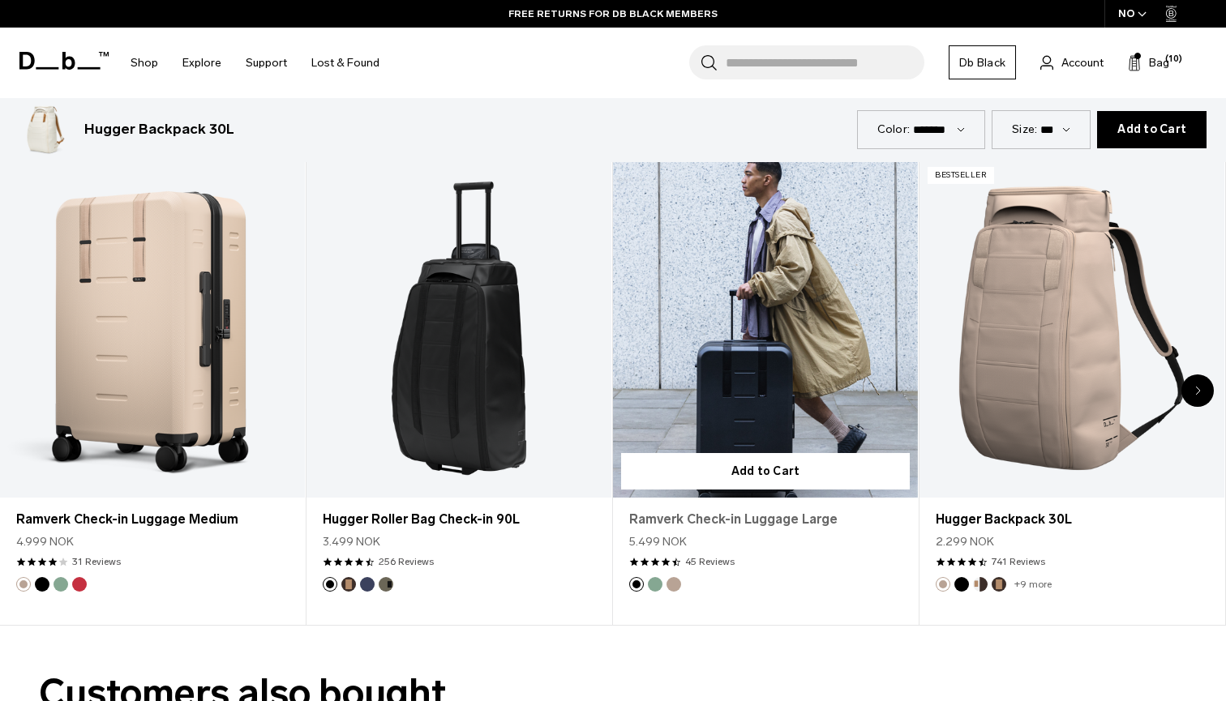
scroll to position [3508, 0]
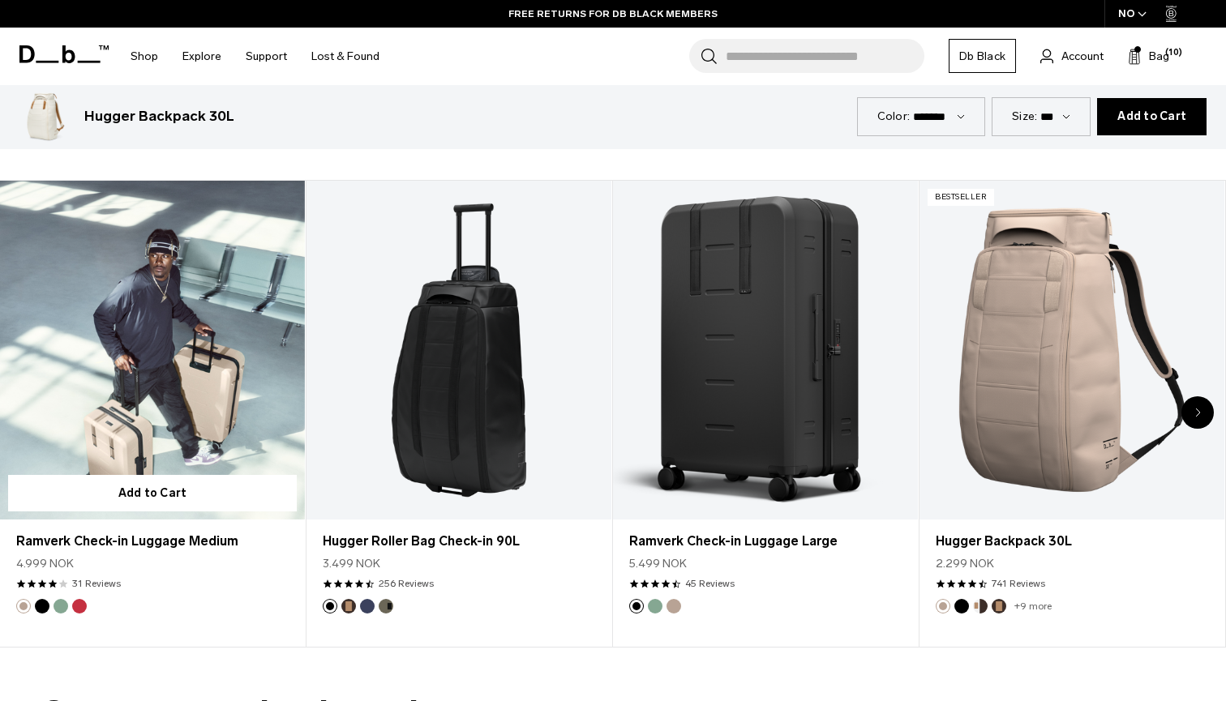
click at [164, 360] on link "Ramverk Check-in Luggage Medium" at bounding box center [152, 350] width 305 height 339
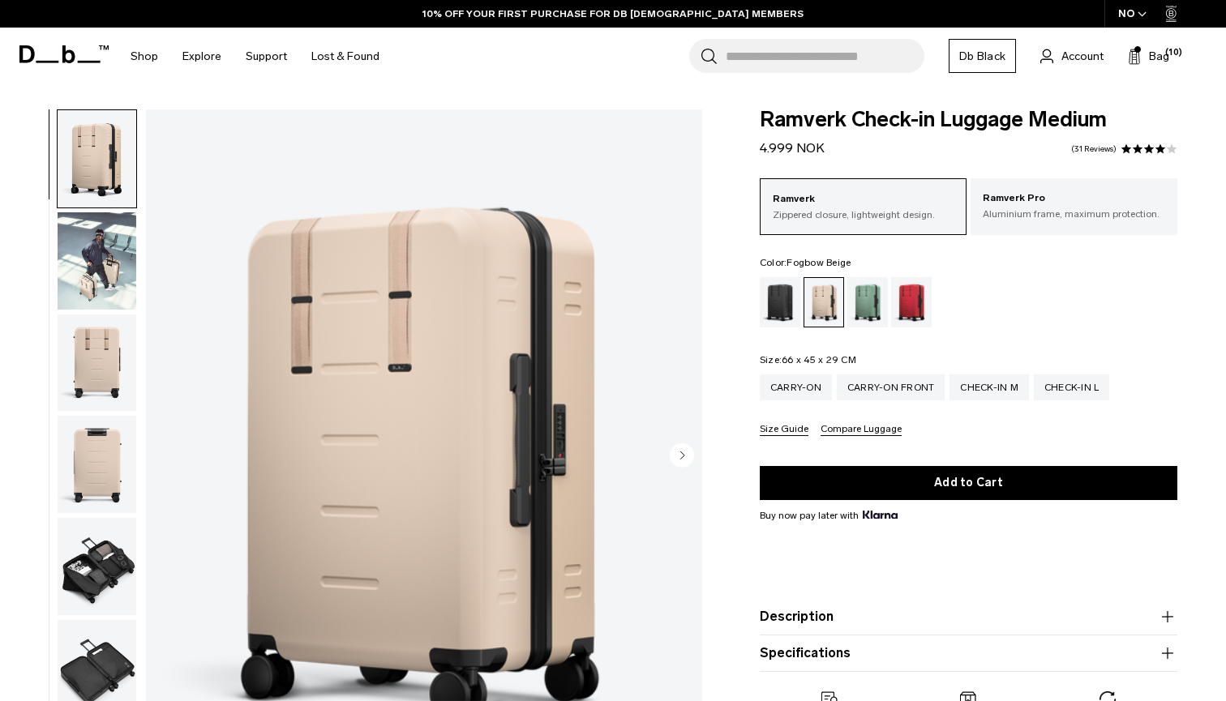
click at [95, 263] on img "button" at bounding box center [97, 260] width 79 height 97
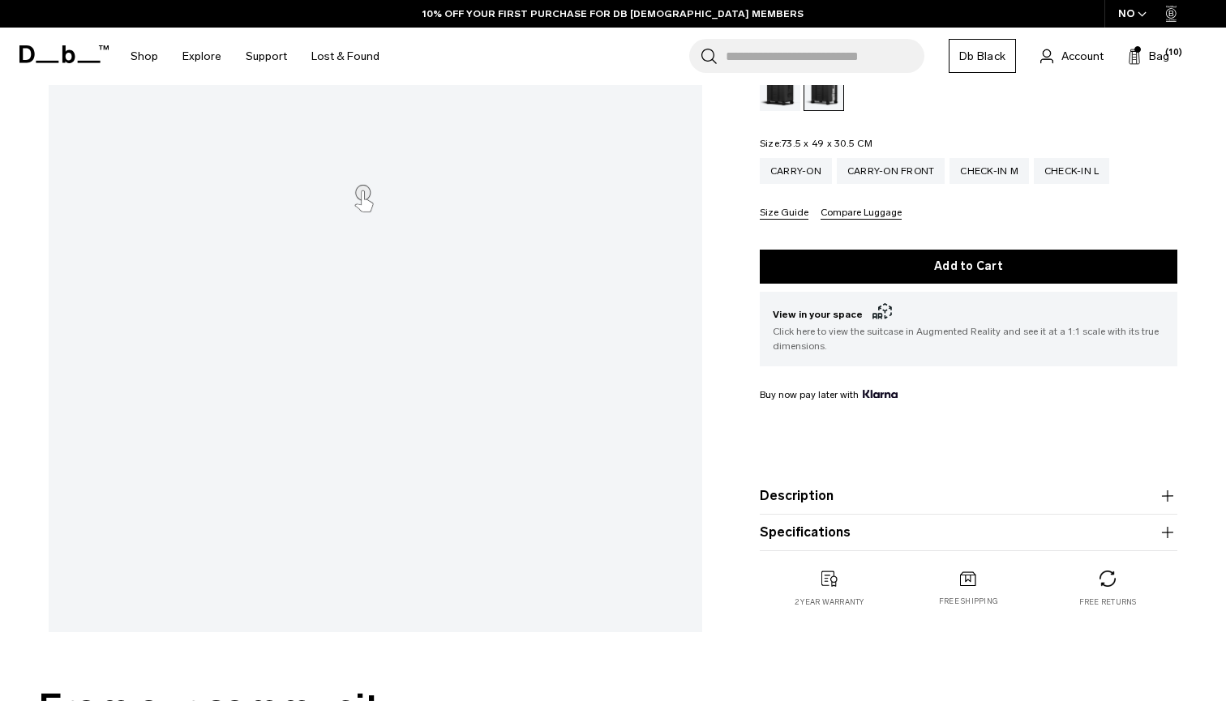
scroll to position [345, 0]
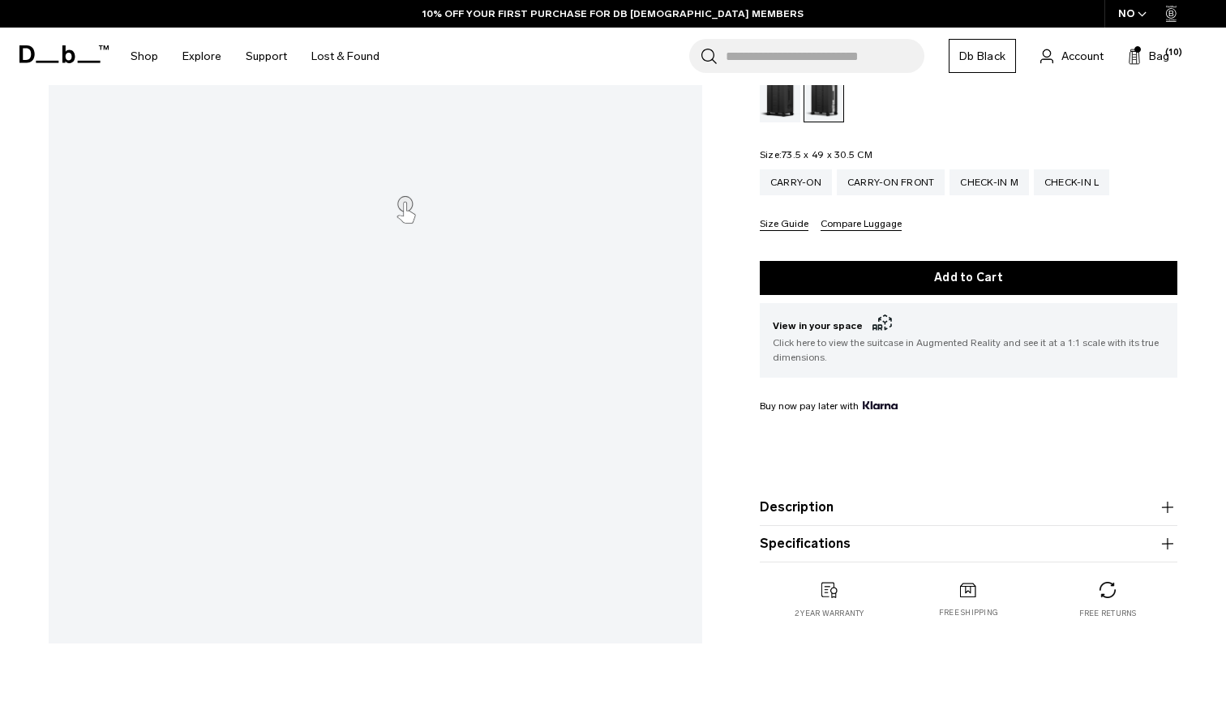
click at [867, 517] on button "Description" at bounding box center [968, 507] width 417 height 19
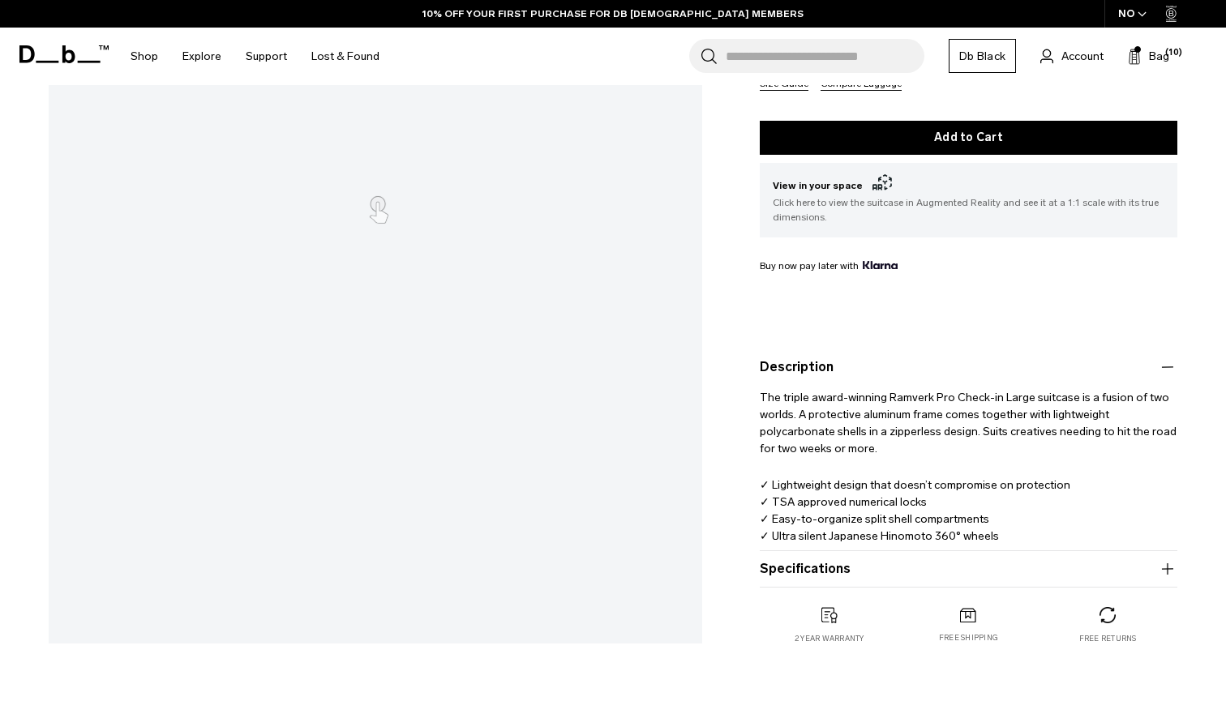
click at [858, 554] on product-accordion "Specifications Volume 87 Litres Dimensions 73.5 x 49 x 30.5 CM (H x W x D) Weig…" at bounding box center [968, 569] width 417 height 36
click at [857, 576] on button "Specifications" at bounding box center [968, 568] width 417 height 19
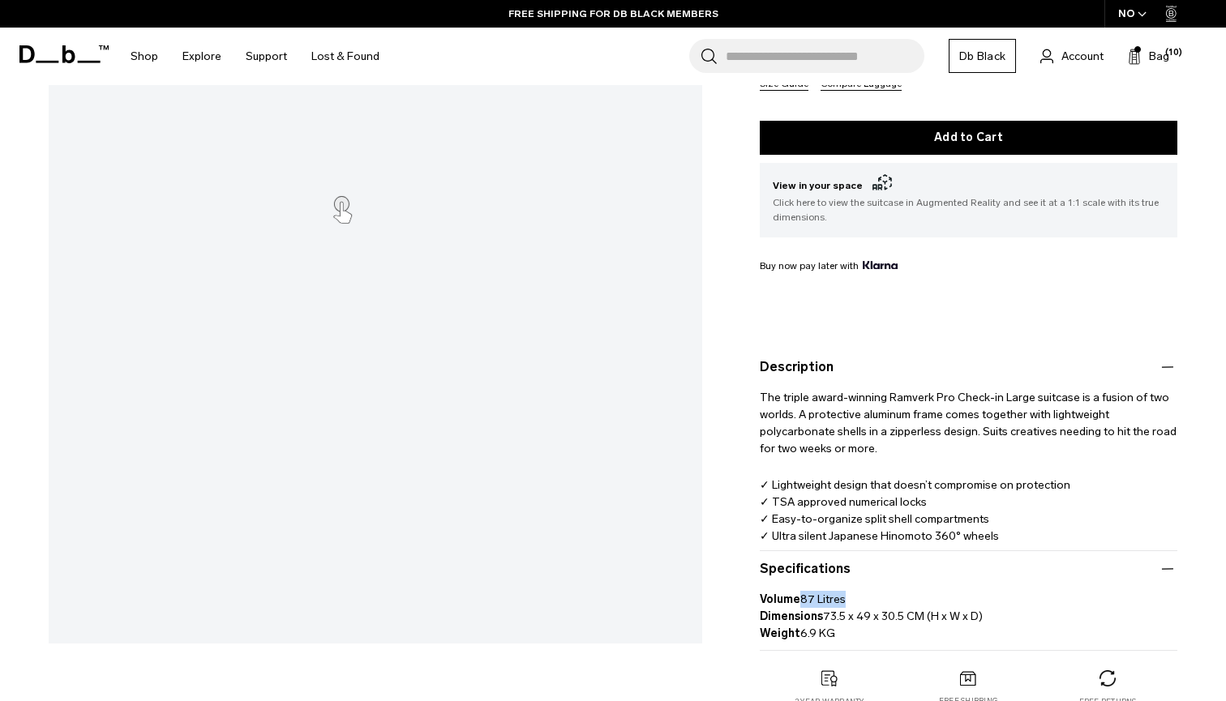
drag, startPoint x: 798, startPoint y: 601, endPoint x: 874, endPoint y: 601, distance: 75.4
click at [874, 601] on p "Volume 87 Litres Dimensions 73.5 x 49 x 30.5 CM (H x W x D) Weight 6.9 KG" at bounding box center [968, 610] width 417 height 63
click at [874, 600] on p "Volume 87 Litres Dimensions 73.5 x 49 x 30.5 CM (H x W x D) Weight 6.9 KG" at bounding box center [968, 610] width 417 height 63
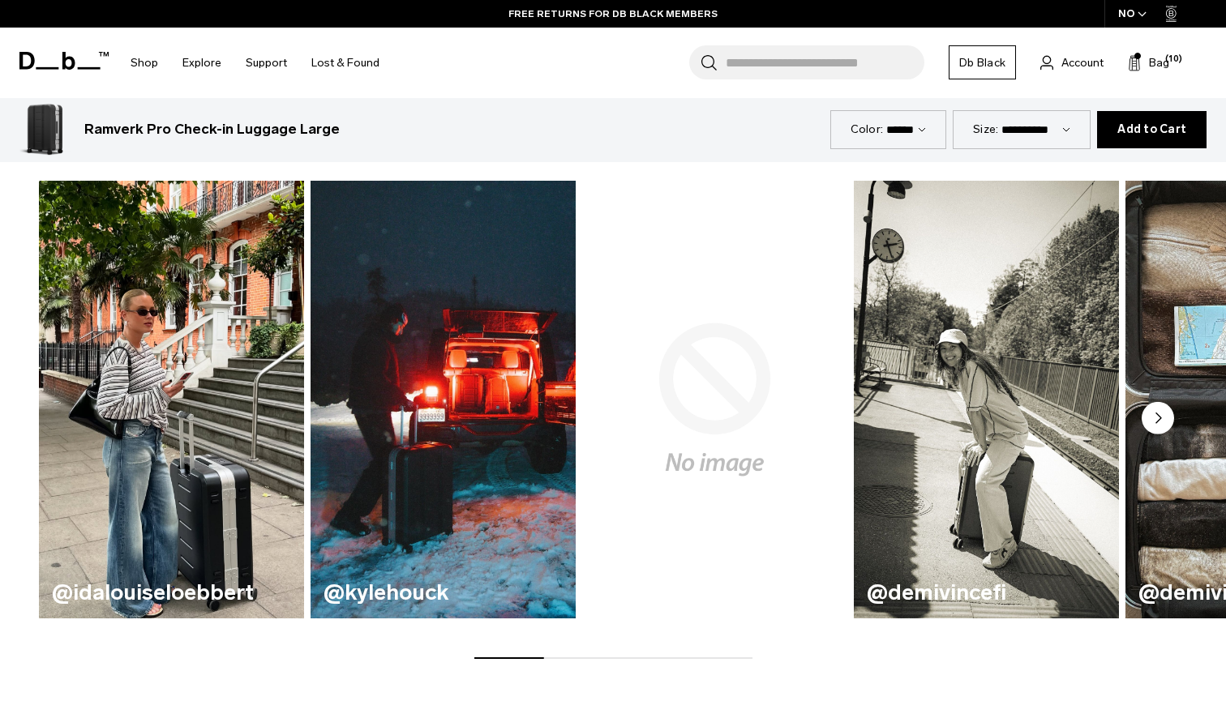
scroll to position [1028, 0]
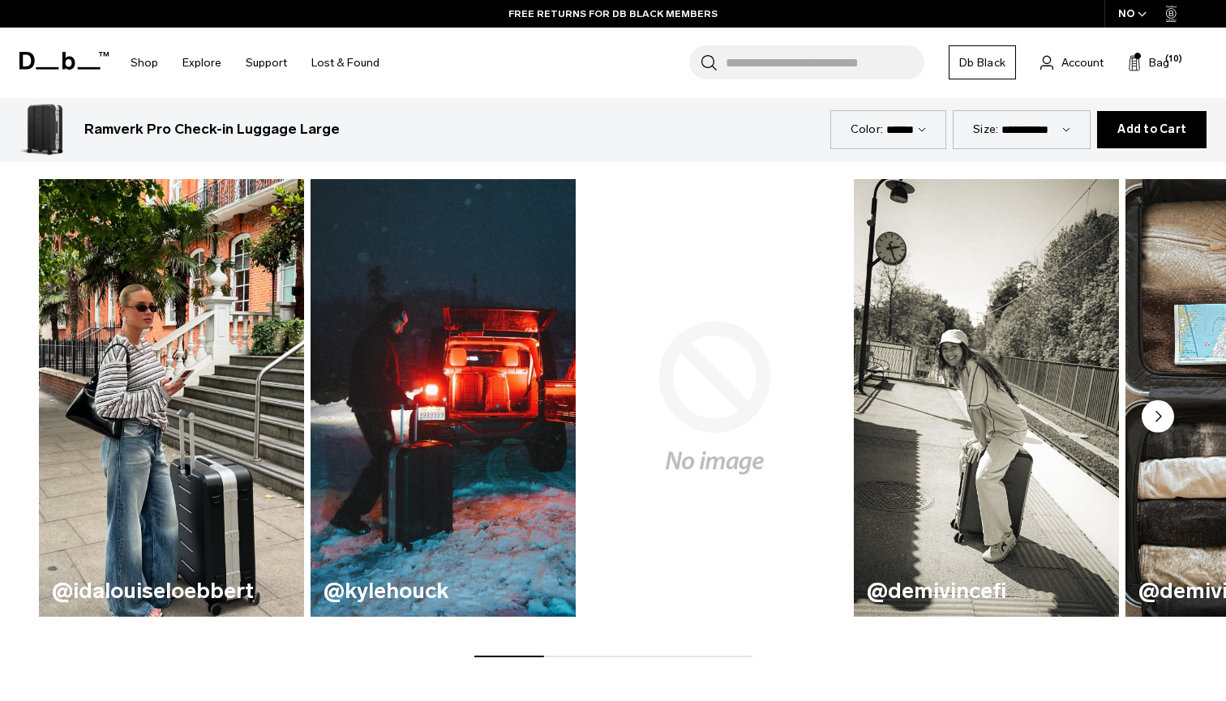
click at [188, 413] on img "1 / 7" at bounding box center [171, 398] width 273 height 451
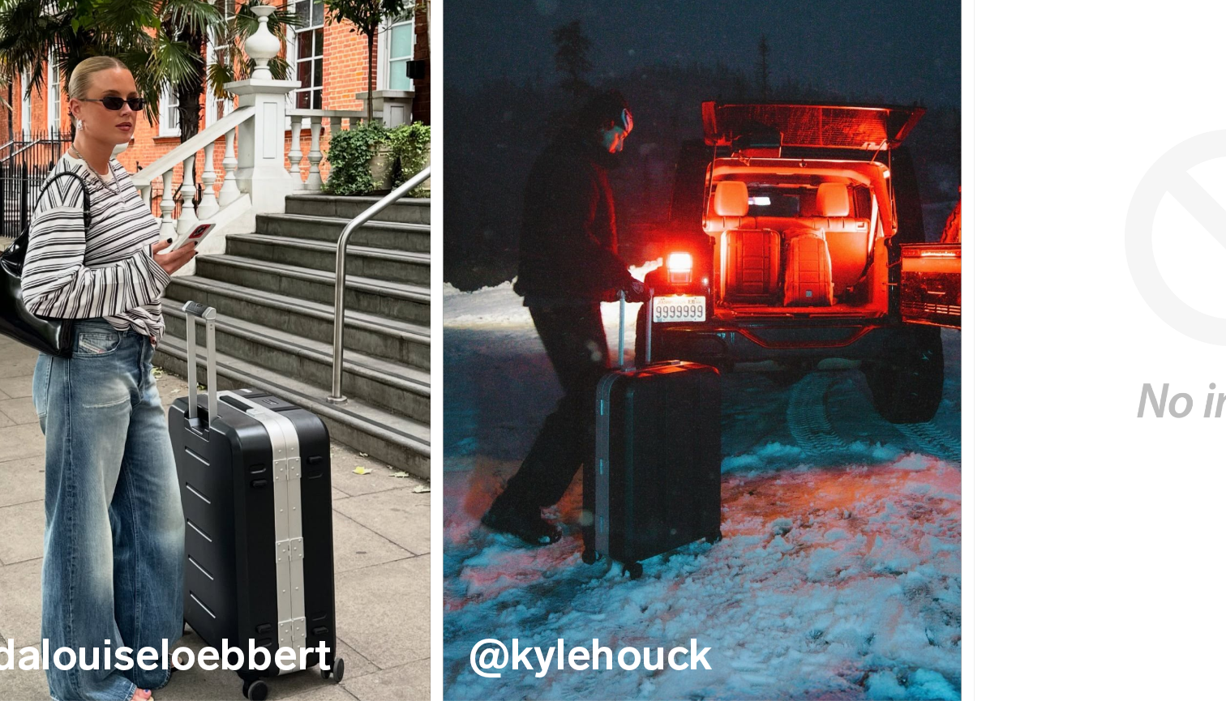
scroll to position [1014, 0]
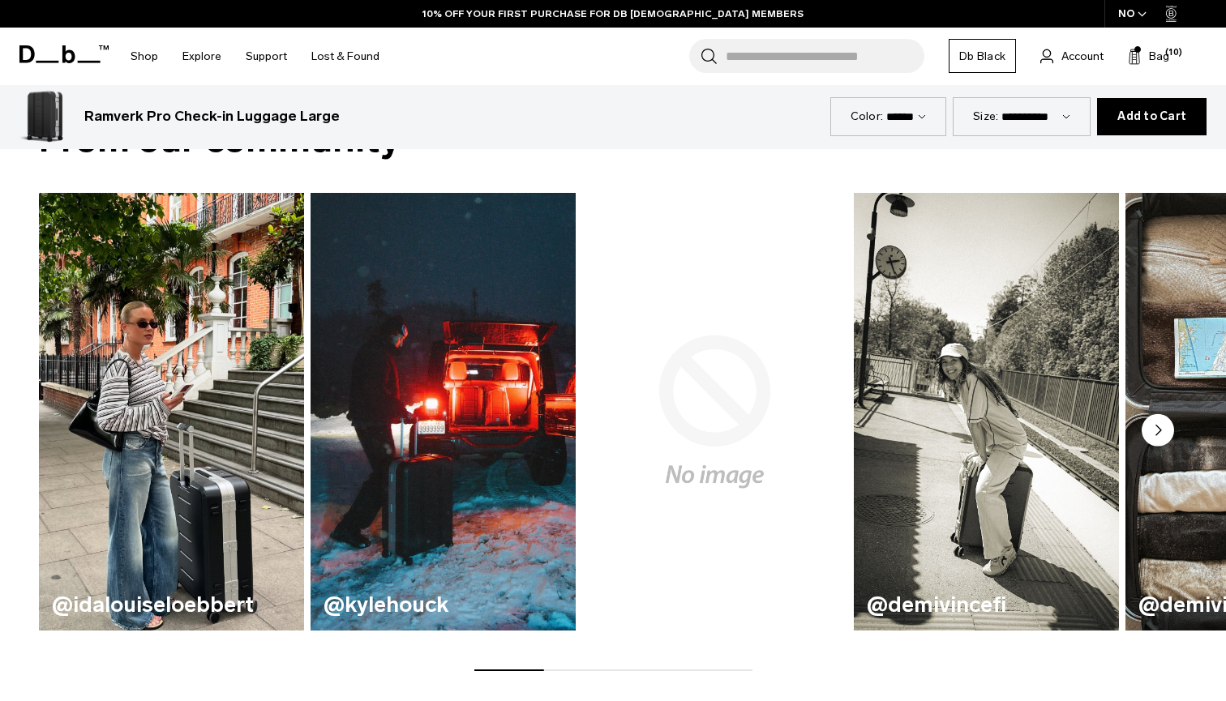
click at [1160, 428] on circle "Next slide" at bounding box center [1157, 430] width 32 height 32
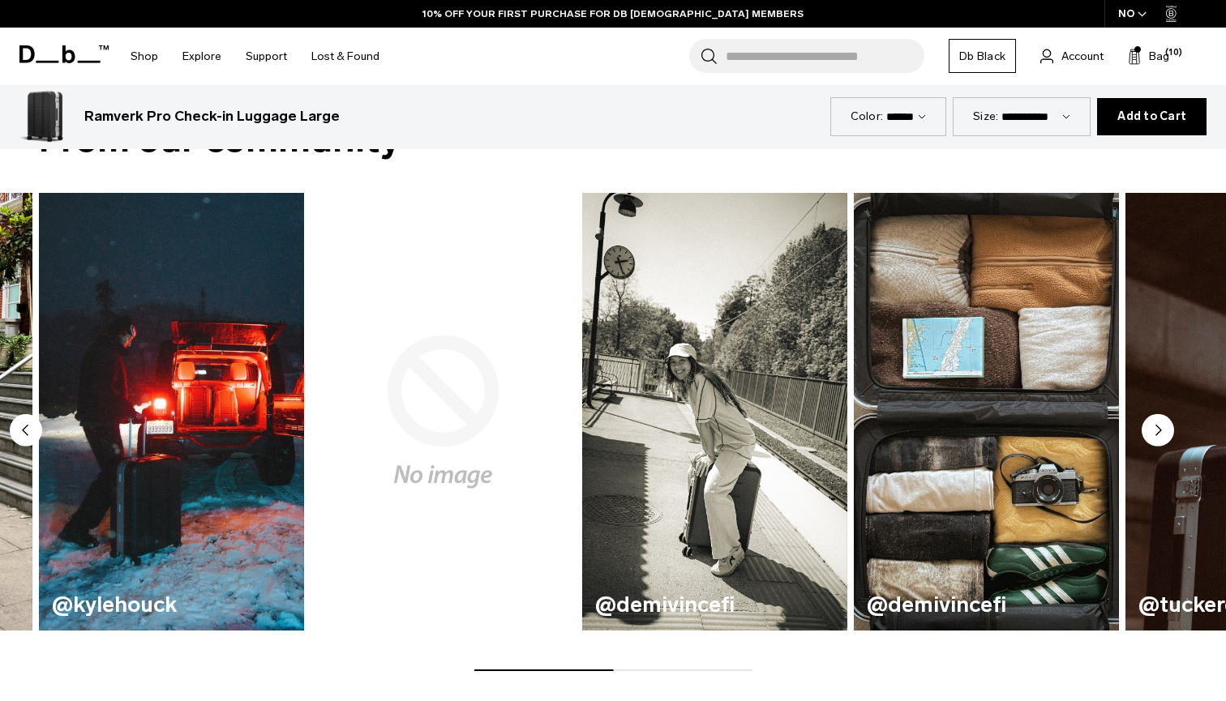
click at [1160, 428] on circle "Next slide" at bounding box center [1157, 430] width 32 height 32
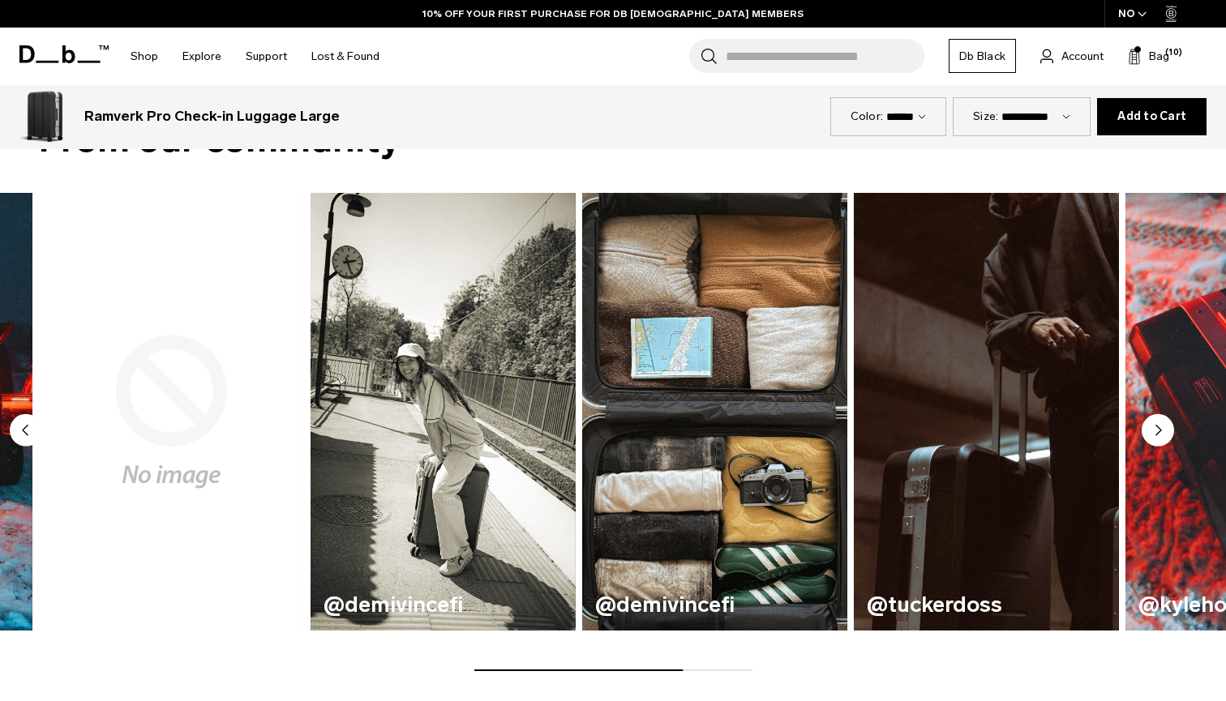
click at [1162, 431] on circle "Next slide" at bounding box center [1157, 430] width 32 height 32
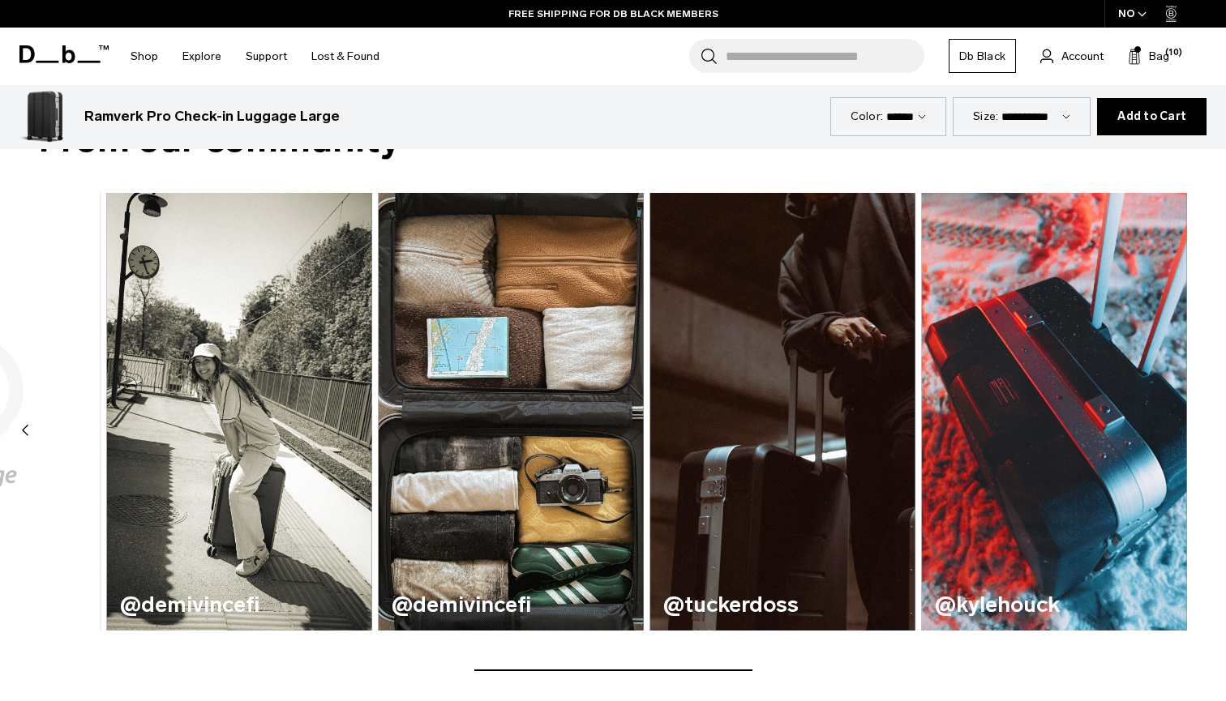
click at [1162, 431] on img "7 / 7" at bounding box center [1054, 412] width 265 height 438
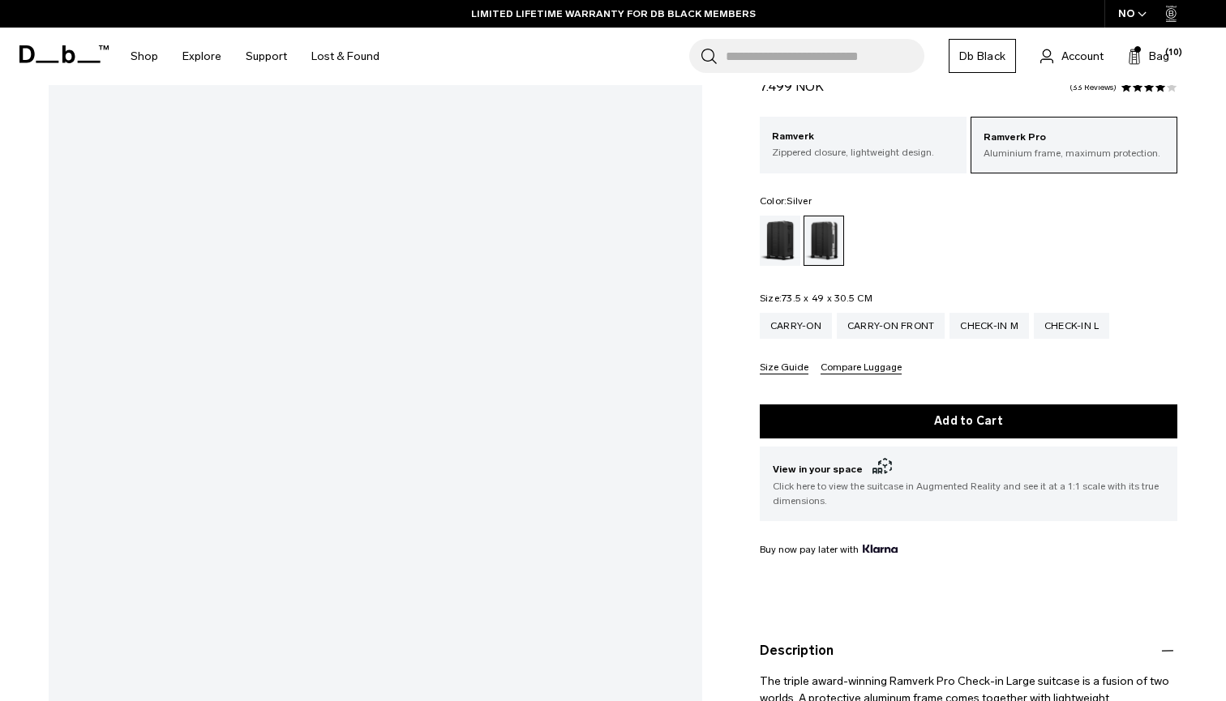
scroll to position [115, 0]
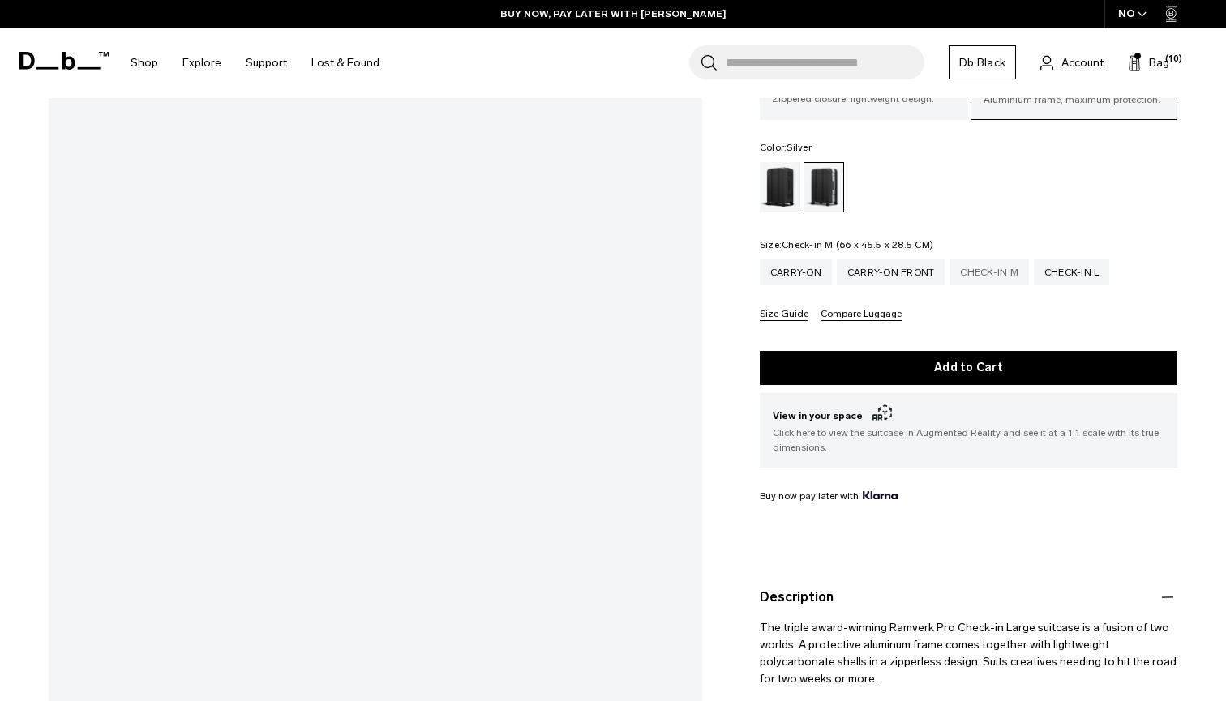
click at [1001, 275] on div "Check-in M" at bounding box center [988, 272] width 79 height 26
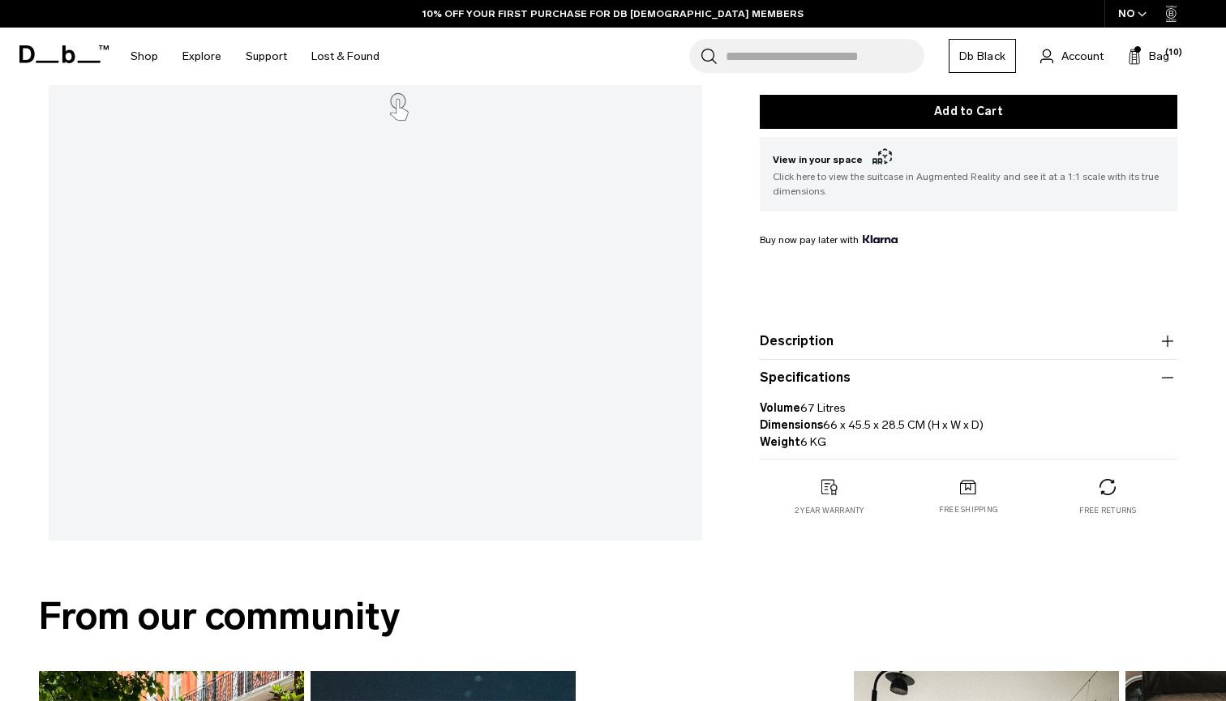
click at [1162, 387] on icon "button" at bounding box center [1167, 377] width 19 height 19
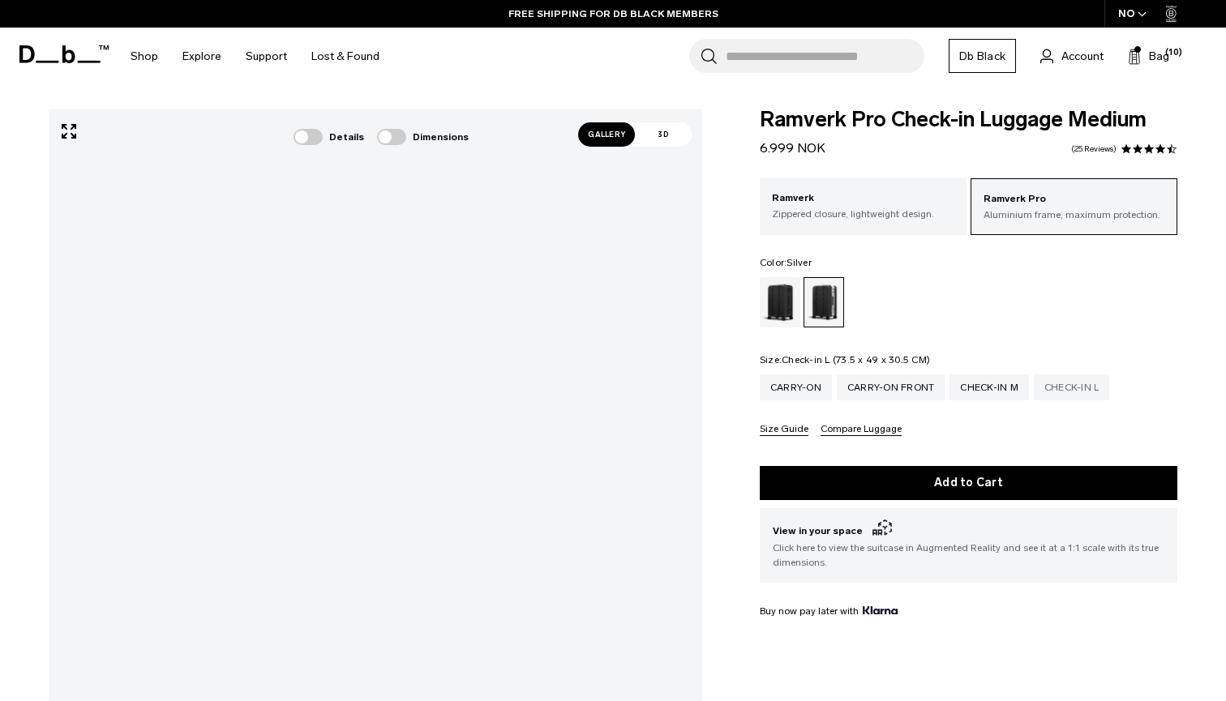
click at [1063, 384] on div "Check-in L" at bounding box center [1072, 388] width 76 height 26
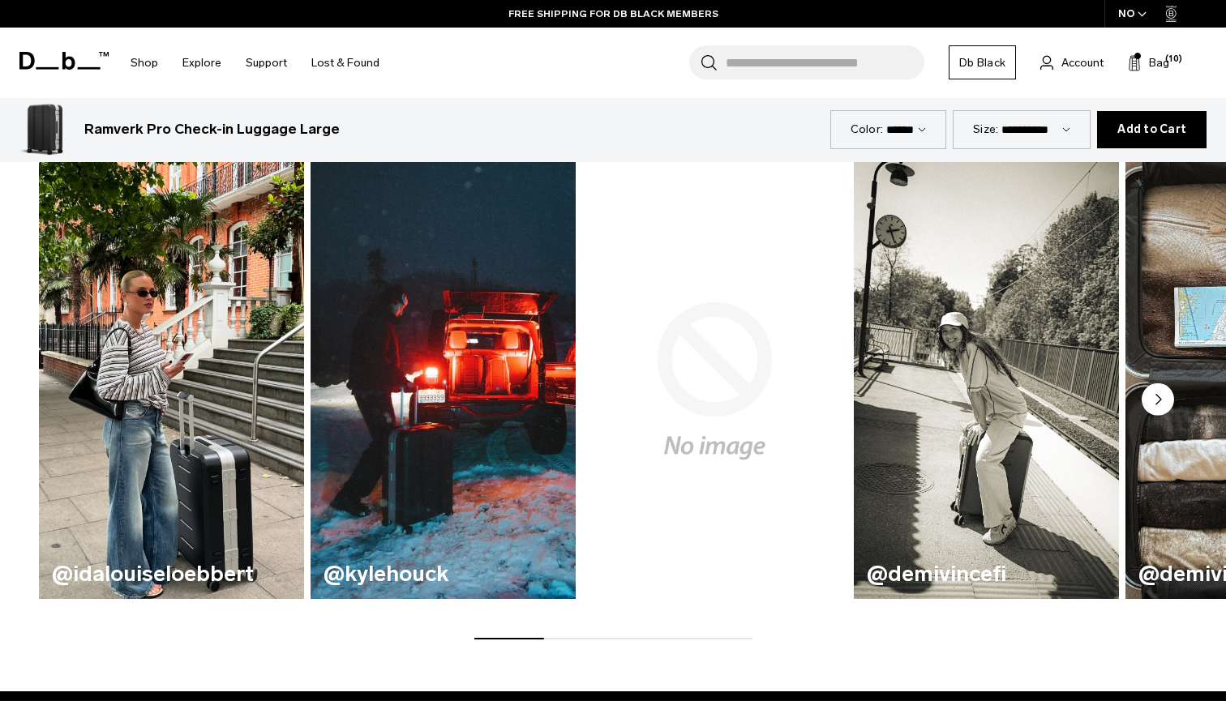
scroll to position [967, 0]
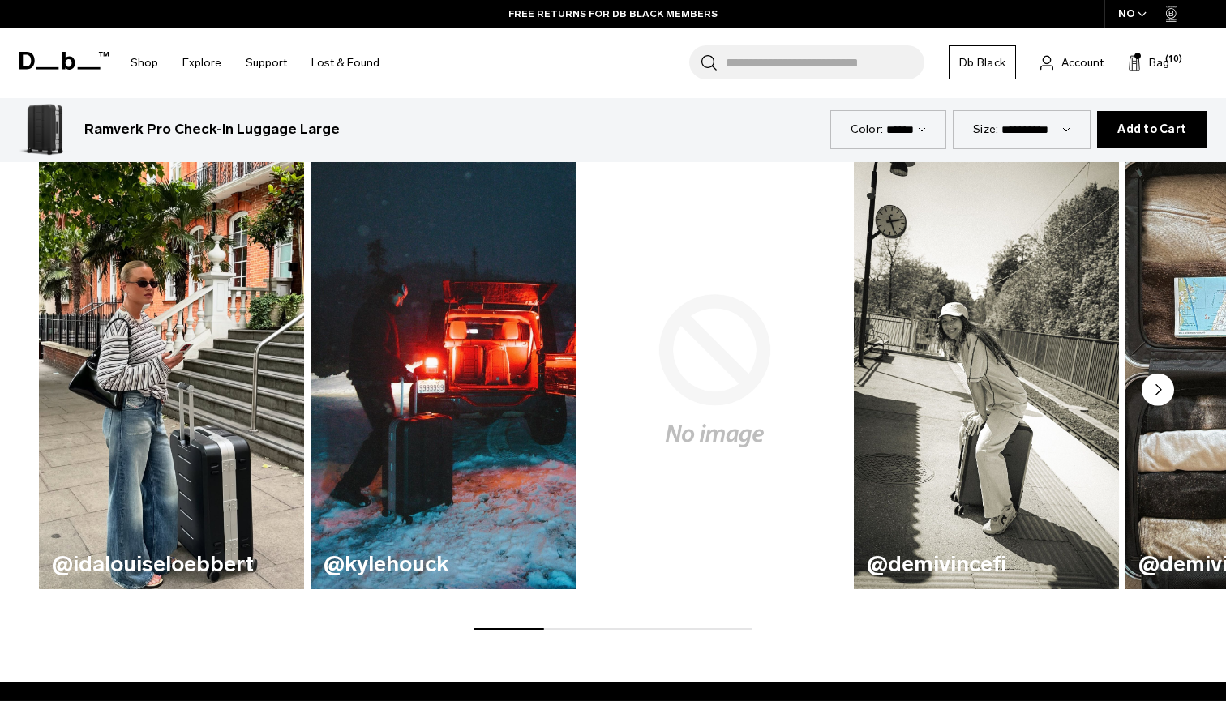
click at [1158, 405] on circle "Next slide" at bounding box center [1157, 389] width 32 height 32
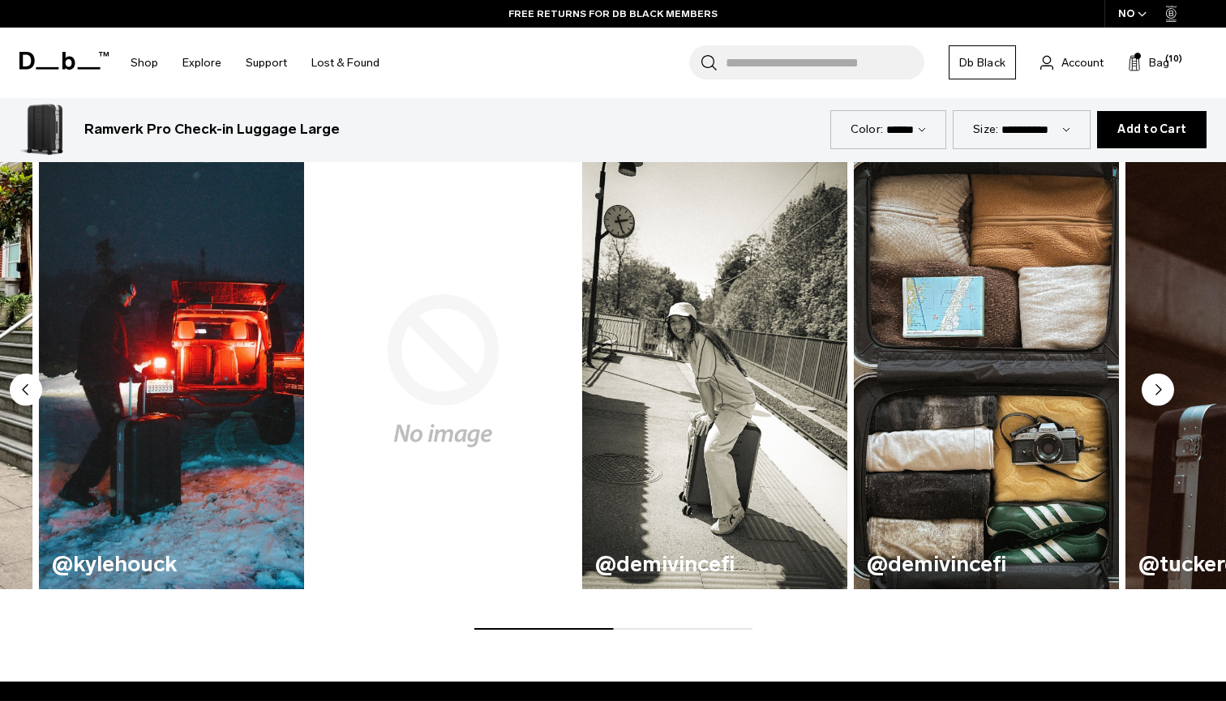
click at [1158, 405] on circle "Next slide" at bounding box center [1157, 389] width 32 height 32
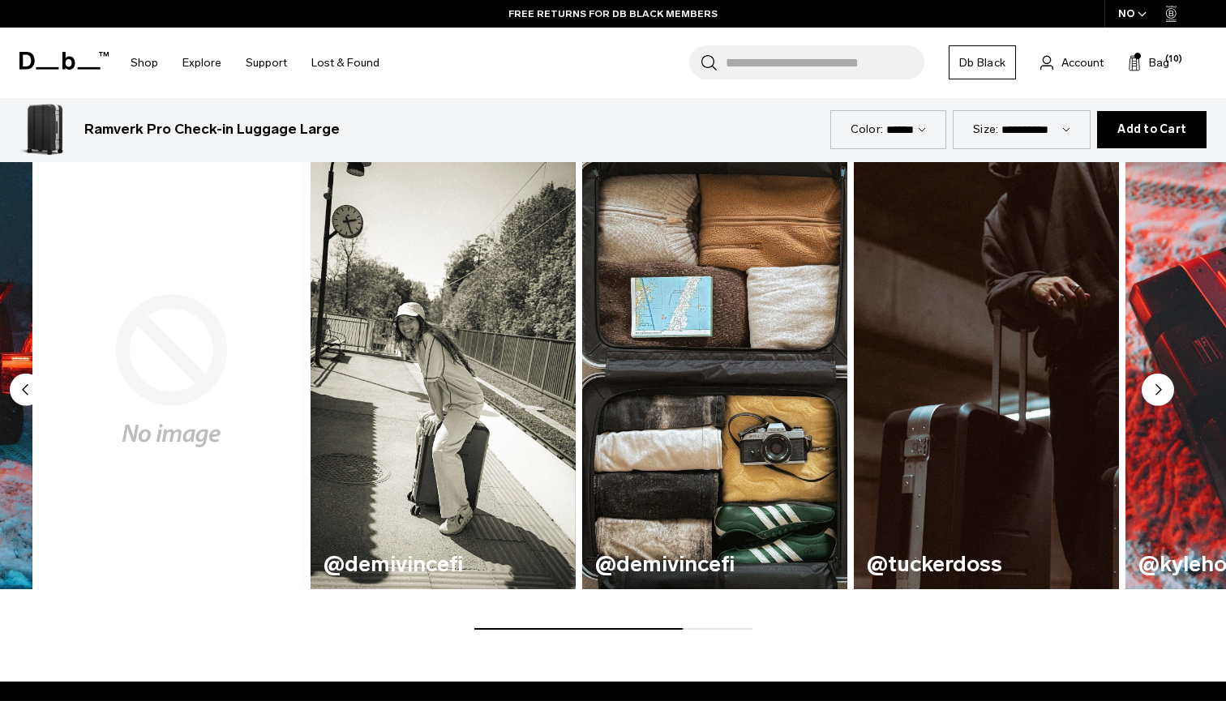
click at [1158, 405] on circle "Next slide" at bounding box center [1157, 389] width 32 height 32
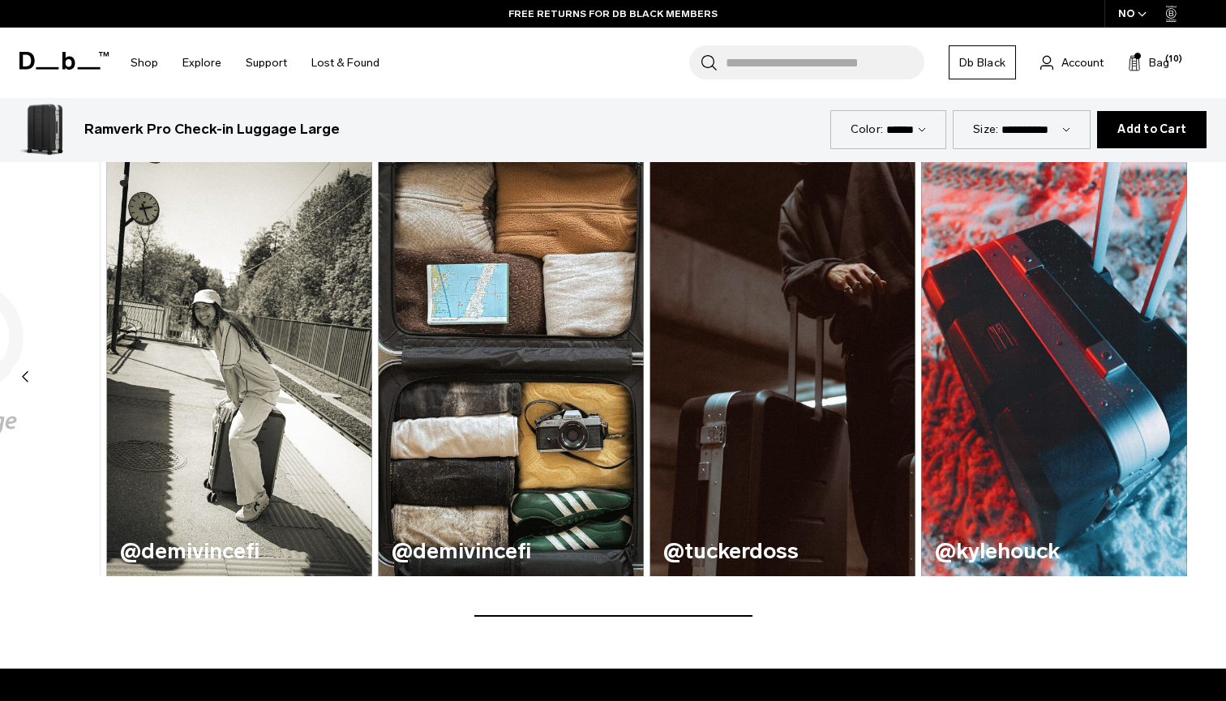
scroll to position [980, 0]
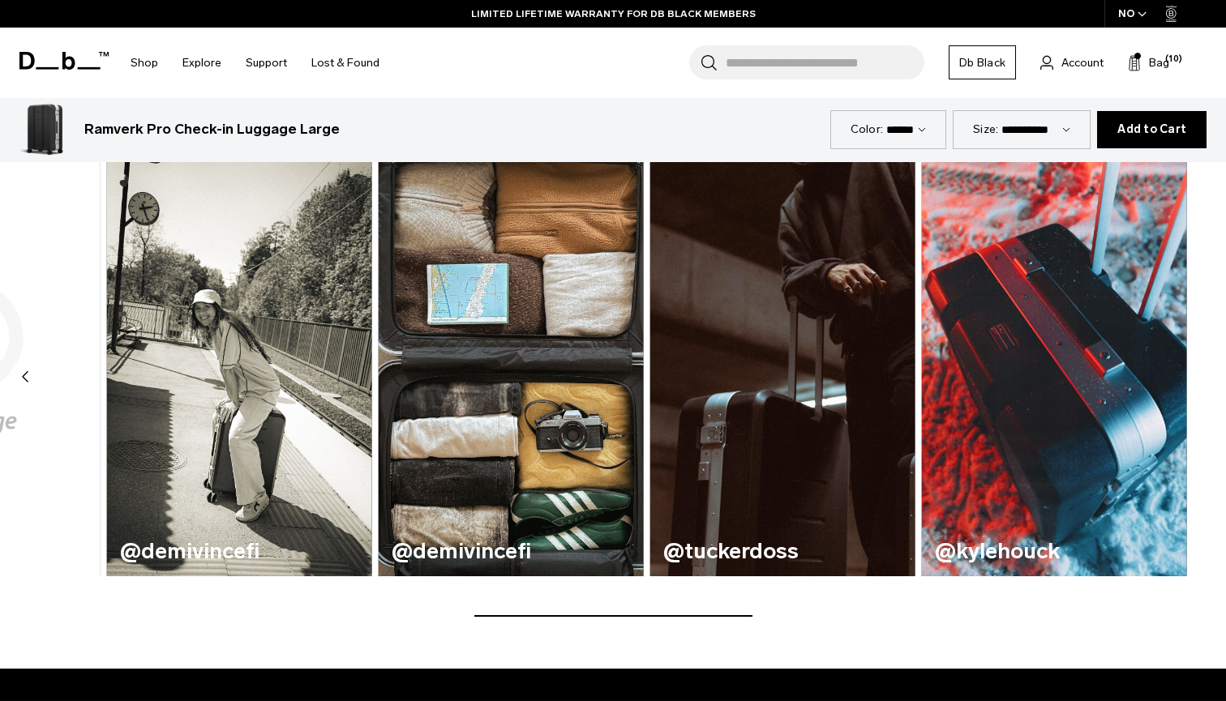
click at [37, 389] on circle "Previous slide" at bounding box center [26, 376] width 32 height 32
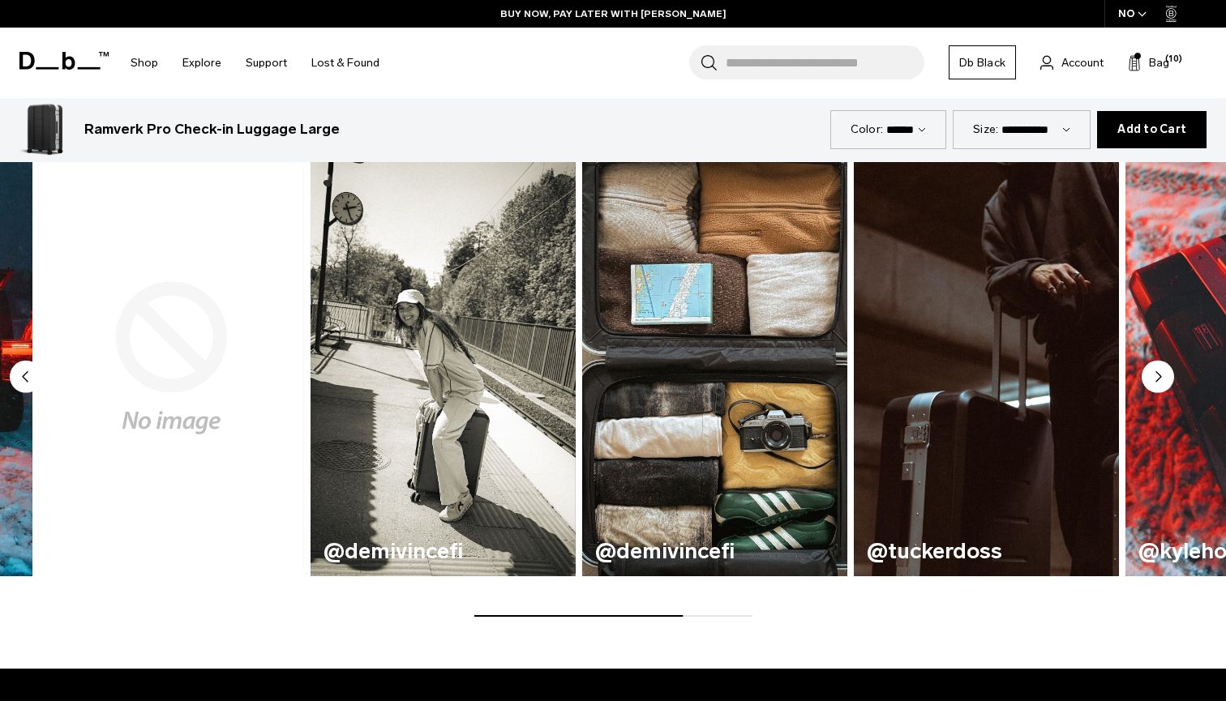
click at [37, 389] on circle "Previous slide" at bounding box center [26, 376] width 32 height 32
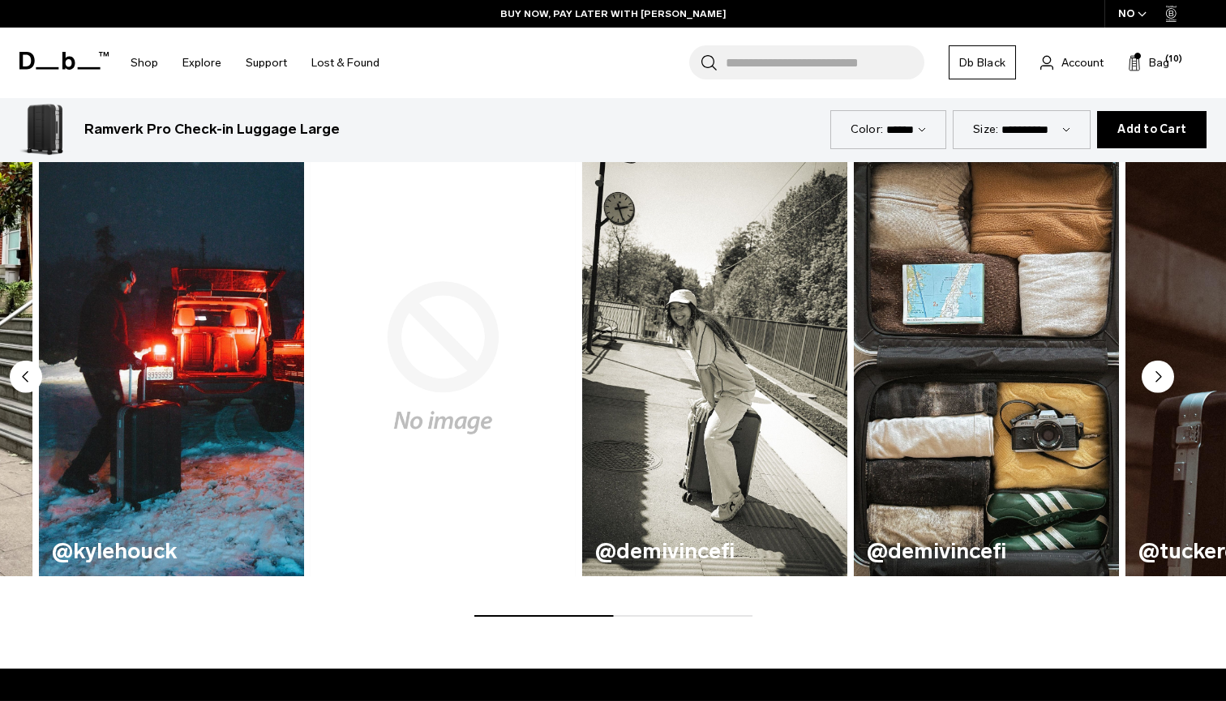
click at [38, 389] on circle "Previous slide" at bounding box center [26, 376] width 32 height 32
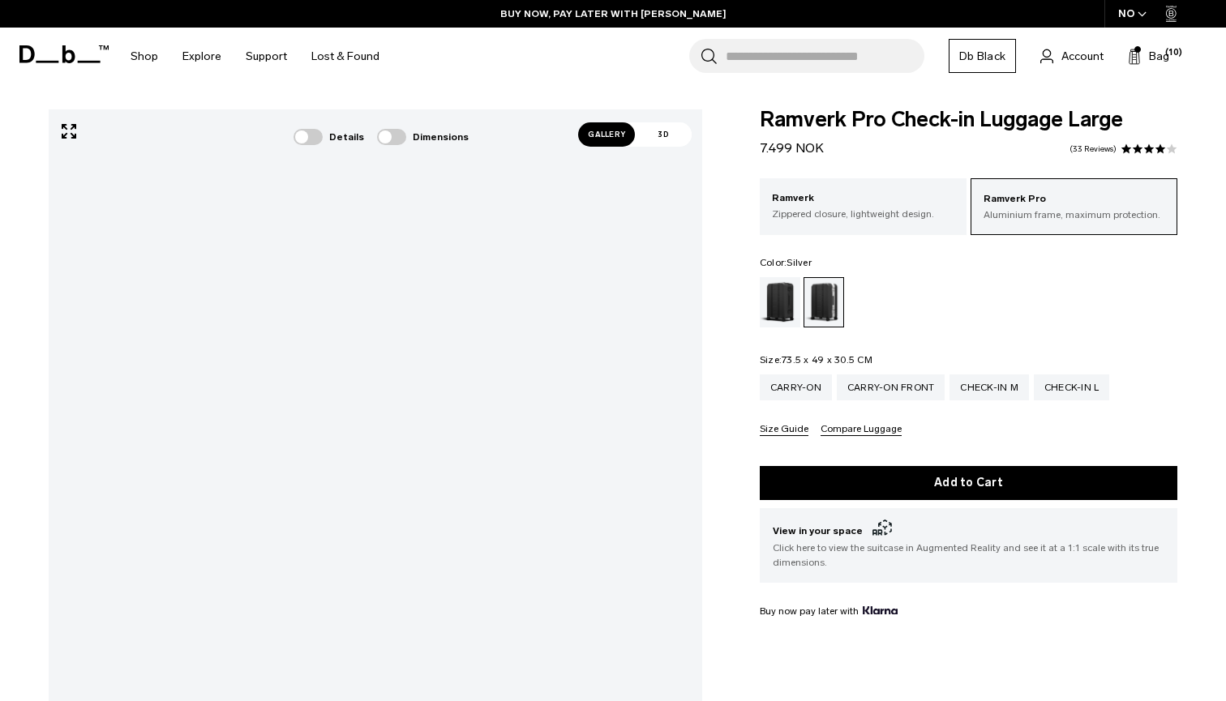
scroll to position [0, 0]
click at [988, 388] on div "Check-in M" at bounding box center [988, 388] width 79 height 26
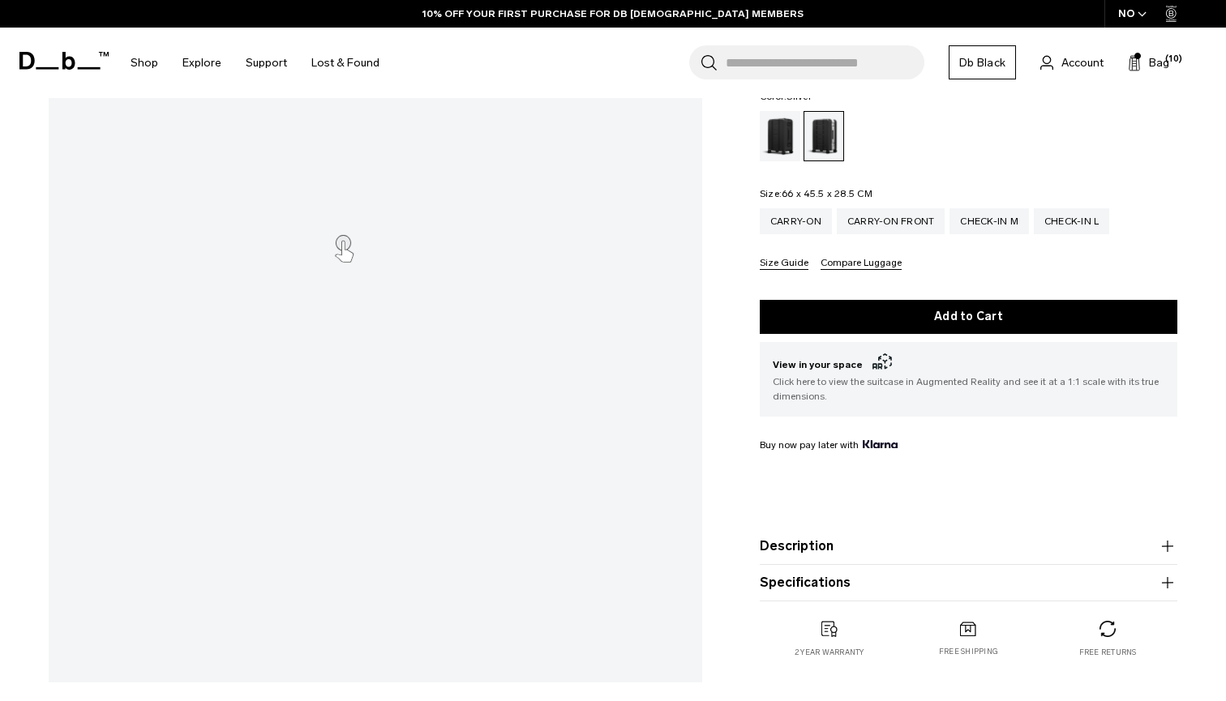
scroll to position [306, 0]
click at [855, 590] on button "Specifications" at bounding box center [968, 582] width 417 height 19
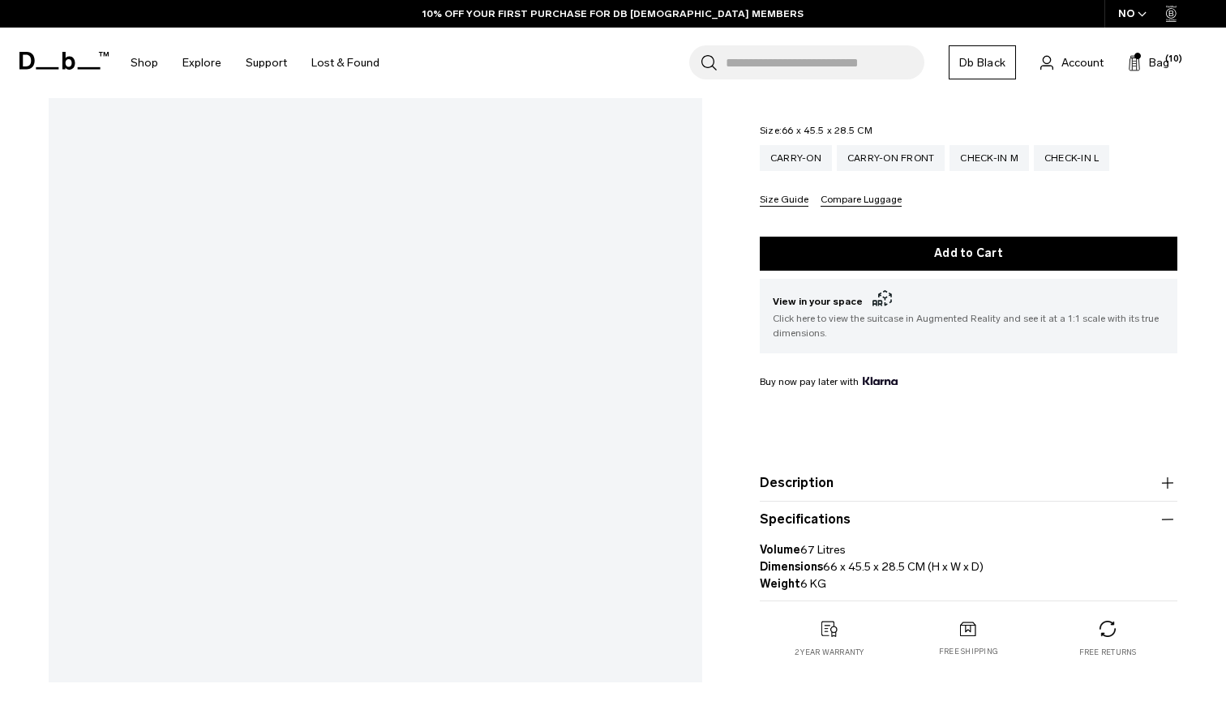
click at [931, 526] on button "Specifications" at bounding box center [968, 519] width 417 height 19
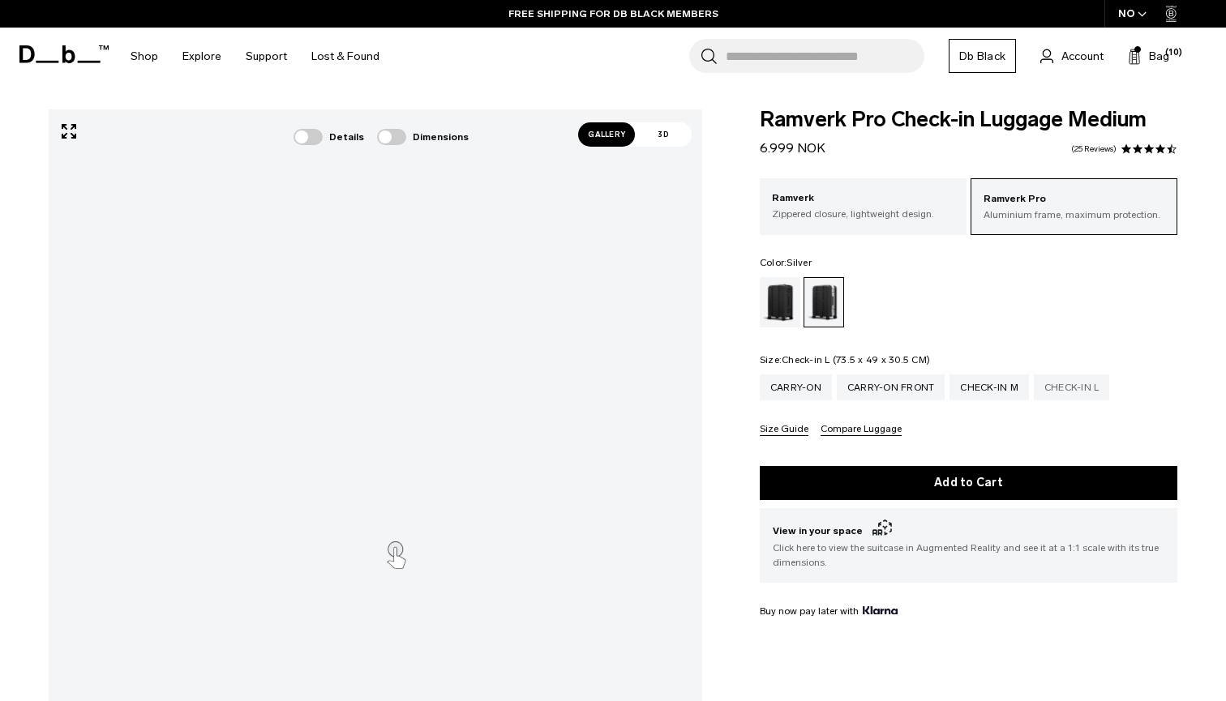
click at [1068, 387] on div "Check-in L" at bounding box center [1072, 388] width 76 height 26
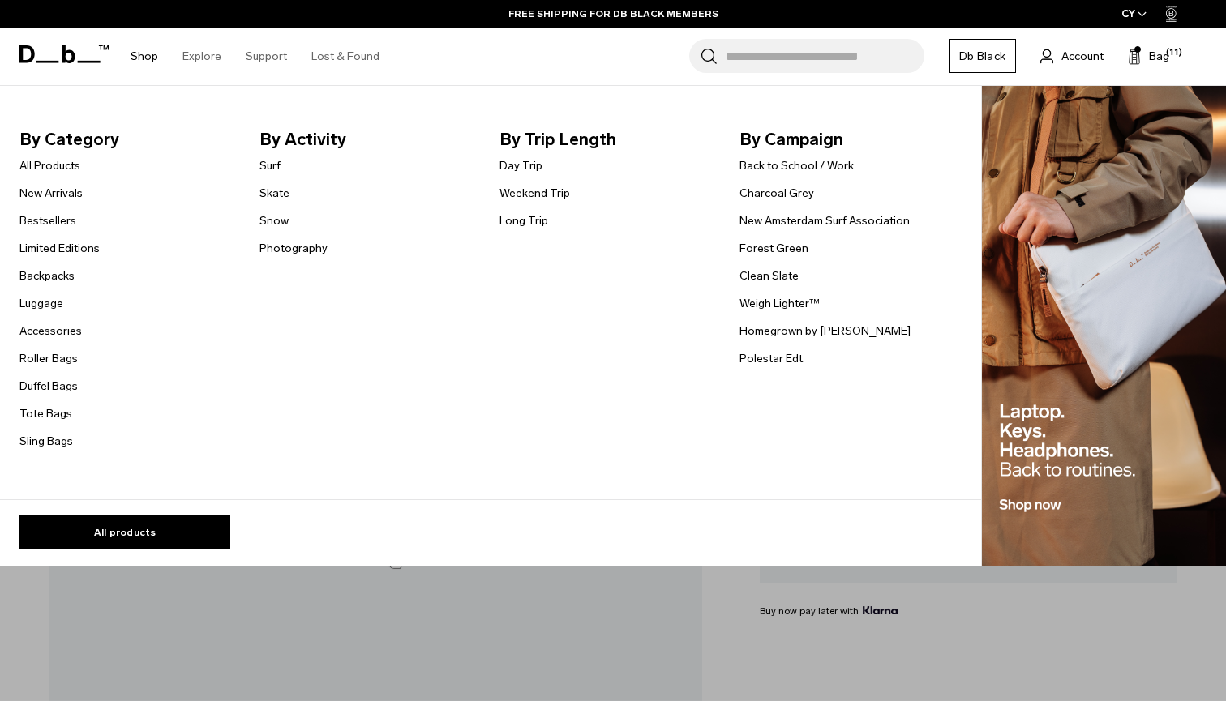
click at [66, 275] on link "Backpacks" at bounding box center [46, 276] width 55 height 17
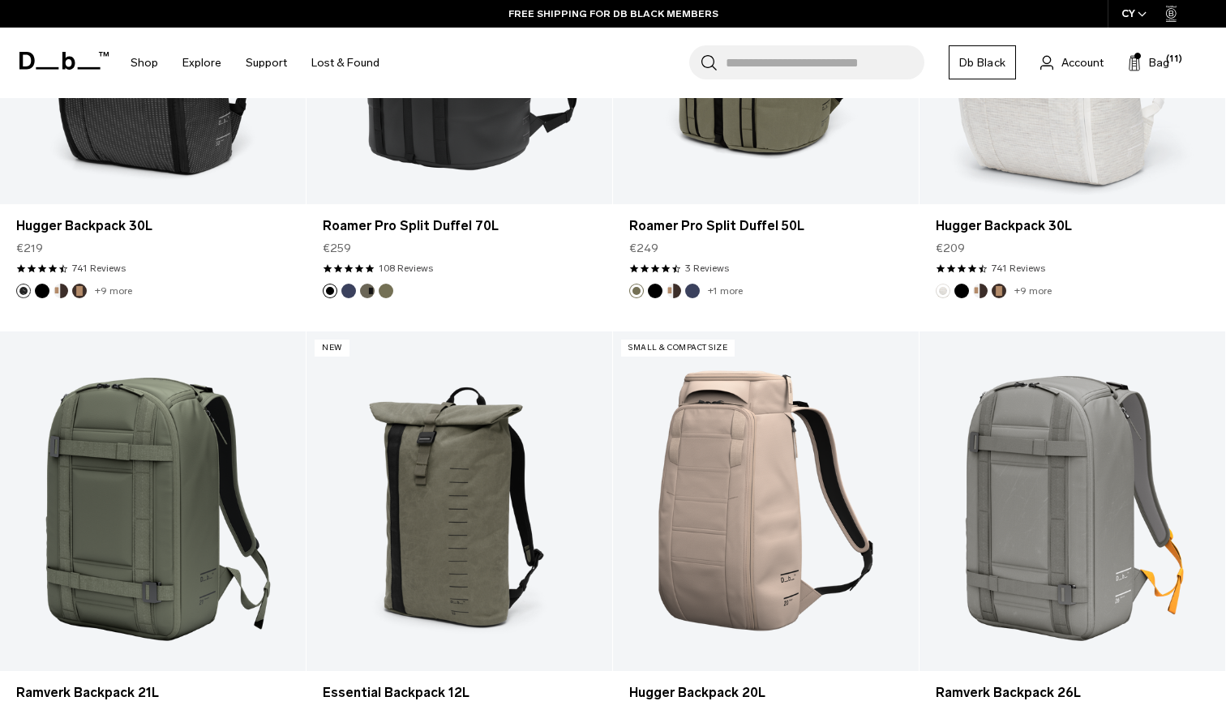
scroll to position [2087, 0]
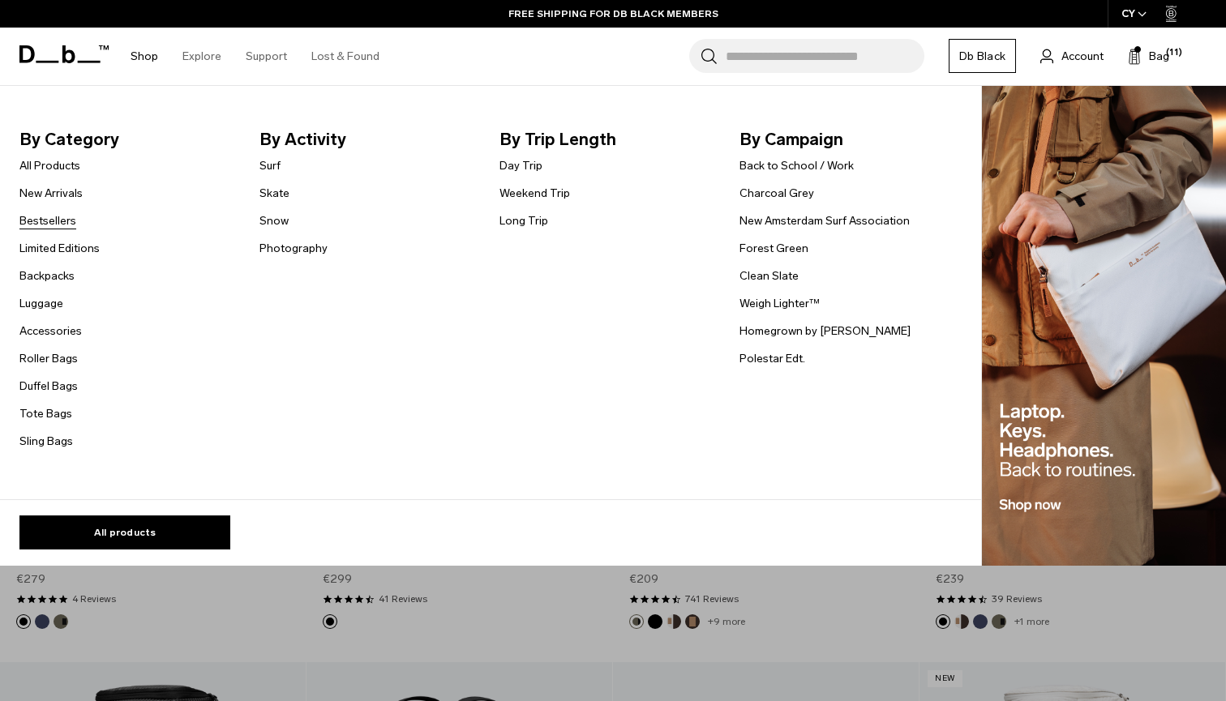
click at [53, 219] on link "Bestsellers" at bounding box center [47, 220] width 57 height 17
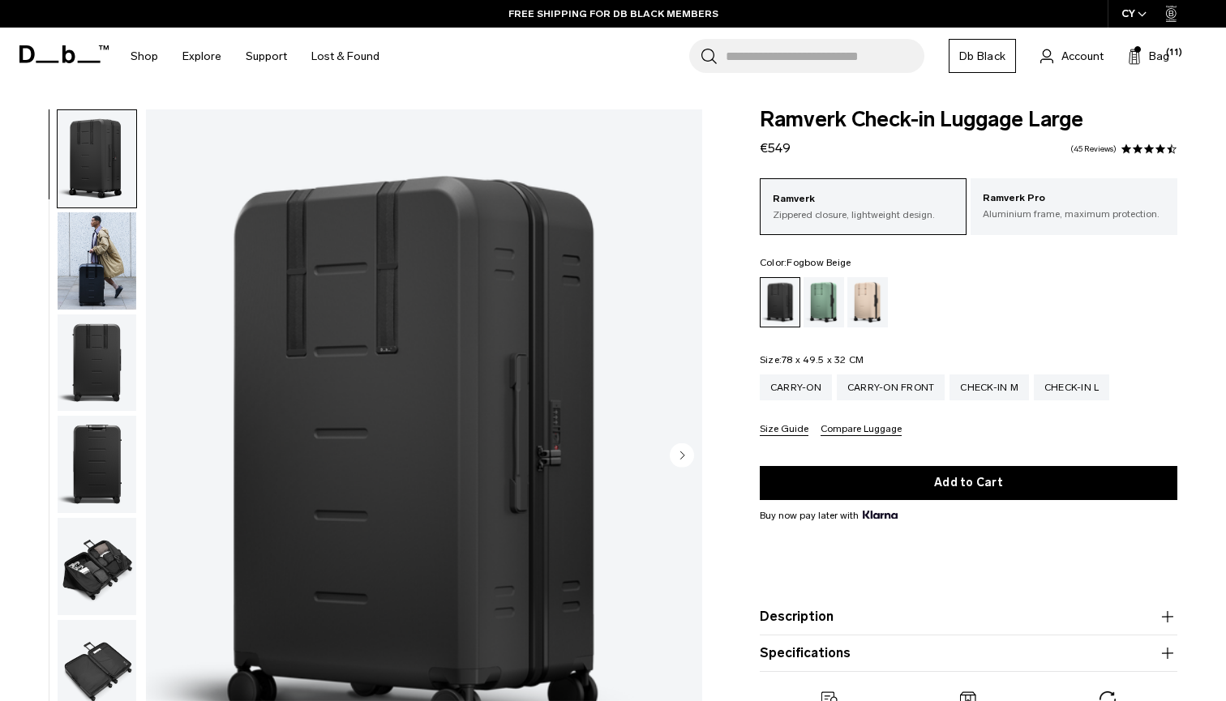
click at [867, 293] on div "Fogbow Beige" at bounding box center [867, 302] width 41 height 50
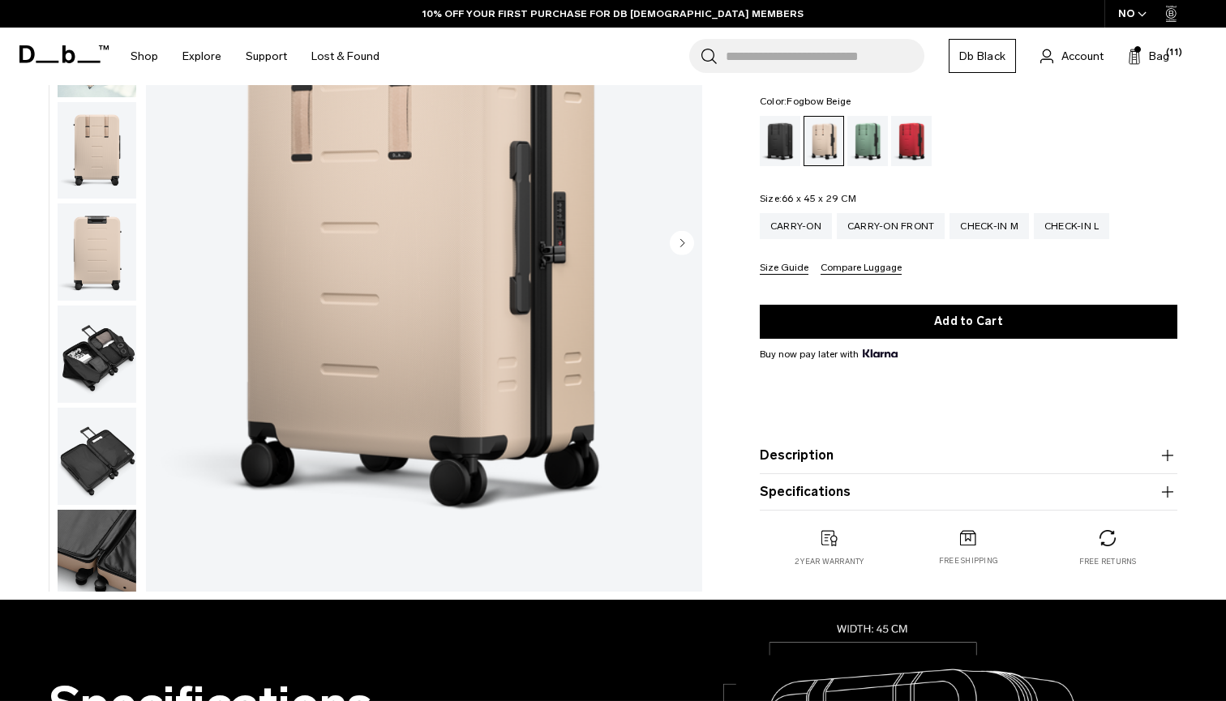
scroll to position [212, 0]
click at [944, 493] on button "Specifications" at bounding box center [968, 491] width 417 height 19
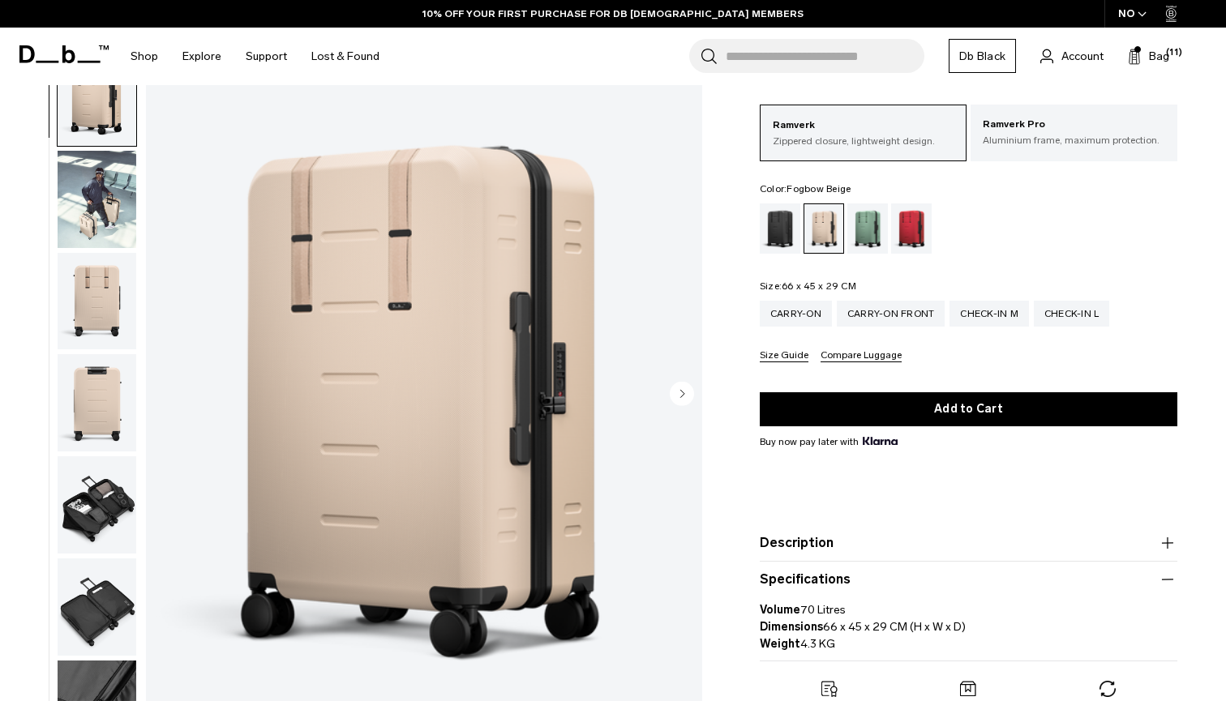
scroll to position [78, 0]
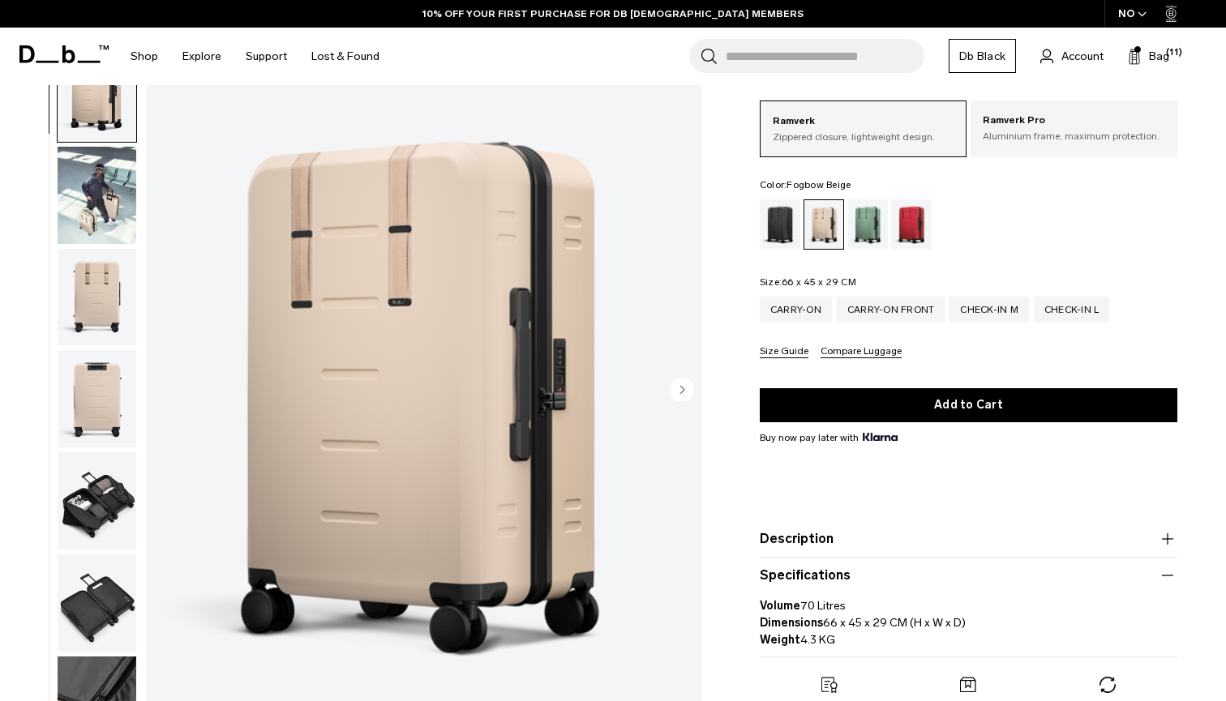
click at [685, 384] on circle "Next slide" at bounding box center [682, 389] width 24 height 24
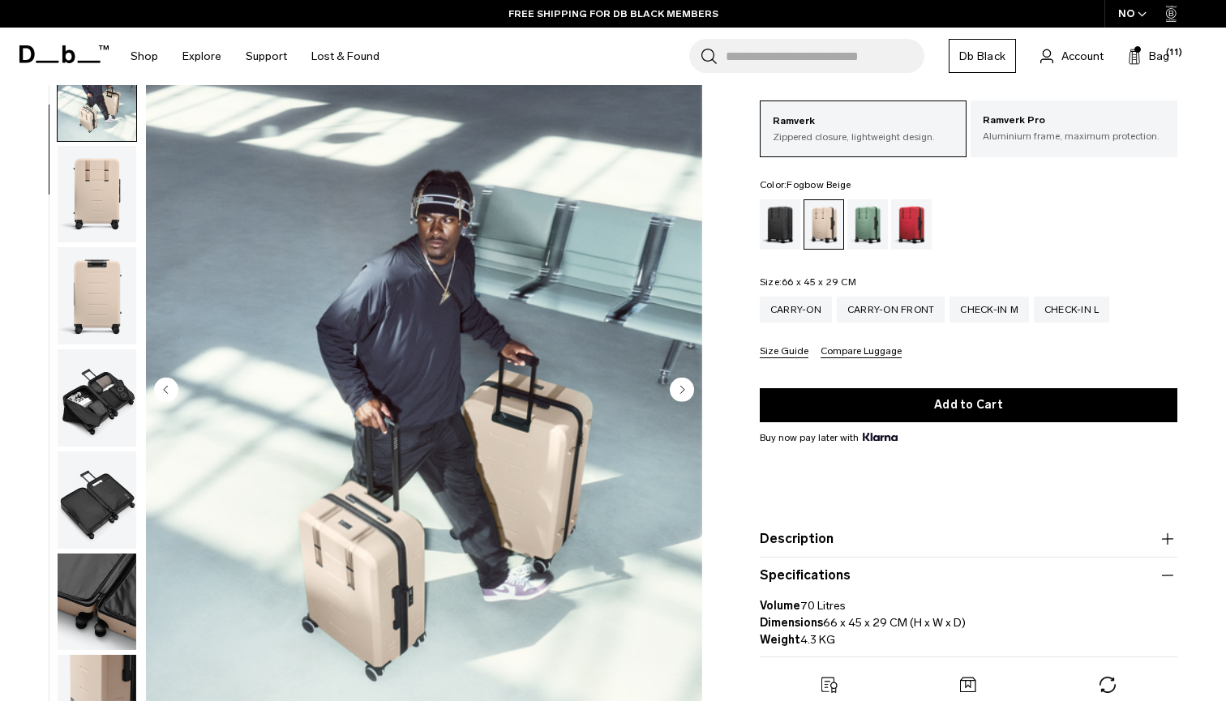
click at [685, 384] on circle "Next slide" at bounding box center [682, 389] width 24 height 24
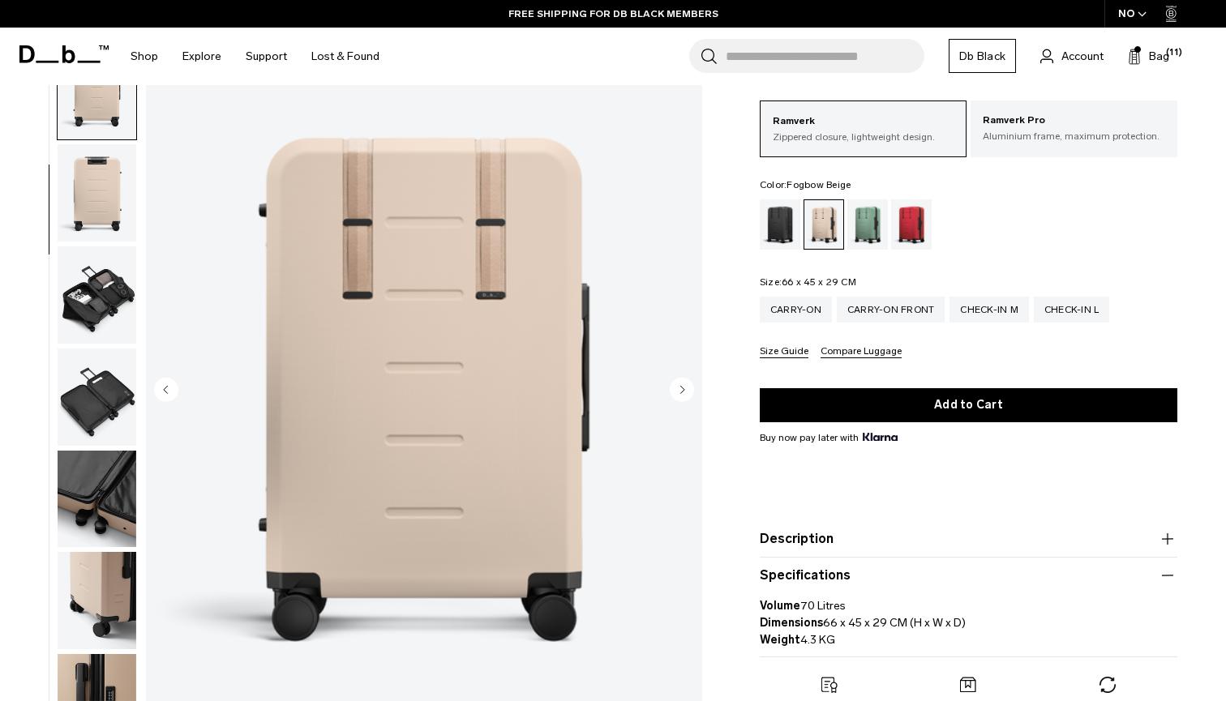
scroll to position [207, 0]
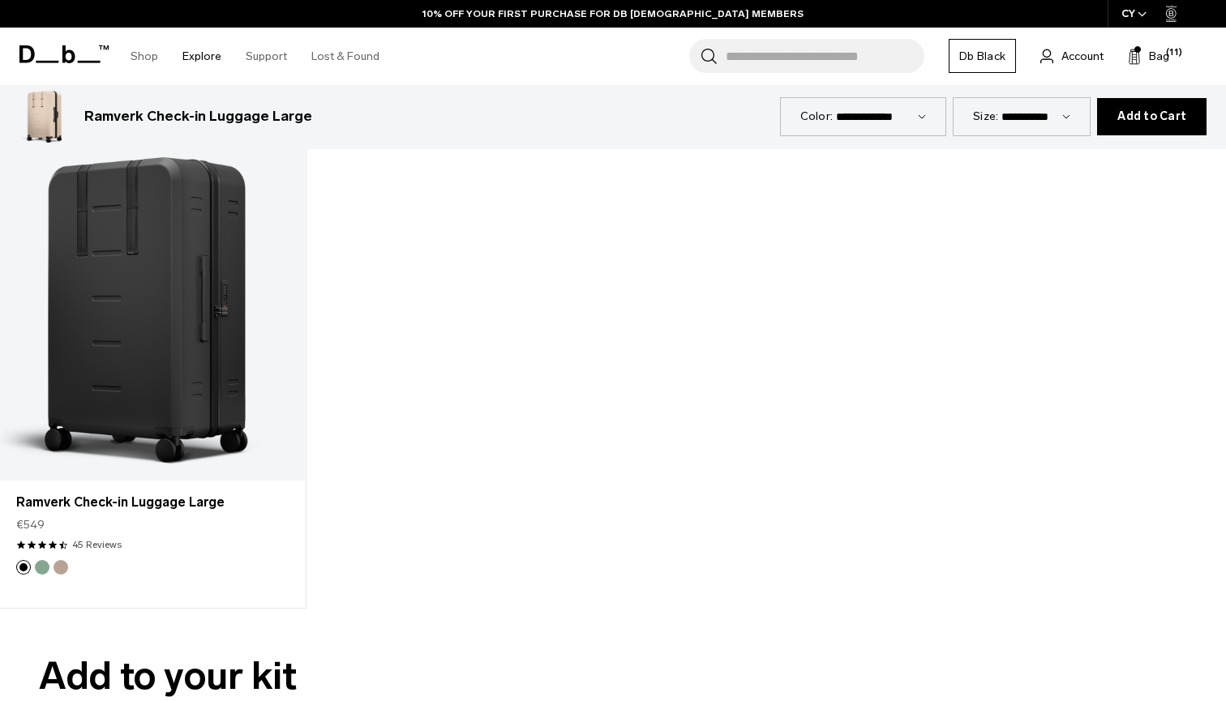
scroll to position [2151, 0]
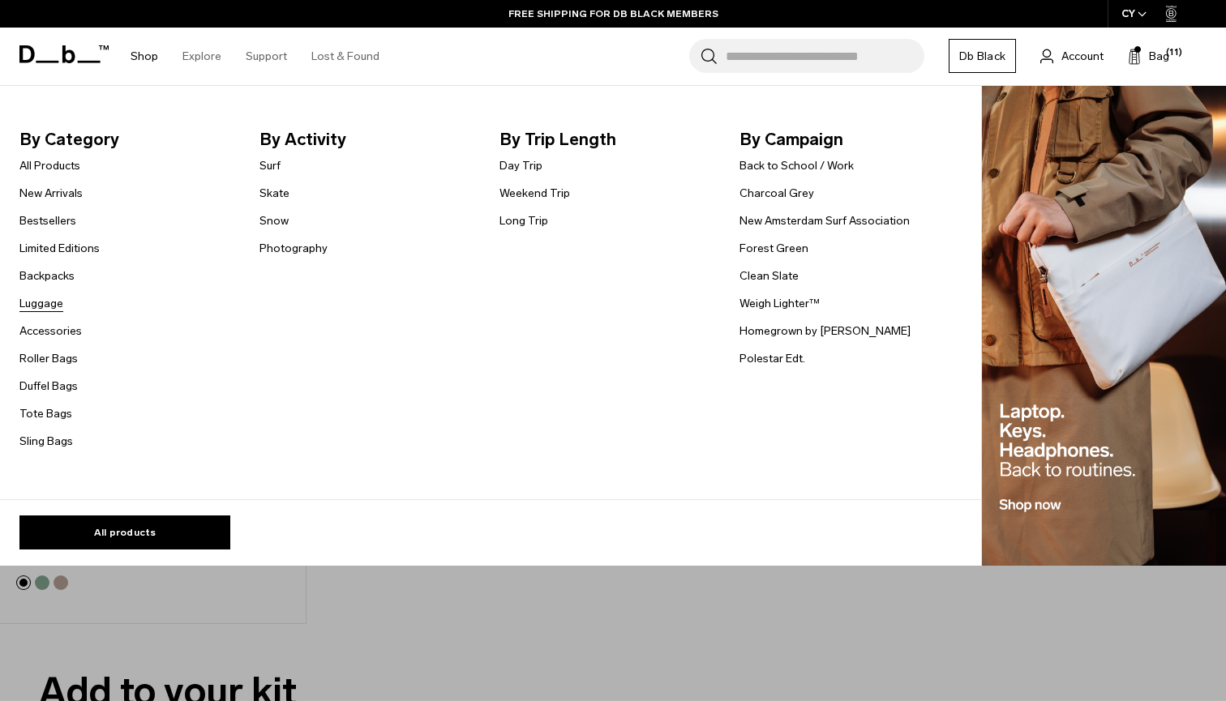
click at [41, 304] on link "Luggage" at bounding box center [41, 303] width 44 height 17
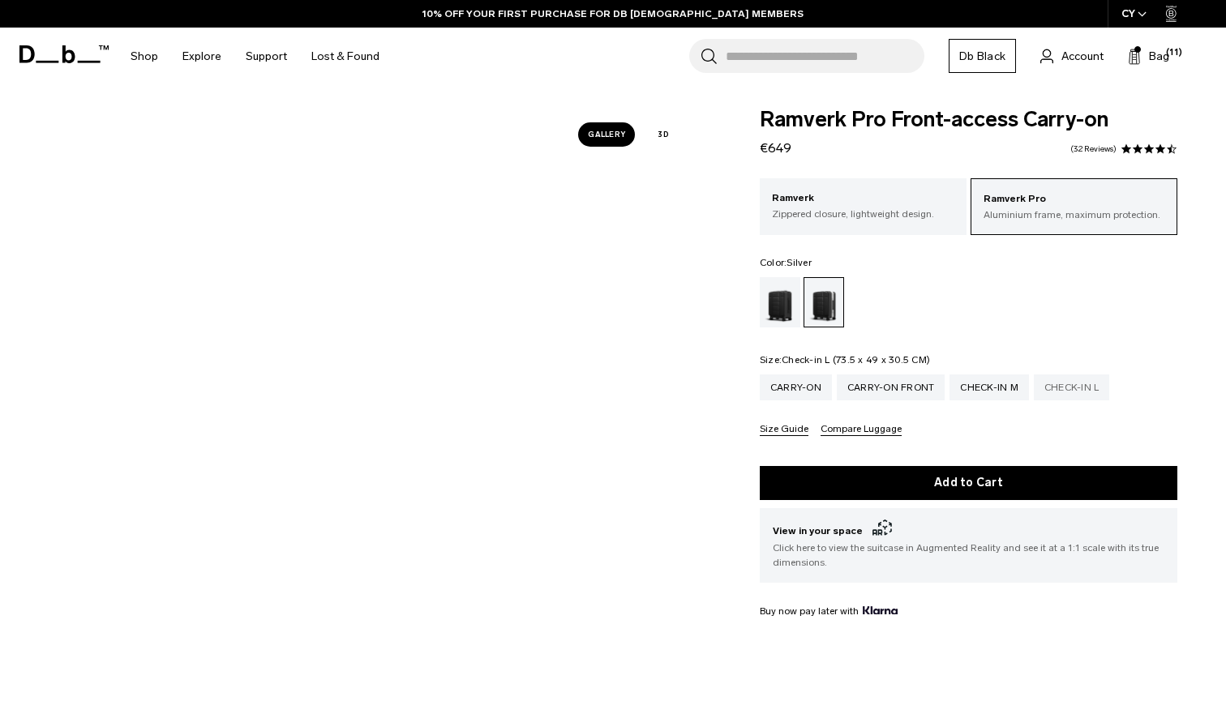
click at [1089, 394] on div "Check-in L" at bounding box center [1072, 388] width 76 height 26
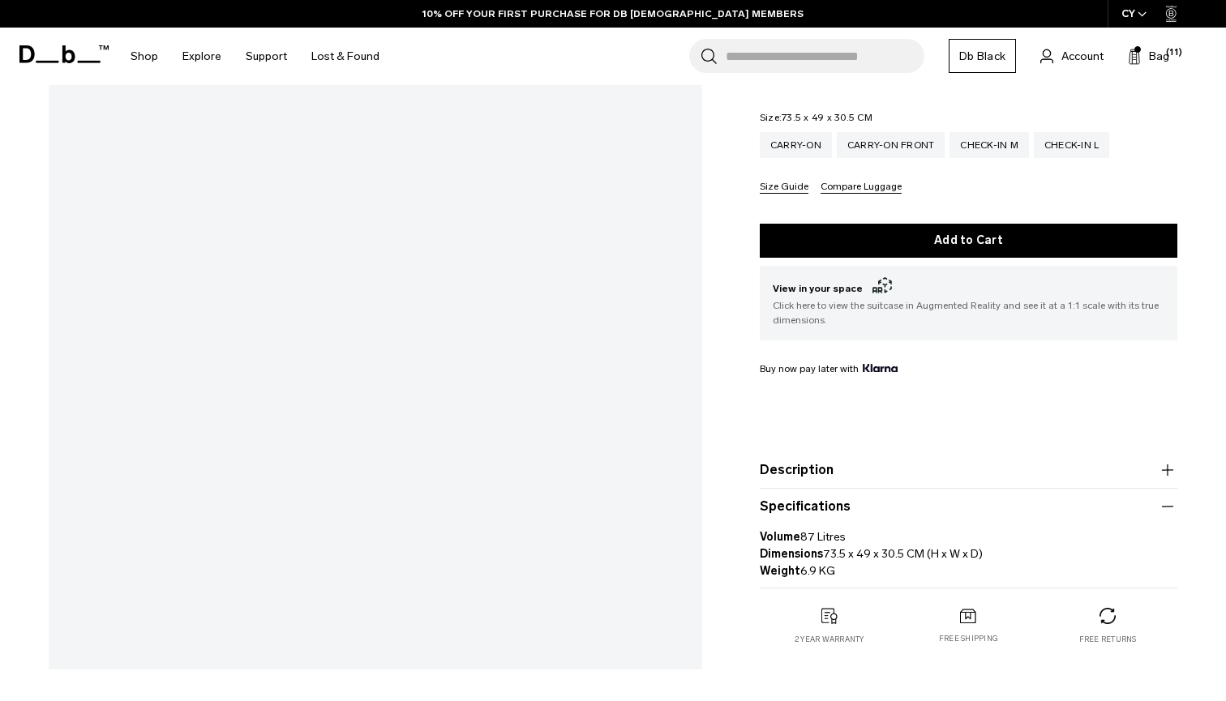
scroll to position [317, 0]
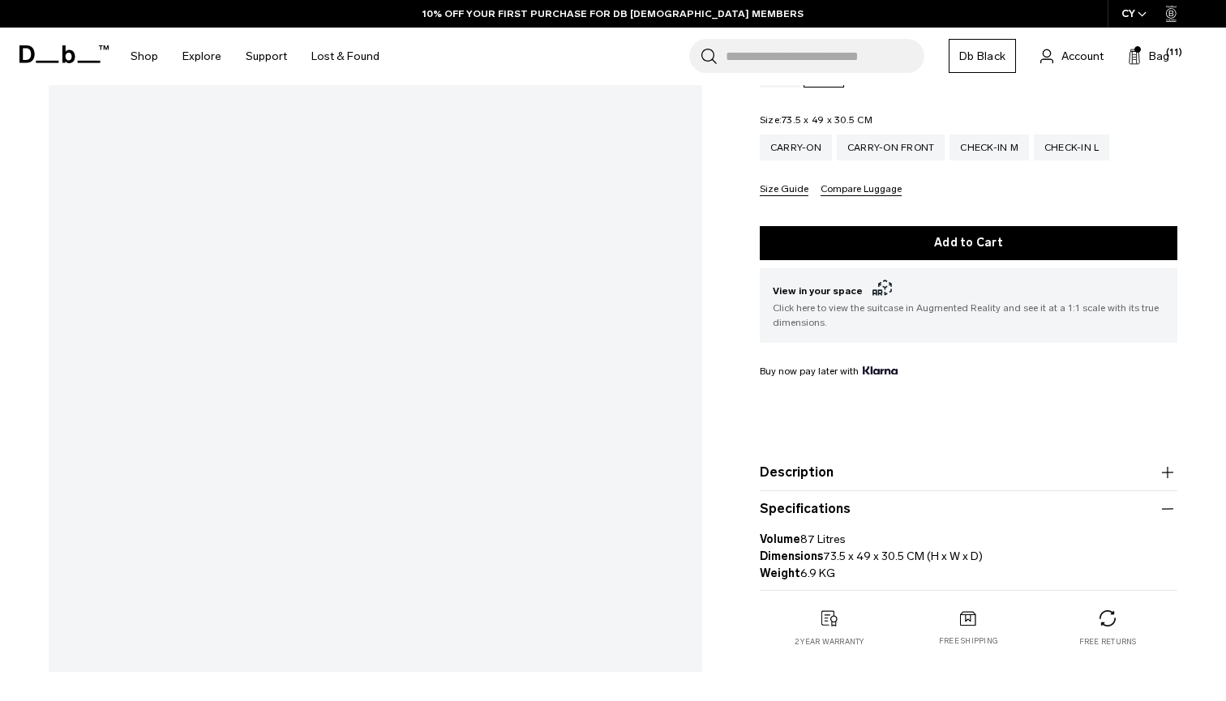
click at [845, 482] on button "Description" at bounding box center [968, 472] width 417 height 19
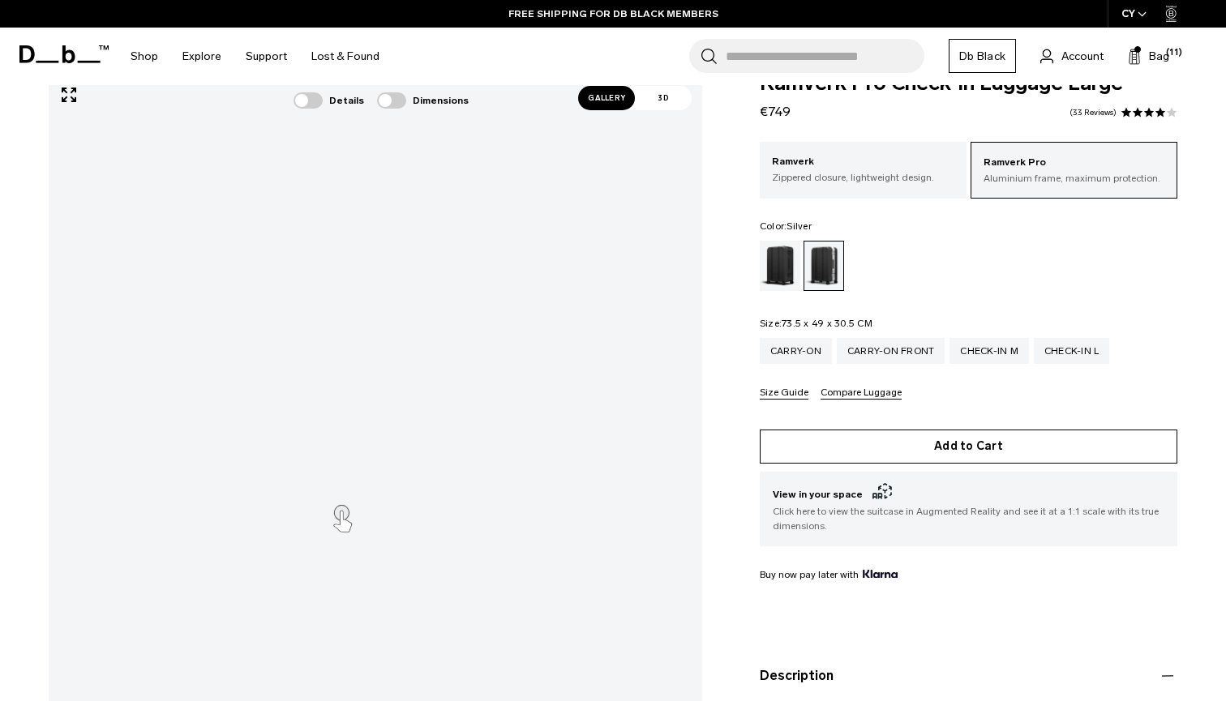
scroll to position [30, 0]
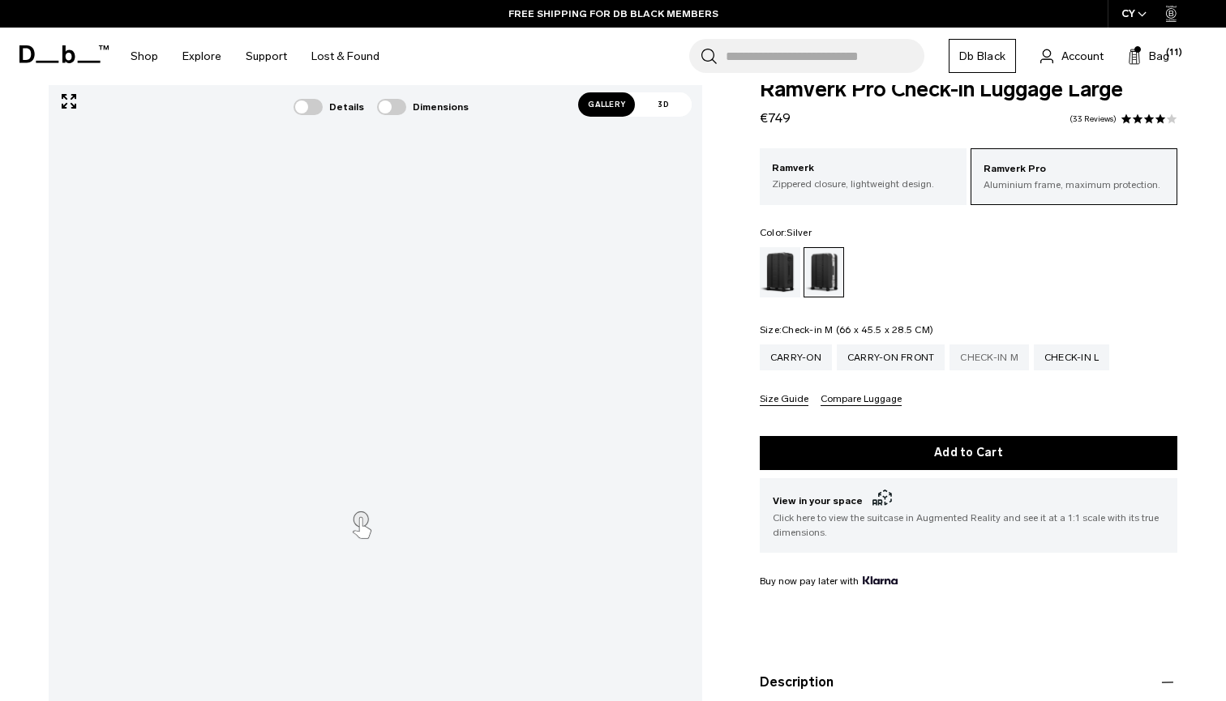
click at [971, 353] on div "Check-in M" at bounding box center [988, 358] width 79 height 26
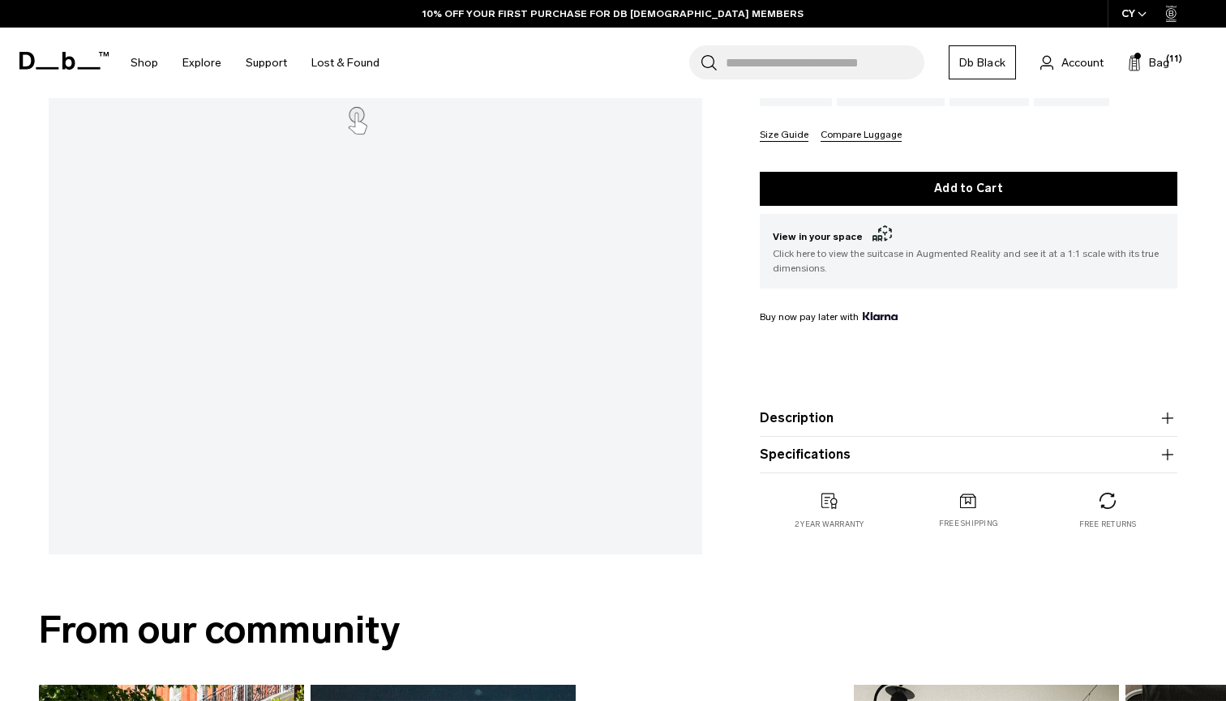
click at [884, 464] on button "Specifications" at bounding box center [968, 454] width 417 height 19
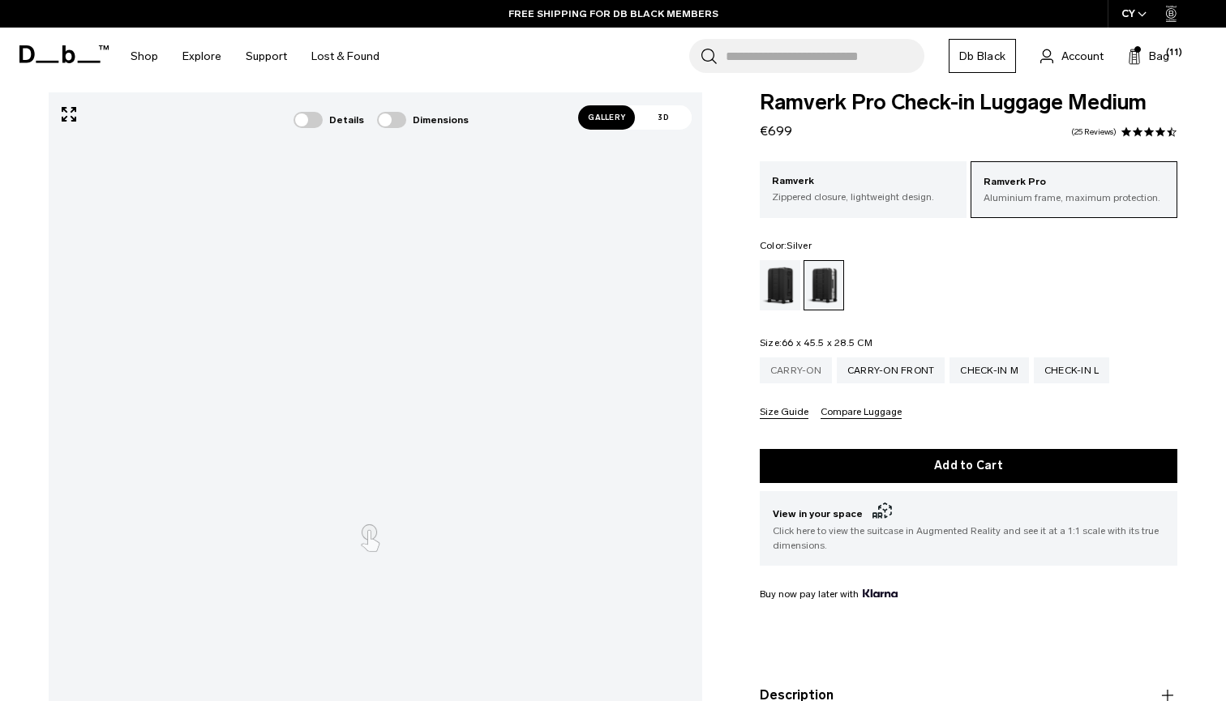
scroll to position [9, 0]
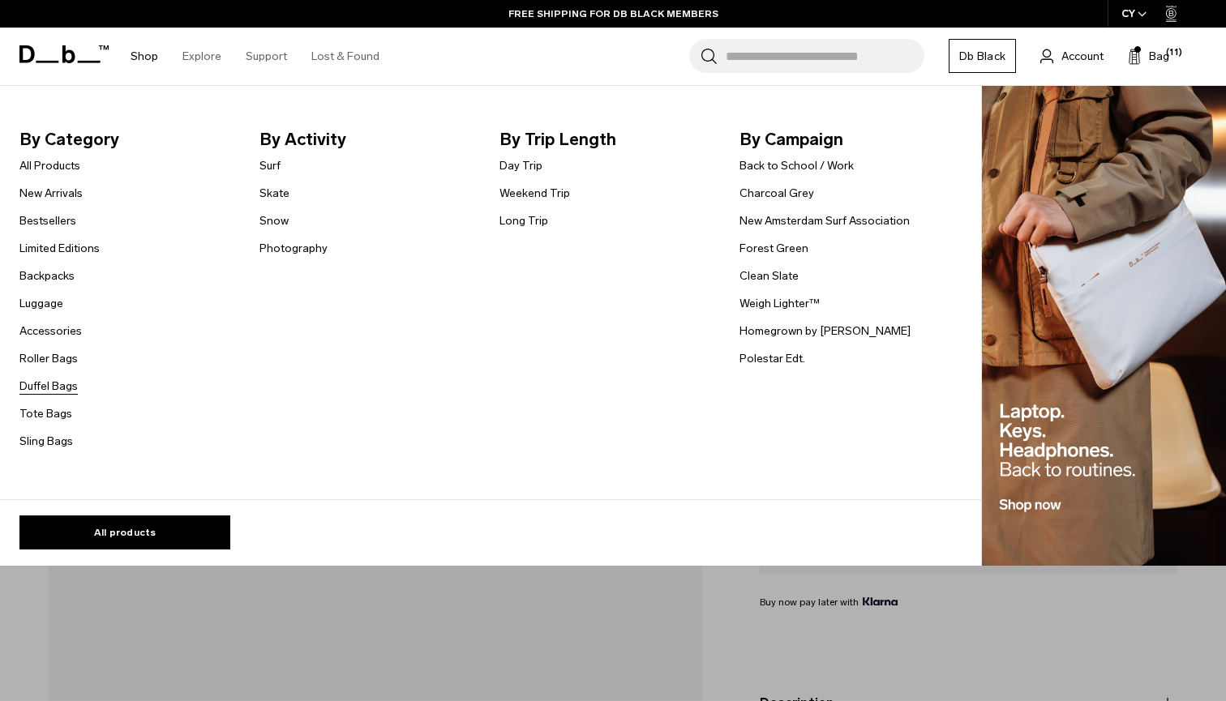
click at [57, 384] on link "Duffel Bags" at bounding box center [48, 386] width 58 height 17
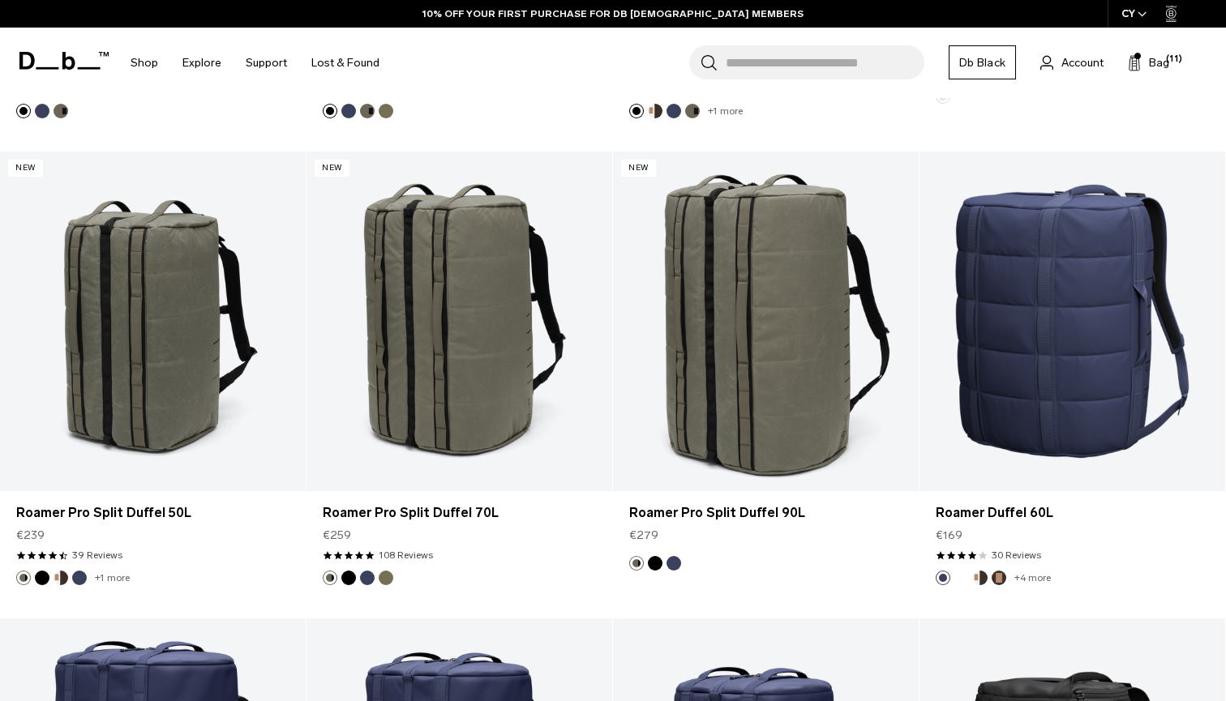
scroll to position [472, 0]
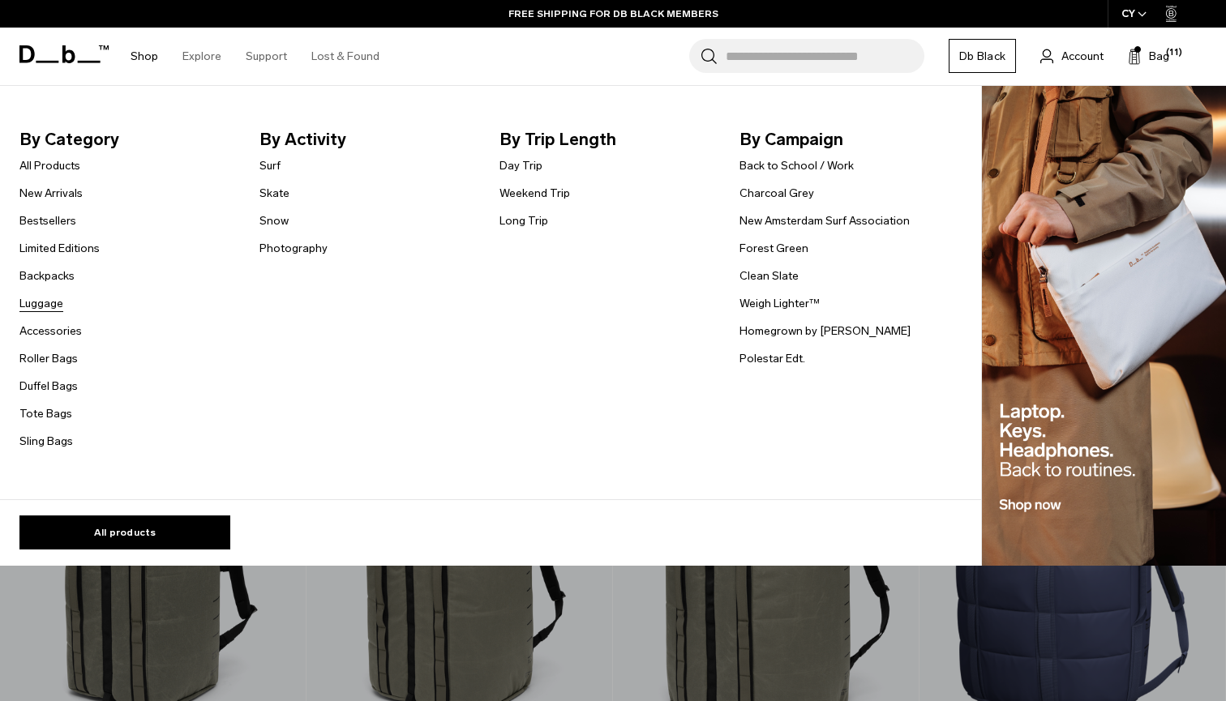
click at [50, 304] on link "Luggage" at bounding box center [41, 303] width 44 height 17
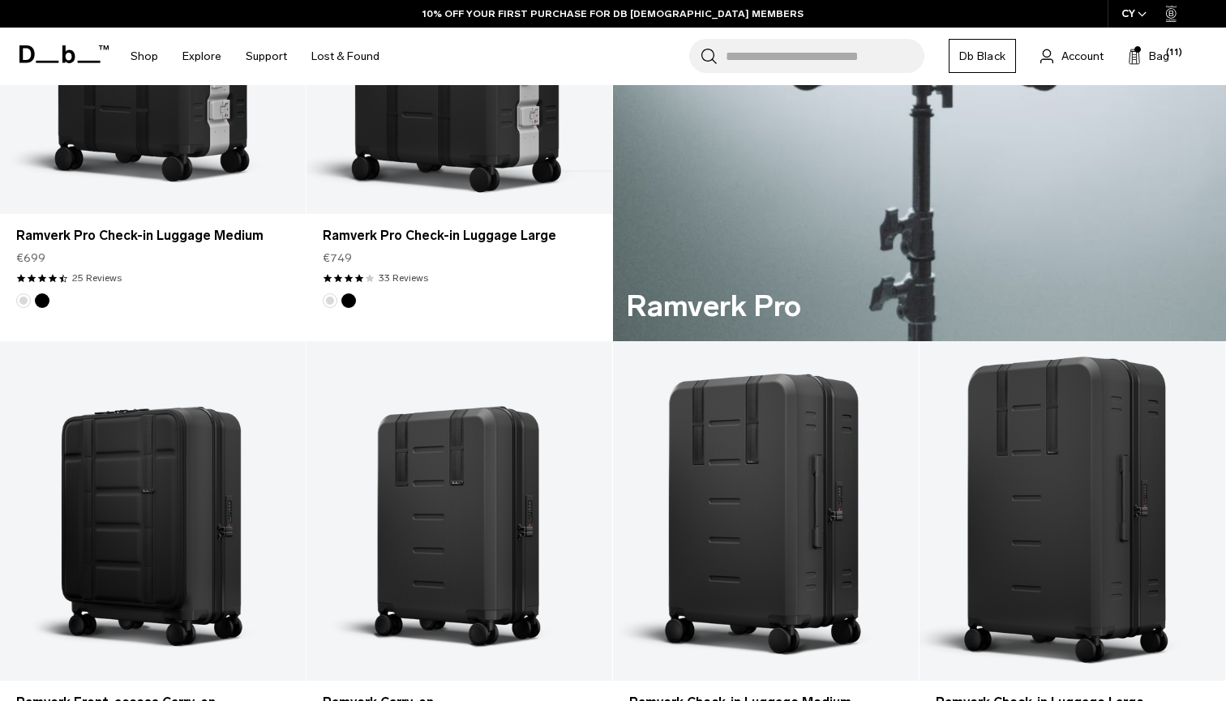
scroll to position [1050, 1]
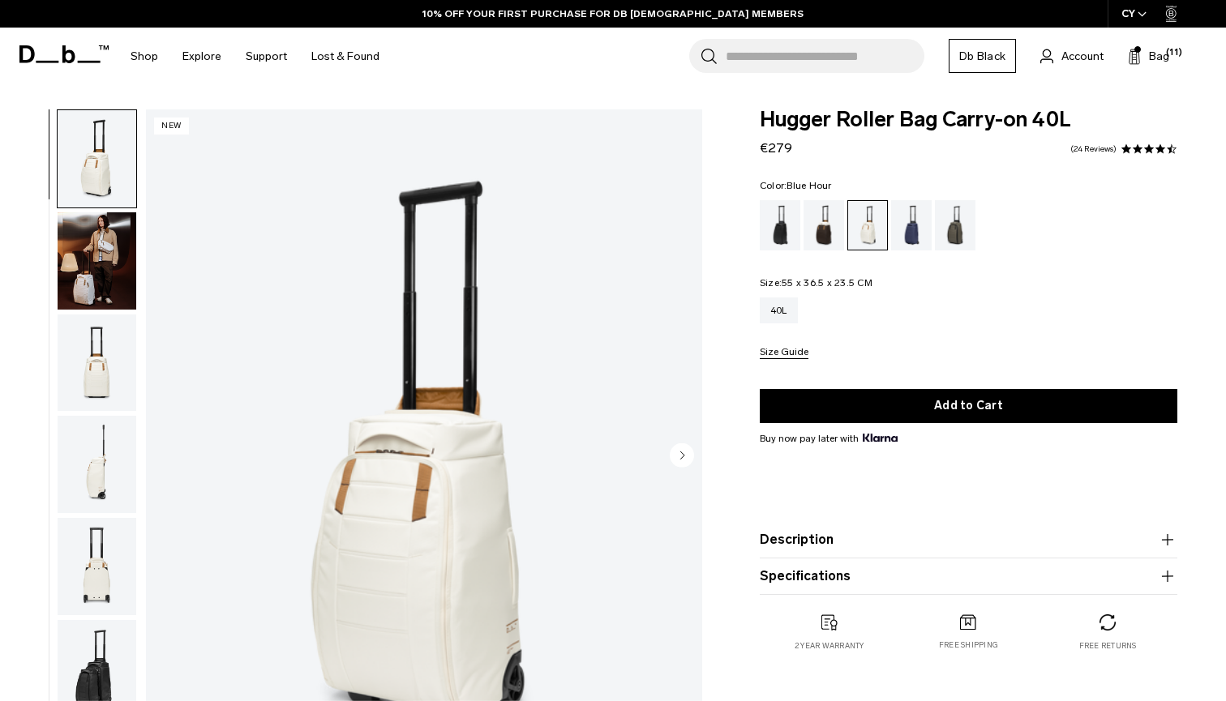
click at [920, 238] on div "Blue Hour" at bounding box center [911, 225] width 41 height 50
